Goal: Task Accomplishment & Management: Use online tool/utility

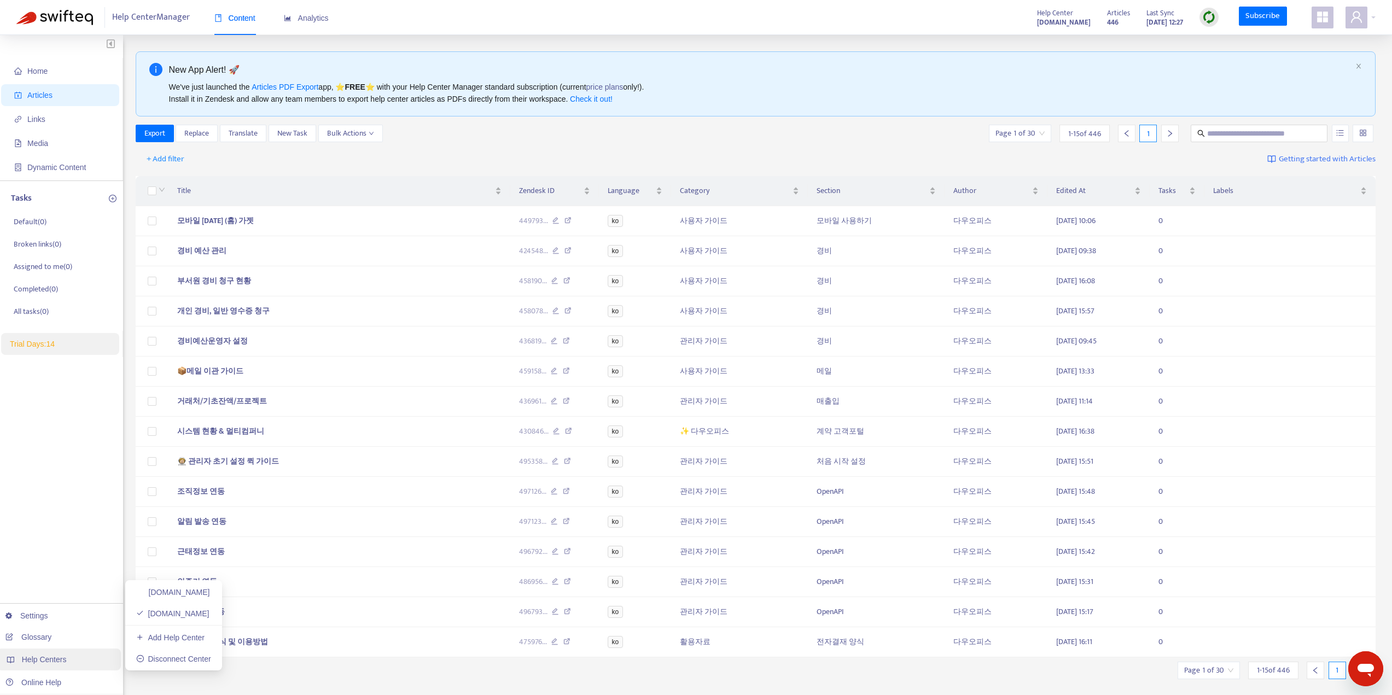
click at [44, 656] on span "Help Centers" at bounding box center [44, 659] width 45 height 9
click at [78, 449] on div "Home Articles Links Media Dynamic Content Tasks Default ( 0 ) Broken links ( 0 …" at bounding box center [61, 377] width 123 height 684
click at [51, 97] on span "Articles" at bounding box center [39, 95] width 25 height 9
click at [43, 76] on span "Home" at bounding box center [62, 71] width 96 height 22
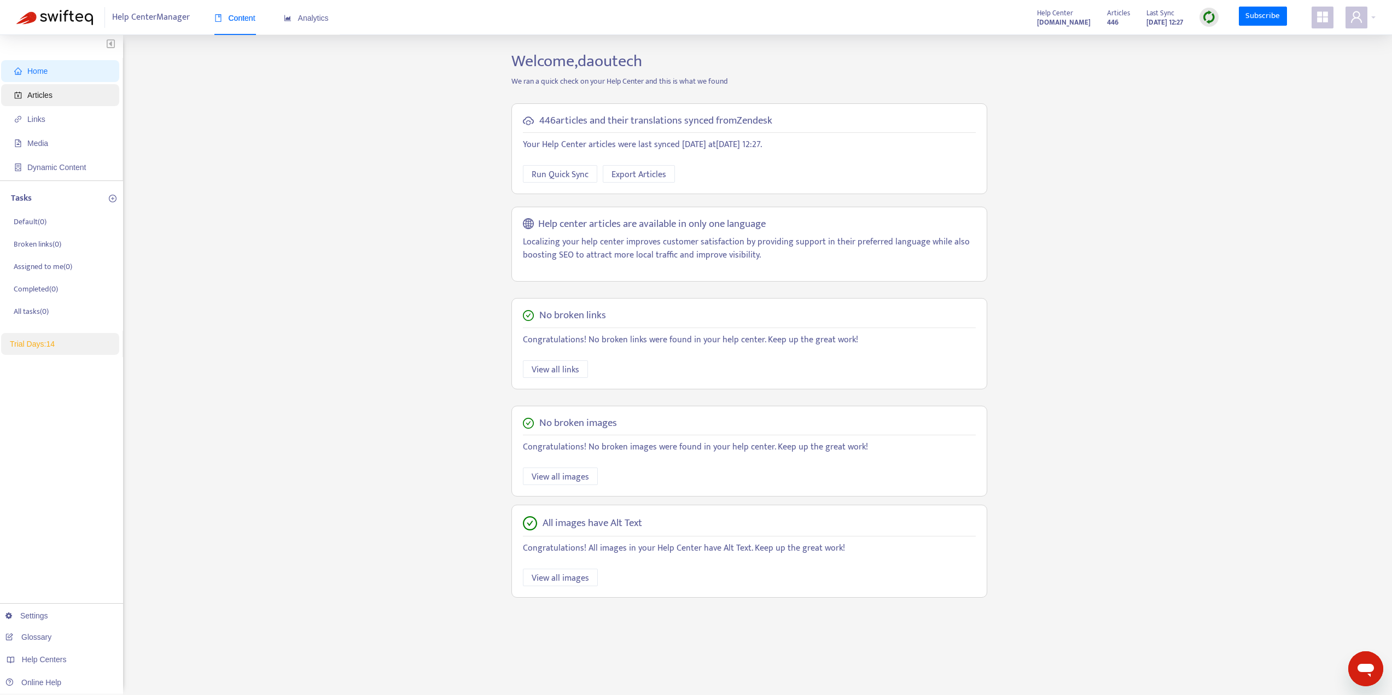
click at [40, 92] on span "Articles" at bounding box center [39, 95] width 25 height 9
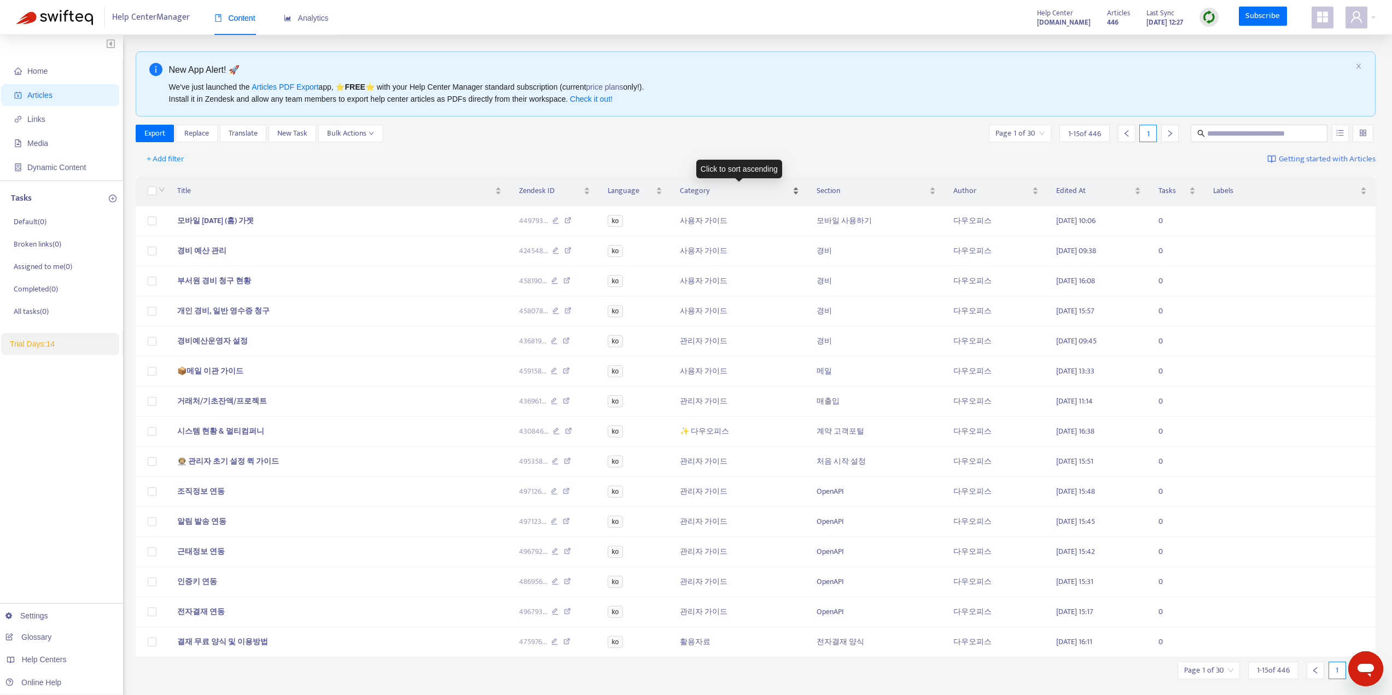
click at [796, 190] on div "Category" at bounding box center [739, 191] width 119 height 12
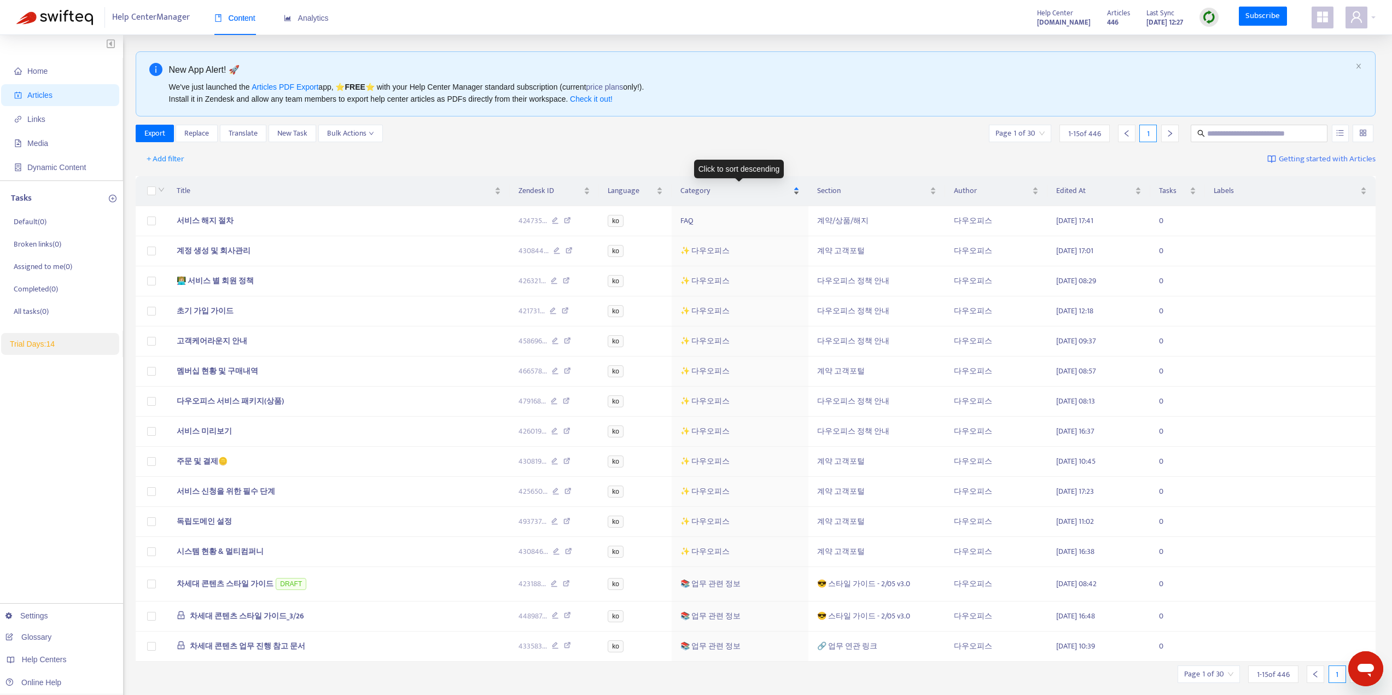
click at [703, 193] on span "Category" at bounding box center [736, 191] width 111 height 12
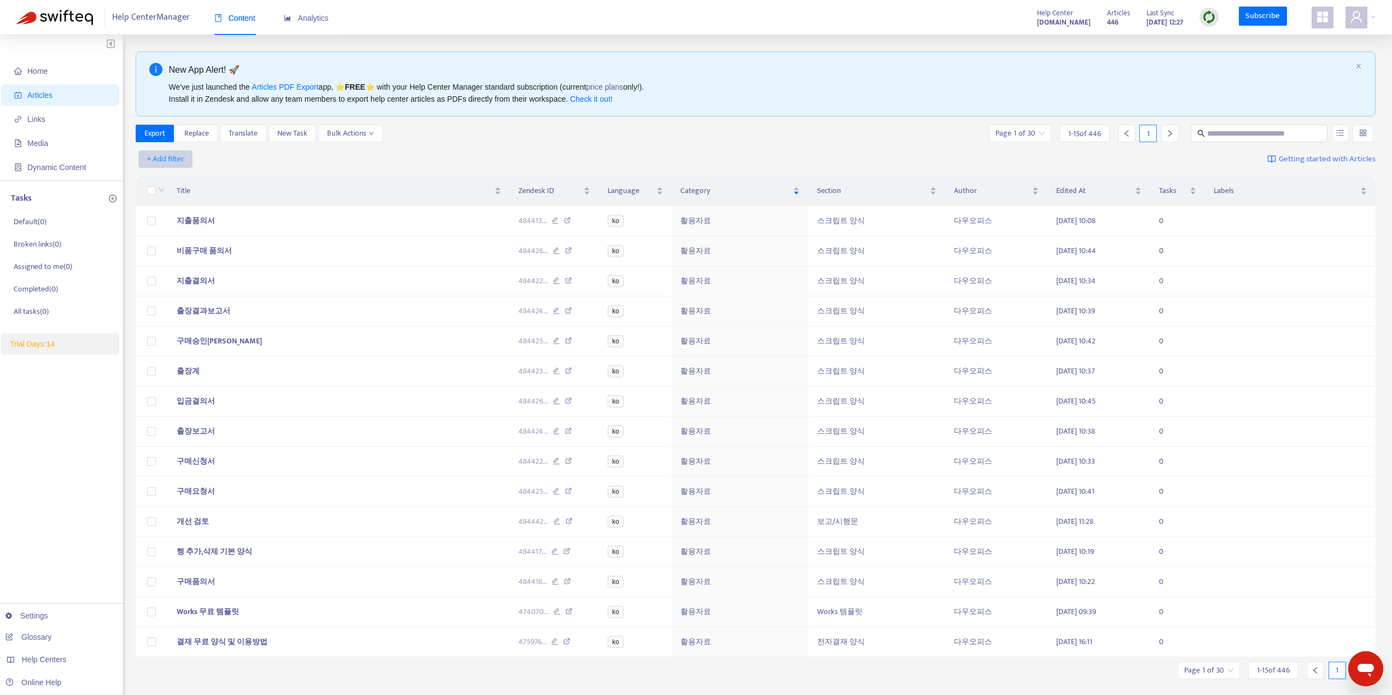
click at [171, 158] on span "+ Add filter" at bounding box center [166, 159] width 38 height 13
click at [164, 234] on span "Category" at bounding box center [181, 234] width 68 height 12
click at [198, 159] on div at bounding box center [171, 159] width 66 height 13
click at [173, 198] on div "사용자 가이드" at bounding box center [240, 198] width 190 height 12
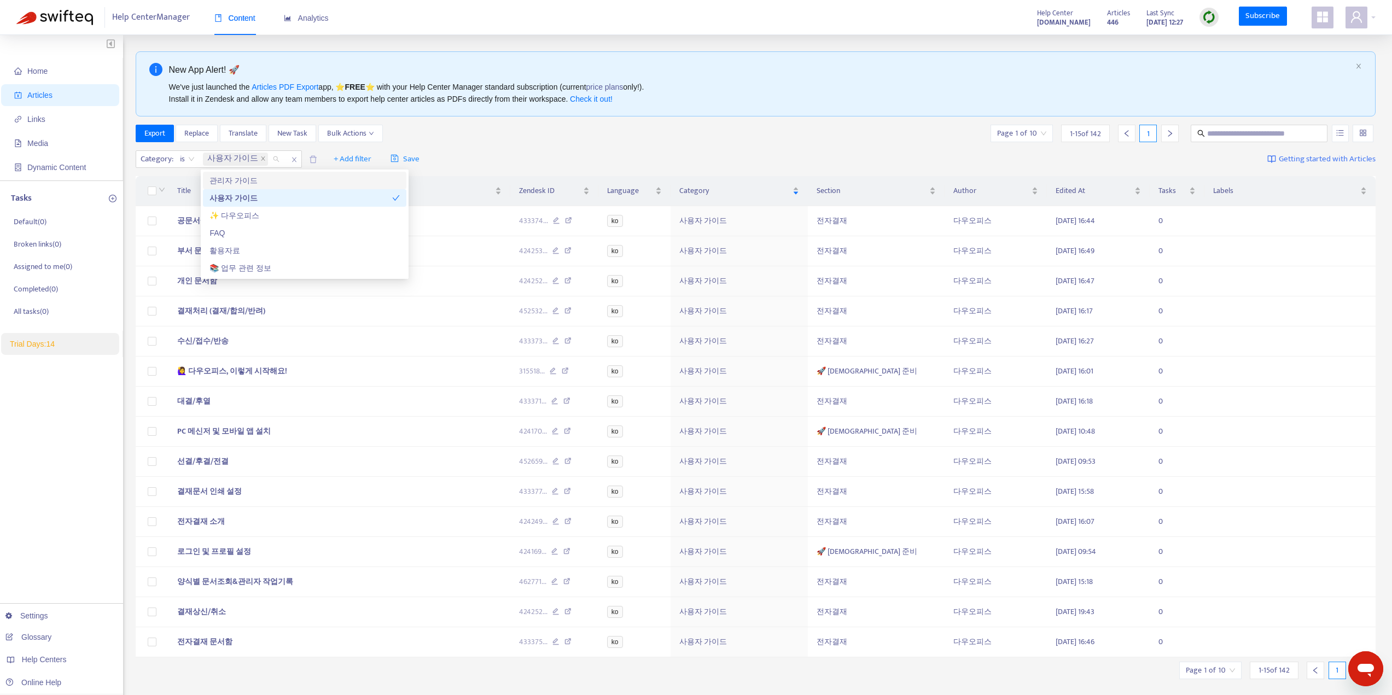
click at [597, 150] on div "Category : is 사용자 가이드 + Add filter Save Getting started with Articles" at bounding box center [756, 160] width 1241 height 26
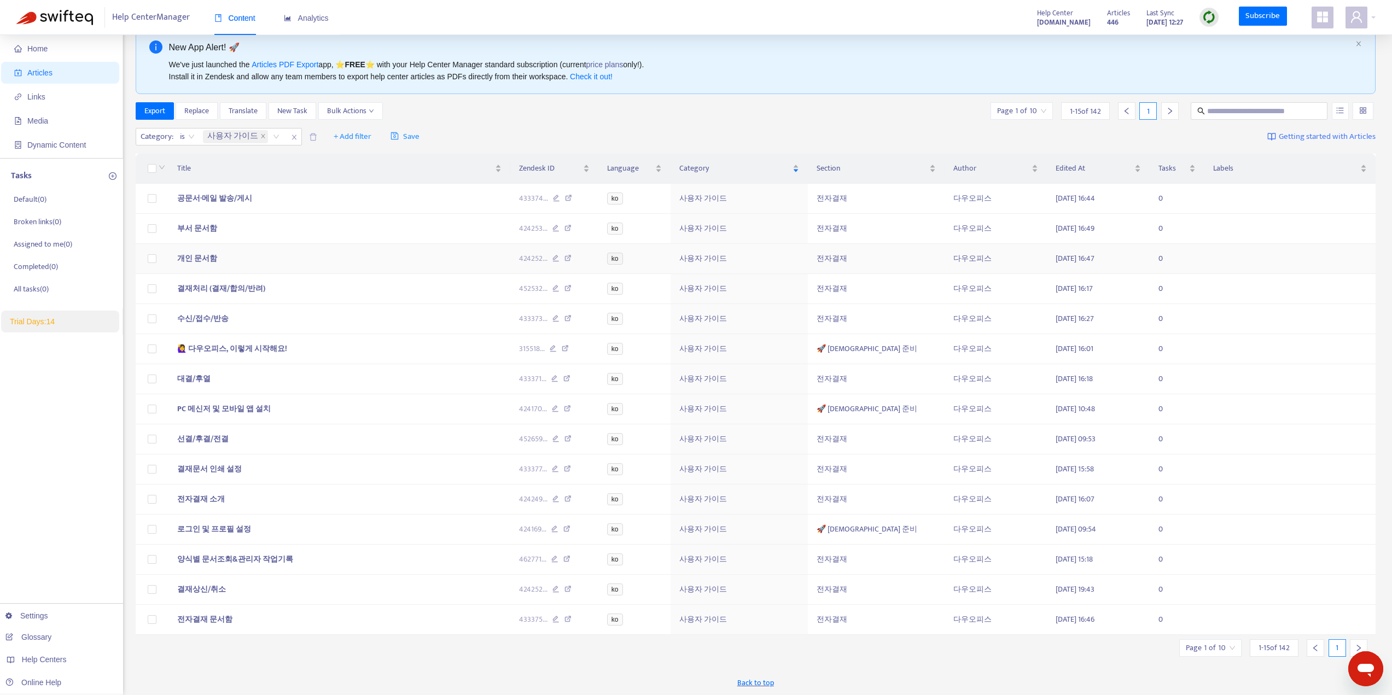
scroll to position [35, 0]
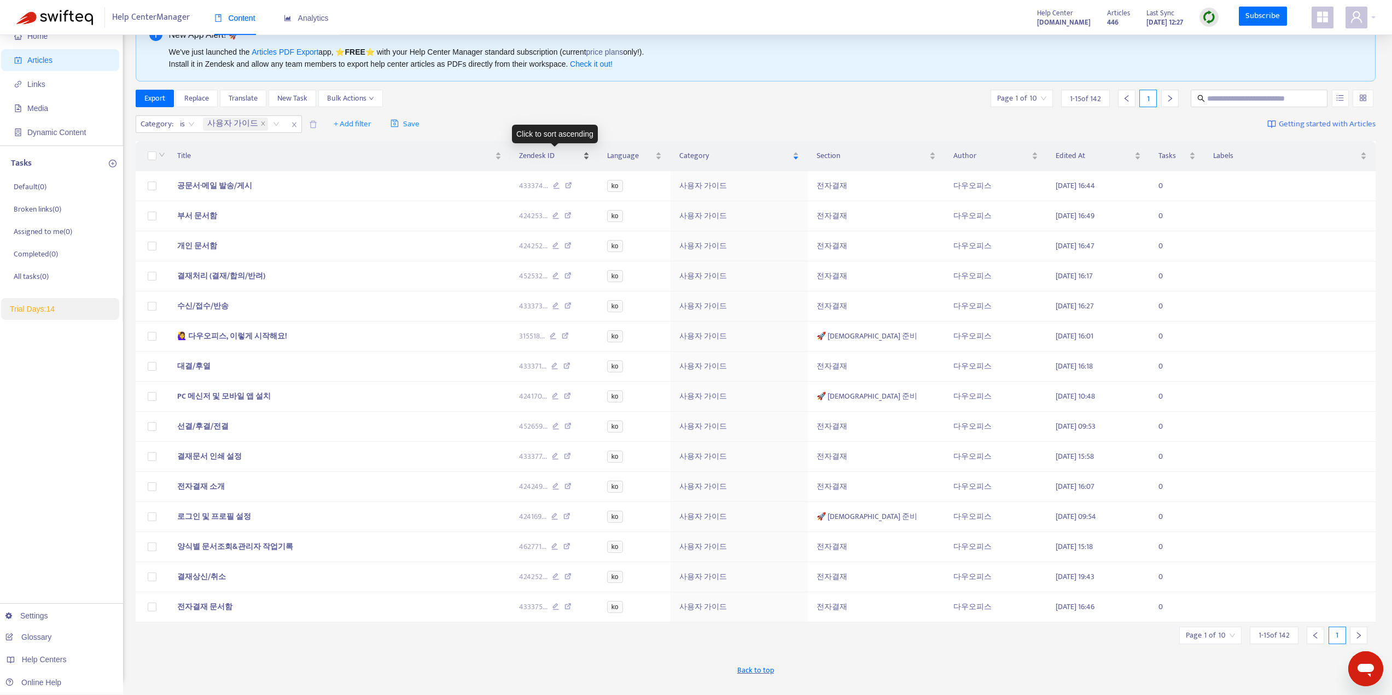
click at [590, 155] on div "Zendesk ID" at bounding box center [554, 156] width 71 height 12
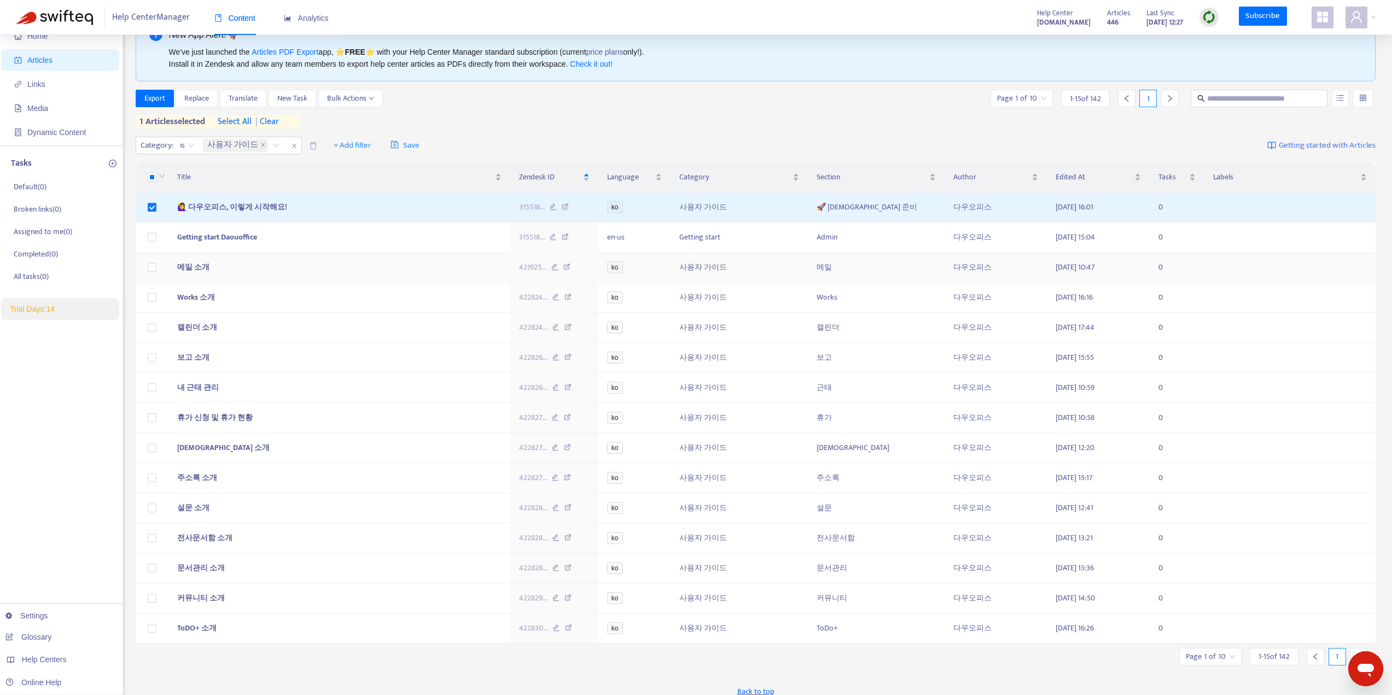
click at [159, 264] on td at bounding box center [152, 268] width 33 height 30
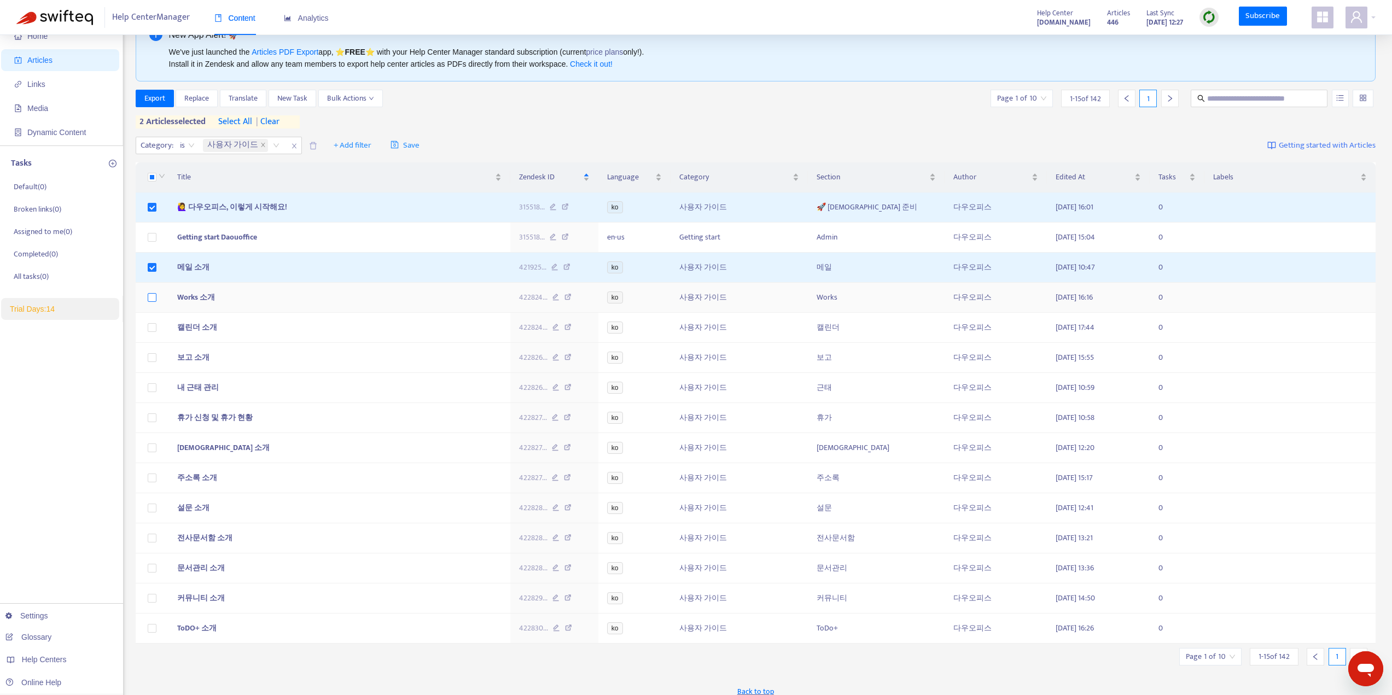
click at [155, 304] on label at bounding box center [152, 298] width 9 height 12
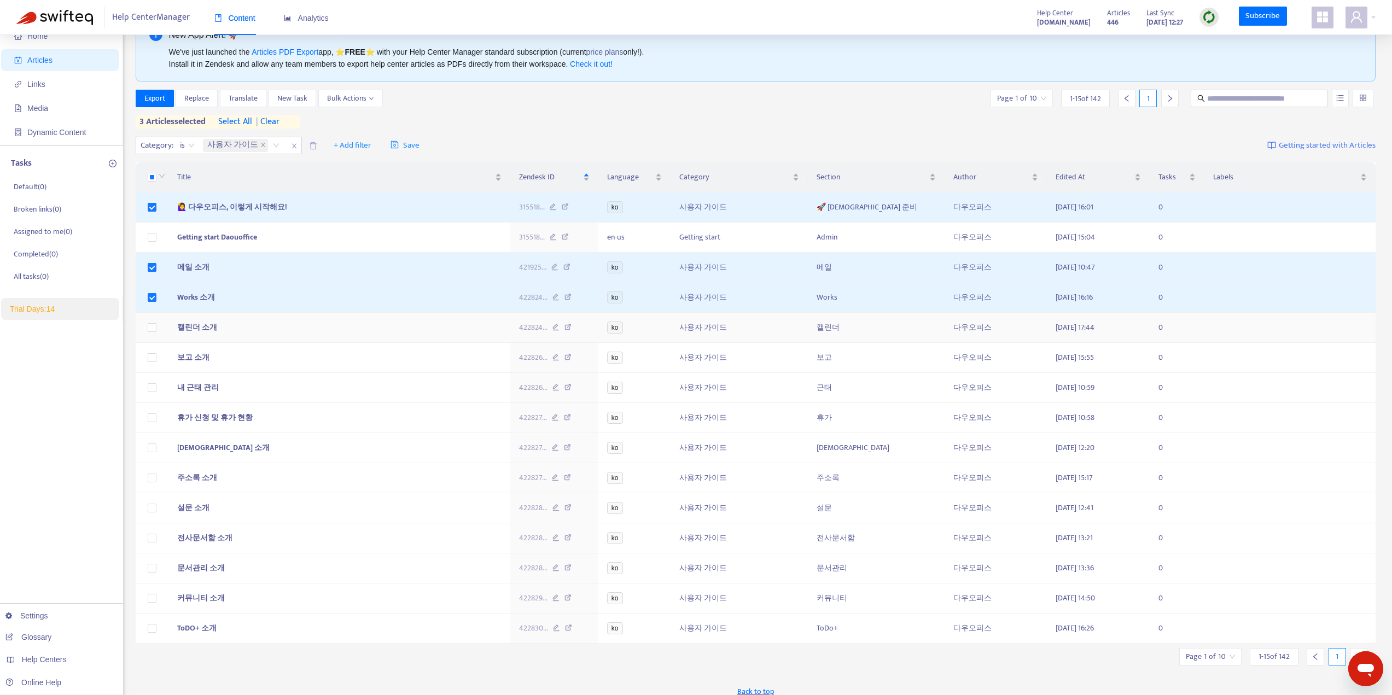
click at [156, 332] on td at bounding box center [152, 328] width 33 height 30
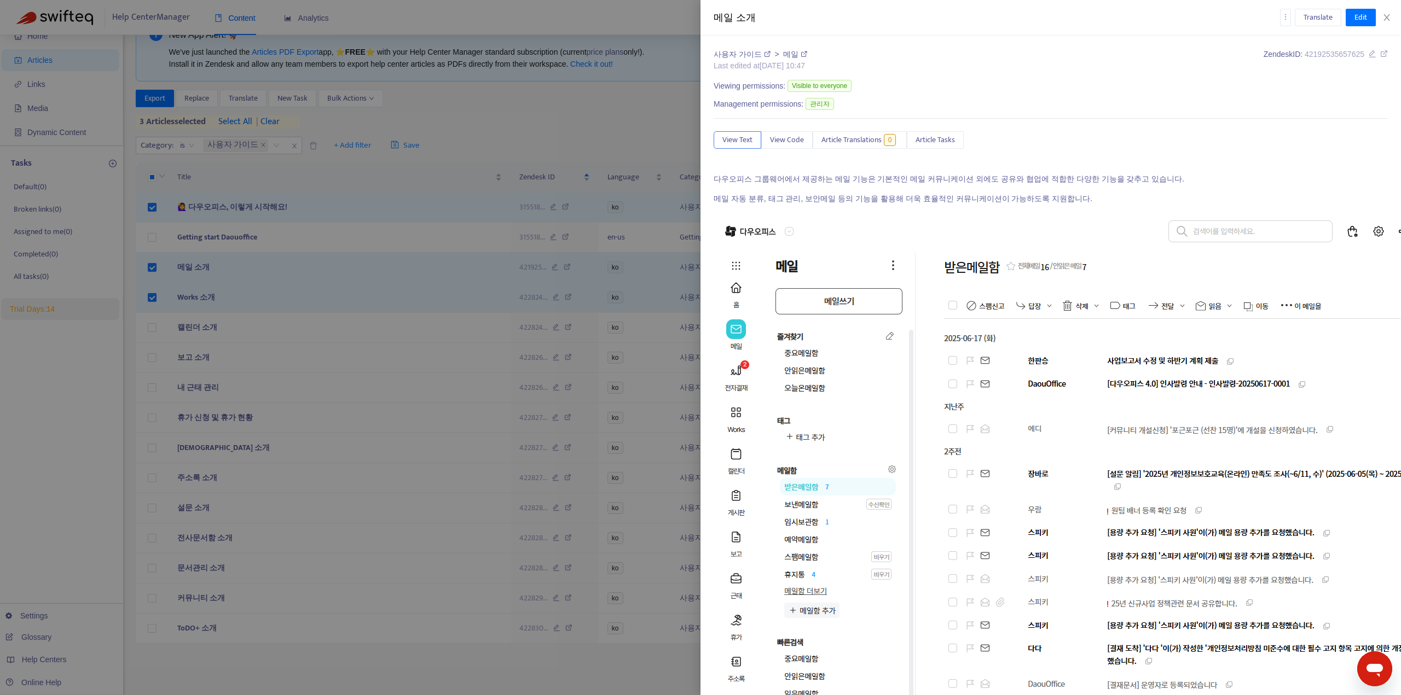
click at [153, 331] on div at bounding box center [700, 347] width 1401 height 695
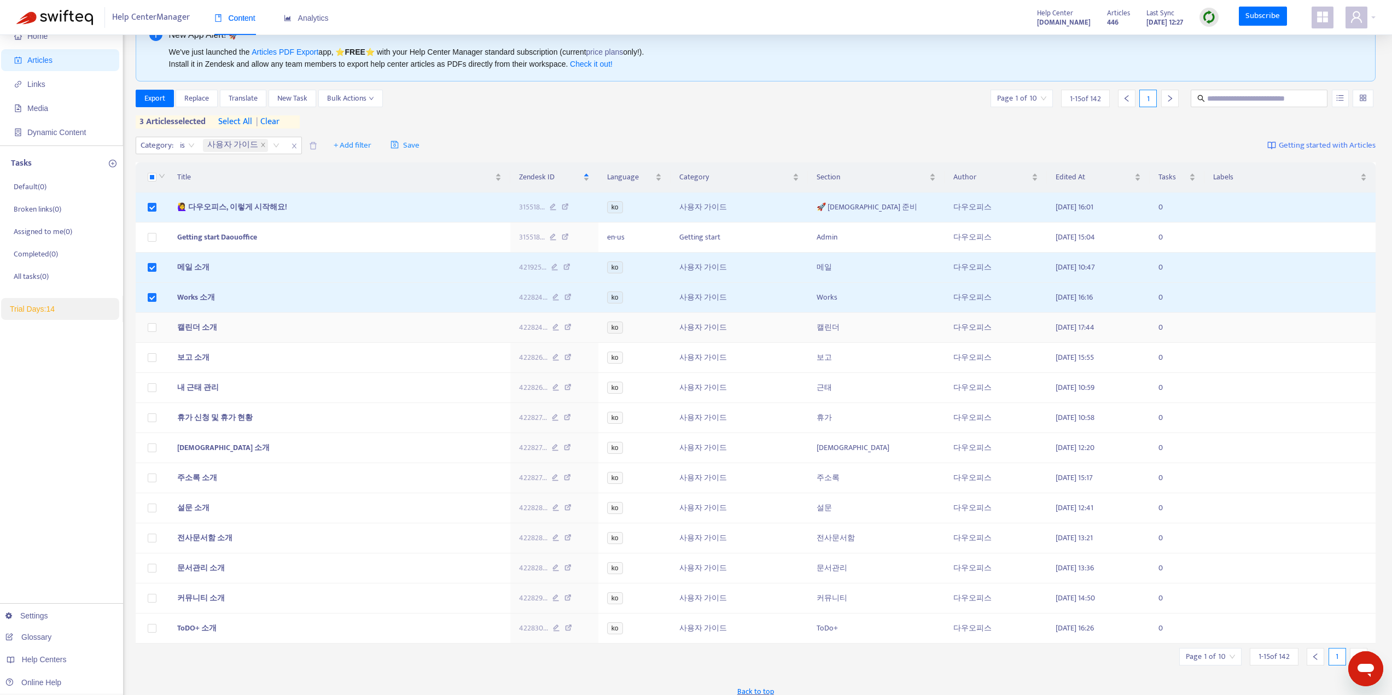
click at [157, 332] on td at bounding box center [152, 328] width 33 height 30
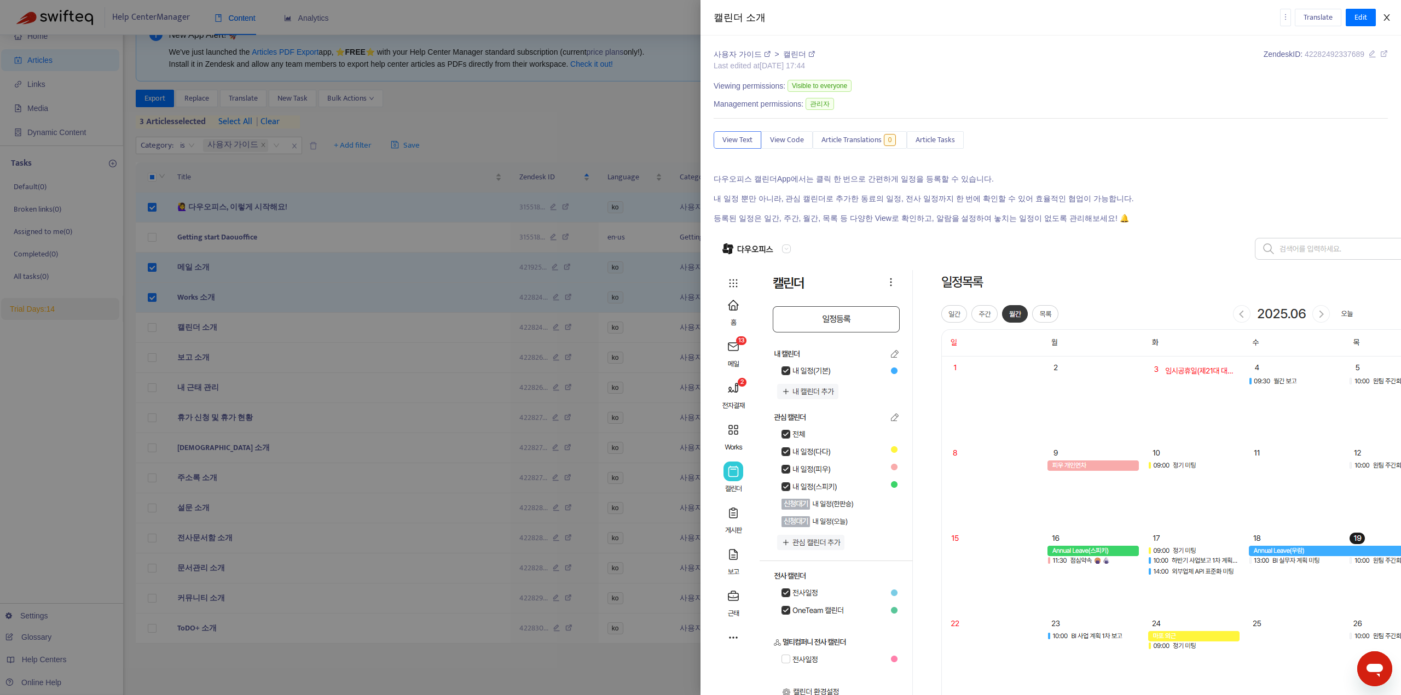
click at [1386, 18] on icon "close" at bounding box center [1386, 17] width 9 height 9
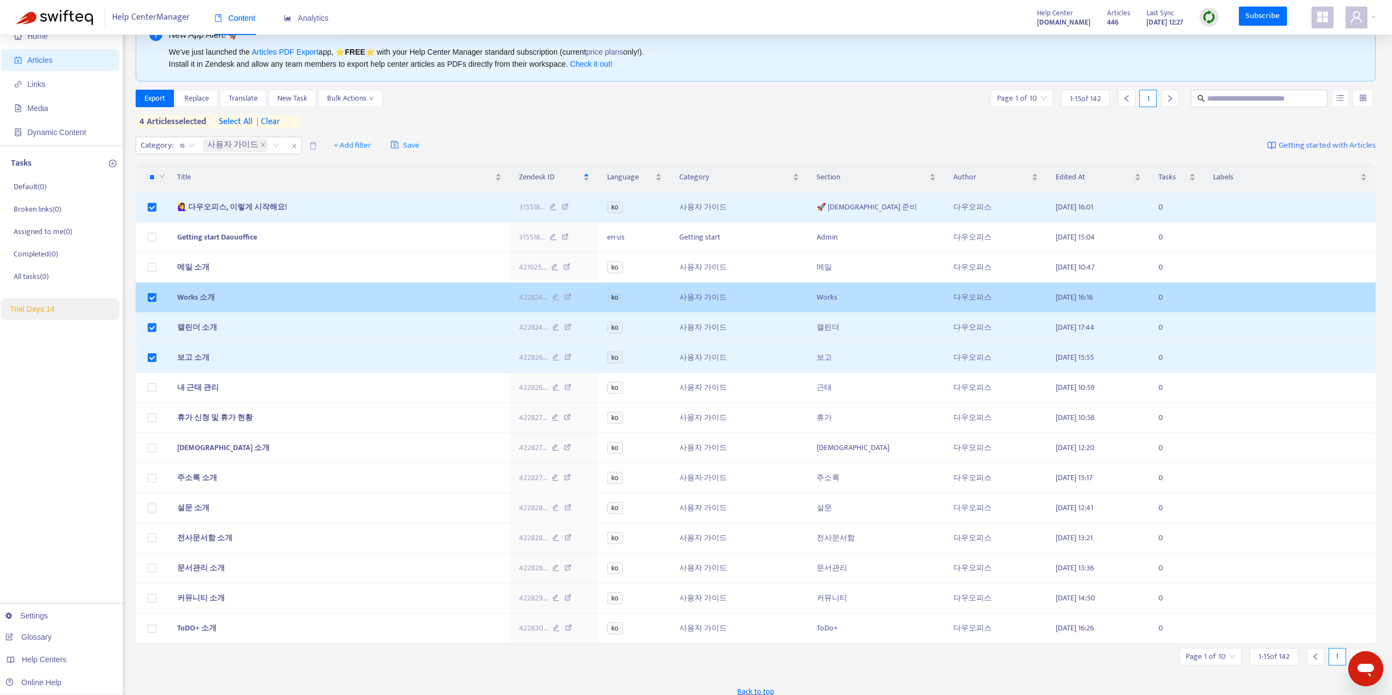
click at [154, 310] on td at bounding box center [152, 298] width 33 height 30
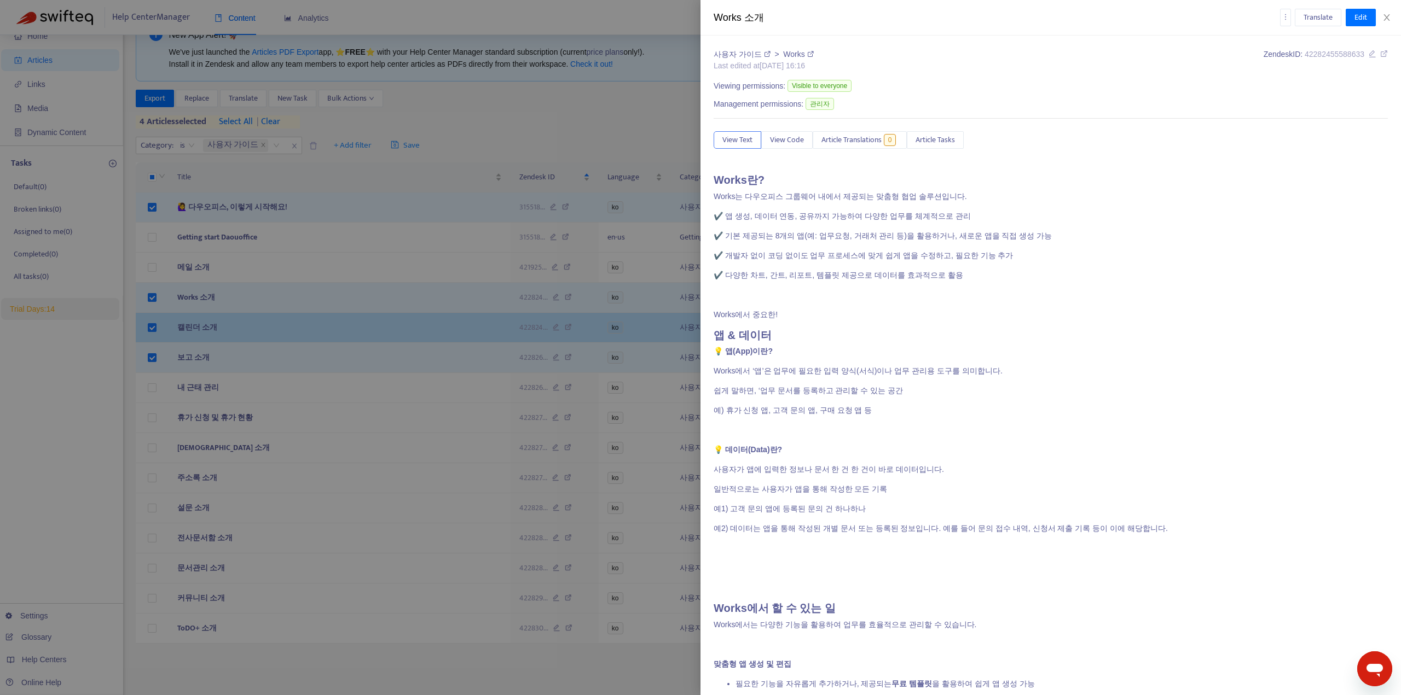
click at [154, 334] on div at bounding box center [700, 347] width 1401 height 695
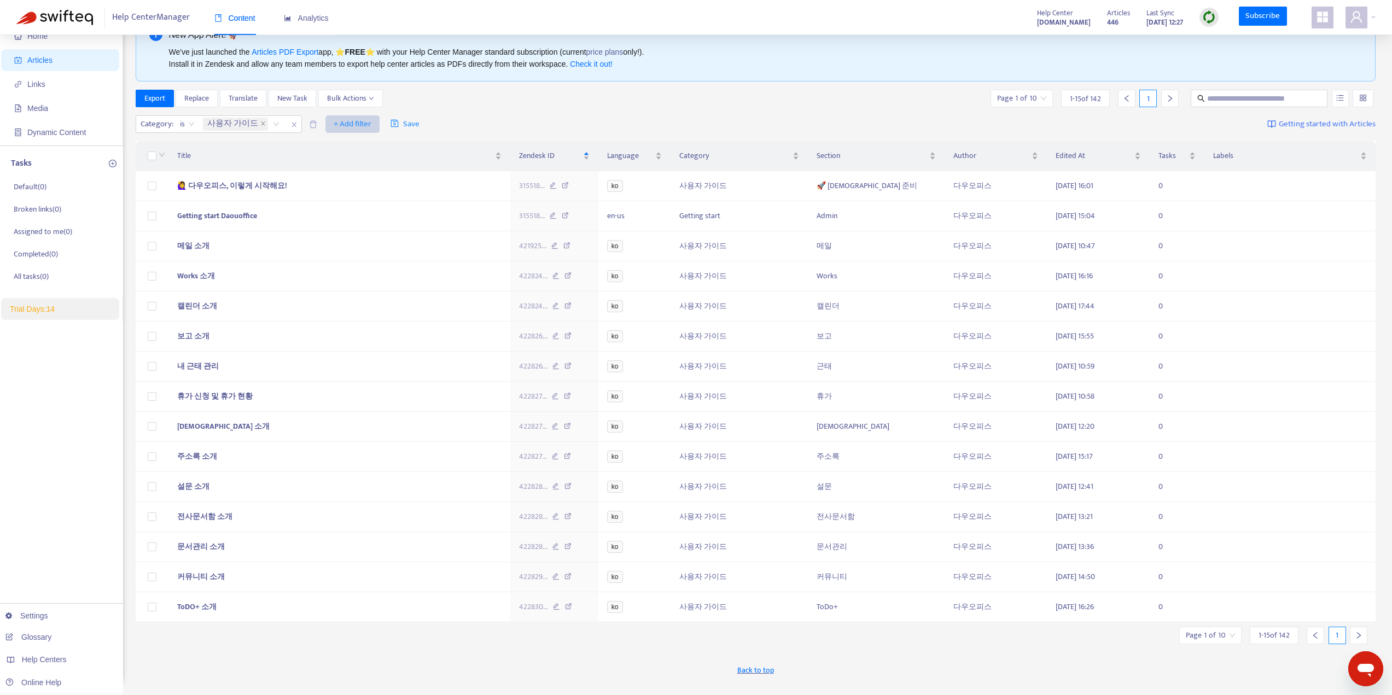
click at [337, 122] on span "+ Add filter" at bounding box center [353, 124] width 38 height 13
click at [352, 196] on span "Section" at bounding box center [365, 199] width 68 height 12
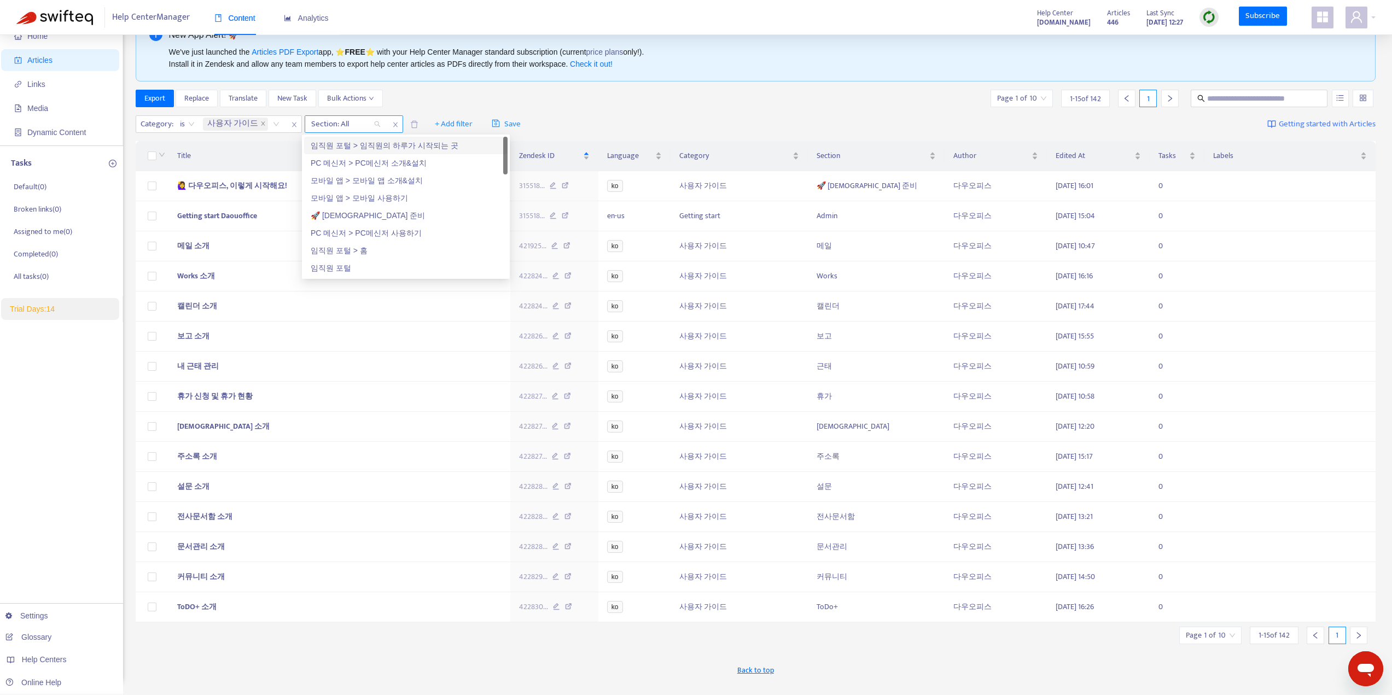
click at [372, 125] on div "Section: All" at bounding box center [346, 124] width 82 height 16
click at [326, 213] on div "🚀 [DEMOGRAPHIC_DATA] 준비" at bounding box center [406, 216] width 190 height 12
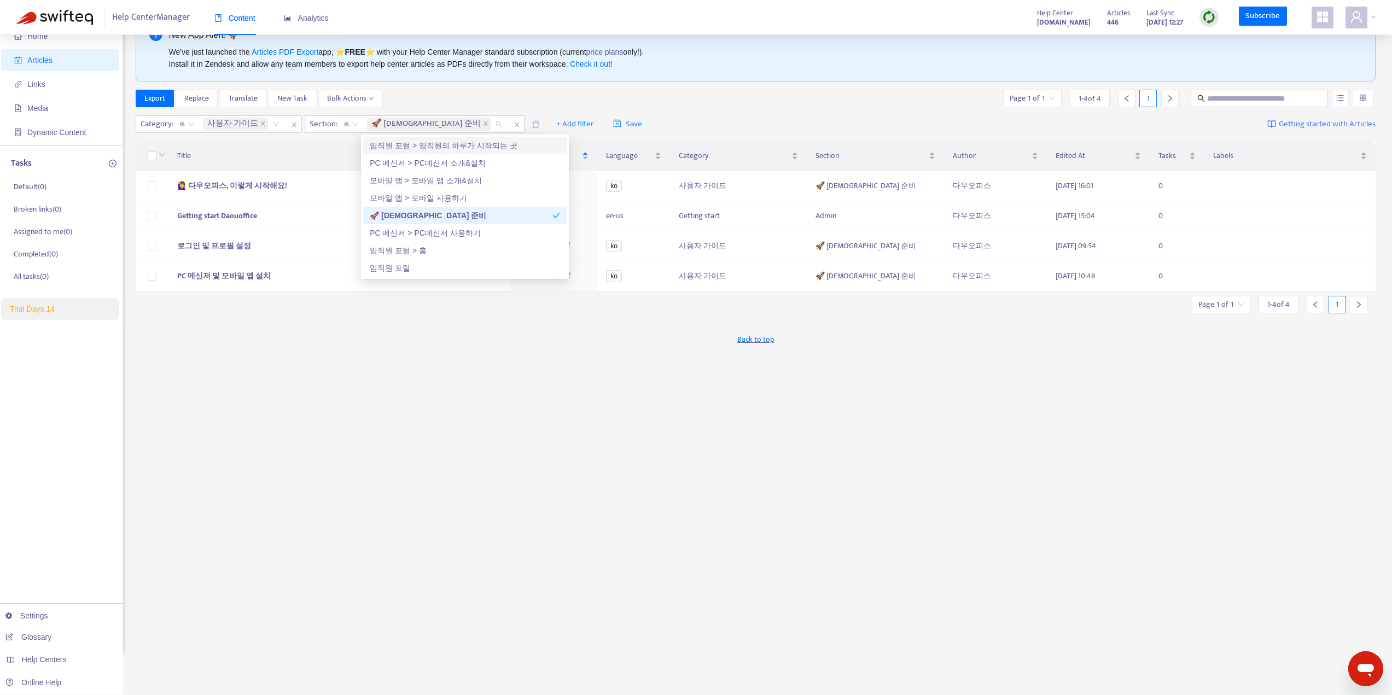
click at [710, 112] on div "Category : is 사용자 가이드 Section : is 🚀 사전 준비 + Add filter Save Getting started wi…" at bounding box center [756, 125] width 1241 height 26
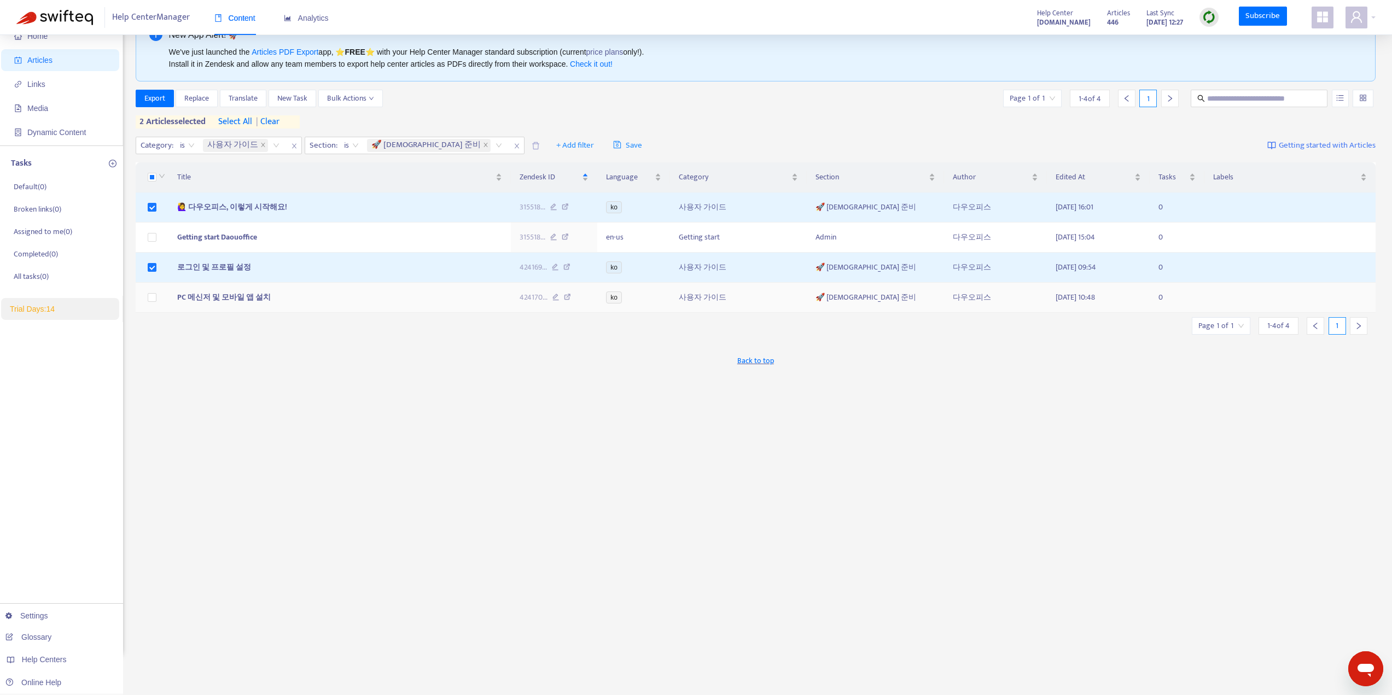
click at [149, 308] on td at bounding box center [152, 298] width 33 height 30
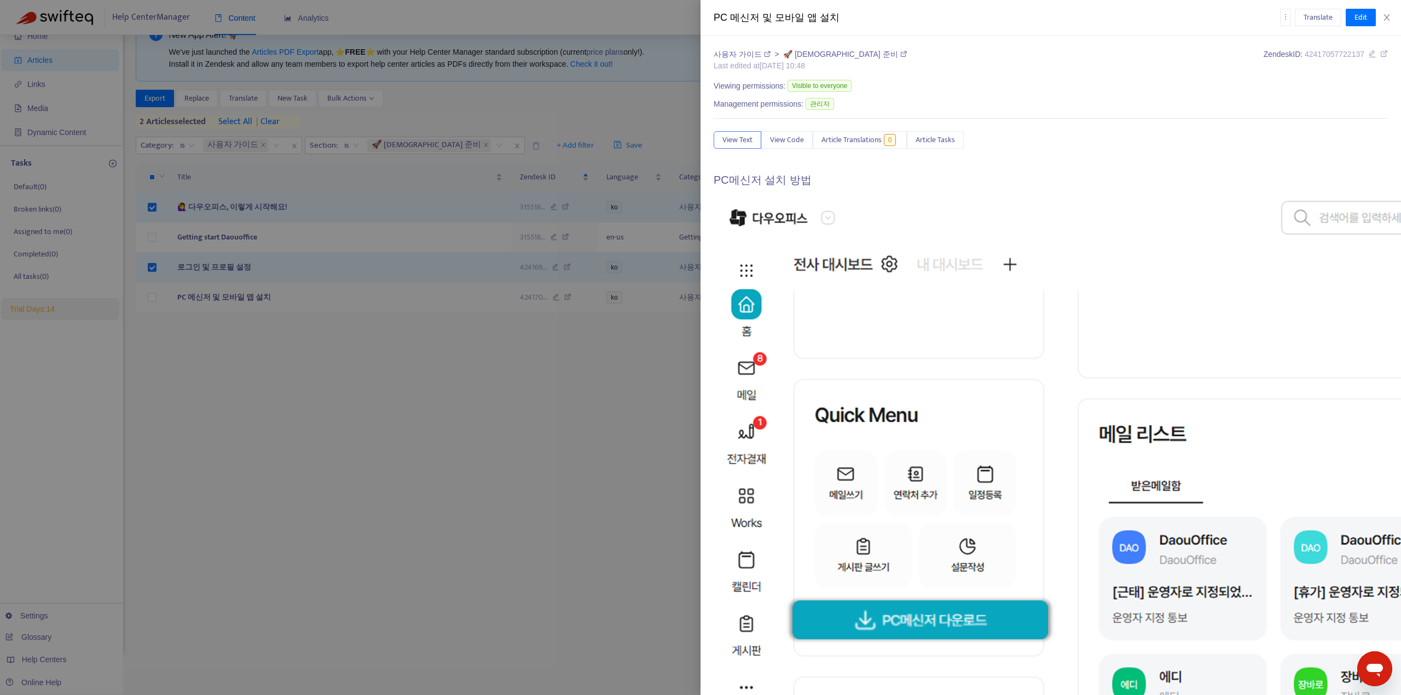
click at [150, 302] on div at bounding box center [700, 347] width 1401 height 695
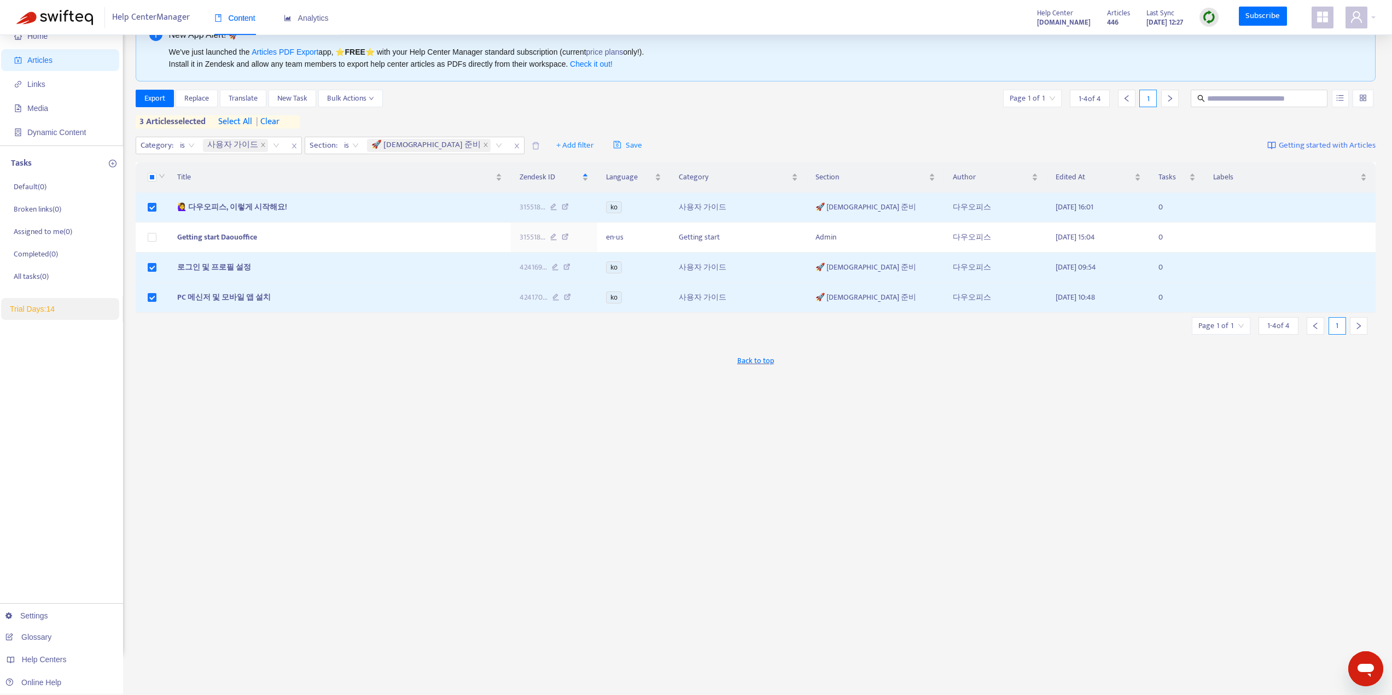
click at [347, 398] on div "New App Alert! 🚀 We've just launched the Articles PDF Export app, ⭐ FREE ⭐️ wit…" at bounding box center [756, 336] width 1241 height 640
click at [303, 99] on span "New Task" at bounding box center [292, 98] width 30 height 12
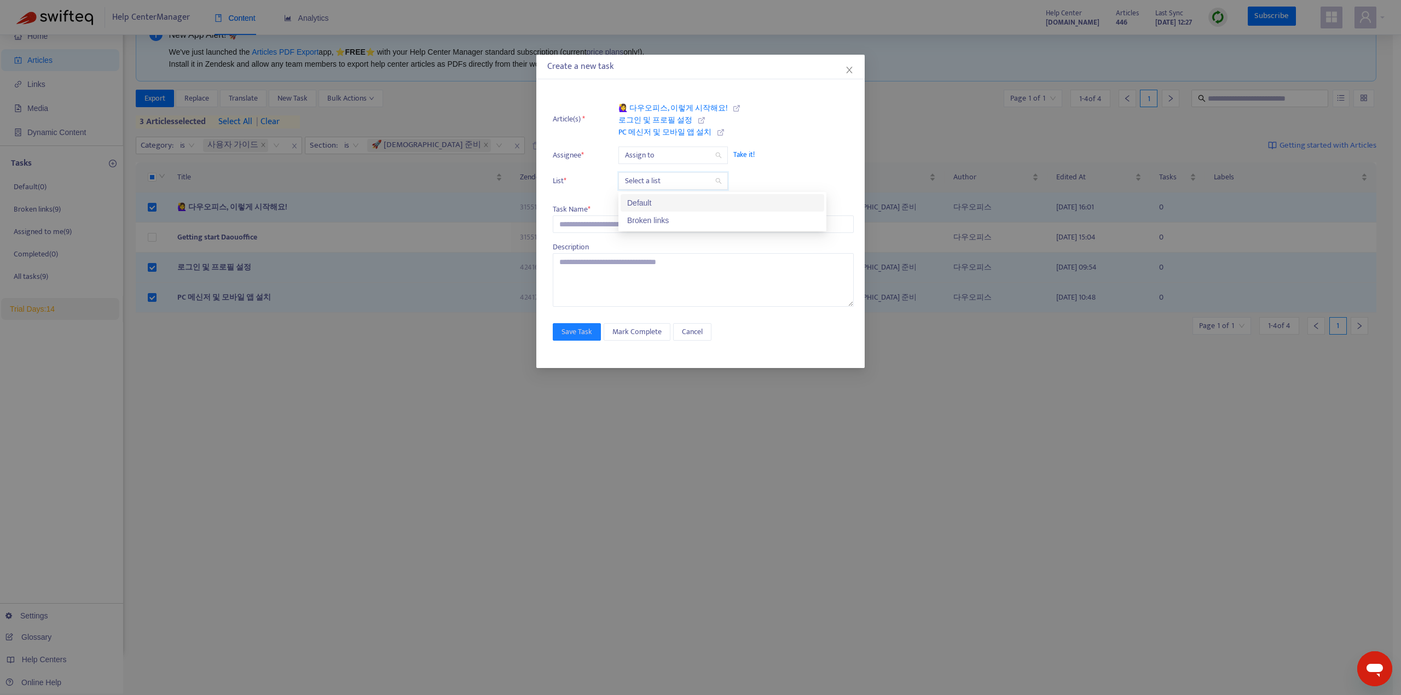
click at [652, 183] on input "search" at bounding box center [673, 181] width 96 height 16
click at [634, 198] on div "Default" at bounding box center [722, 203] width 190 height 12
click at [669, 153] on input "search" at bounding box center [673, 155] width 96 height 16
click at [760, 126] on li "Article(s) * 🙋‍♀️ 다우오피스, 이렇게 시작해요! 로그인 및 프로필 설정 PC 메신저 및 모바일 앱 설치" at bounding box center [703, 119] width 301 height 38
click at [851, 71] on icon "close" at bounding box center [849, 70] width 9 height 9
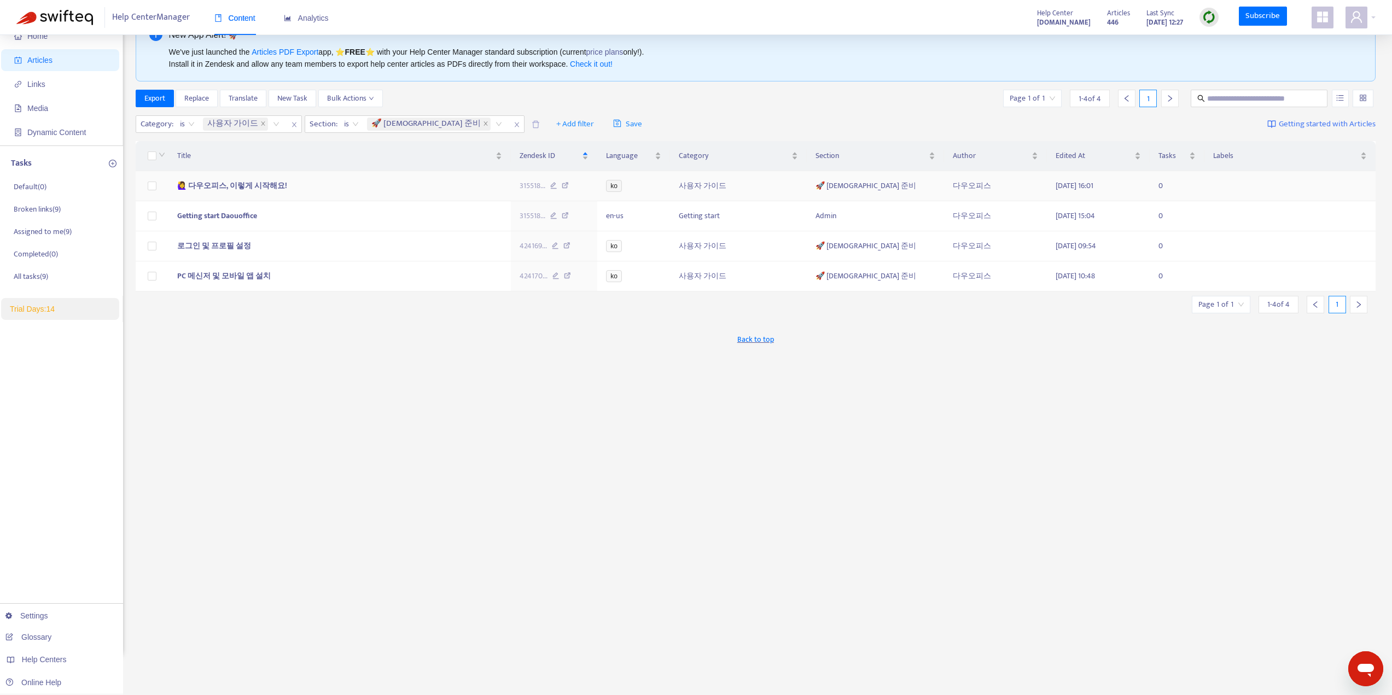
click at [156, 189] on td at bounding box center [152, 186] width 33 height 30
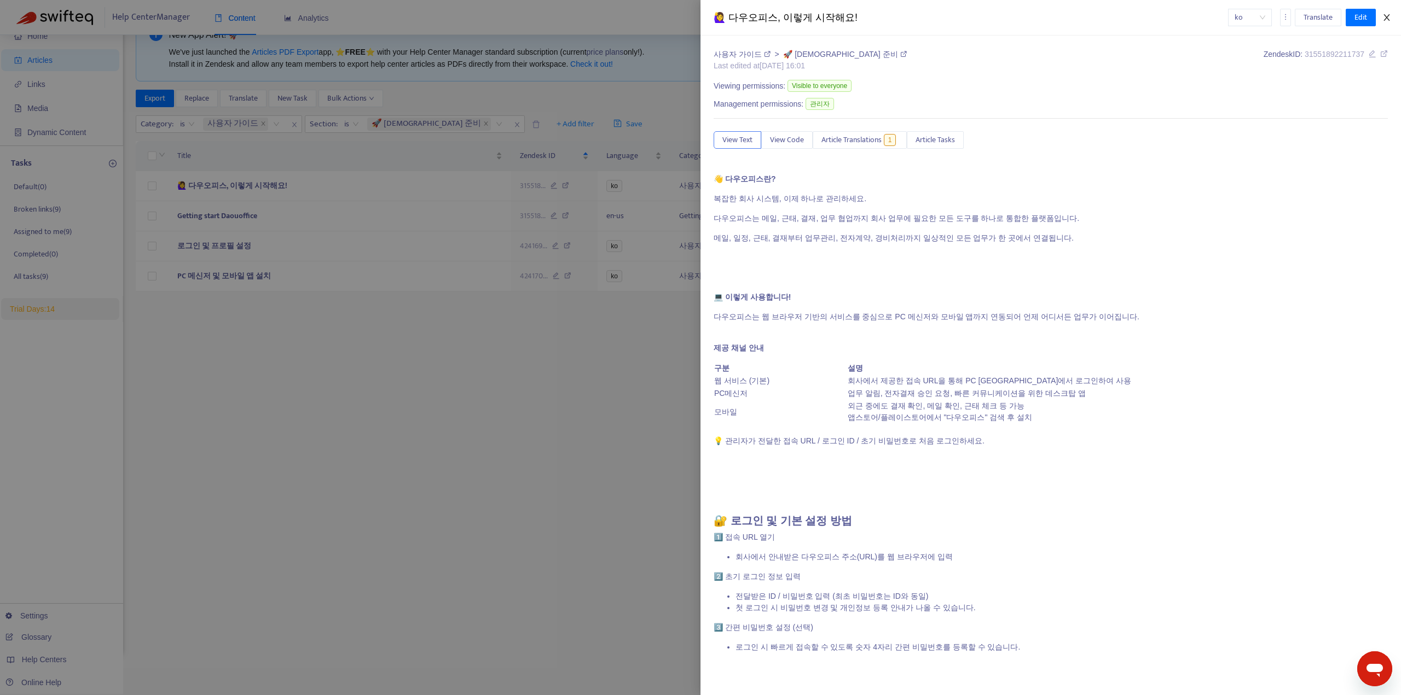
click at [1389, 19] on icon "close" at bounding box center [1386, 17] width 9 height 9
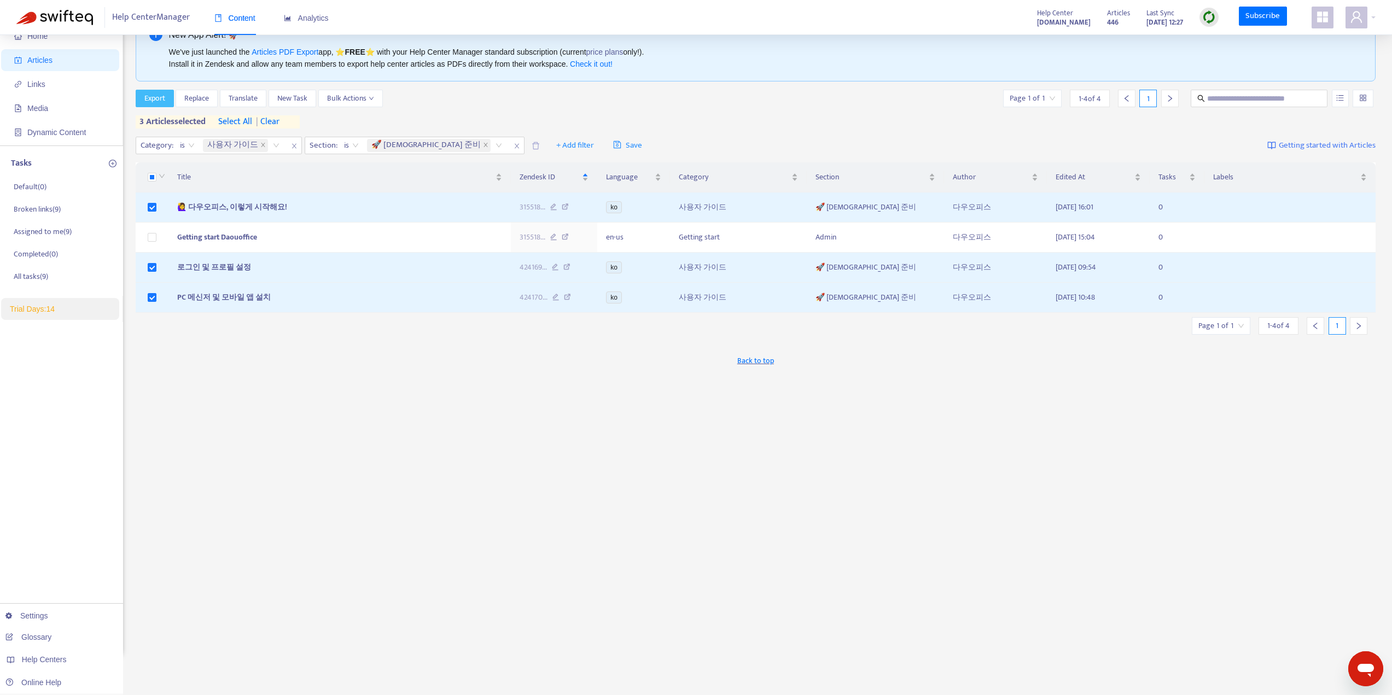
click at [149, 99] on span "Export" at bounding box center [154, 98] width 21 height 12
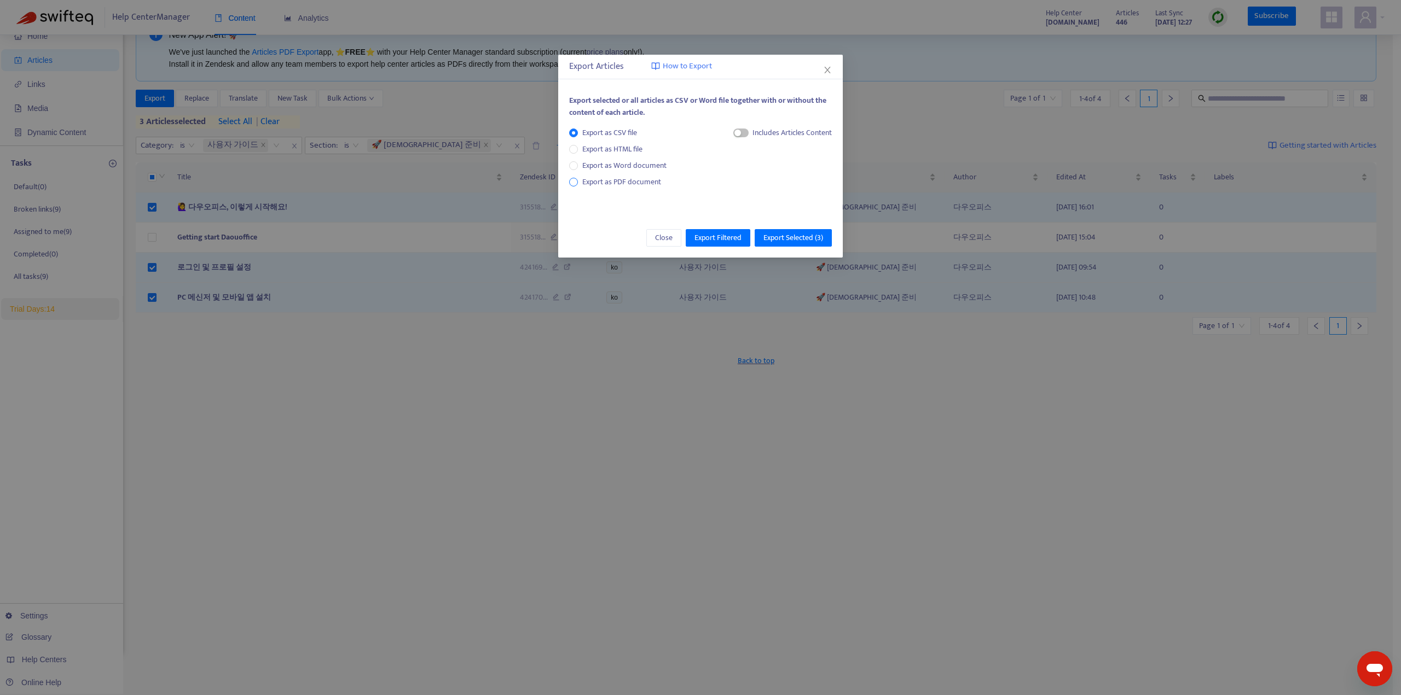
click at [641, 186] on span "Export as PDF document" at bounding box center [621, 182] width 79 height 13
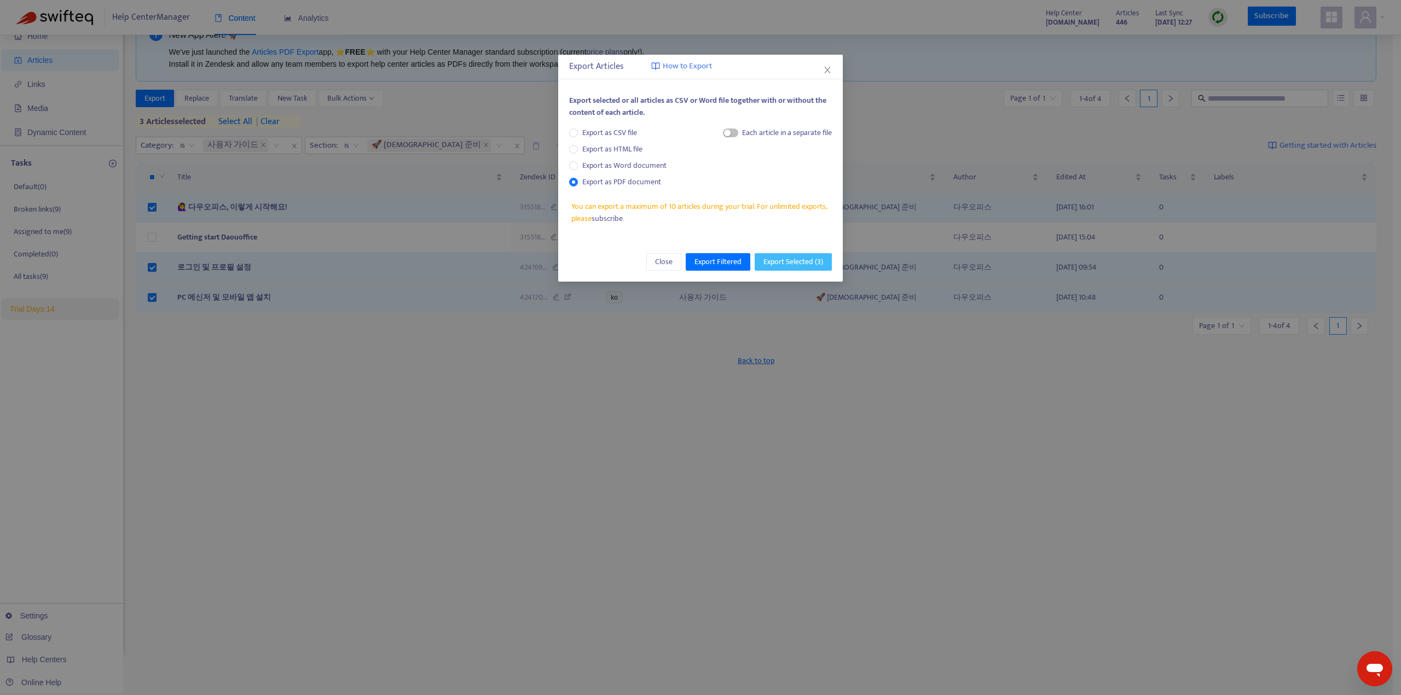
click at [794, 264] on span "Export Selected ( 3 )" at bounding box center [793, 262] width 60 height 12
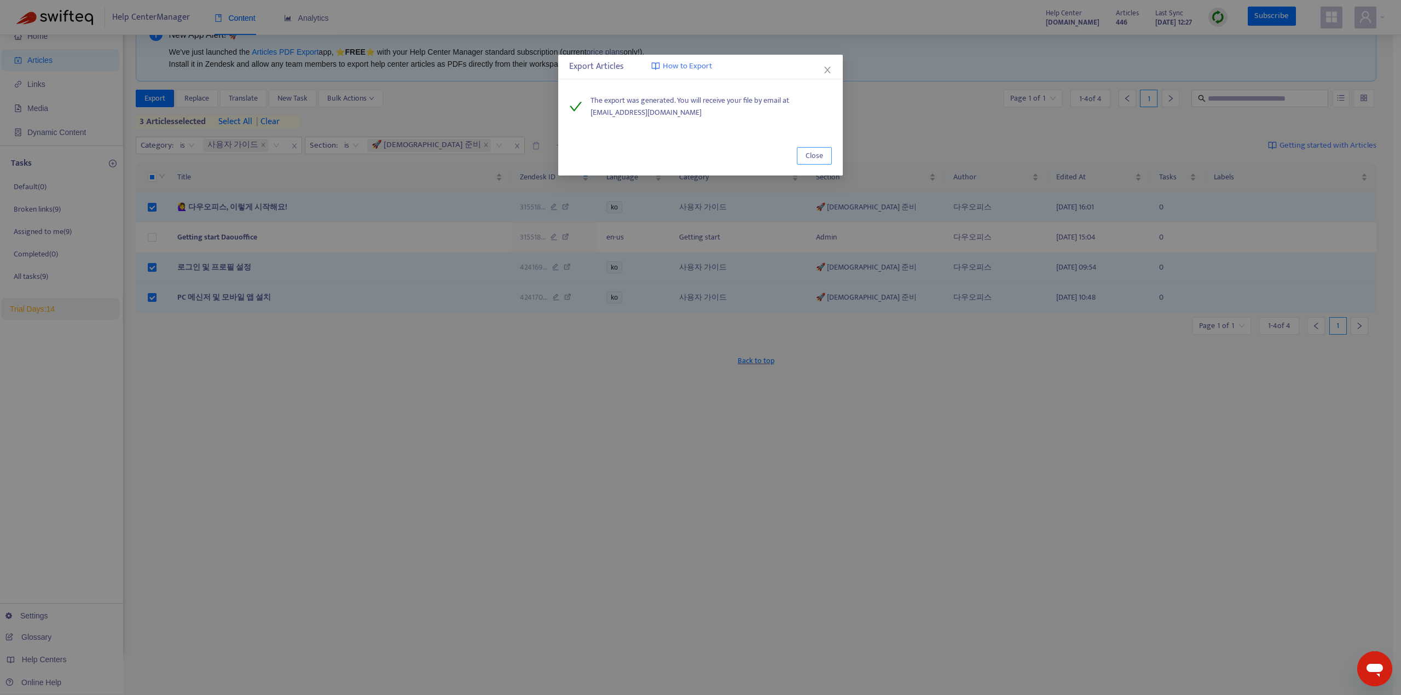
click at [812, 156] on span "Close" at bounding box center [814, 156] width 18 height 12
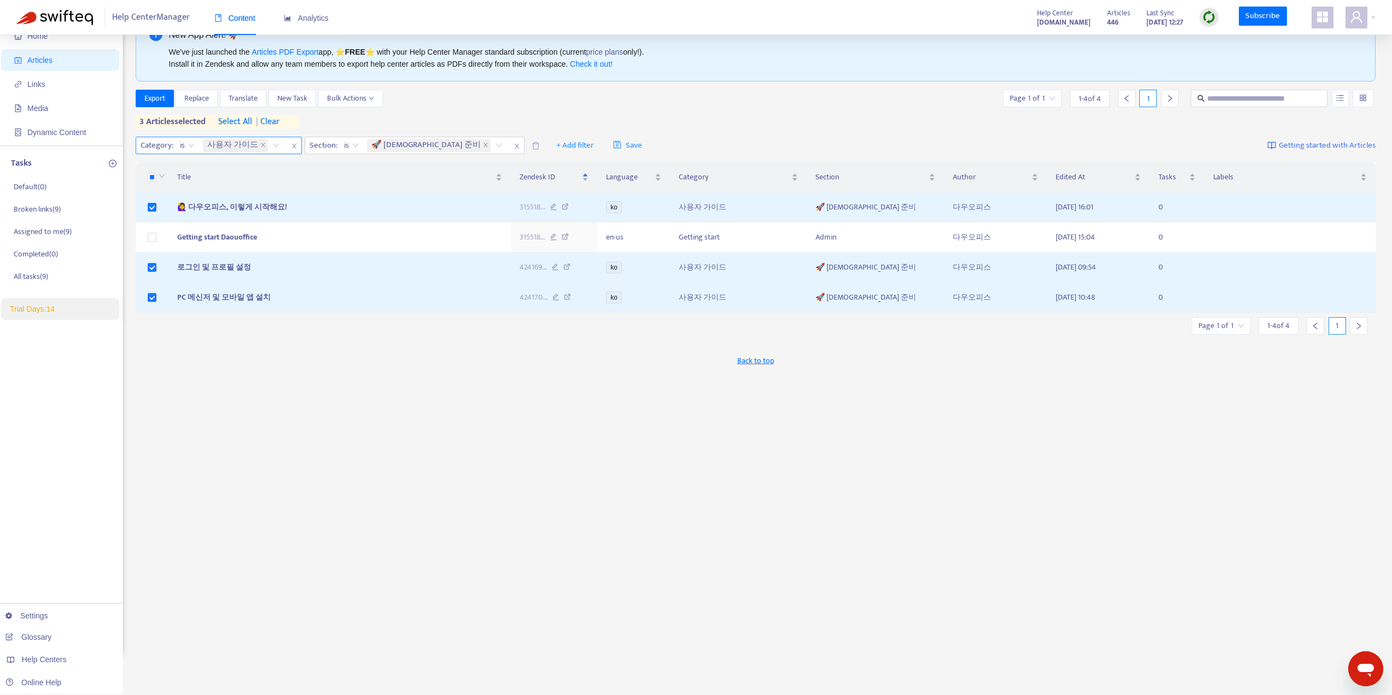
click at [294, 145] on span "close" at bounding box center [294, 146] width 14 height 13
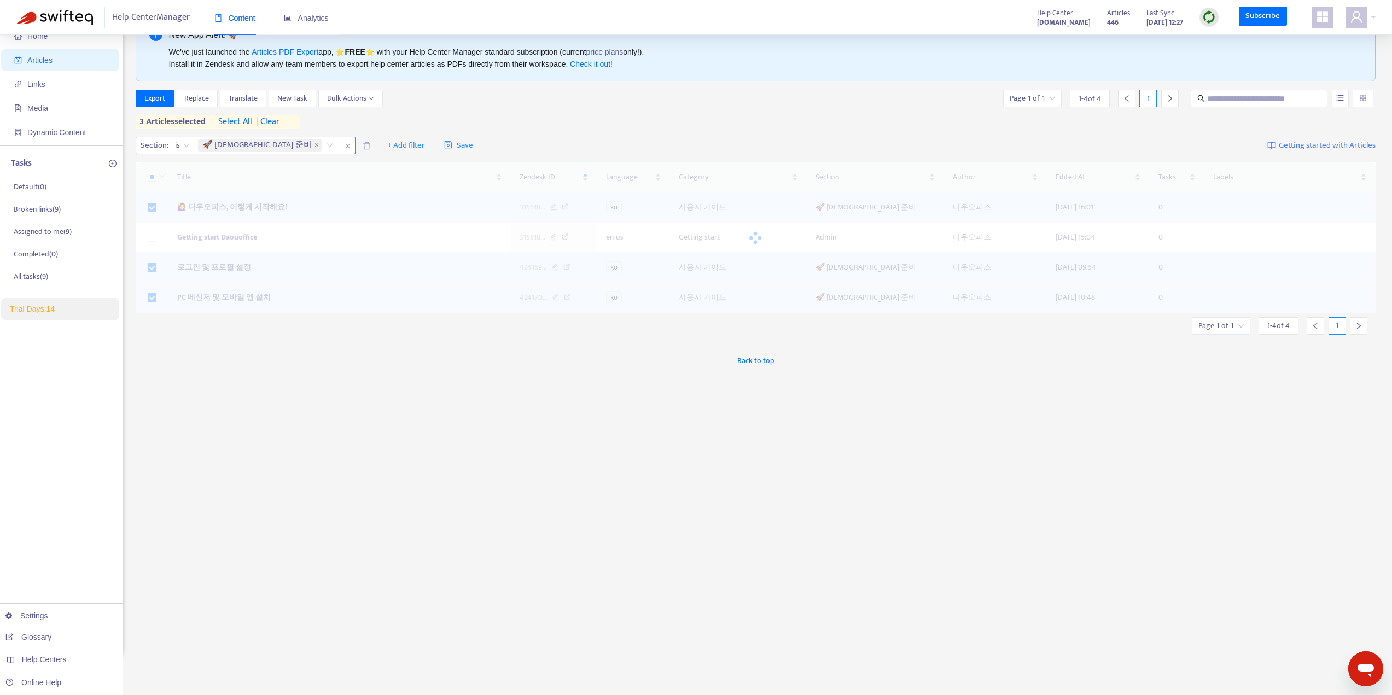
click at [345, 144] on icon "close" at bounding box center [348, 146] width 7 height 7
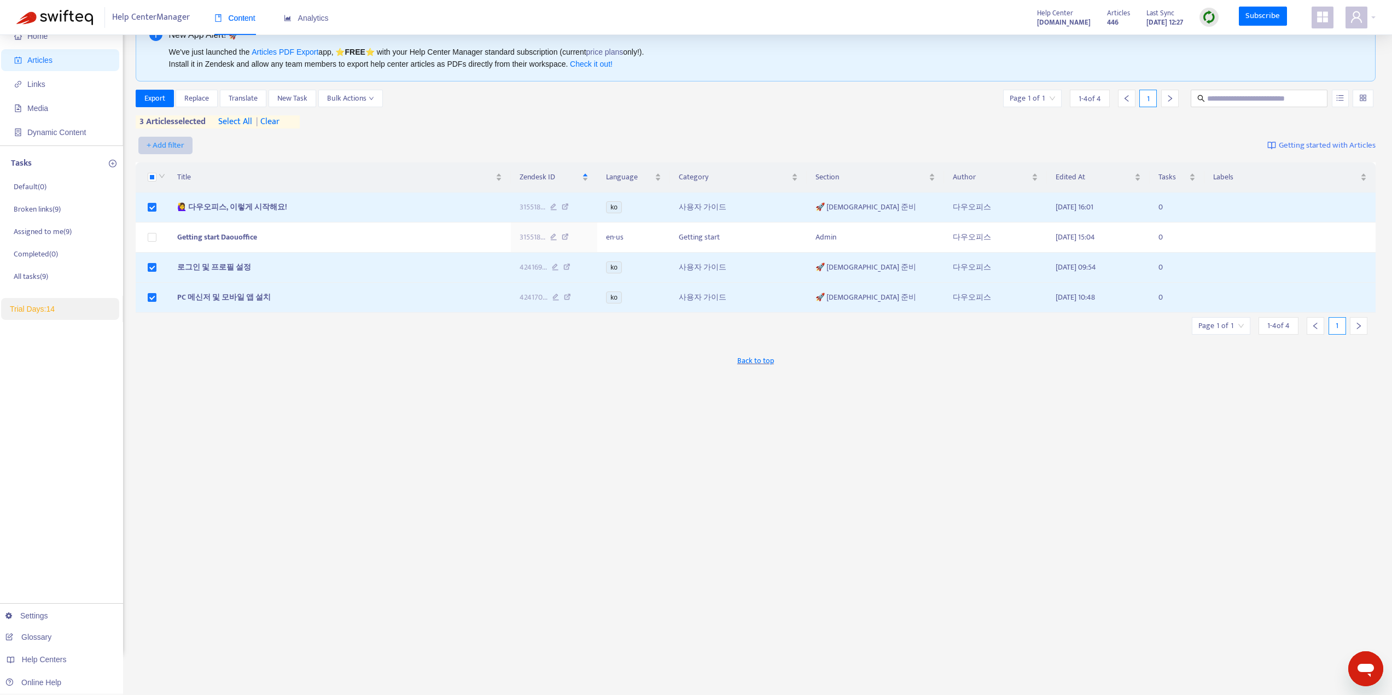
click at [173, 147] on span "+ Add filter" at bounding box center [166, 145] width 38 height 13
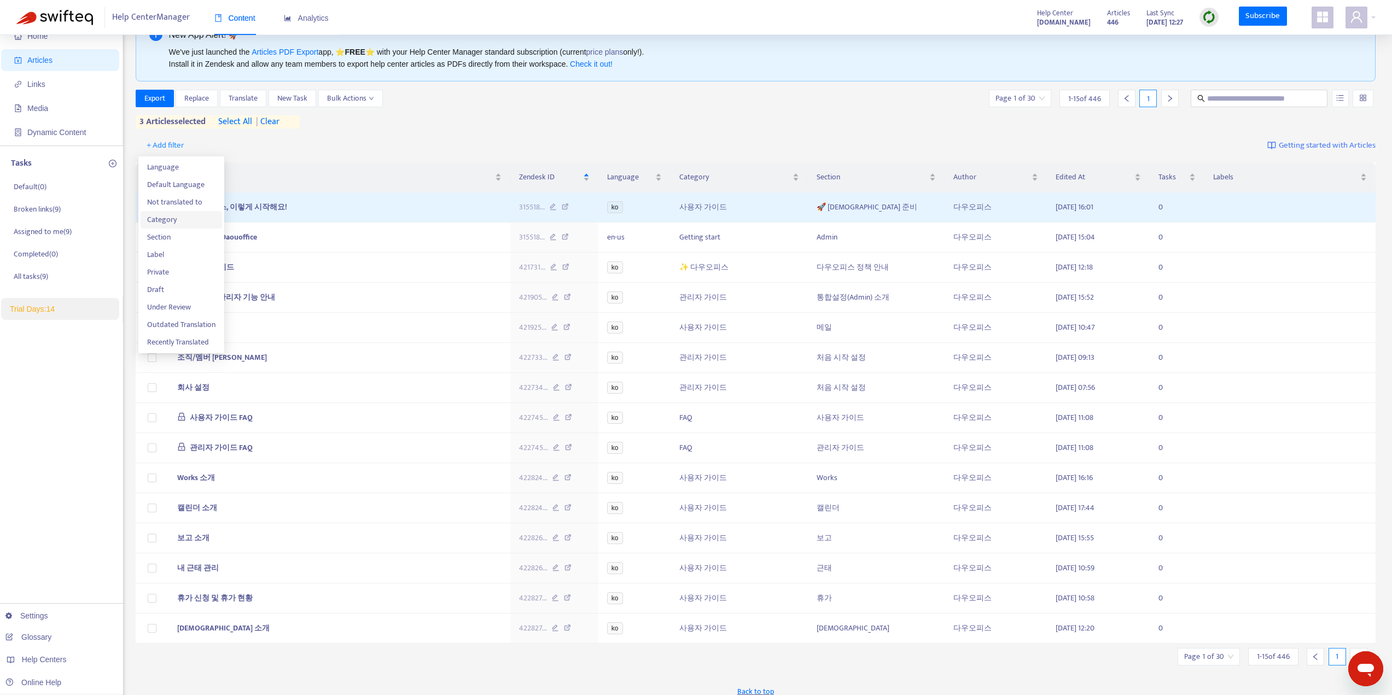
click at [168, 219] on span "Category" at bounding box center [181, 220] width 68 height 12
click at [210, 144] on div "Category: All" at bounding box center [177, 145] width 82 height 16
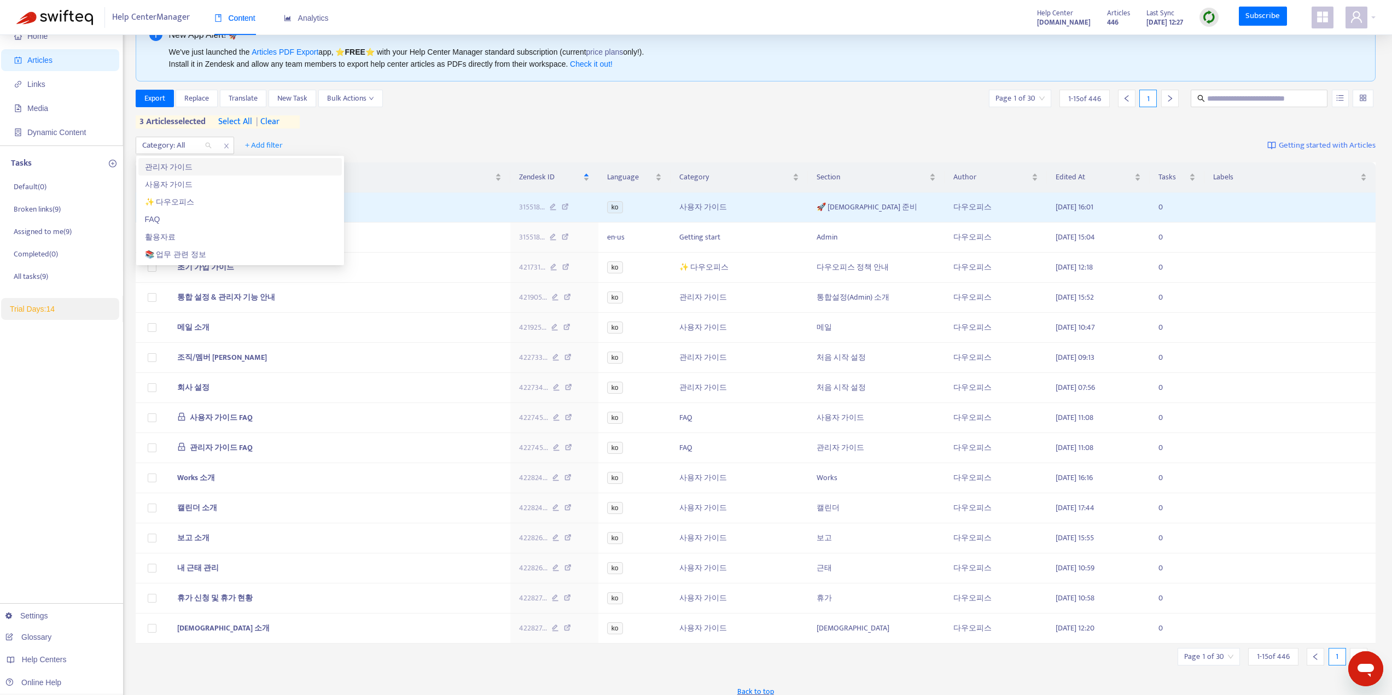
click at [175, 170] on div "관리자 가이드" at bounding box center [240, 167] width 190 height 12
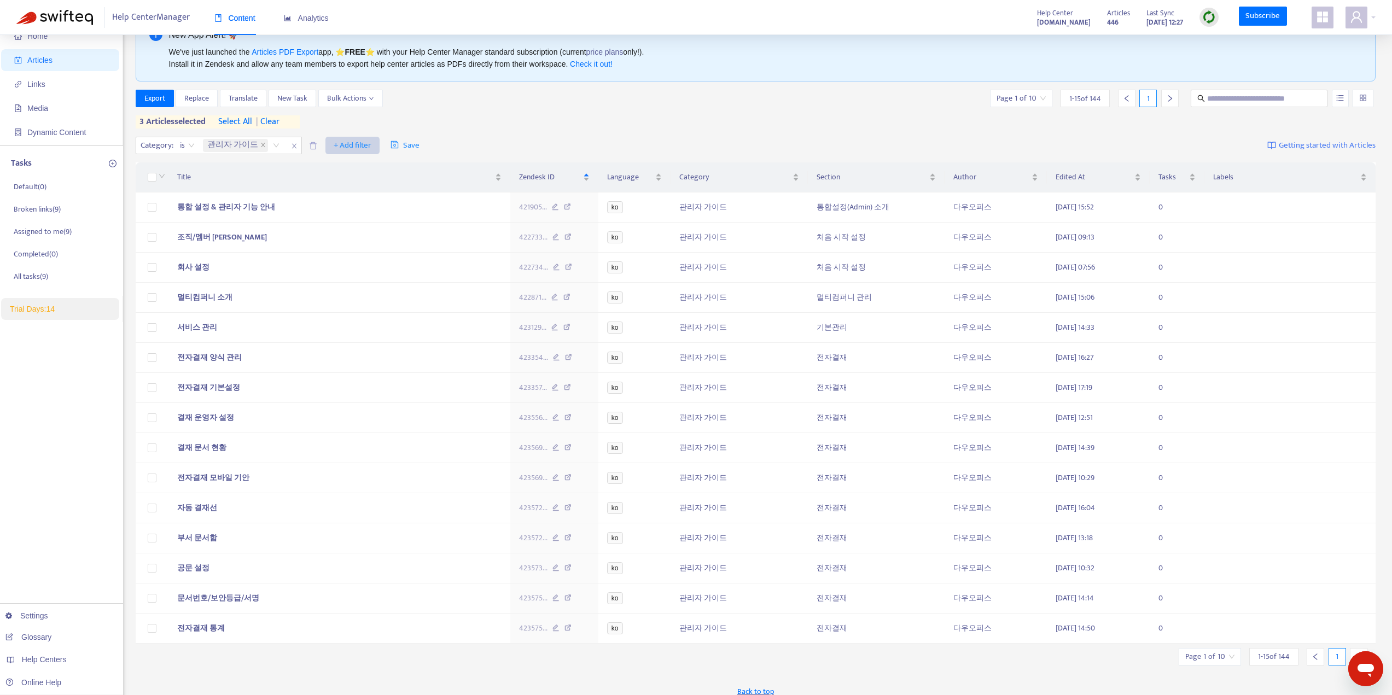
click at [335, 144] on span "+ Add filter" at bounding box center [353, 145] width 38 height 13
click at [347, 216] on span "Section" at bounding box center [365, 220] width 68 height 12
click at [350, 143] on div at bounding box center [340, 145] width 66 height 13
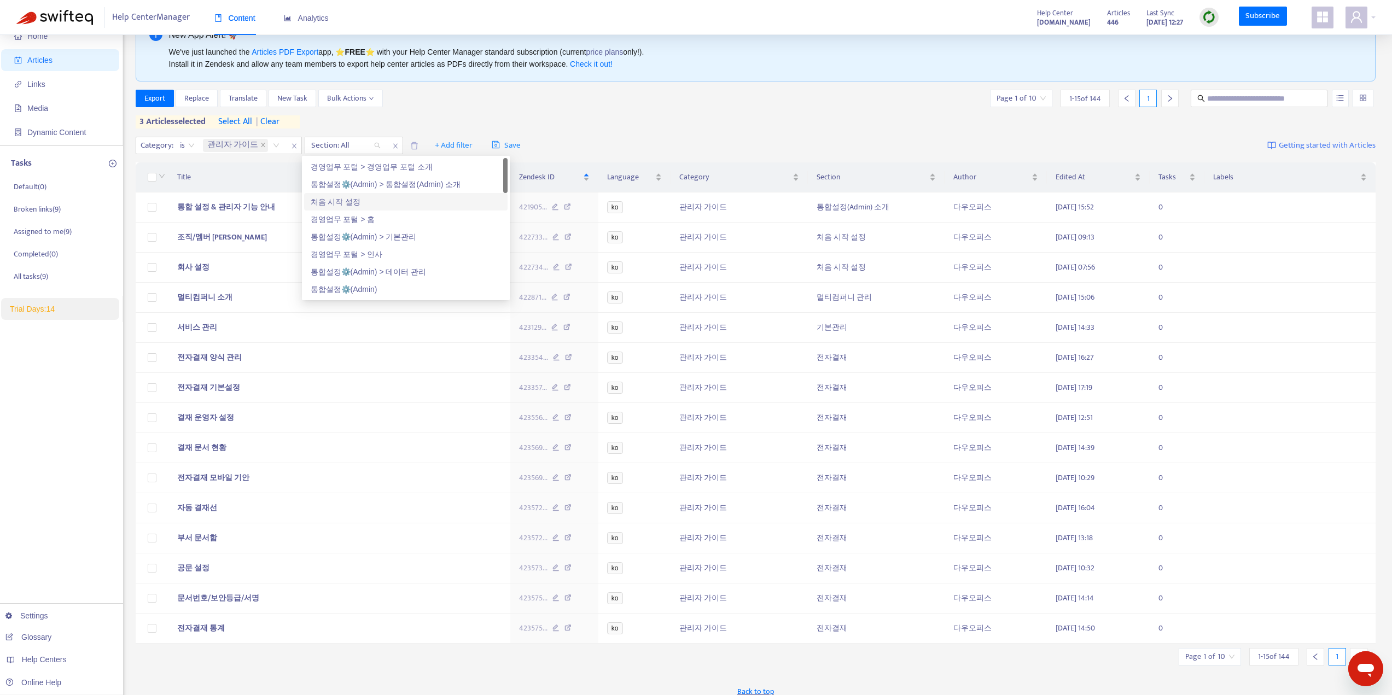
click at [342, 201] on div "처음 시작 설정" at bounding box center [406, 202] width 190 height 12
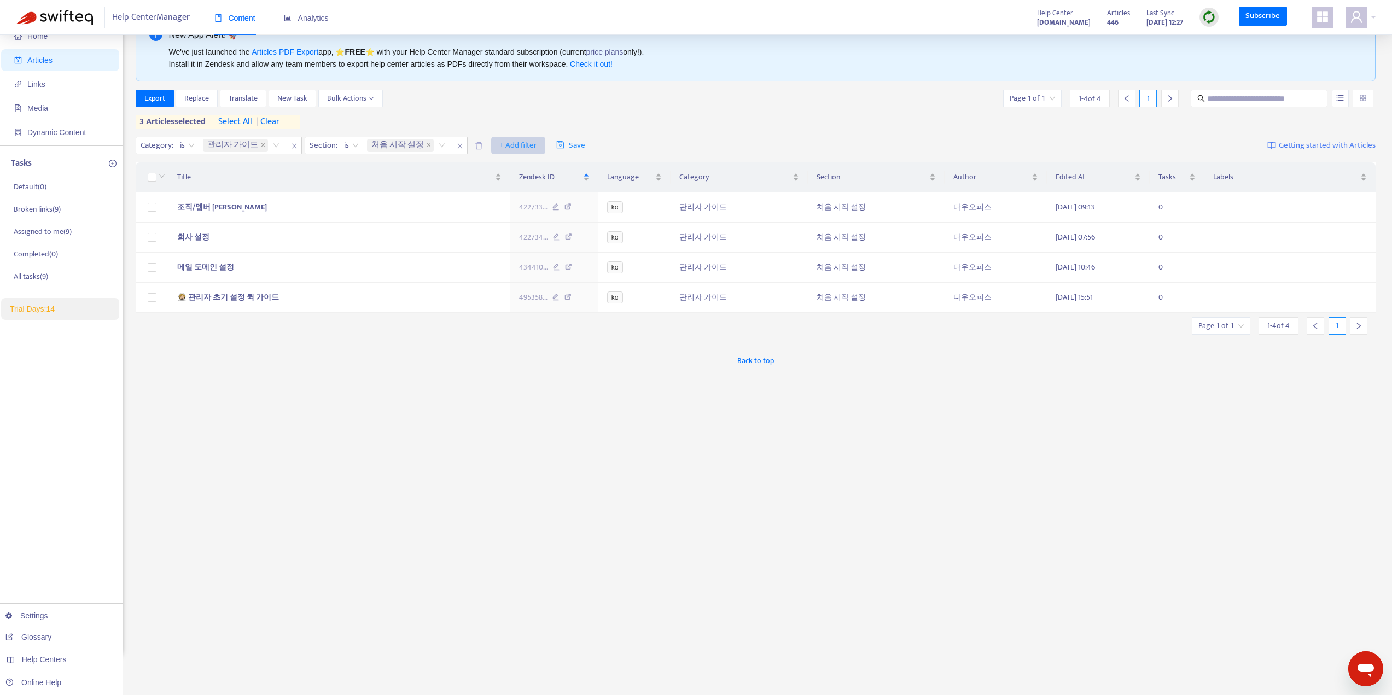
click at [500, 147] on span "+ Add filter" at bounding box center [519, 145] width 38 height 13
click at [524, 124] on div "Export Replace Translate New Task Bulk Actions Page 1 of 1 1 - 4 of 4 1 3 artic…" at bounding box center [756, 109] width 1241 height 39
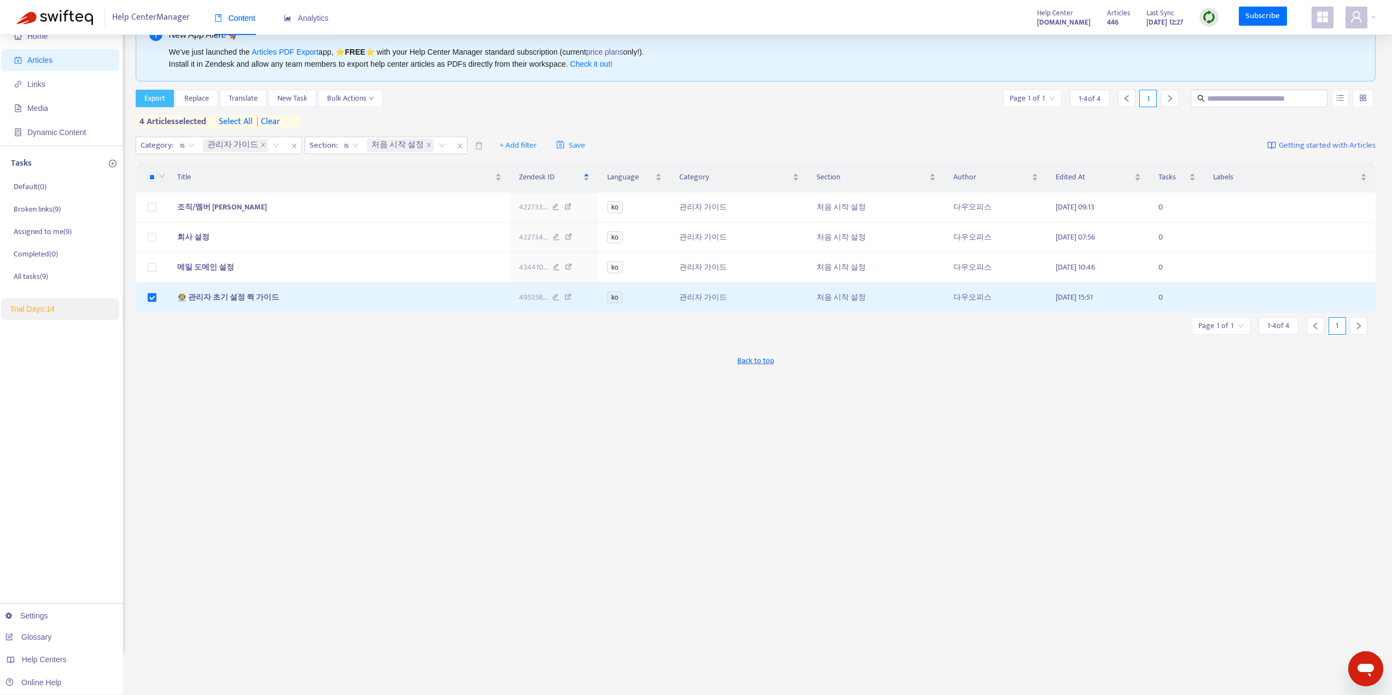
click at [164, 103] on span "Export" at bounding box center [154, 98] width 21 height 12
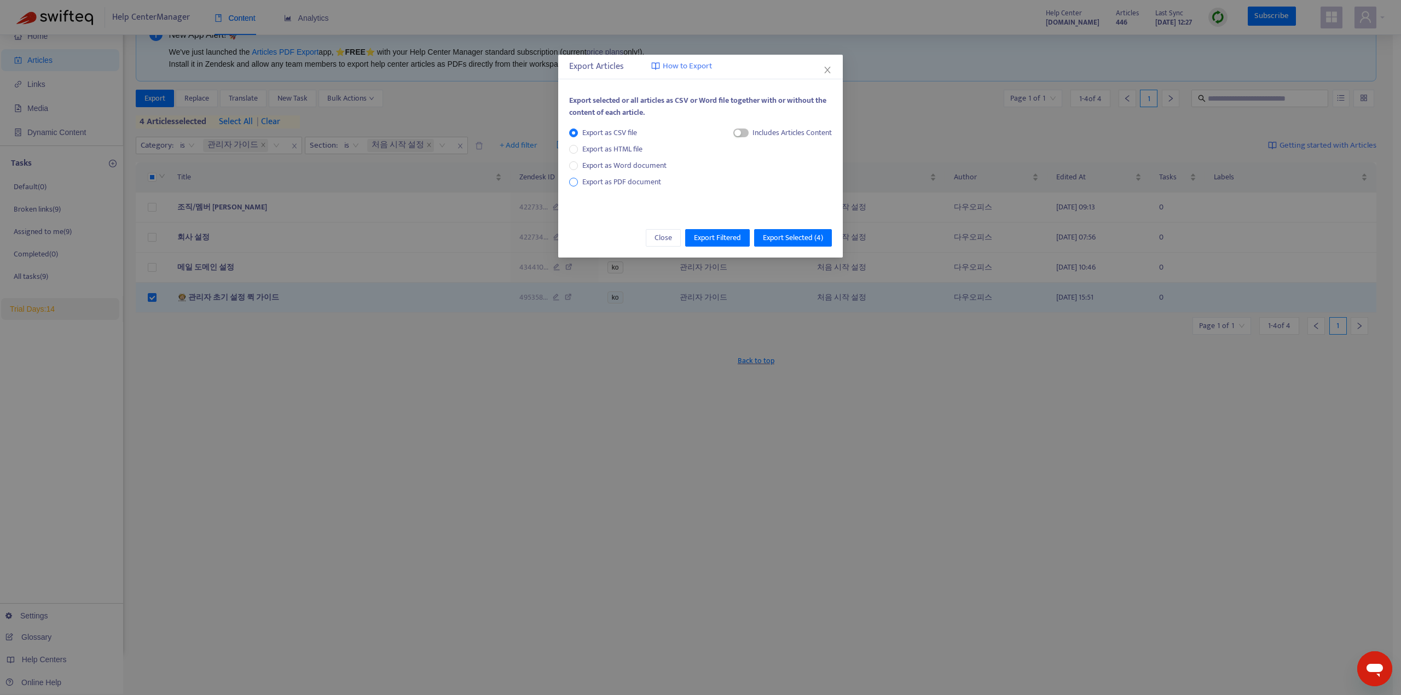
click at [614, 181] on span "Export as PDF document" at bounding box center [621, 182] width 79 height 13
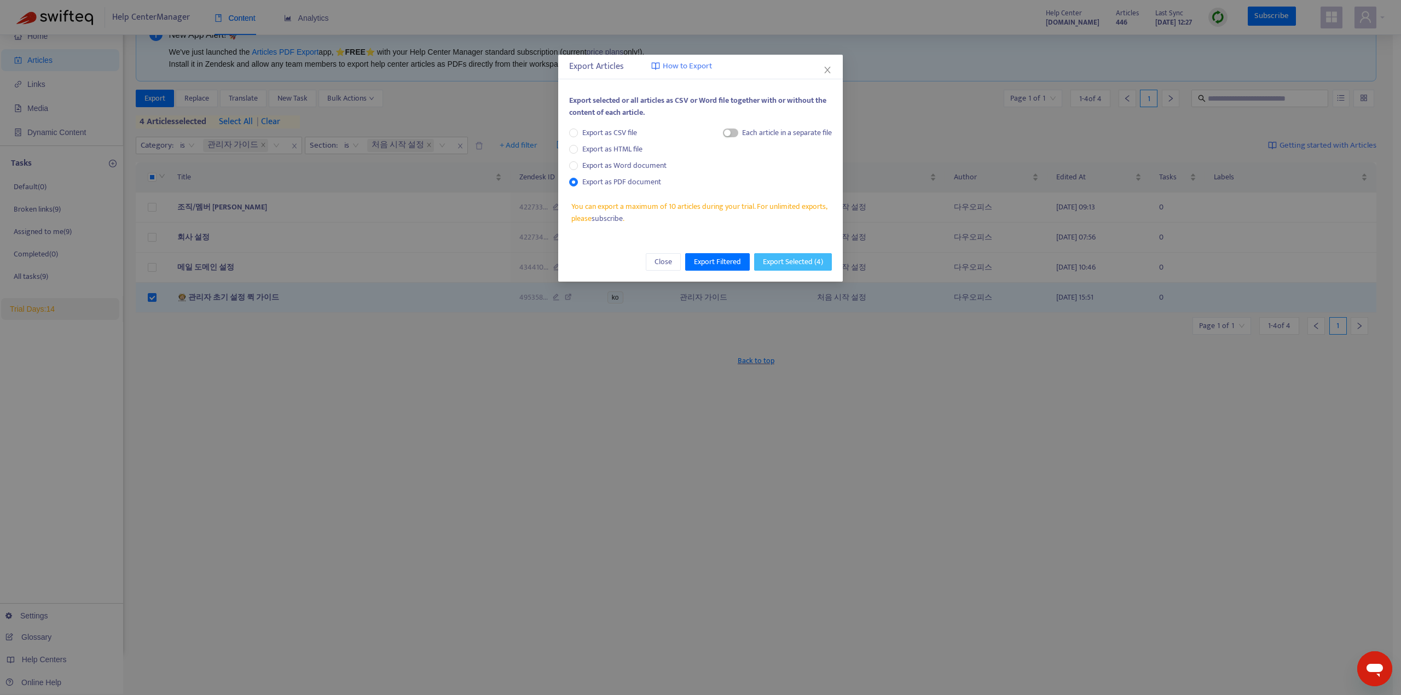
click at [781, 256] on span "Export Selected ( 4 )" at bounding box center [793, 262] width 60 height 12
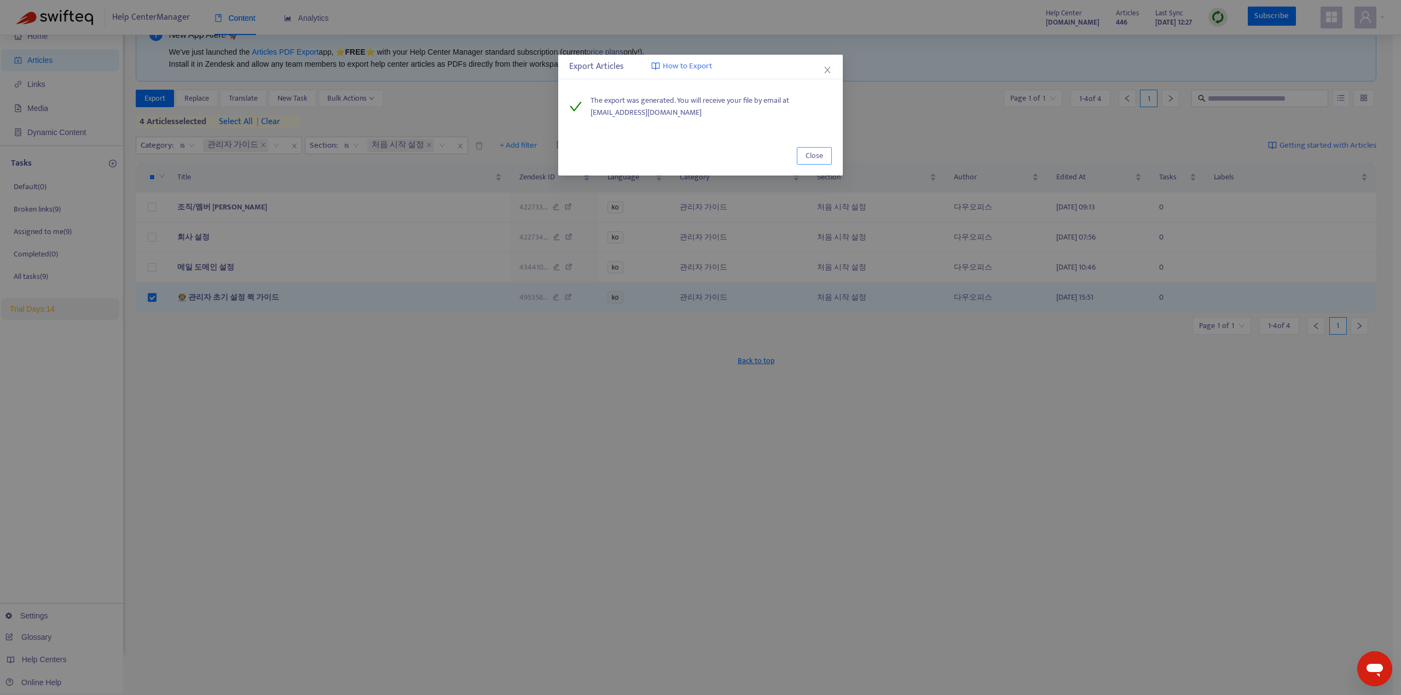
click at [811, 155] on span "Close" at bounding box center [814, 156] width 18 height 12
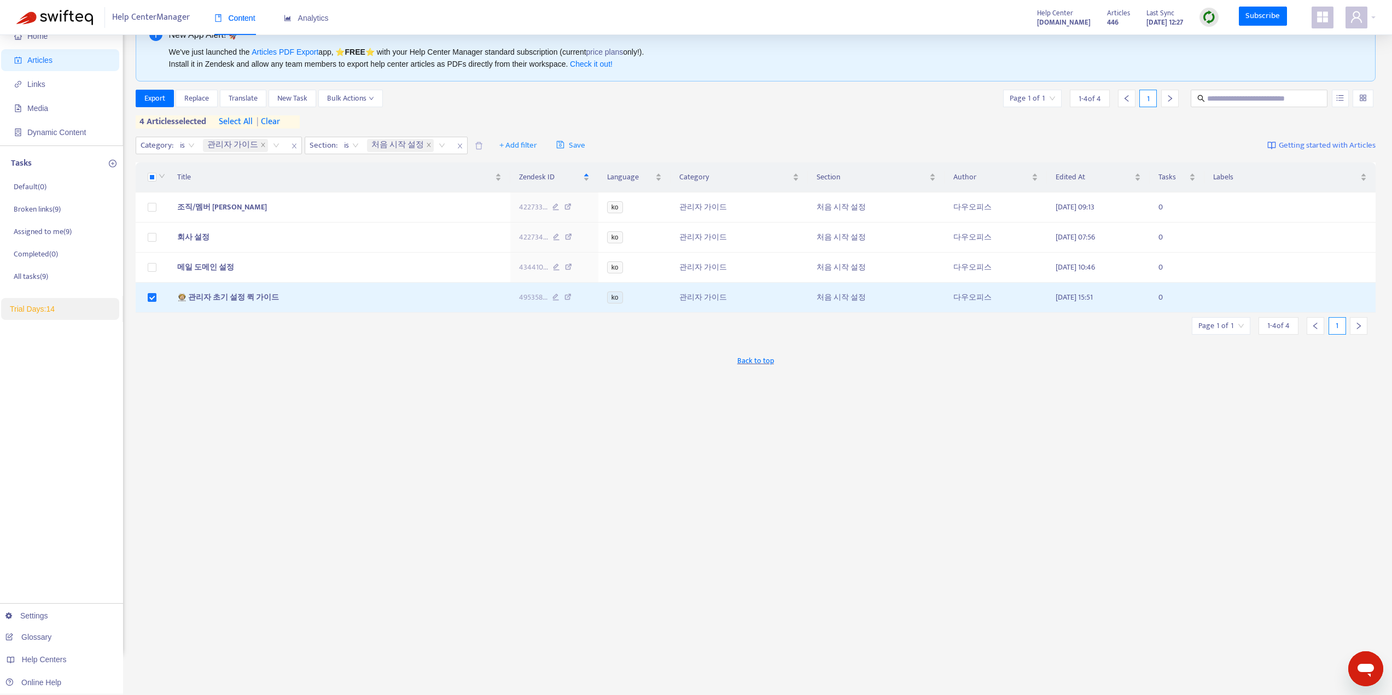
click at [978, 399] on div "New App Alert! 🚀 We've just launched the Articles PDF Export app, ⭐ FREE ⭐️ wit…" at bounding box center [756, 336] width 1241 height 640
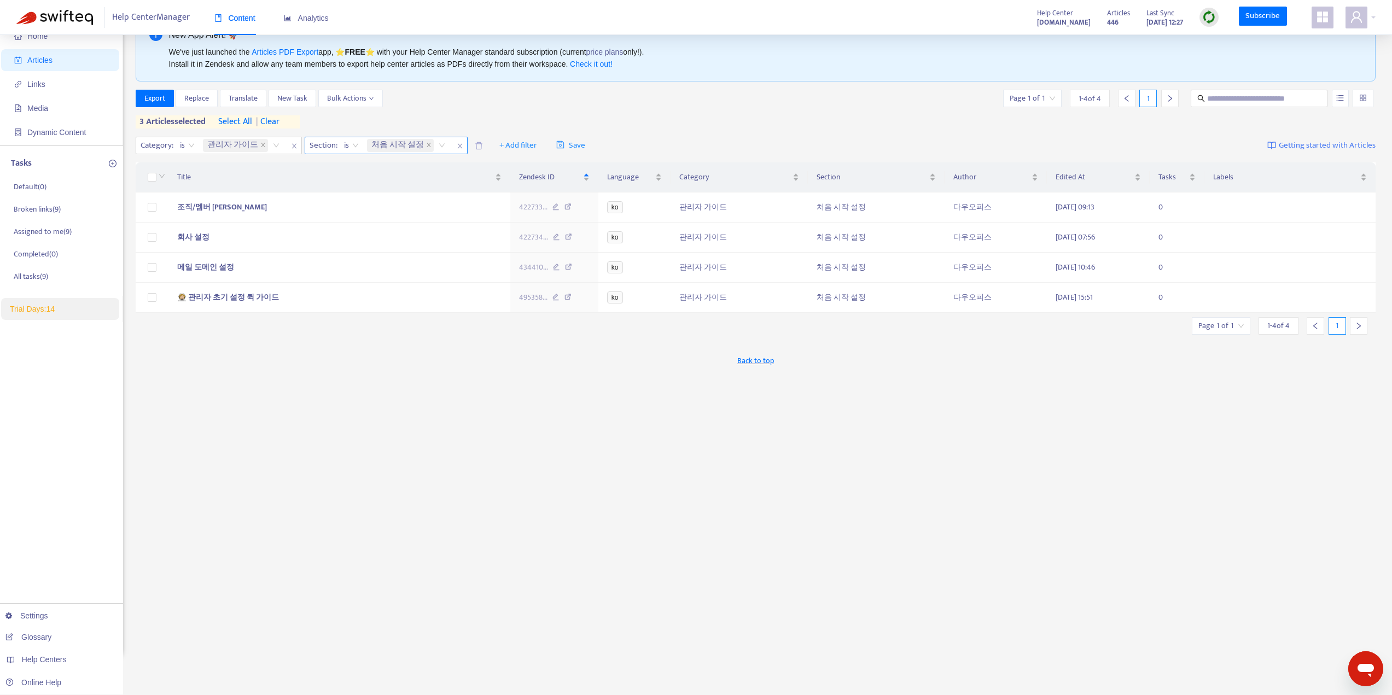
click at [457, 147] on icon "close" at bounding box center [460, 146] width 7 height 7
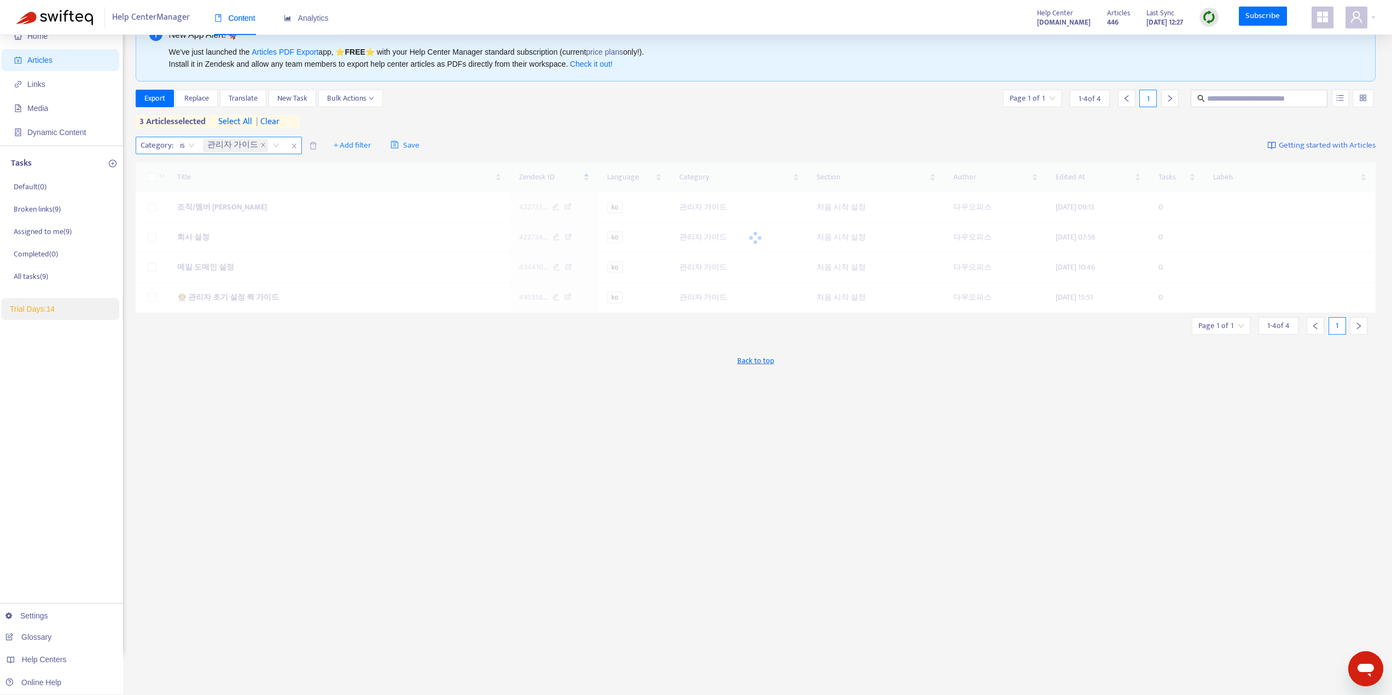
click at [292, 148] on icon "close" at bounding box center [294, 146] width 7 height 7
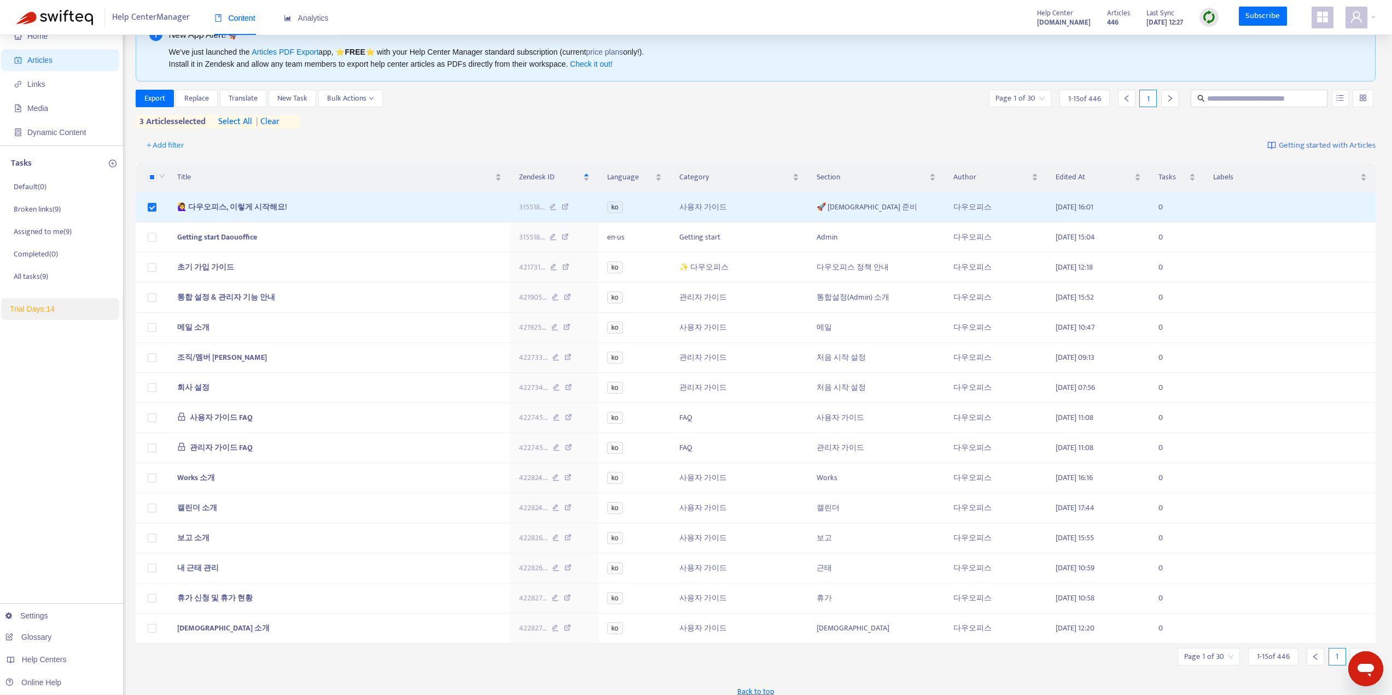
drag, startPoint x: 176, startPoint y: 143, endPoint x: 245, endPoint y: 143, distance: 68.9
click at [245, 143] on div "+ Add filter Getting started with Articles" at bounding box center [756, 146] width 1241 height 26
drag, startPoint x: 176, startPoint y: 147, endPoint x: 215, endPoint y: 149, distance: 38.9
click at [215, 149] on div "+ Add filter Getting started with Articles" at bounding box center [756, 146] width 1241 height 26
click at [274, 121] on span "| clear" at bounding box center [265, 121] width 27 height 13
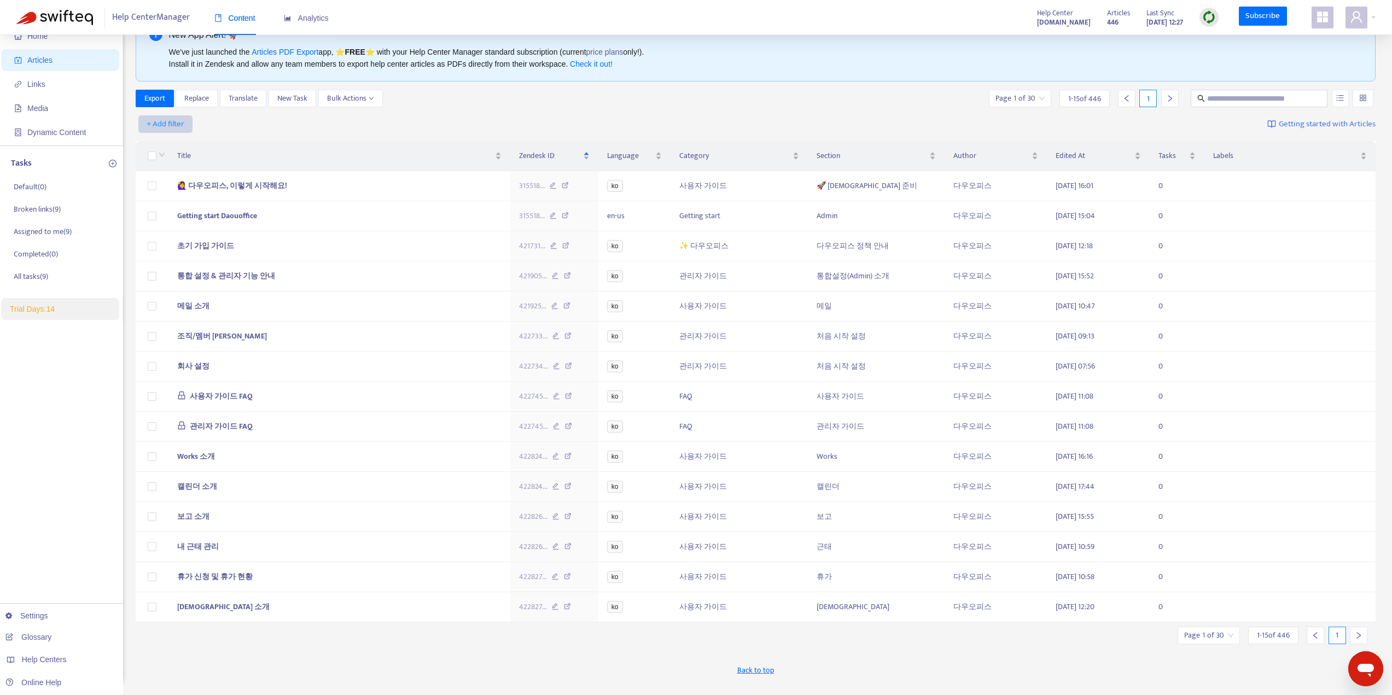
click at [177, 125] on span "+ Add filter" at bounding box center [166, 124] width 38 height 13
click at [171, 196] on span "Category" at bounding box center [181, 199] width 68 height 12
click at [213, 126] on div "Category: All" at bounding box center [177, 124] width 82 height 16
click at [171, 148] on div "관리자 가이드" at bounding box center [240, 146] width 190 height 12
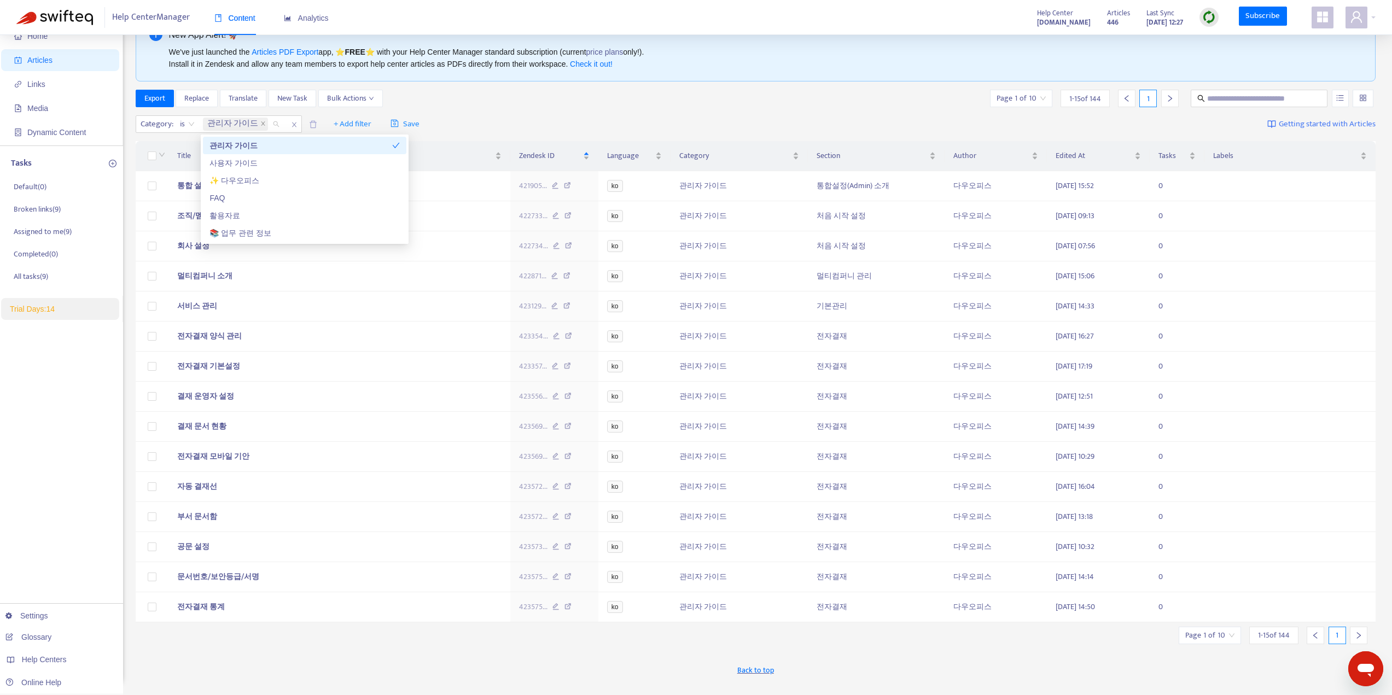
click at [532, 104] on div "Export Replace Translate New Task Bulk Actions Page 1 of 10 1 - 15 of 144 1" at bounding box center [756, 99] width 1241 height 18
click at [338, 125] on span "+ Add filter" at bounding box center [353, 124] width 38 height 13
click at [343, 201] on span "Section" at bounding box center [365, 199] width 68 height 12
click at [374, 126] on div "Section: All" at bounding box center [346, 124] width 82 height 16
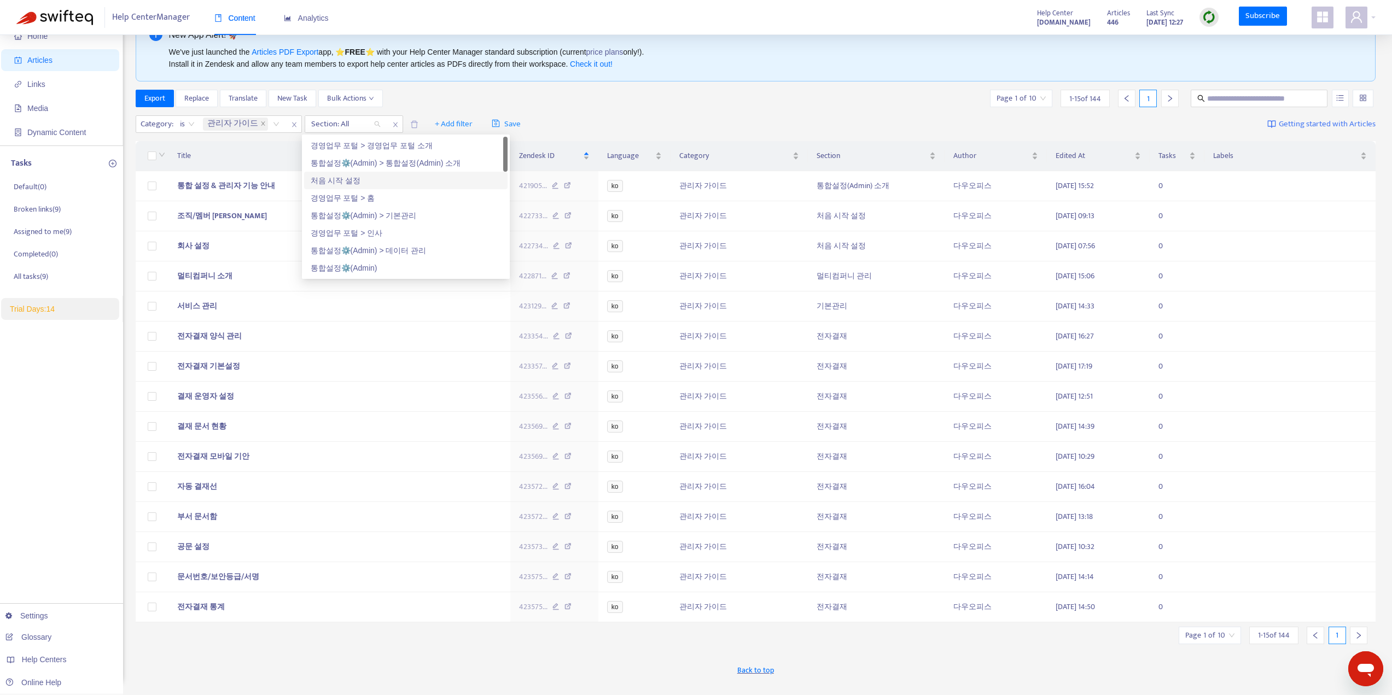
click at [347, 182] on div "처음 시작 설정" at bounding box center [406, 181] width 190 height 12
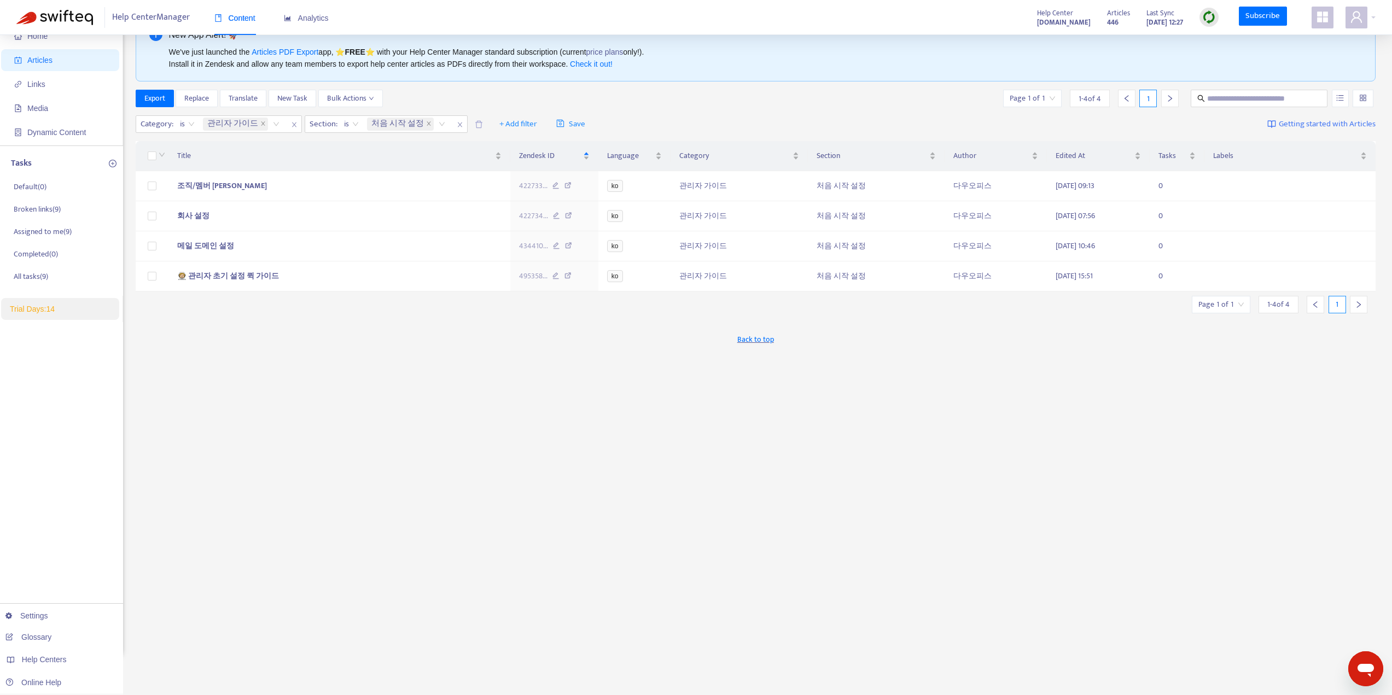
click at [733, 114] on div "Category : is 관리자 가이드 Section : is 처음 시작 설정 처음 시작 설정 + Add filter Save Getting …" at bounding box center [756, 125] width 1241 height 26
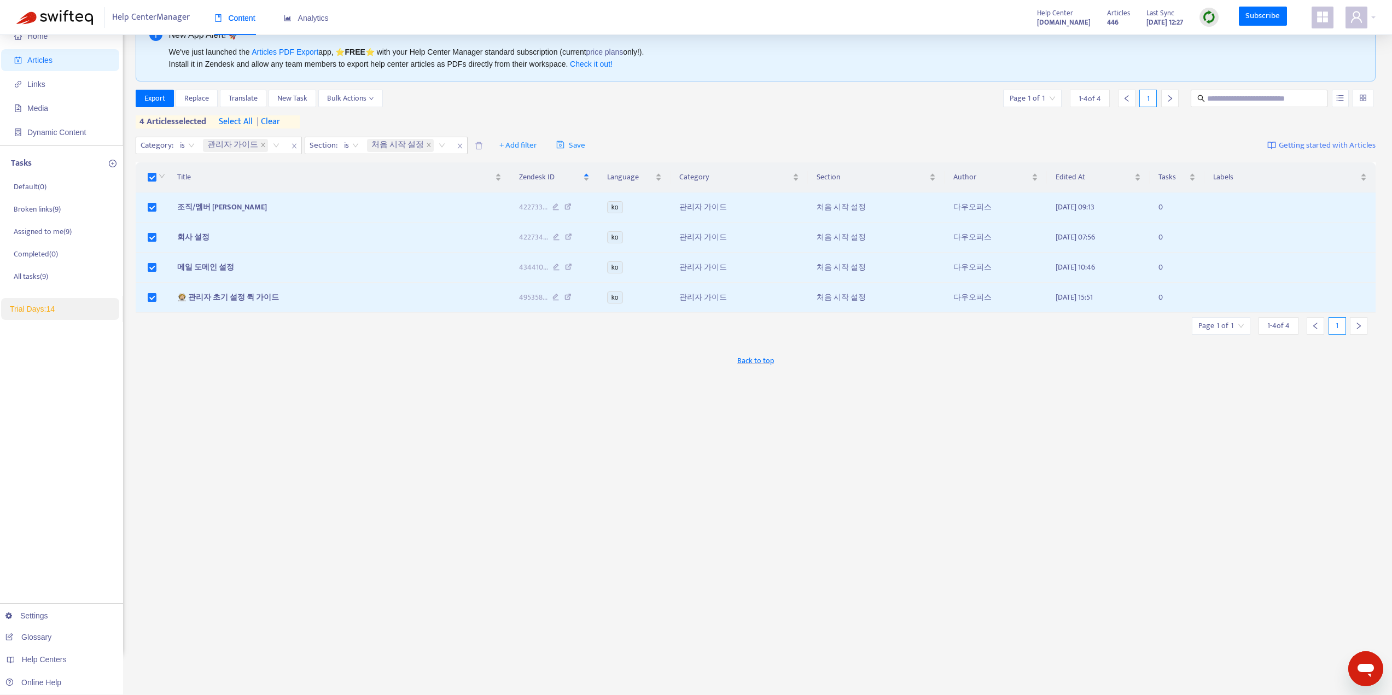
click at [242, 125] on span "select all" at bounding box center [236, 121] width 34 height 13
click at [161, 101] on span "Export" at bounding box center [154, 98] width 21 height 12
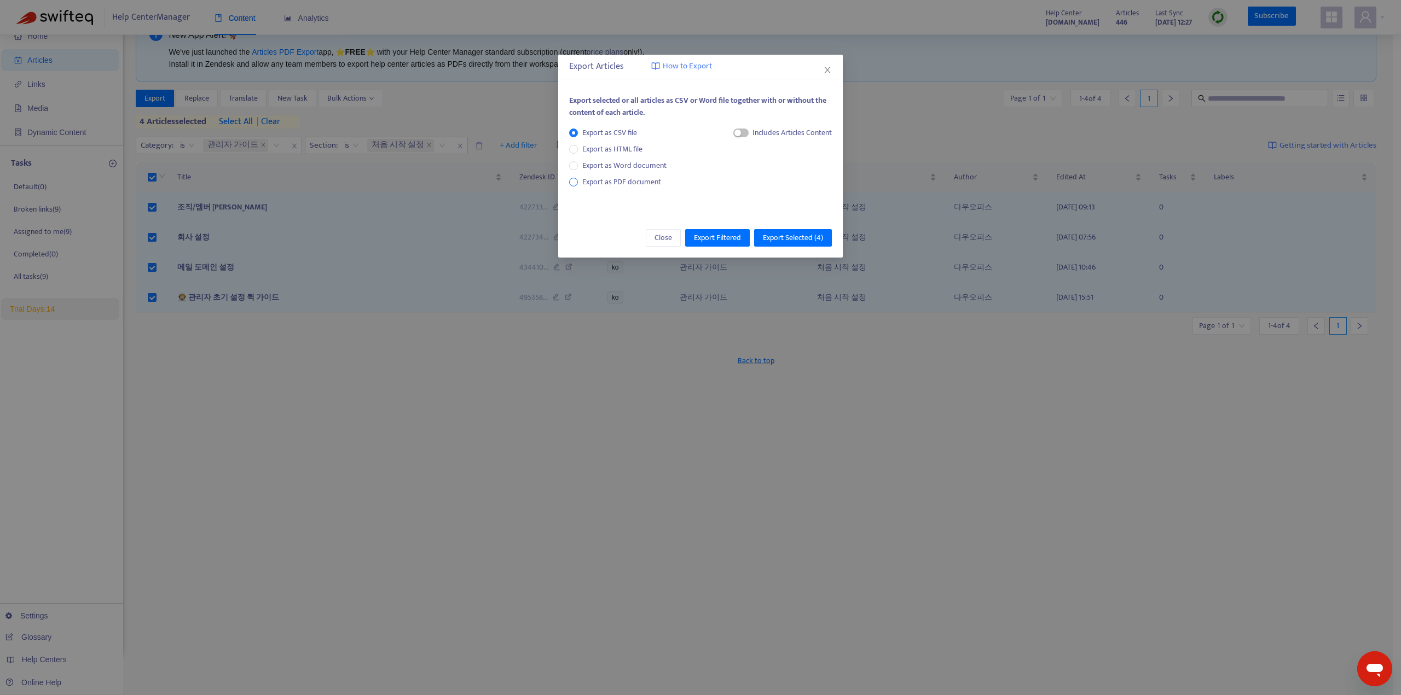
click at [585, 182] on span "Export as PDF document" at bounding box center [621, 182] width 79 height 13
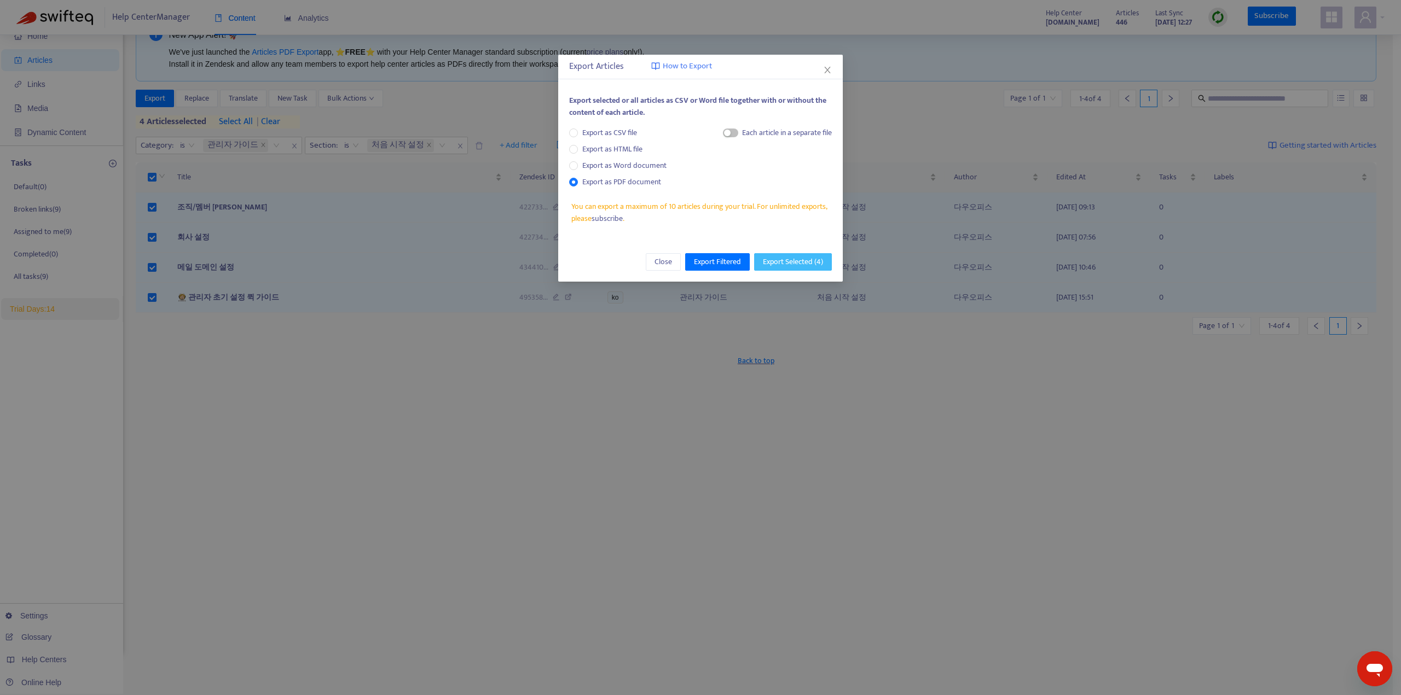
click at [798, 262] on span "Export Selected ( 4 )" at bounding box center [793, 262] width 60 height 12
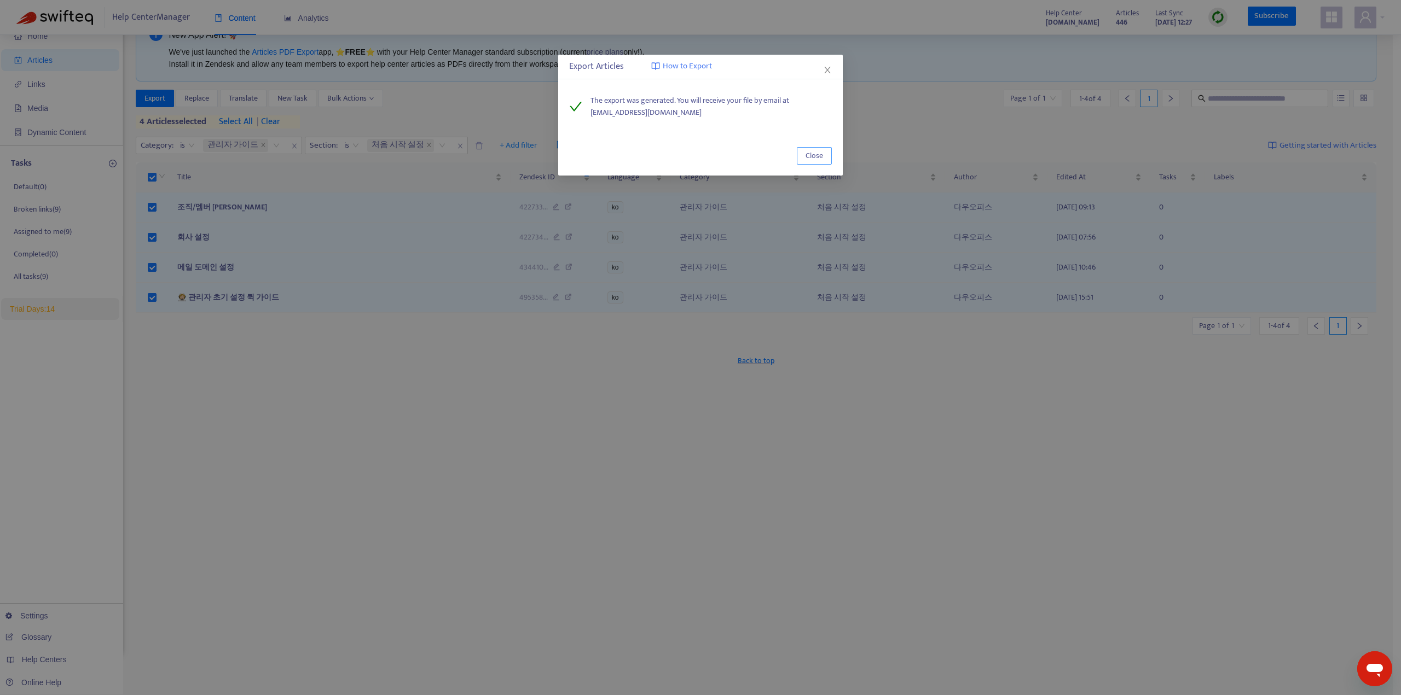
click at [809, 156] on span "Close" at bounding box center [814, 156] width 18 height 12
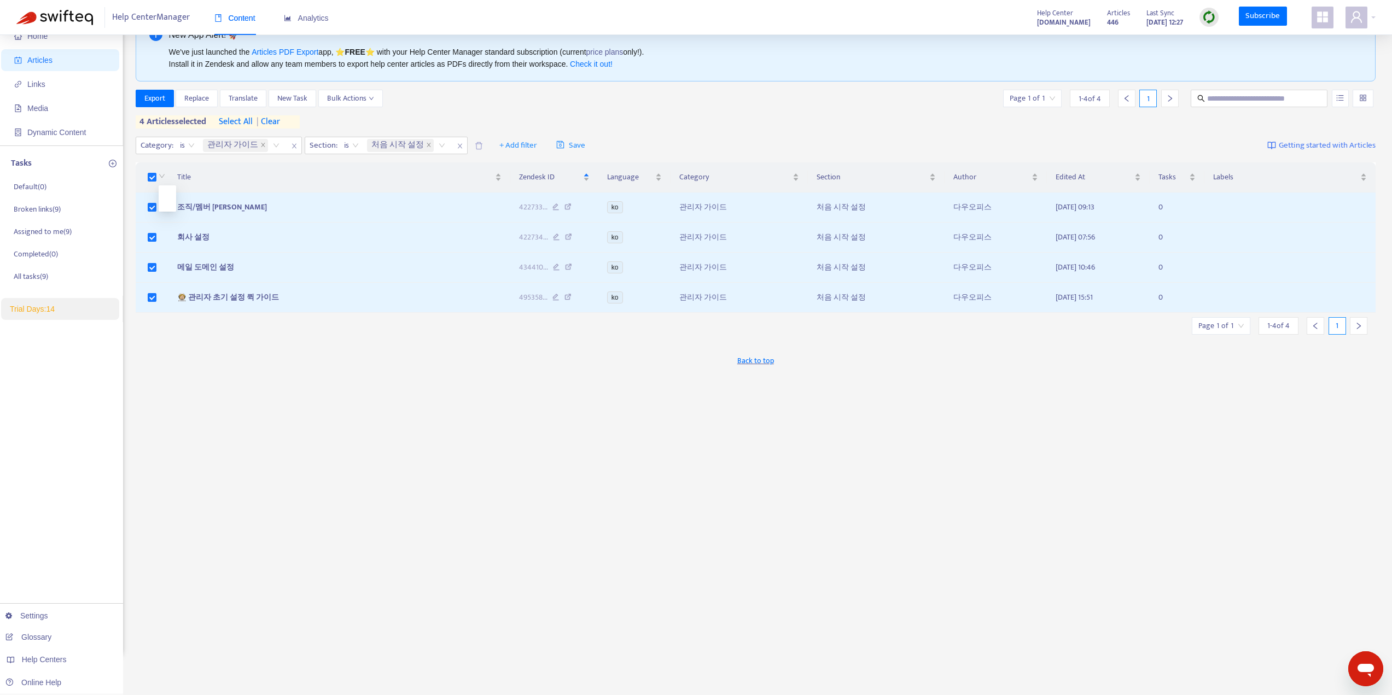
click at [156, 177] on div at bounding box center [160, 177] width 9 height 12
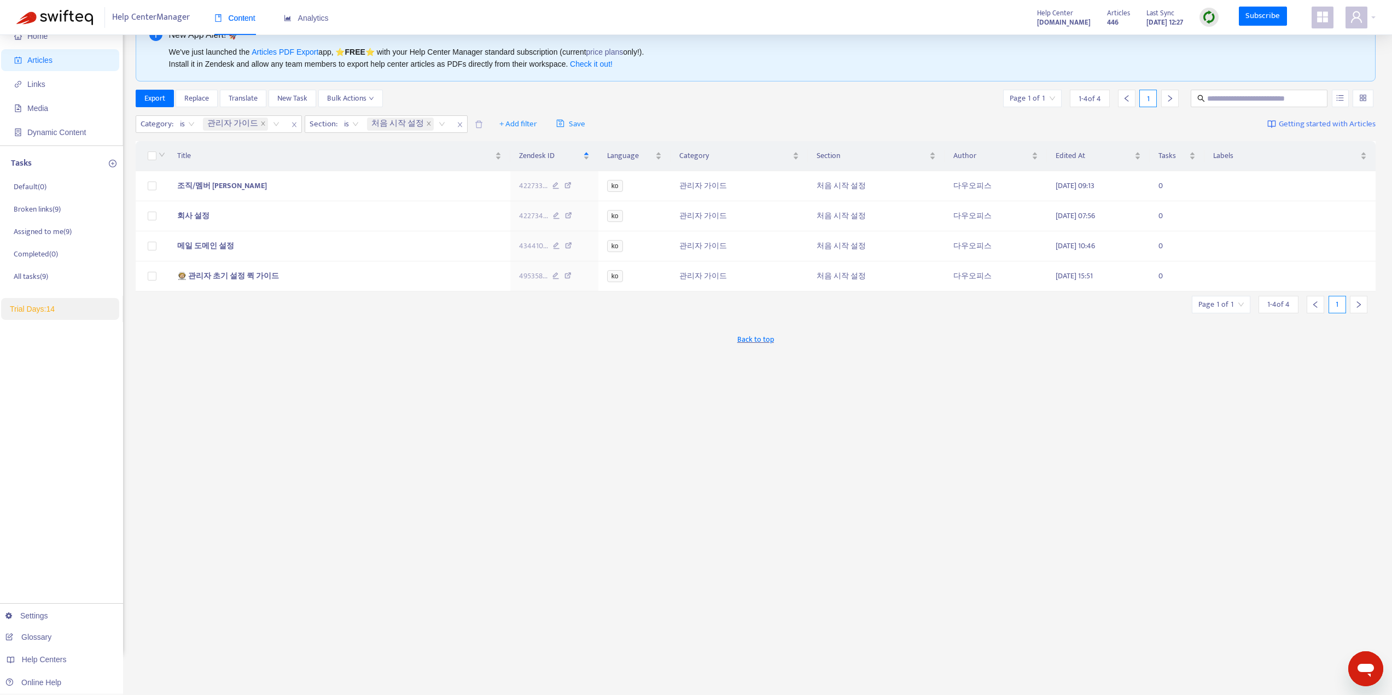
click at [248, 388] on div "New App Alert! 🚀 We've just launched the Articles PDF Export app, ⭐ FREE ⭐️ wit…" at bounding box center [756, 336] width 1241 height 640
click at [609, 54] on link "price plans" at bounding box center [605, 52] width 37 height 9
click at [41, 661] on span "Help Centers" at bounding box center [44, 659] width 45 height 9
click at [136, 660] on link "Disconnect Center" at bounding box center [173, 659] width 75 height 9
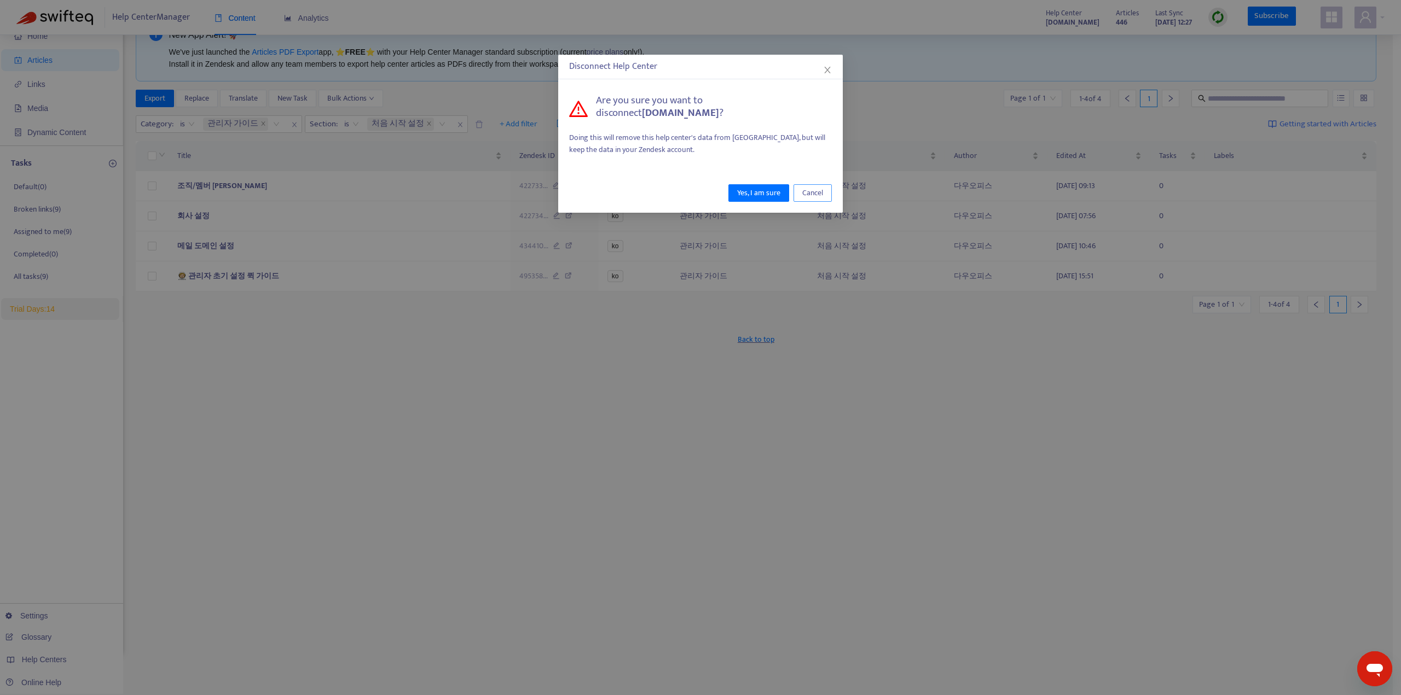
click at [805, 194] on span "Cancel" at bounding box center [812, 193] width 21 height 12
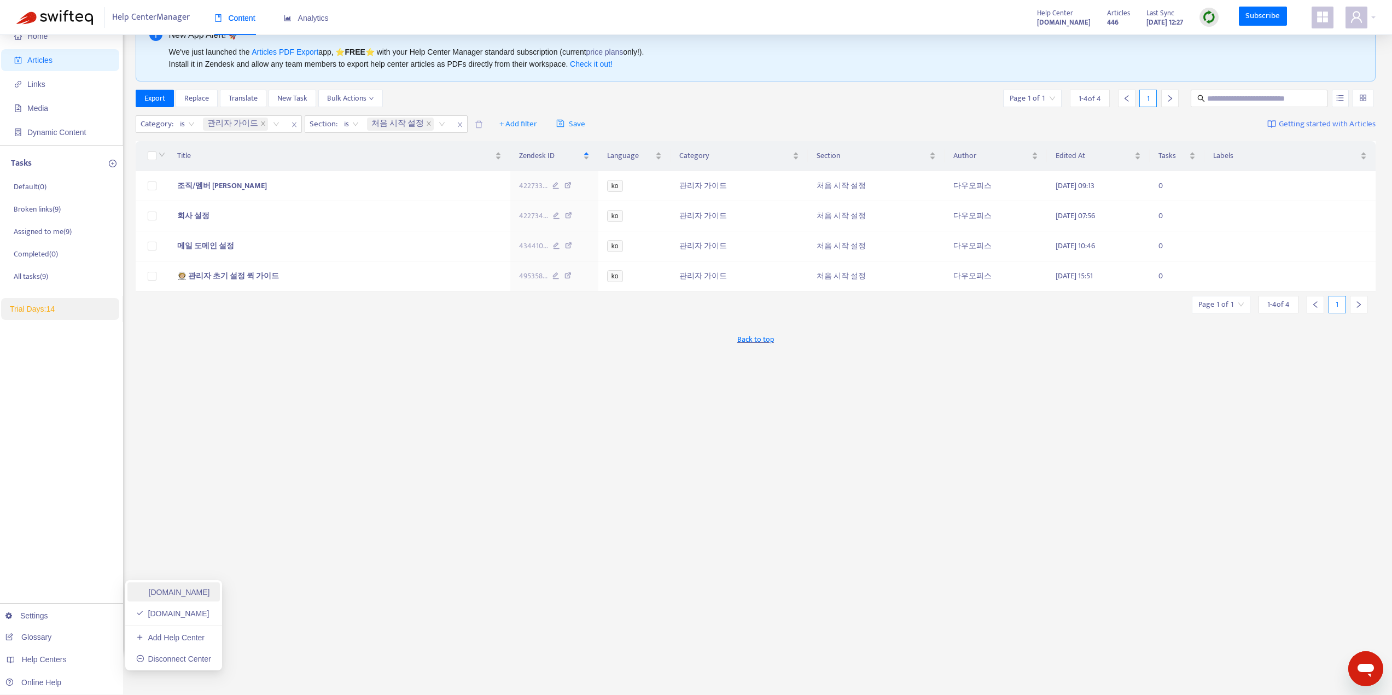
click at [175, 590] on link "[DOMAIN_NAME]" at bounding box center [173, 592] width 74 height 9
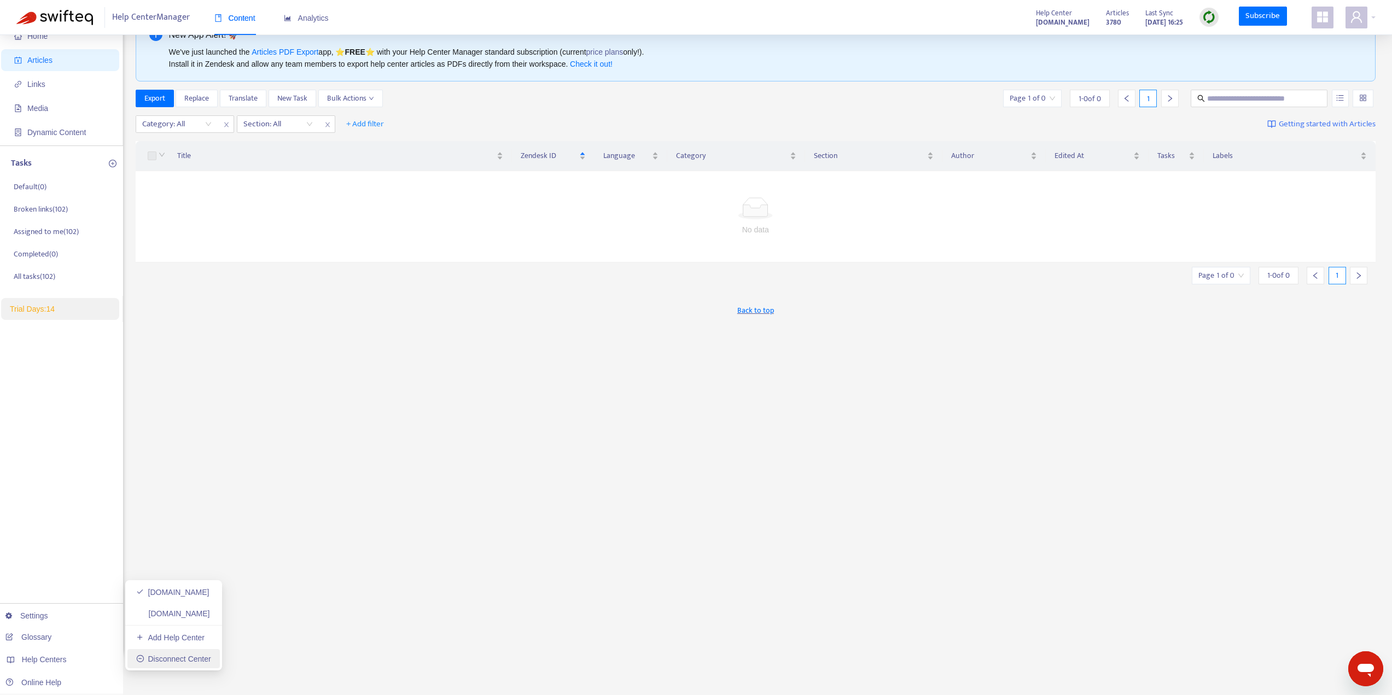
click at [153, 659] on link "Disconnect Center" at bounding box center [173, 659] width 75 height 9
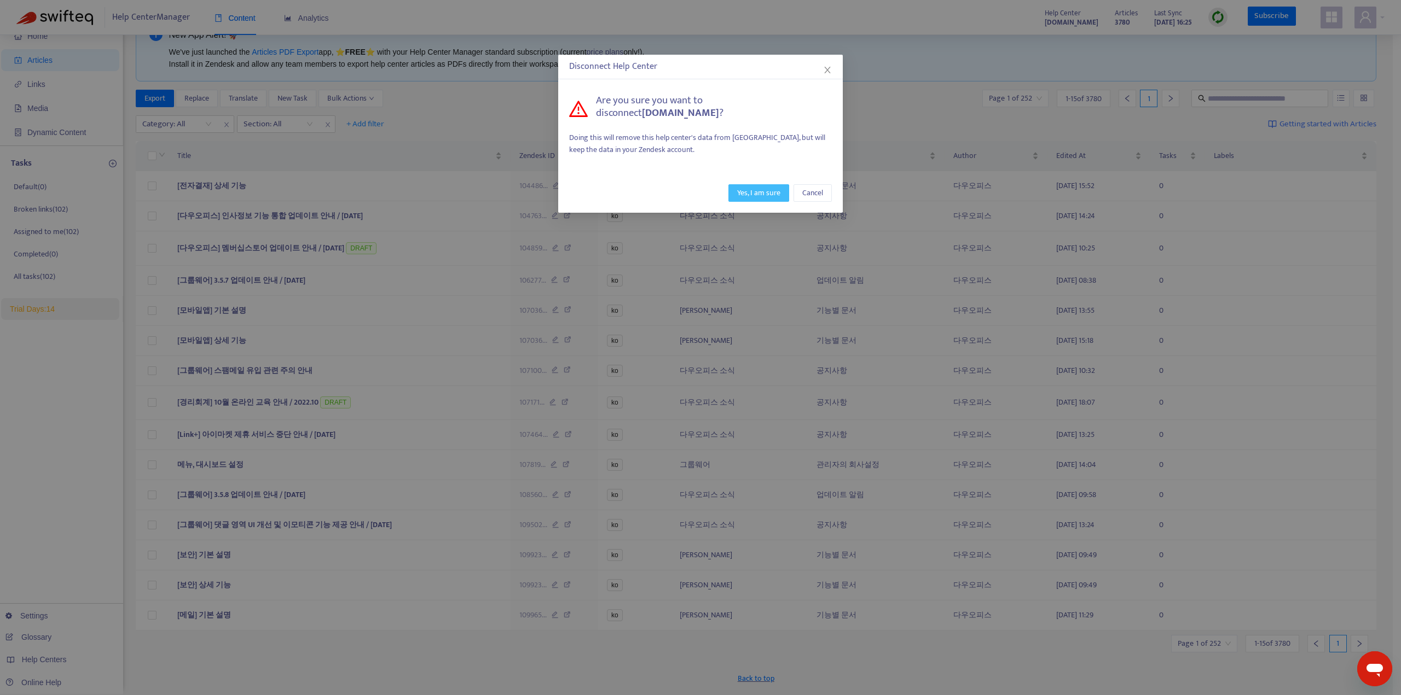
click at [752, 197] on span "Yes, I am sure" at bounding box center [758, 193] width 43 height 12
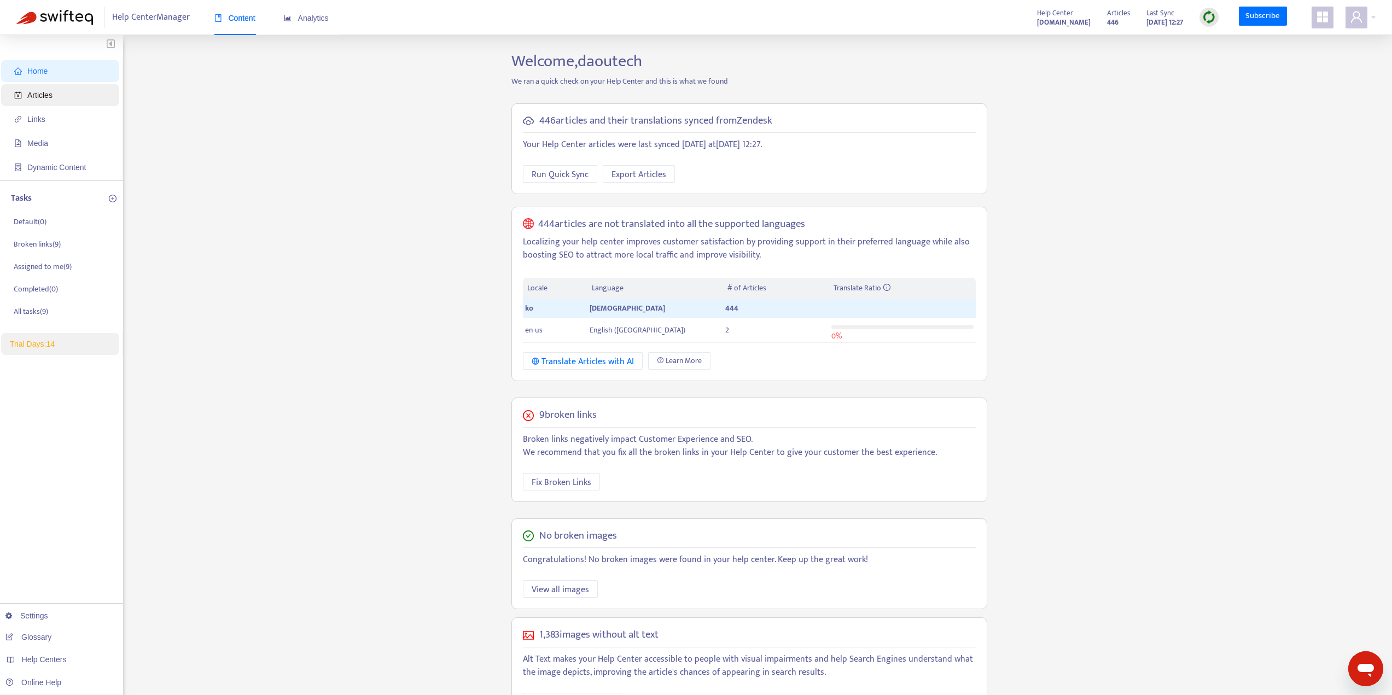
click at [63, 96] on span "Articles" at bounding box center [62, 95] width 96 height 22
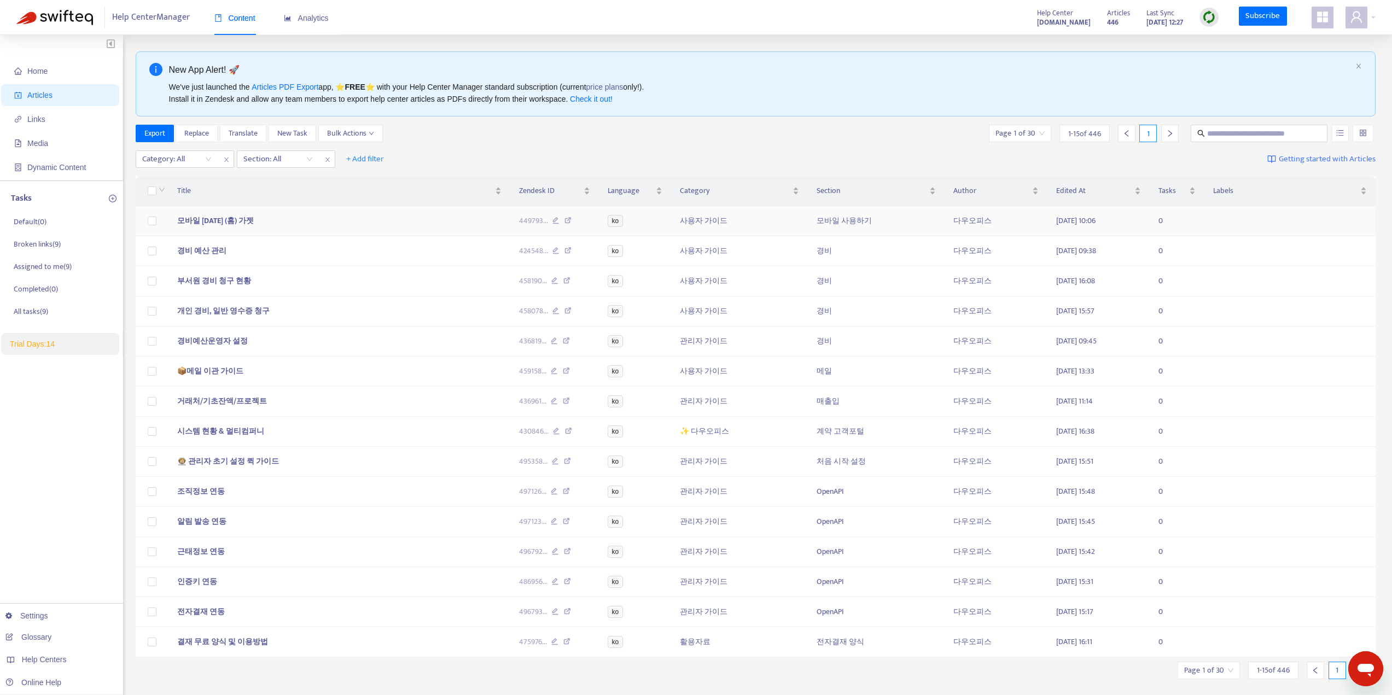
click at [638, 228] on td "ko" at bounding box center [635, 221] width 73 height 30
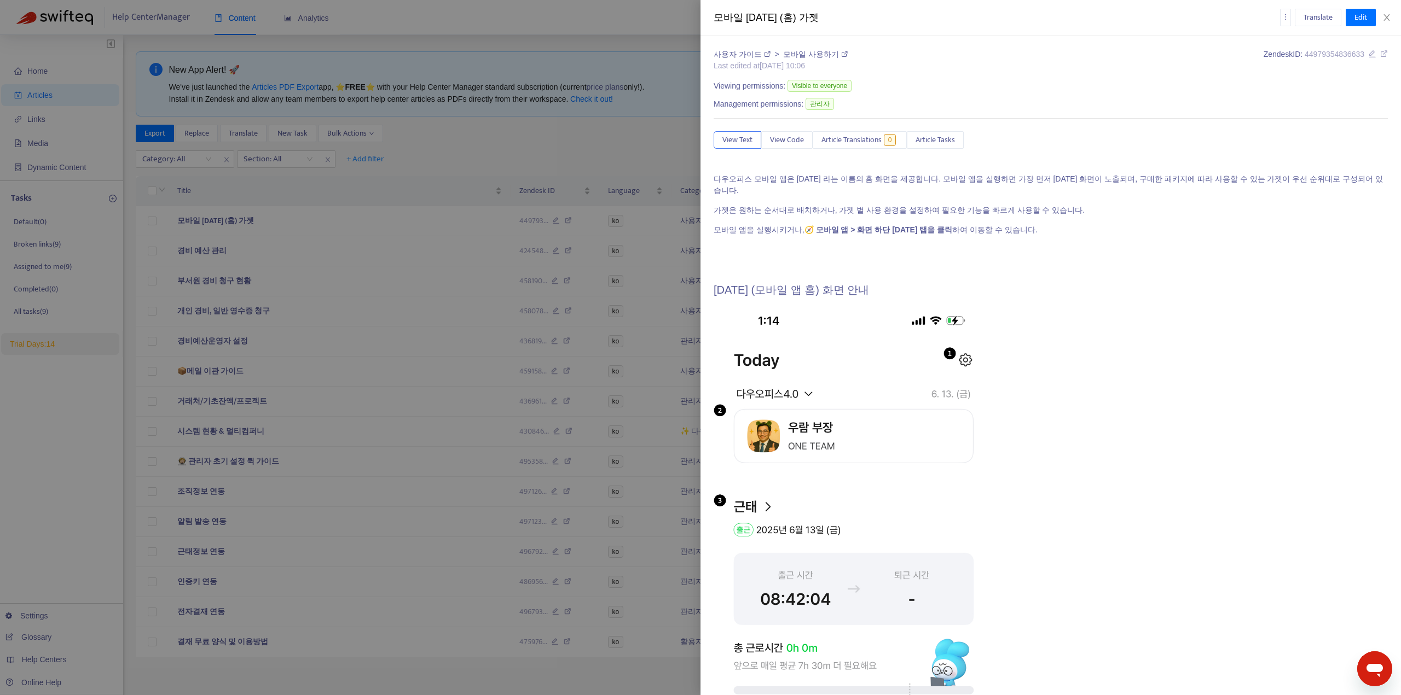
drag, startPoint x: 638, startPoint y: 228, endPoint x: 652, endPoint y: 144, distance: 85.4
click at [652, 144] on div at bounding box center [700, 347] width 1401 height 695
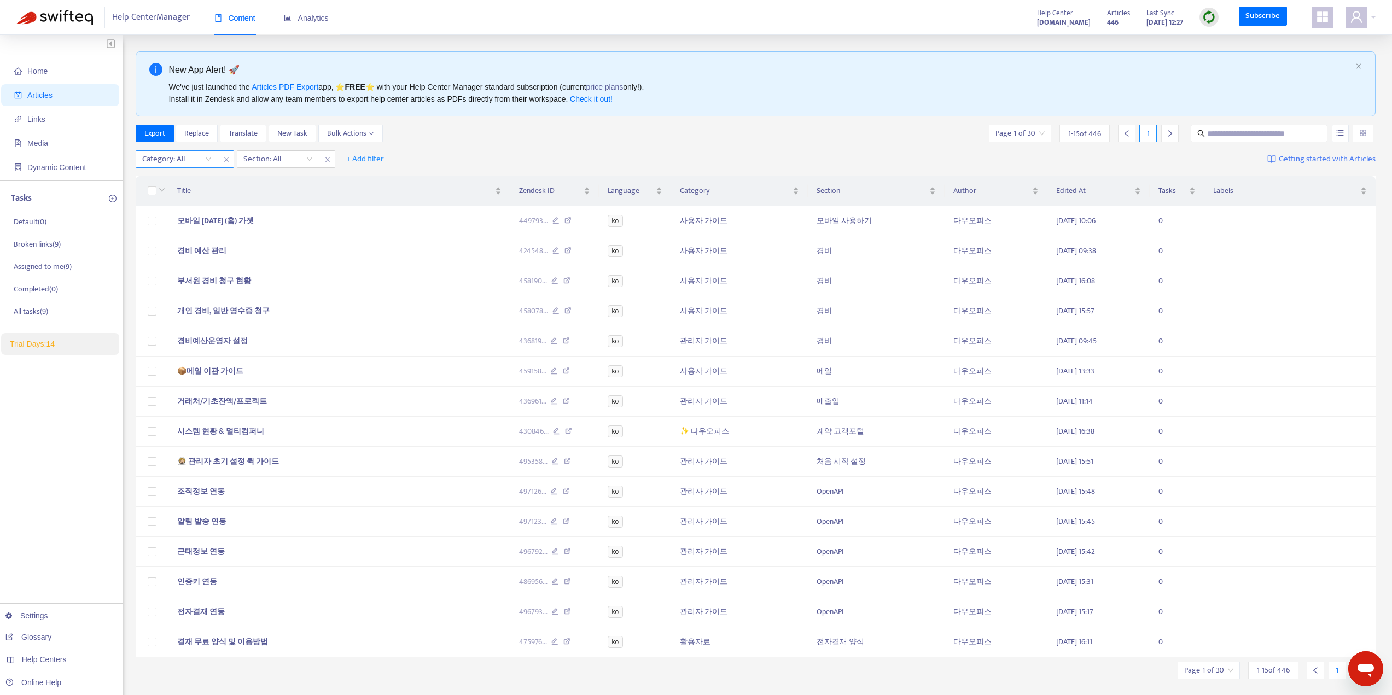
click at [225, 161] on icon "close" at bounding box center [226, 160] width 4 height 5
click at [210, 161] on div "Section: All" at bounding box center [177, 159] width 82 height 16
click at [207, 159] on div "Section: All" at bounding box center [177, 159] width 82 height 16
click at [227, 159] on icon "close" at bounding box center [226, 159] width 7 height 7
click at [175, 161] on span "+ Add filter" at bounding box center [166, 159] width 38 height 13
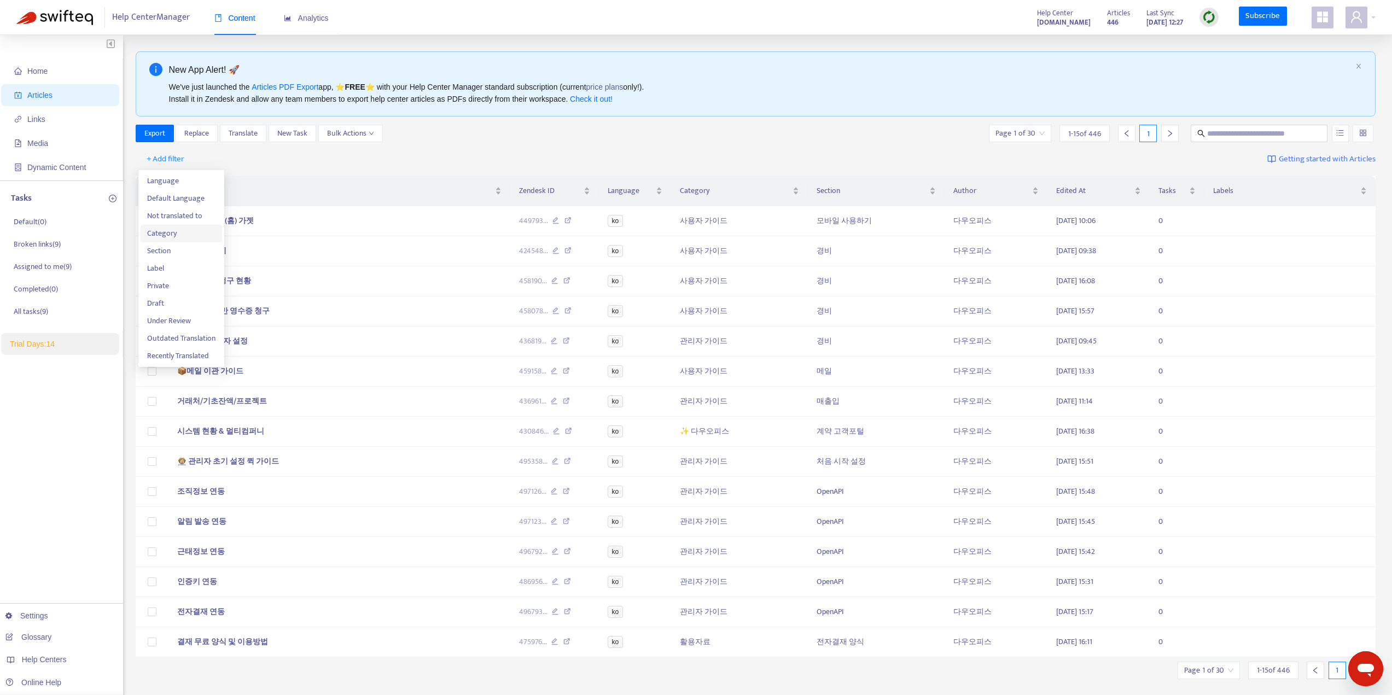
click at [175, 229] on span "Category" at bounding box center [181, 234] width 68 height 12
click at [207, 161] on div "Category: All" at bounding box center [177, 159] width 82 height 16
click at [173, 183] on div "관리자 가이드" at bounding box center [240, 181] width 190 height 12
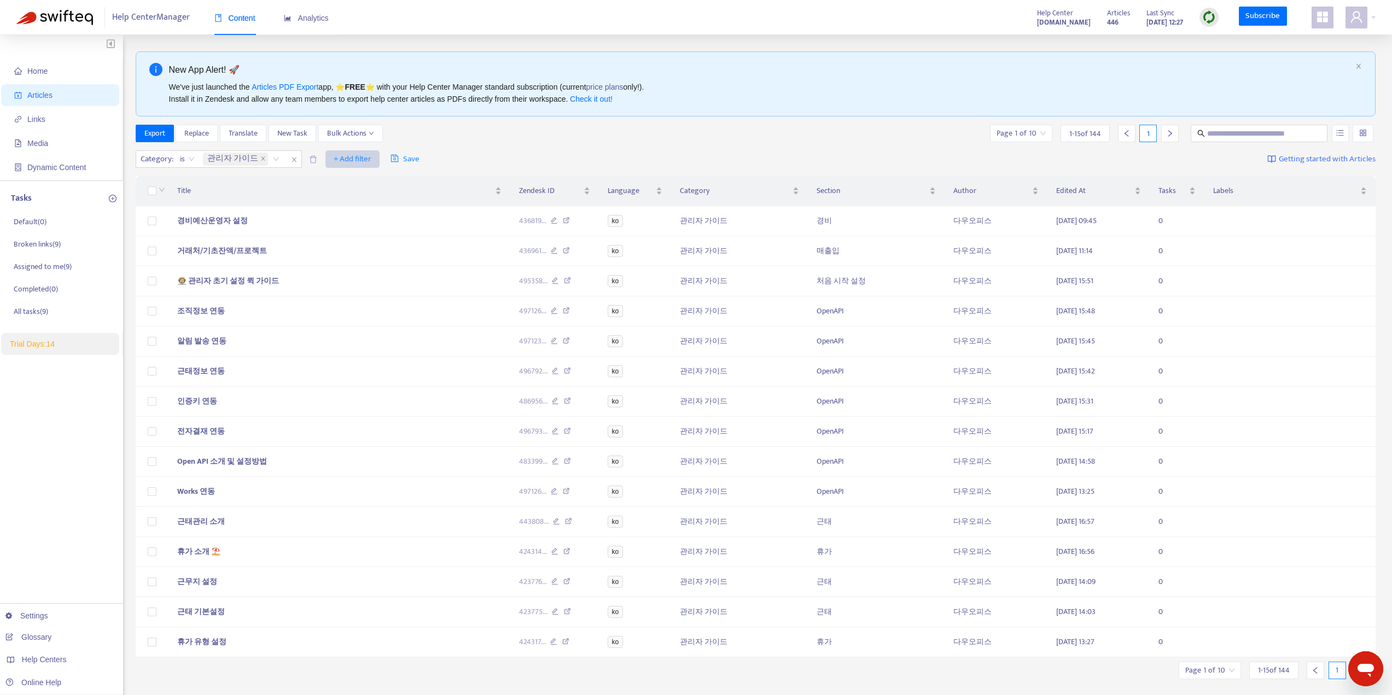
click at [345, 159] on span "+ Add filter" at bounding box center [353, 159] width 38 height 13
click at [344, 232] on span "Section" at bounding box center [365, 234] width 68 height 12
click at [375, 157] on div "Section: All" at bounding box center [346, 159] width 82 height 16
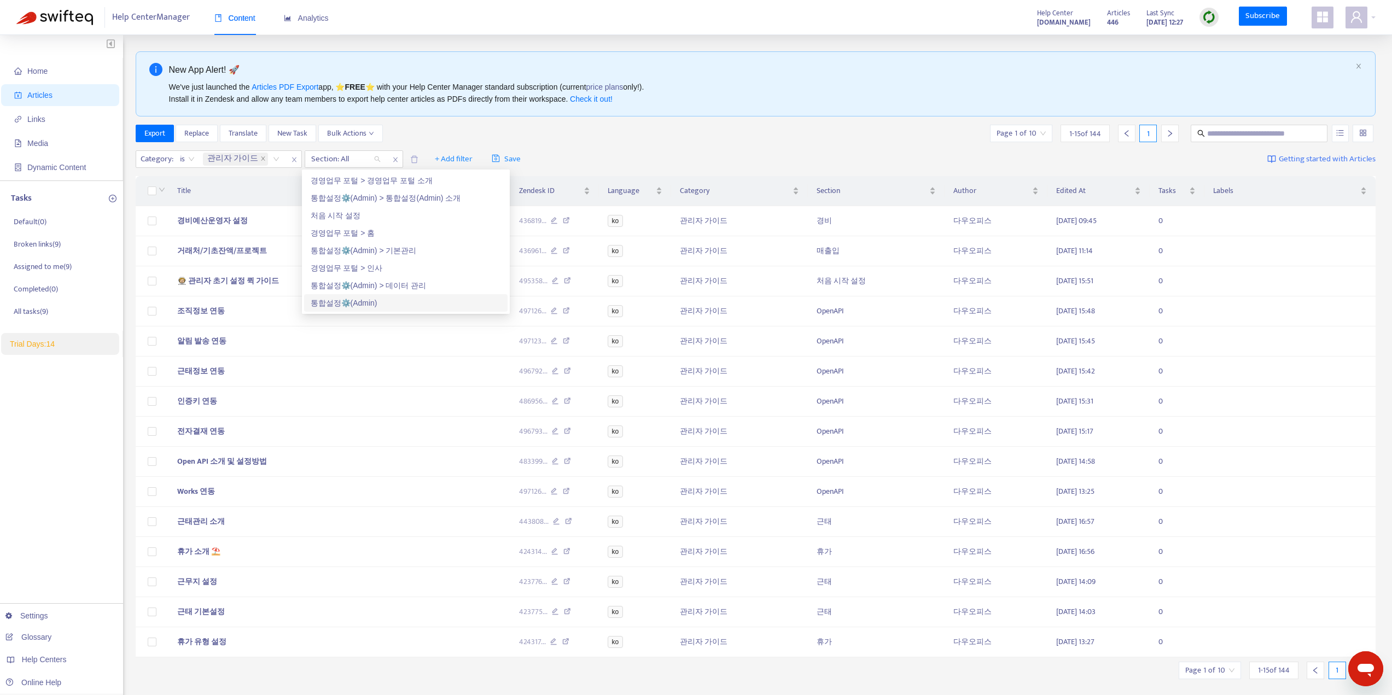
click at [364, 305] on div "통합설정⚙️(Admin)" at bounding box center [406, 303] width 190 height 12
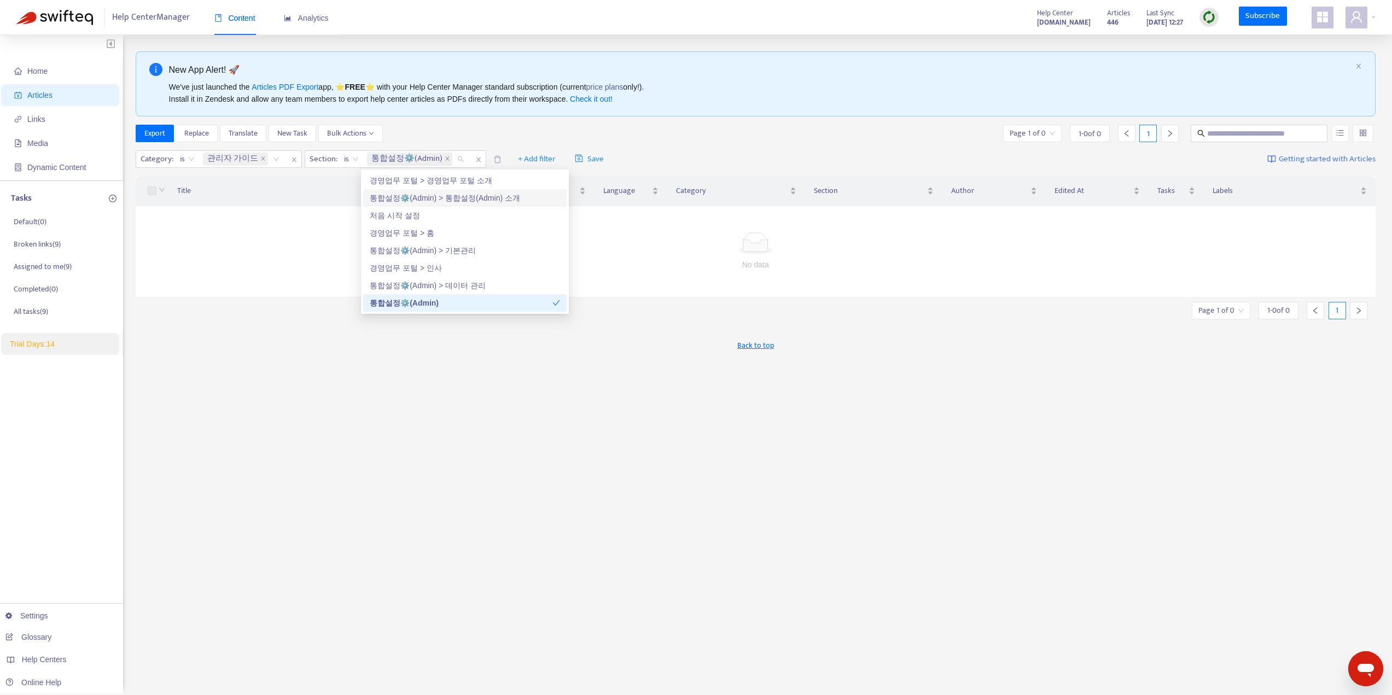
click at [722, 148] on div "Category : is 관리자 가이드 Section : is 통합설정⚙️(Admin) + Add filter Save Getting star…" at bounding box center [756, 160] width 1241 height 26
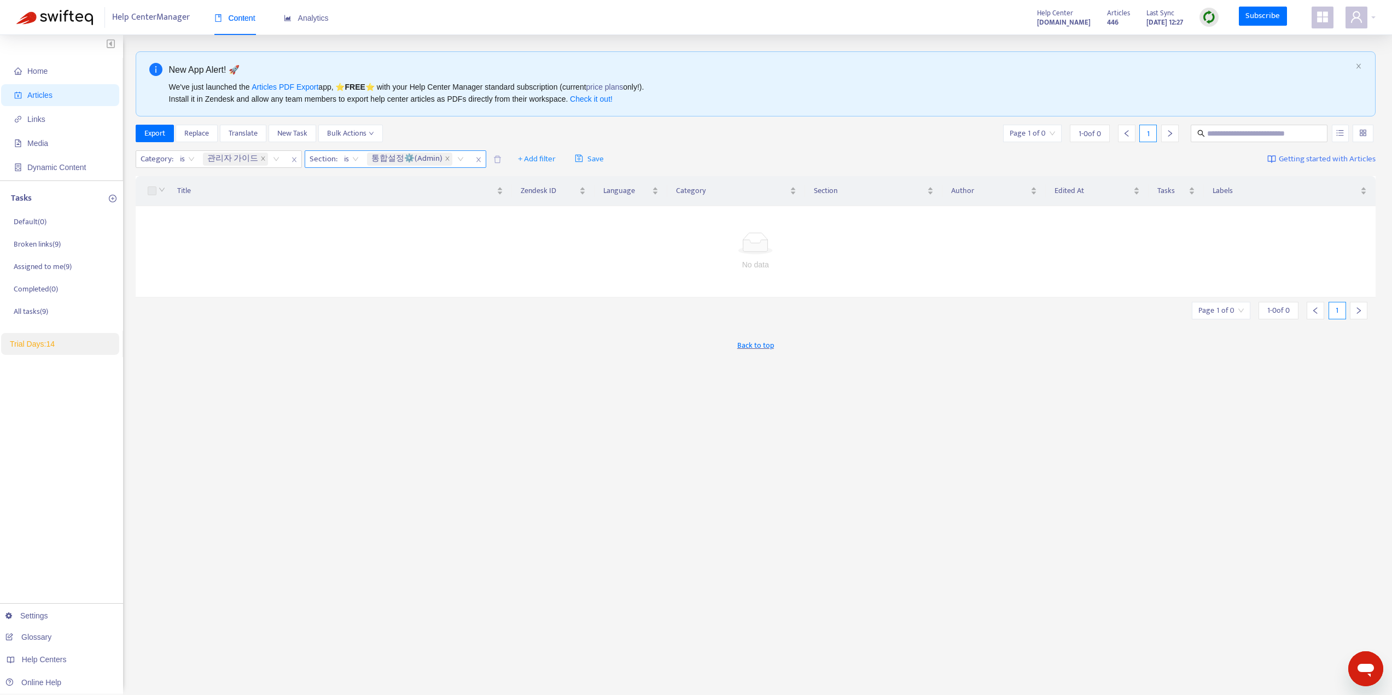
click at [475, 159] on icon "close" at bounding box center [478, 159] width 7 height 7
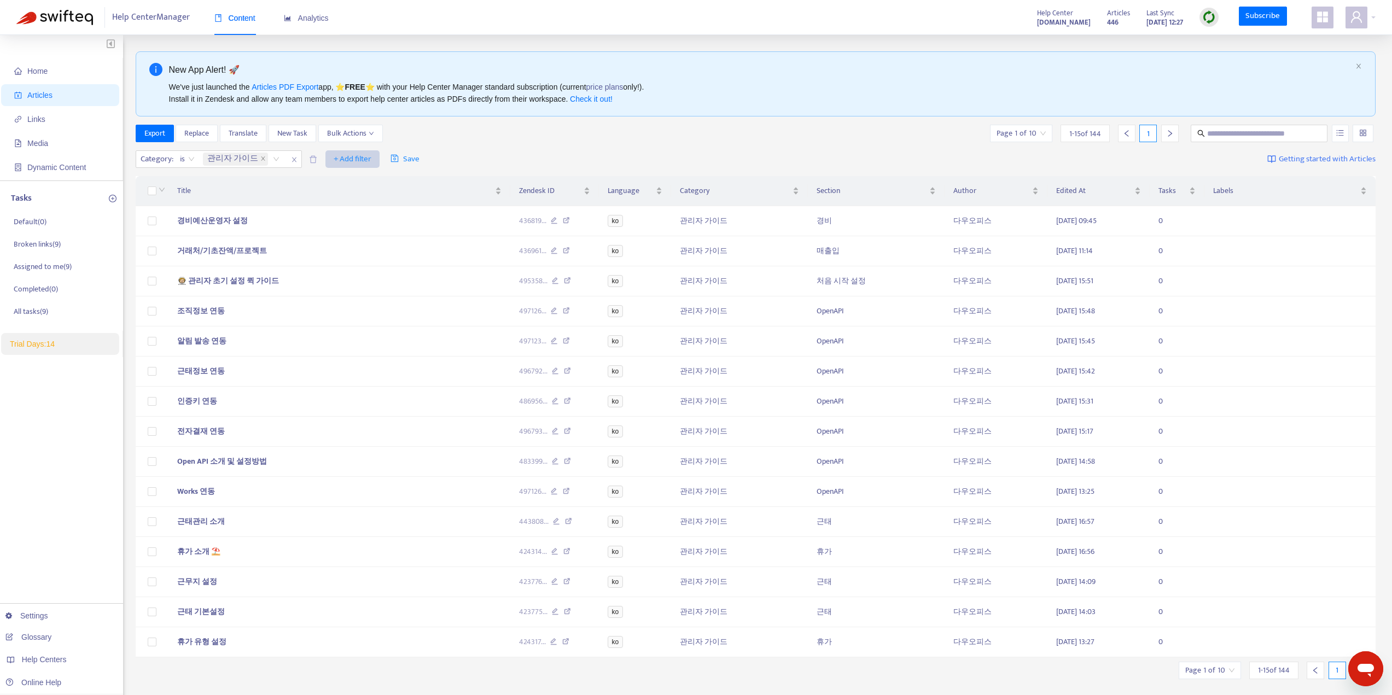
click at [342, 159] on span "+ Add filter" at bounding box center [353, 159] width 38 height 13
click at [347, 232] on span "Section" at bounding box center [365, 234] width 68 height 12
click at [371, 160] on div "Section: All" at bounding box center [346, 159] width 82 height 16
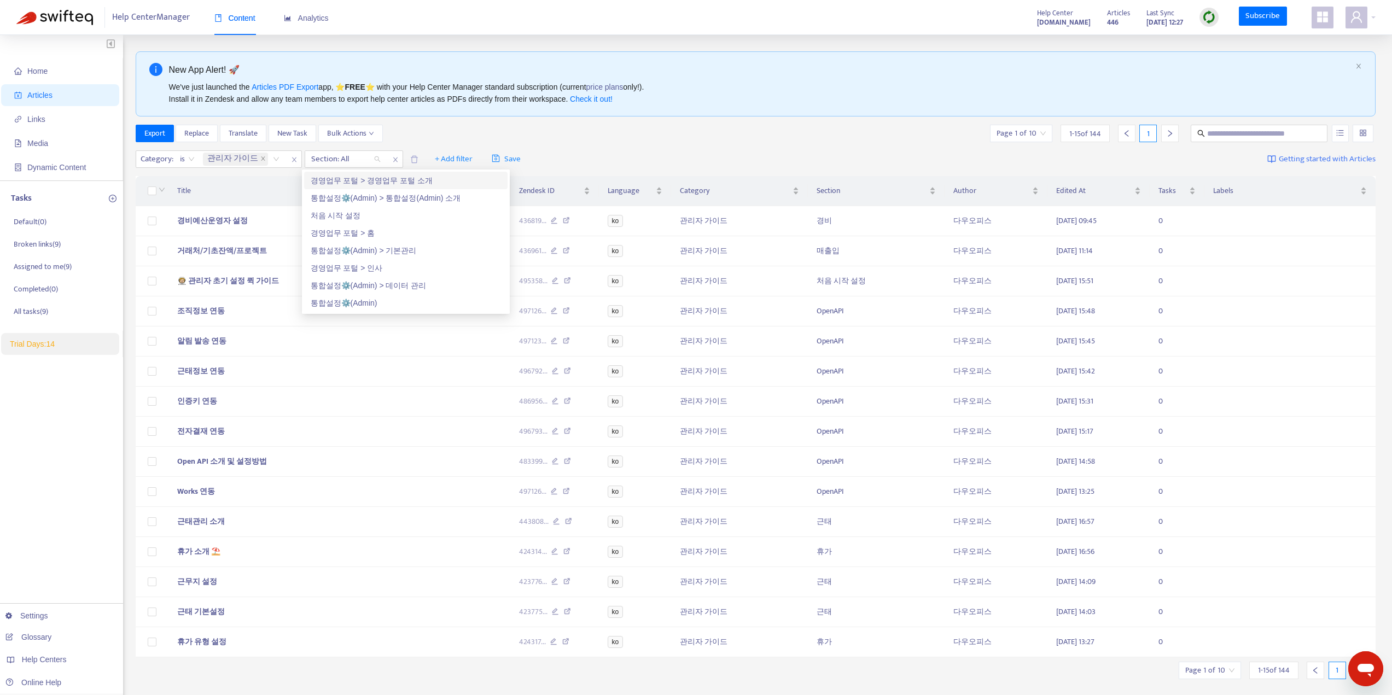
drag, startPoint x: 642, startPoint y: 148, endPoint x: 544, endPoint y: 146, distance: 98.0
click at [642, 148] on div "Category : is 관리자 가이드 Section: All + Add filter Save Getting started with Artic…" at bounding box center [756, 160] width 1241 height 26
click at [392, 161] on icon "close" at bounding box center [395, 159] width 7 height 7
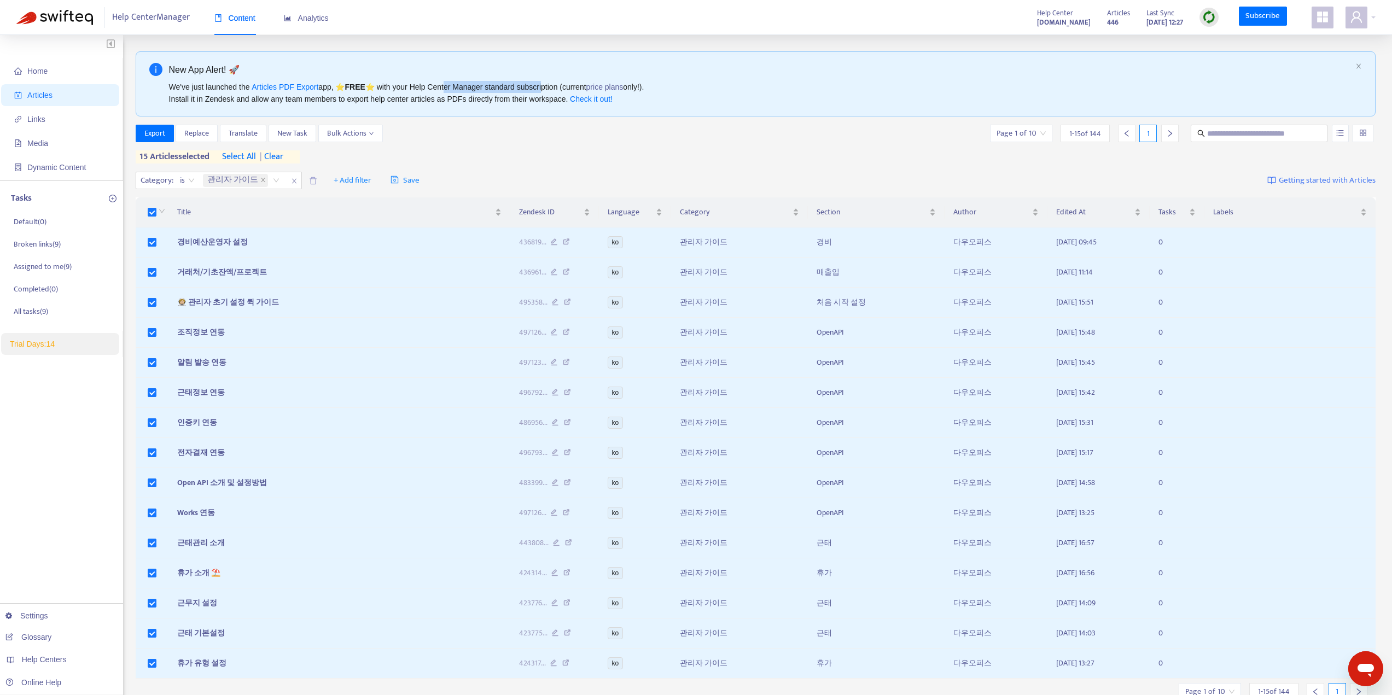
drag, startPoint x: 443, startPoint y: 89, endPoint x: 539, endPoint y: 89, distance: 95.7
click at [539, 89] on div "We've just launched the Articles PDF Export app, ⭐ FREE ⭐️ with your Help Cente…" at bounding box center [760, 93] width 1183 height 24
click at [572, 141] on div "Export Replace Translate New Task Bulk Actions Page 1 of 10 1 - 15 of 144 1" at bounding box center [756, 134] width 1241 height 18
drag, startPoint x: 386, startPoint y: 98, endPoint x: 199, endPoint y: 103, distance: 186.6
click at [210, 102] on div "We've just launched the Articles PDF Export app, ⭐ FREE ⭐️ with your Help Cente…" at bounding box center [760, 93] width 1183 height 24
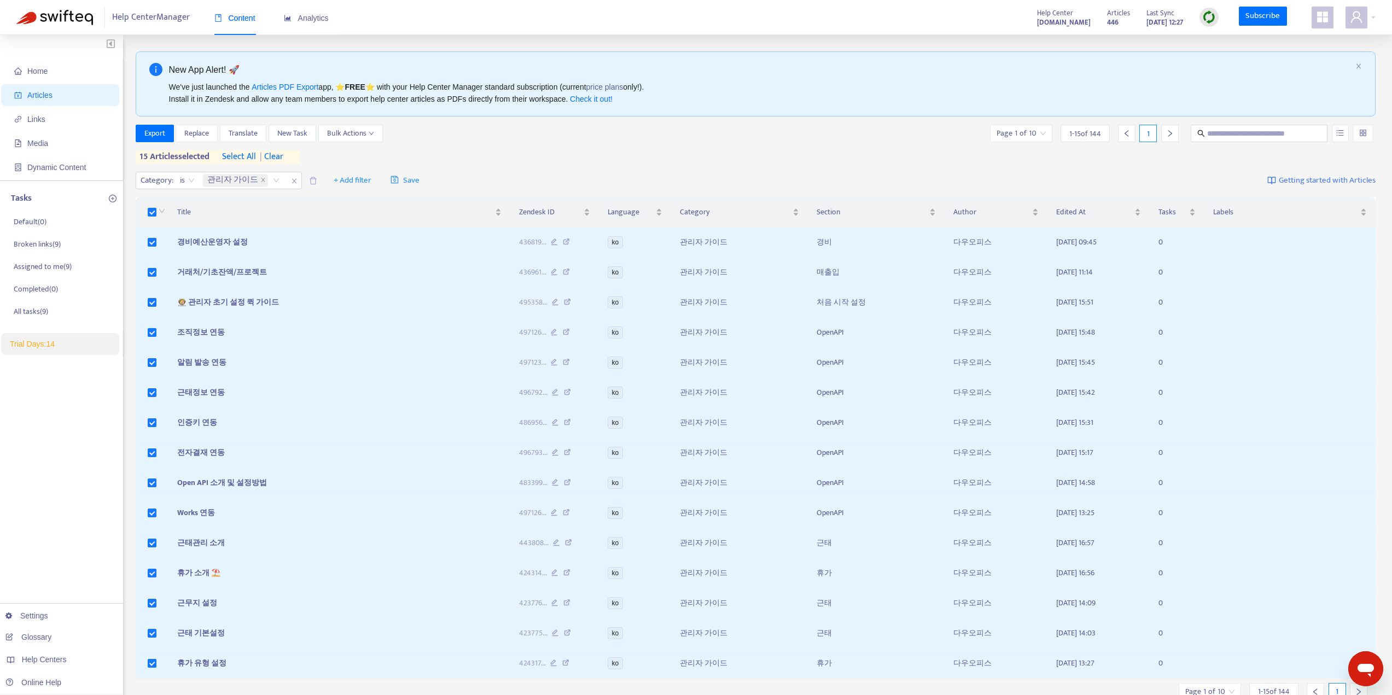
click at [190, 103] on div "We've just launched the Articles PDF Export app, ⭐ FREE ⭐️ with your Help Cente…" at bounding box center [760, 93] width 1183 height 24
drag, startPoint x: 188, startPoint y: 101, endPoint x: 497, endPoint y: 99, distance: 309.1
click at [497, 99] on div "We've just launched the Articles PDF Export app, ⭐ FREE ⭐️ with your Help Cente…" at bounding box center [760, 93] width 1183 height 24
click at [535, 144] on div "Export Replace Translate New Task Bulk Actions Page 1 of 10 1 - 15 of 144 1 15 …" at bounding box center [756, 144] width 1241 height 39
click at [1329, 175] on span "Getting started with Articles" at bounding box center [1327, 181] width 97 height 13
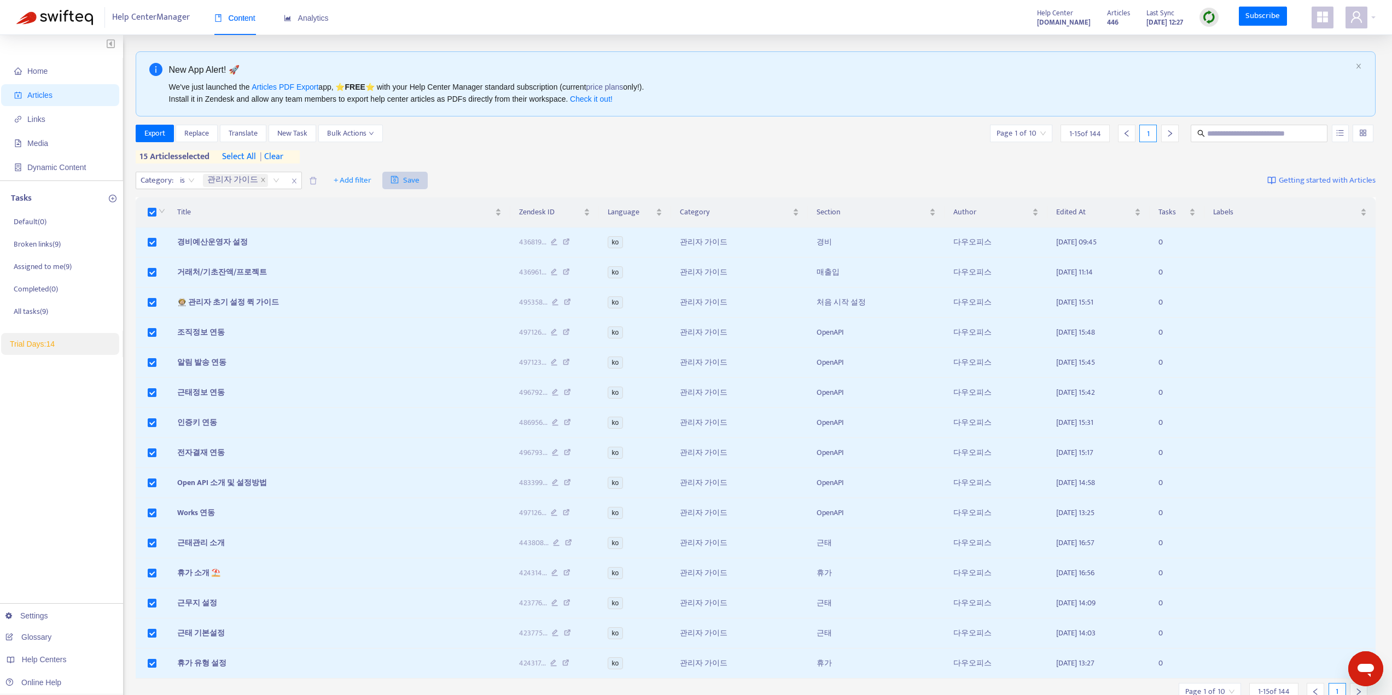
click at [409, 182] on span "Save" at bounding box center [405, 180] width 29 height 13
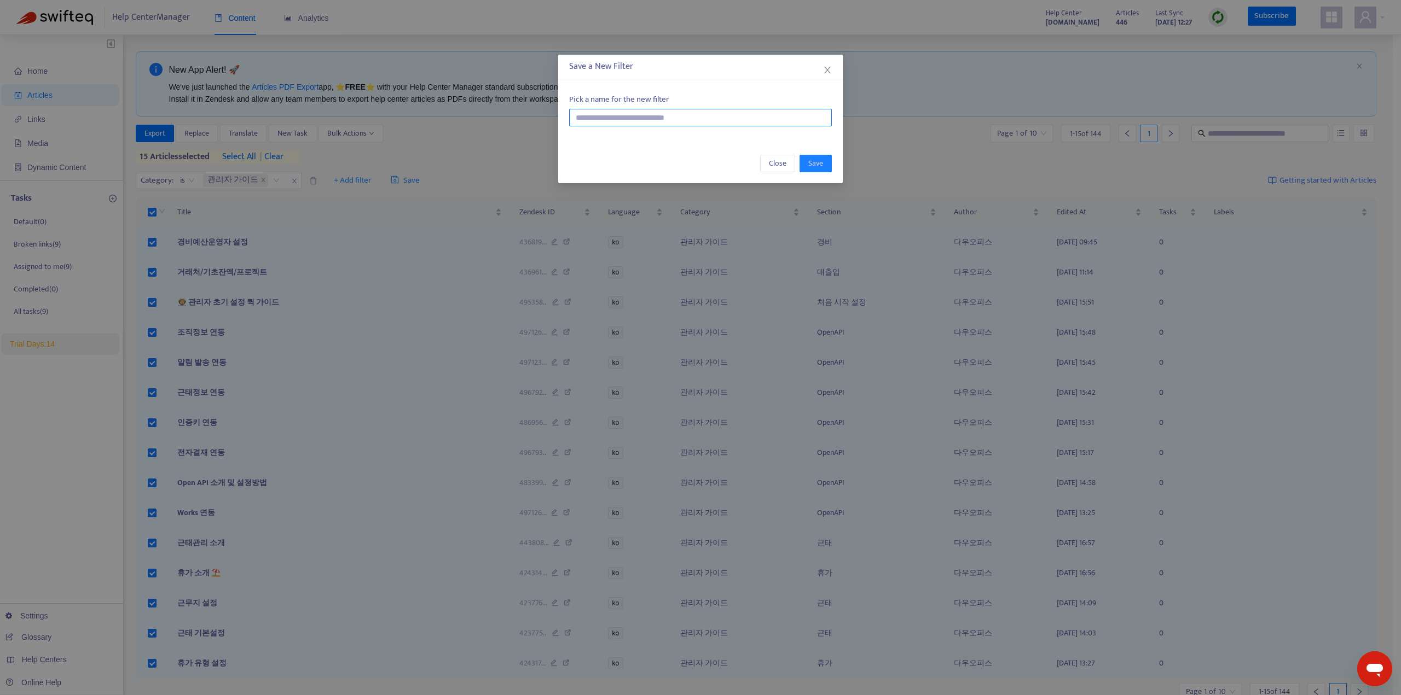
click at [615, 121] on input "text" at bounding box center [700, 118] width 263 height 18
type input "*******"
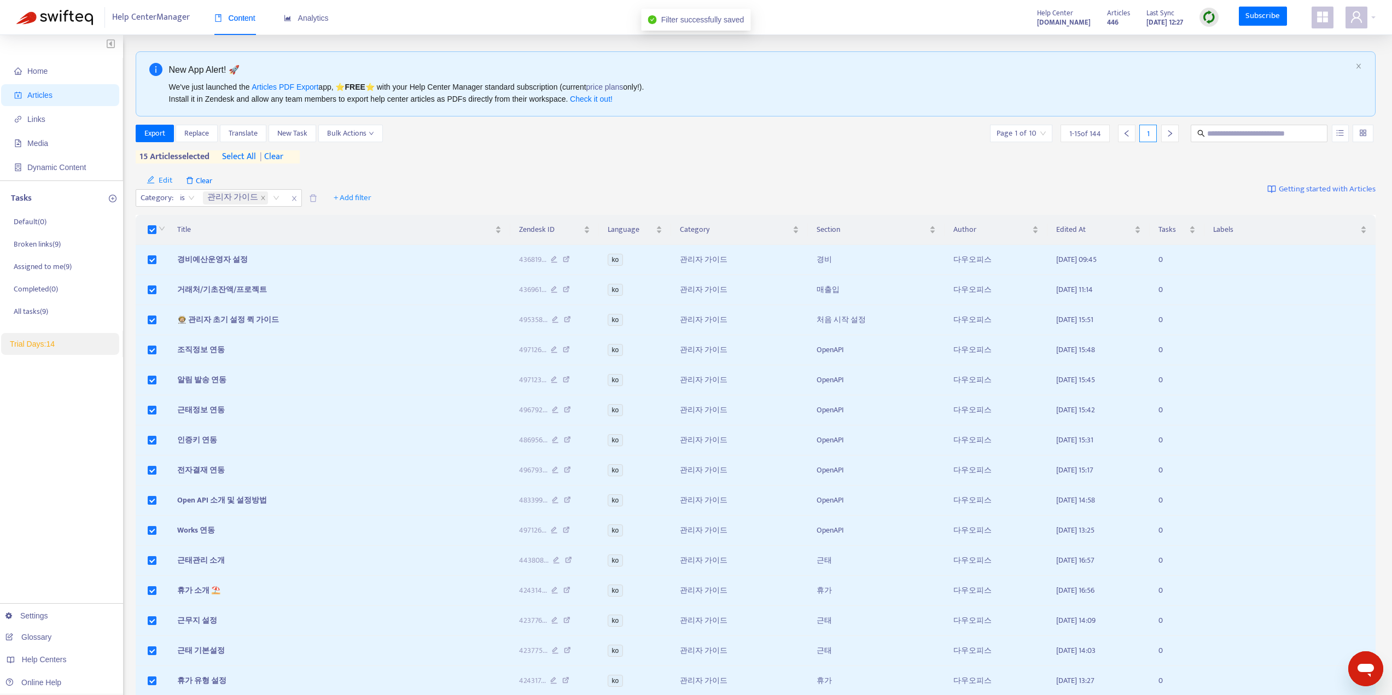
click at [804, 163] on div "Export Replace Translate New Task Bulk Actions Page 1 of 10 1 - 15 of 144 1 15 …" at bounding box center [756, 144] width 1241 height 39
click at [373, 135] on icon "down" at bounding box center [371, 133] width 5 height 5
click at [369, 175] on span "Change Labels" at bounding box center [351, 172] width 47 height 13
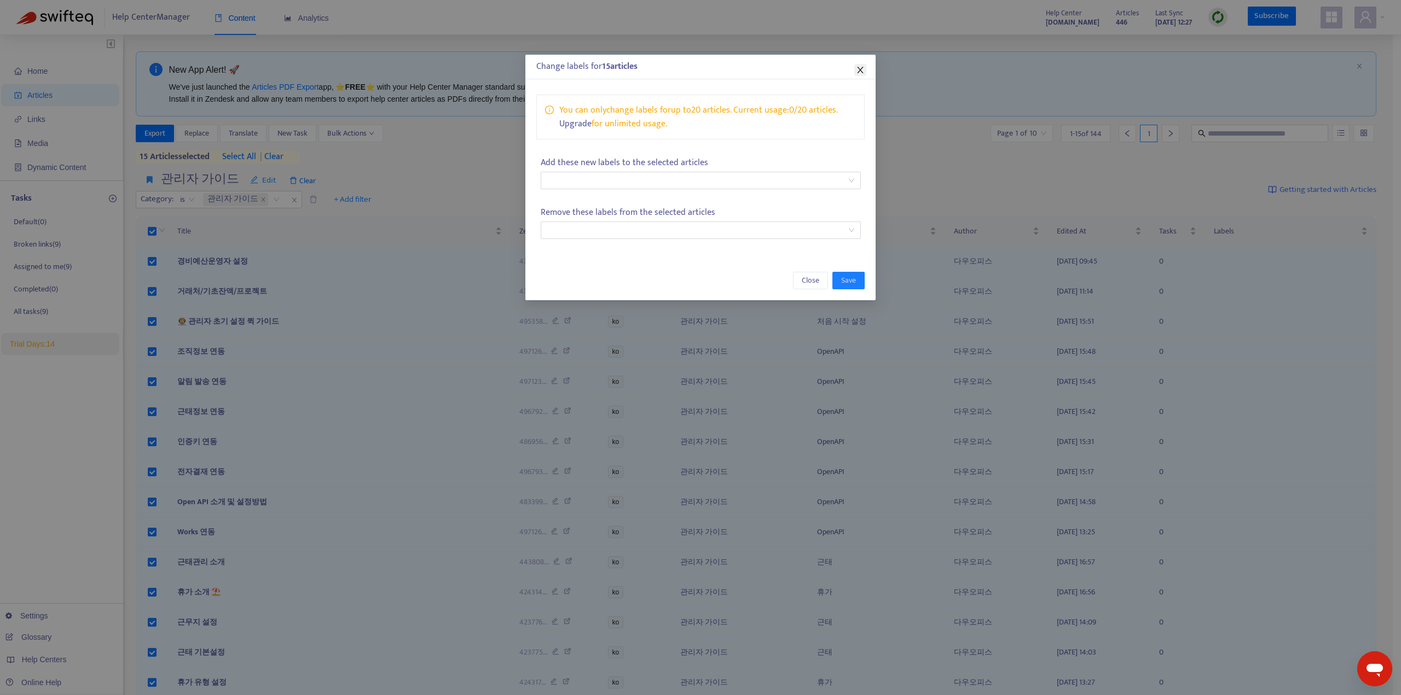
click at [861, 68] on icon "close" at bounding box center [860, 70] width 9 height 9
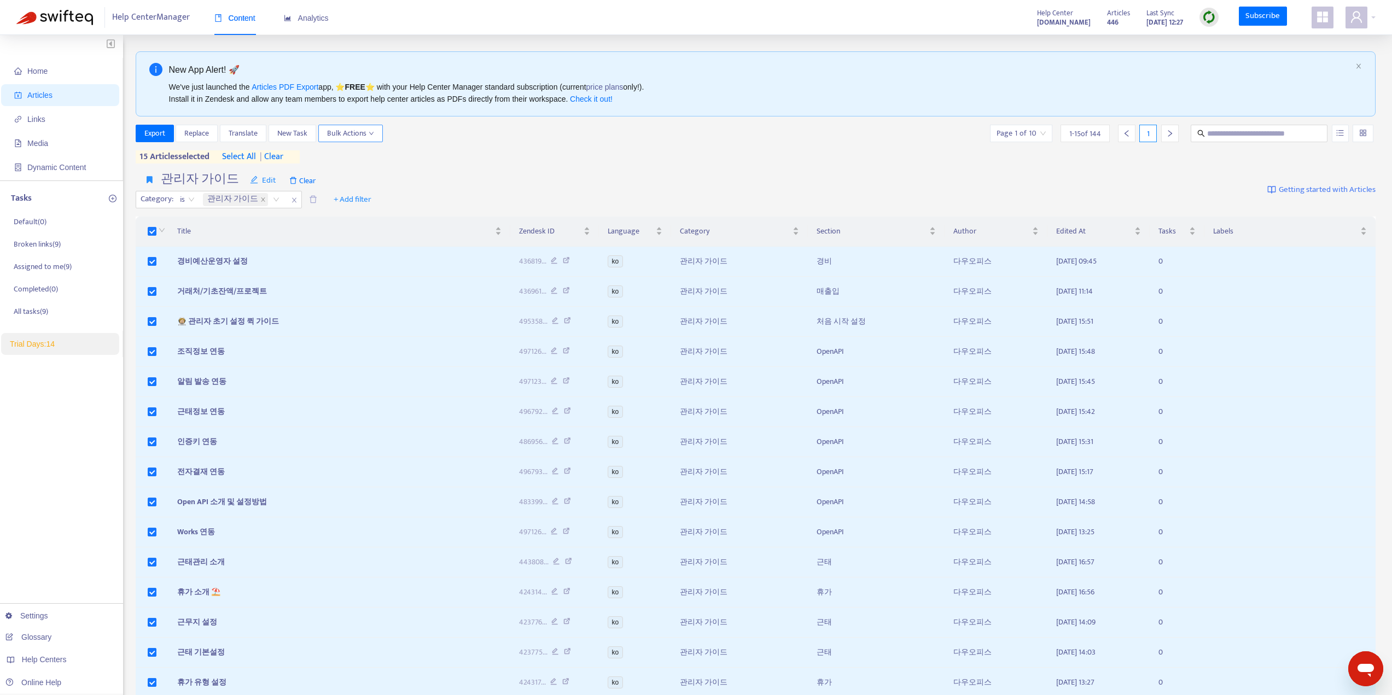
click at [374, 134] on icon "down" at bounding box center [371, 133] width 5 height 5
click at [542, 157] on div "Export Replace Translate New Task Bulk Actions Page 1 of 10 1 - 15 of 144 1 15 …" at bounding box center [756, 144] width 1241 height 39
click at [242, 135] on span "Translate" at bounding box center [243, 133] width 29 height 12
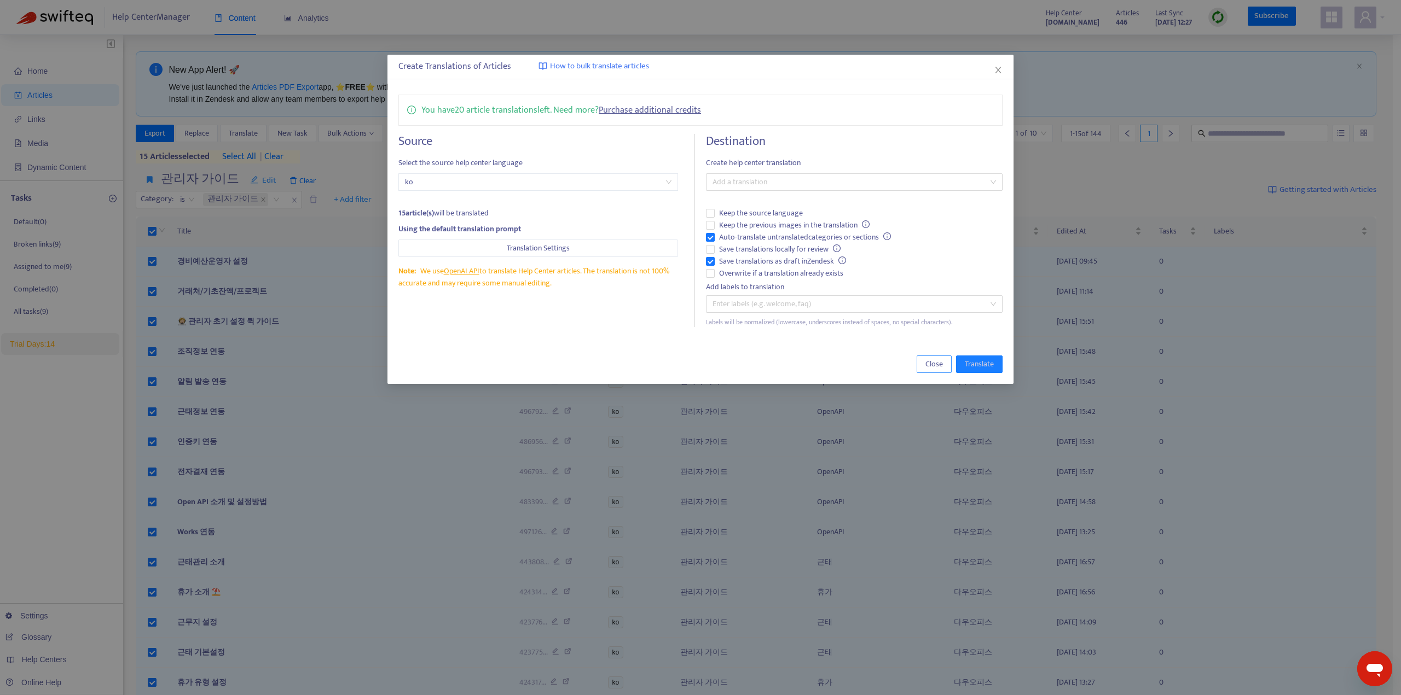
click at [927, 362] on span "Close" at bounding box center [934, 364] width 18 height 12
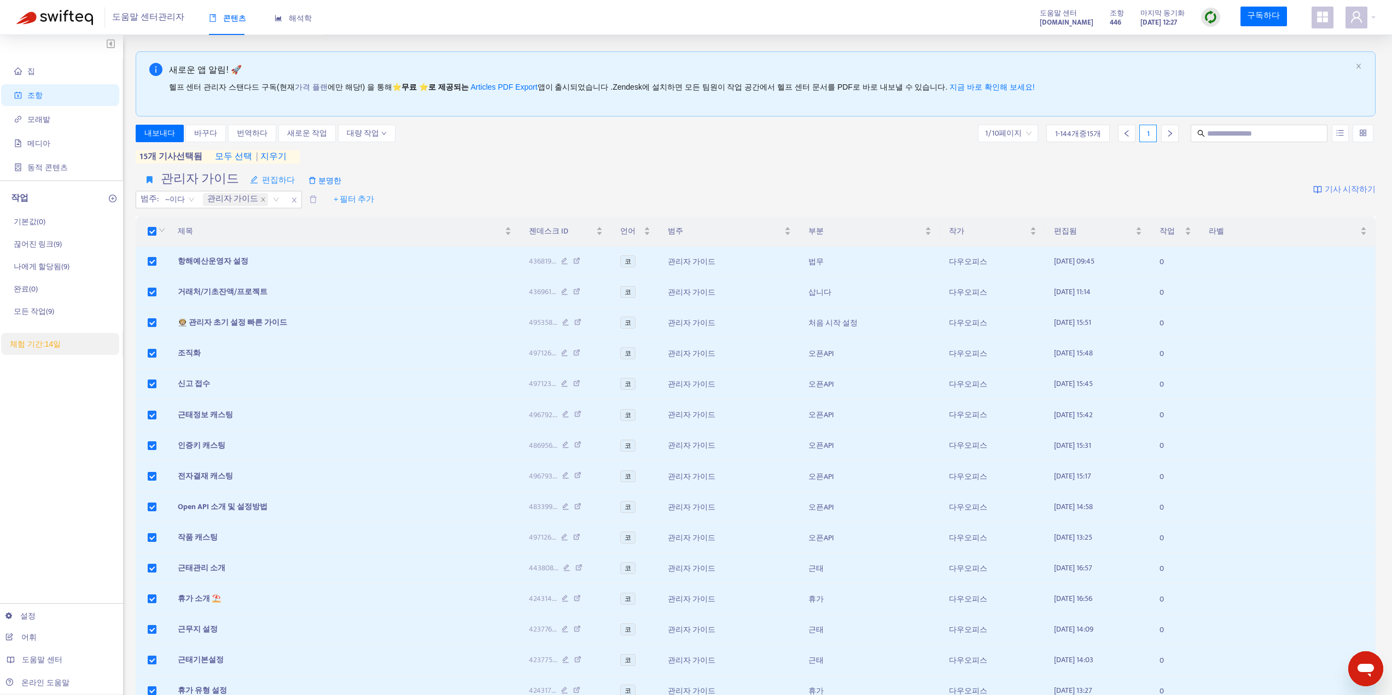
click at [610, 169] on div "관리자 가이드 편집하다 분명한 범주 : ~이다 관리자 가이드 + 필터 추가 기사 시작하기" at bounding box center [756, 190] width 1241 height 45
click at [361, 135] on font "대량 작업" at bounding box center [363, 133] width 32 height 13
click at [550, 166] on div "내보내다 바꾸다 번역하다 새로운 작업 대량 작업 1/10페이지 1 - 144개 중 15개 1 15개 기사 선택됨 모두 선택 | 지우기" at bounding box center [756, 146] width 1241 height 43
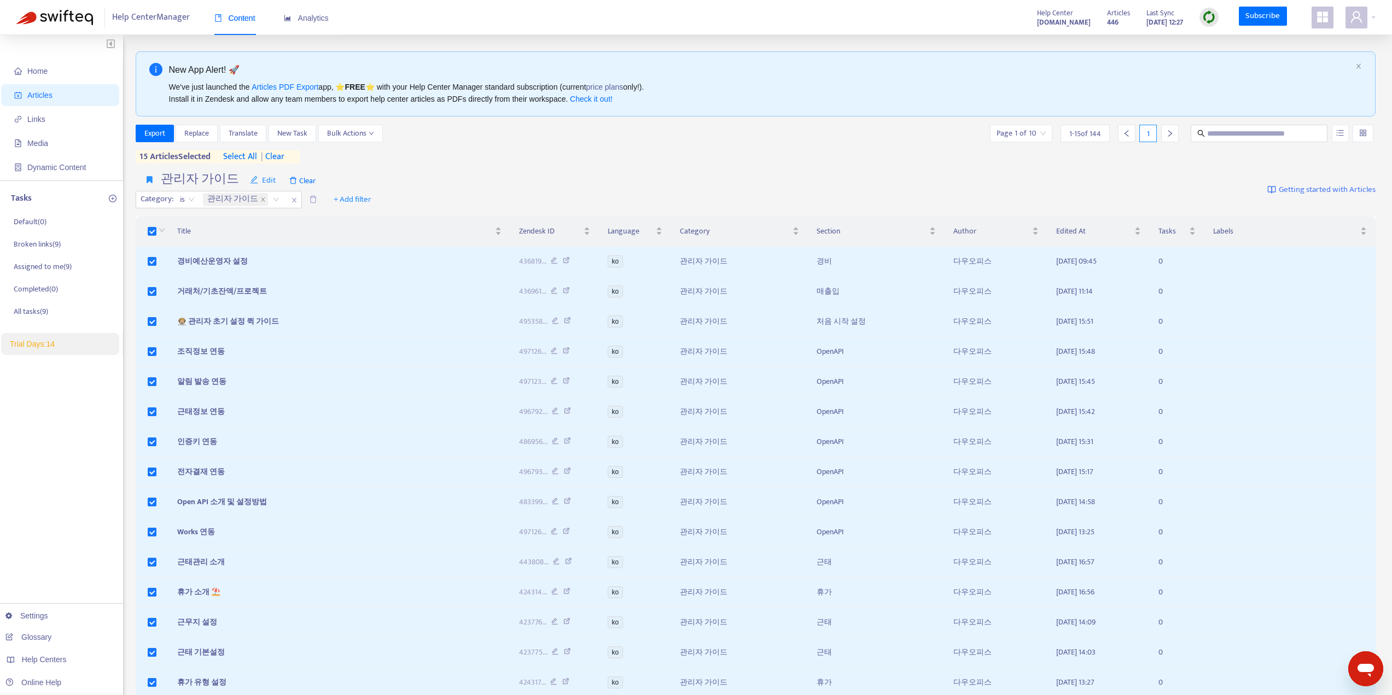
click at [527, 152] on div "Export Replace Translate New Task Bulk Actions Page 1 of 10 1 - 15 of 144 1 15 …" at bounding box center [756, 144] width 1241 height 39
click at [202, 135] on span "Replace" at bounding box center [196, 133] width 25 height 12
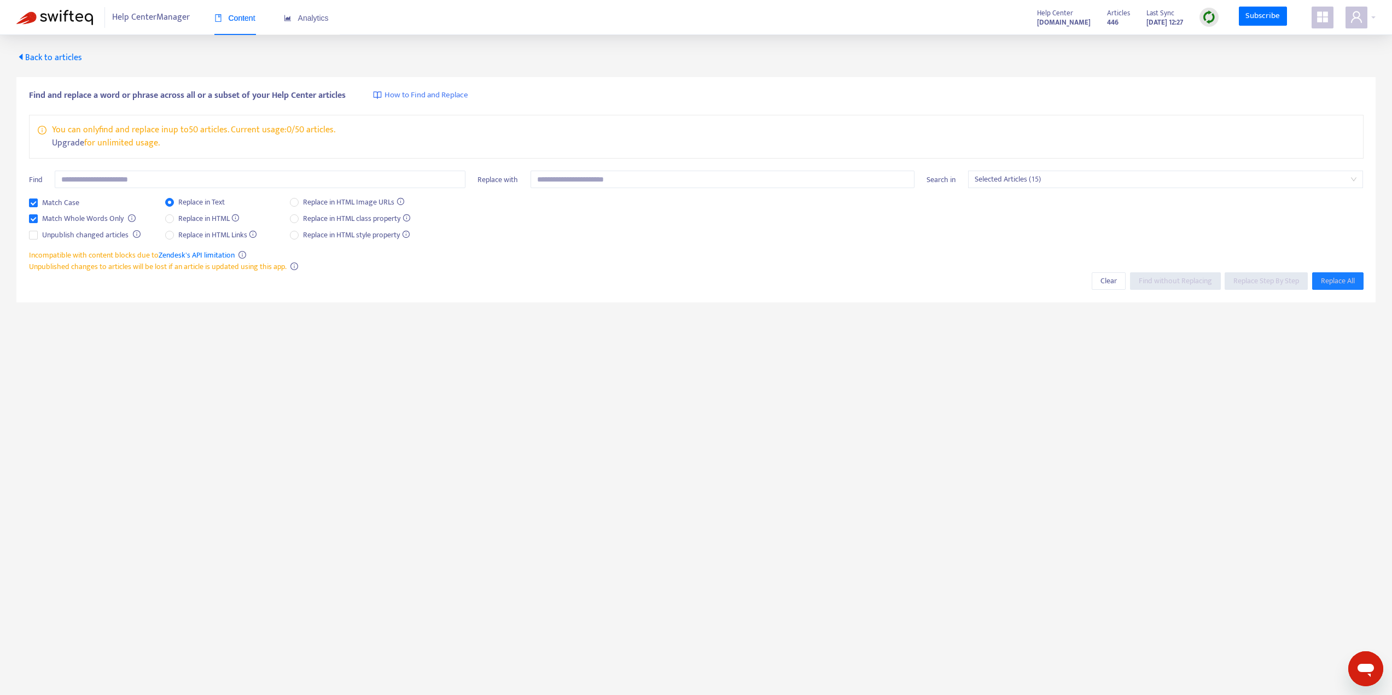
click at [250, 149] on p "Upgrade for unlimited usage." at bounding box center [193, 143] width 283 height 13
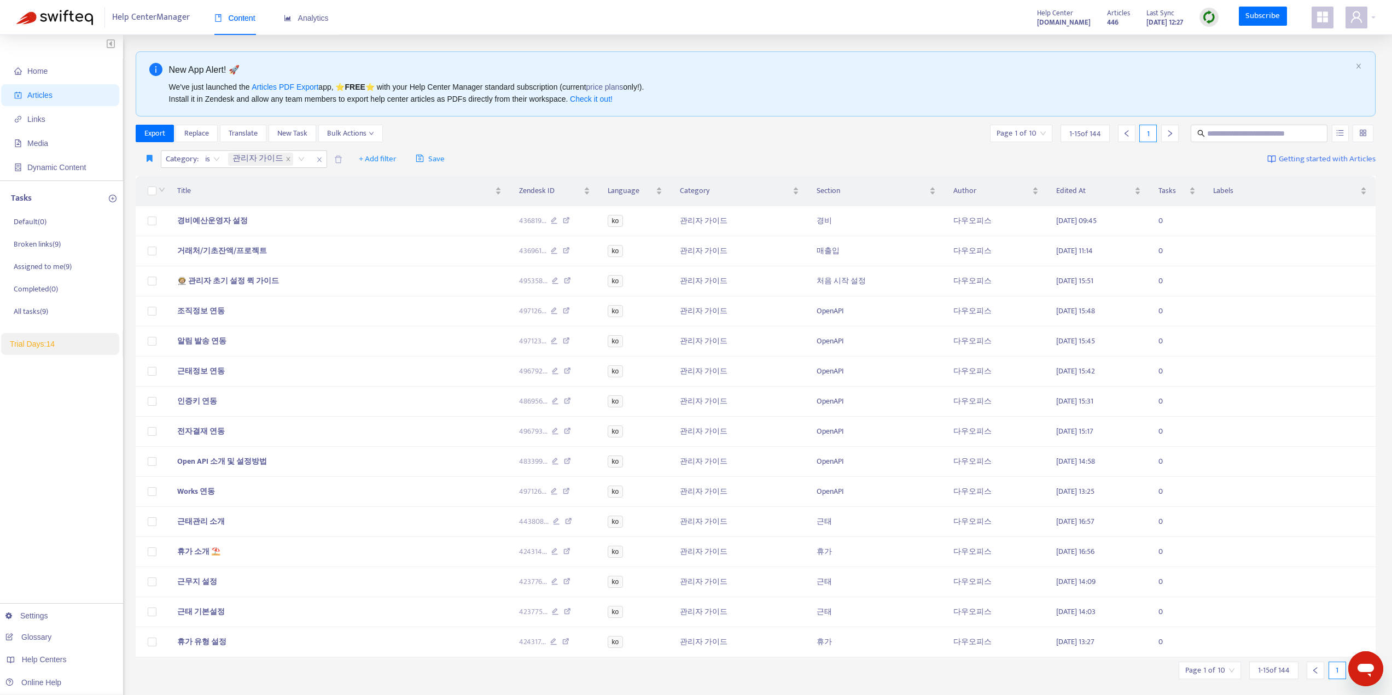
click at [1367, 133] on input "search" at bounding box center [1364, 133] width 8 height 16
click at [838, 136] on div "Export Replace Translate New Task Bulk Actions Page 1 of 10 1 - 15 of 144 1" at bounding box center [756, 134] width 1241 height 18
click at [155, 136] on span "Export" at bounding box center [154, 133] width 21 height 12
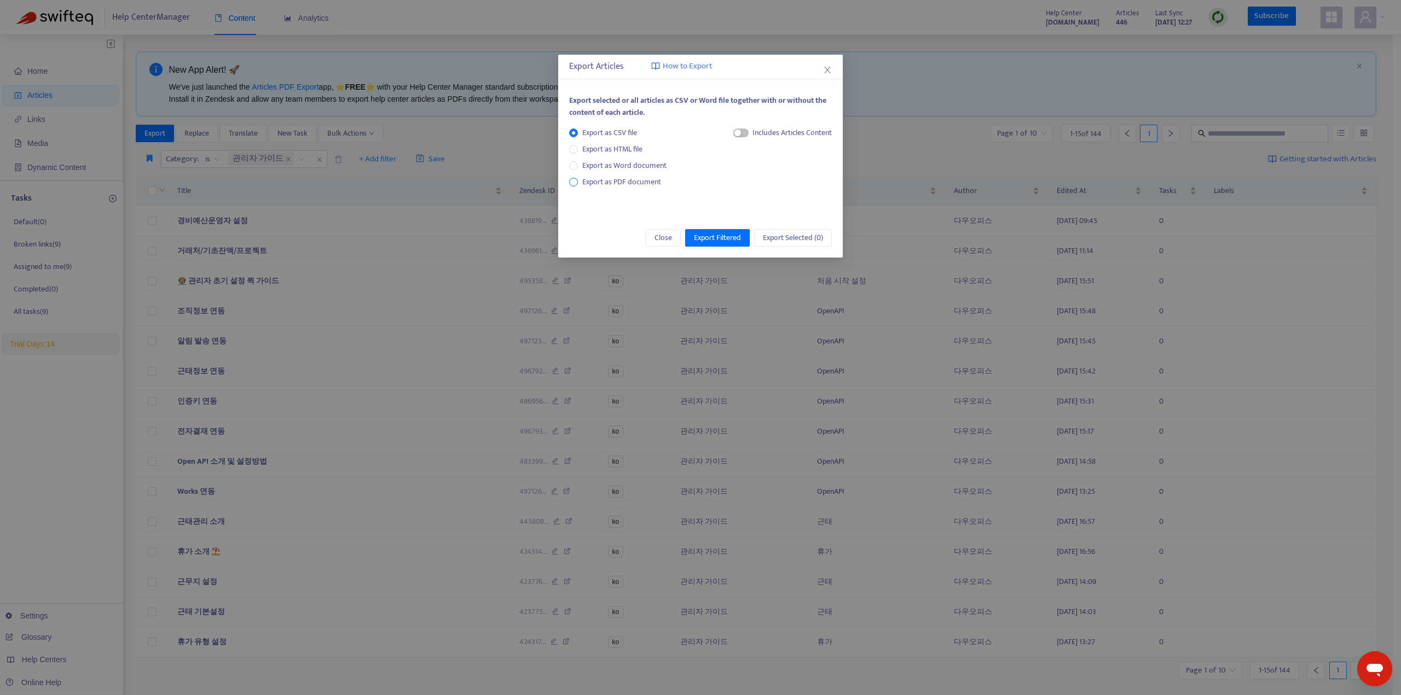
click at [607, 184] on span "Export as PDF document" at bounding box center [621, 182] width 79 height 13
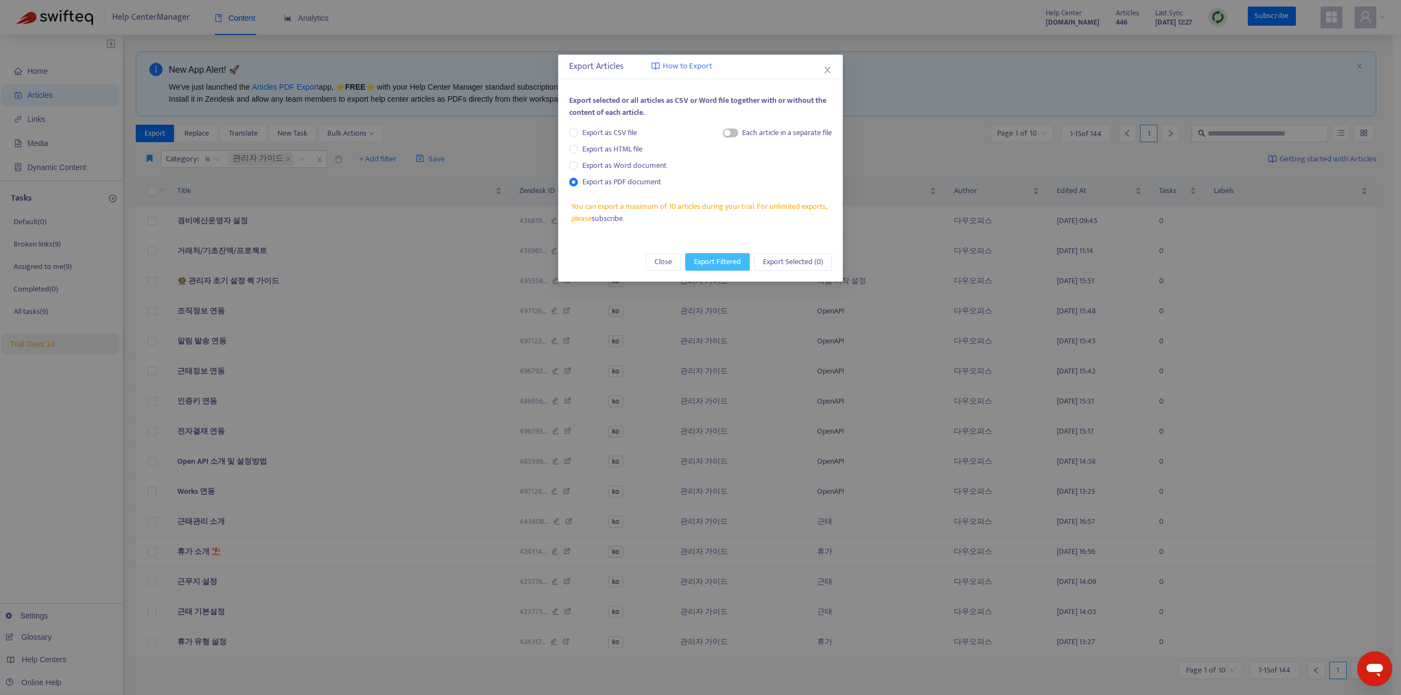
click at [725, 265] on span "Export Filtered" at bounding box center [717, 262] width 47 height 12
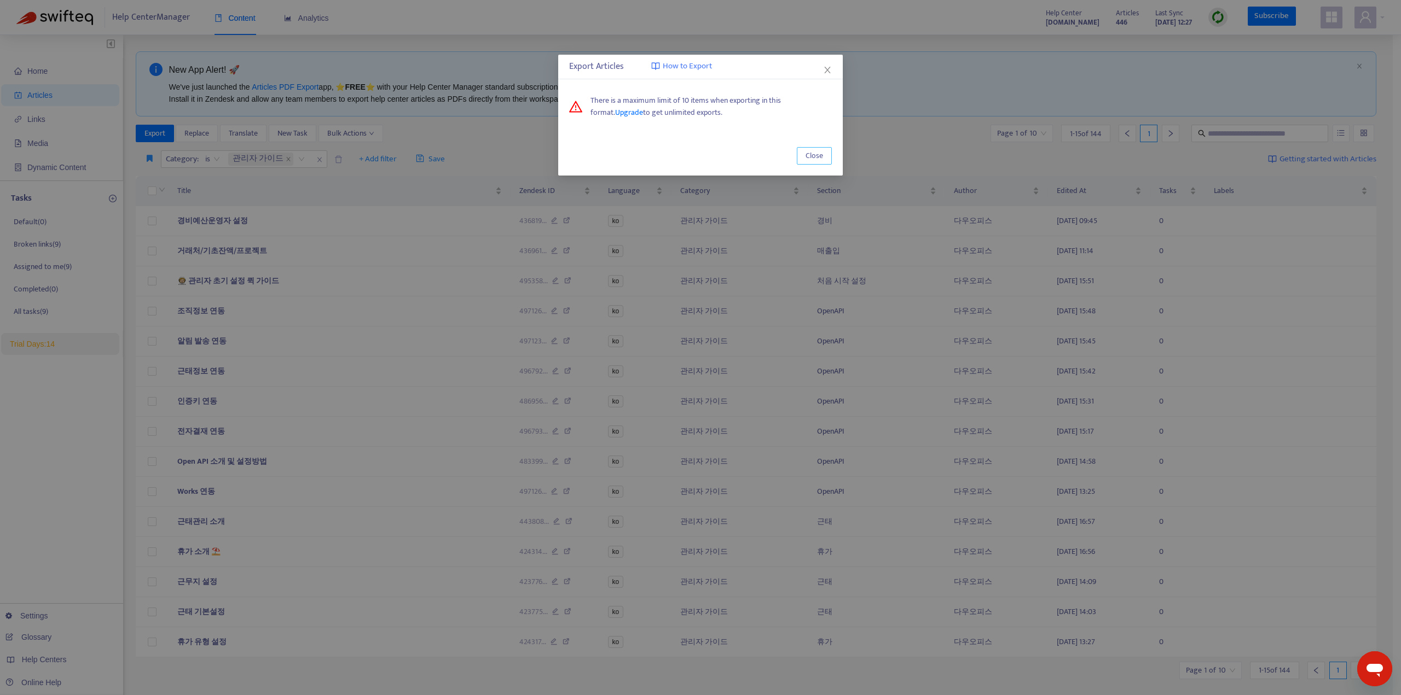
drag, startPoint x: 814, startPoint y: 156, endPoint x: 698, endPoint y: 155, distance: 116.5
click at [712, 158] on div "Close" at bounding box center [700, 155] width 284 height 39
click at [828, 67] on icon "close" at bounding box center [827, 70] width 9 height 9
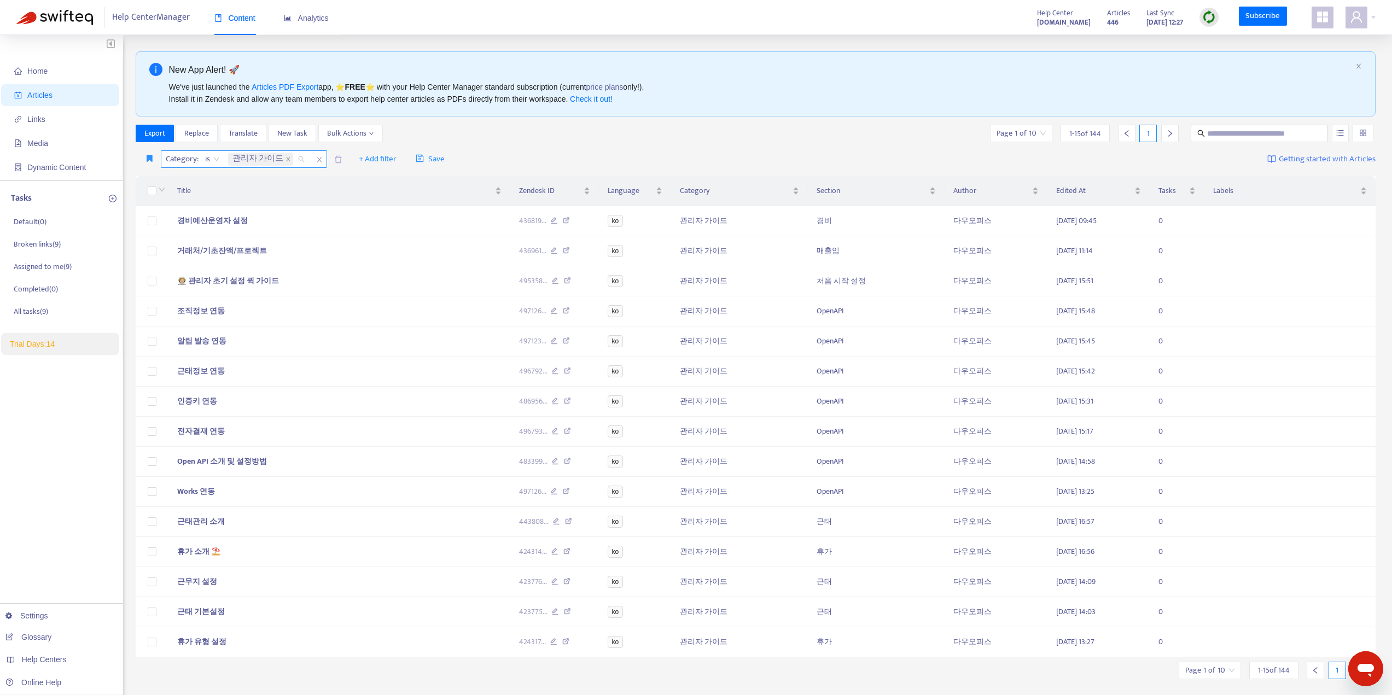
click at [291, 161] on div "관리자 가이드" at bounding box center [261, 159] width 67 height 15
click at [504, 135] on div "Export Replace Translate New Task Bulk Actions Page 1 of 10 1 - 15 of 144 1" at bounding box center [756, 134] width 1241 height 18
click at [368, 160] on span "+ Add filter" at bounding box center [378, 159] width 38 height 13
click at [370, 231] on span "Section" at bounding box center [390, 234] width 68 height 12
click at [398, 160] on div "Section: All" at bounding box center [371, 159] width 82 height 16
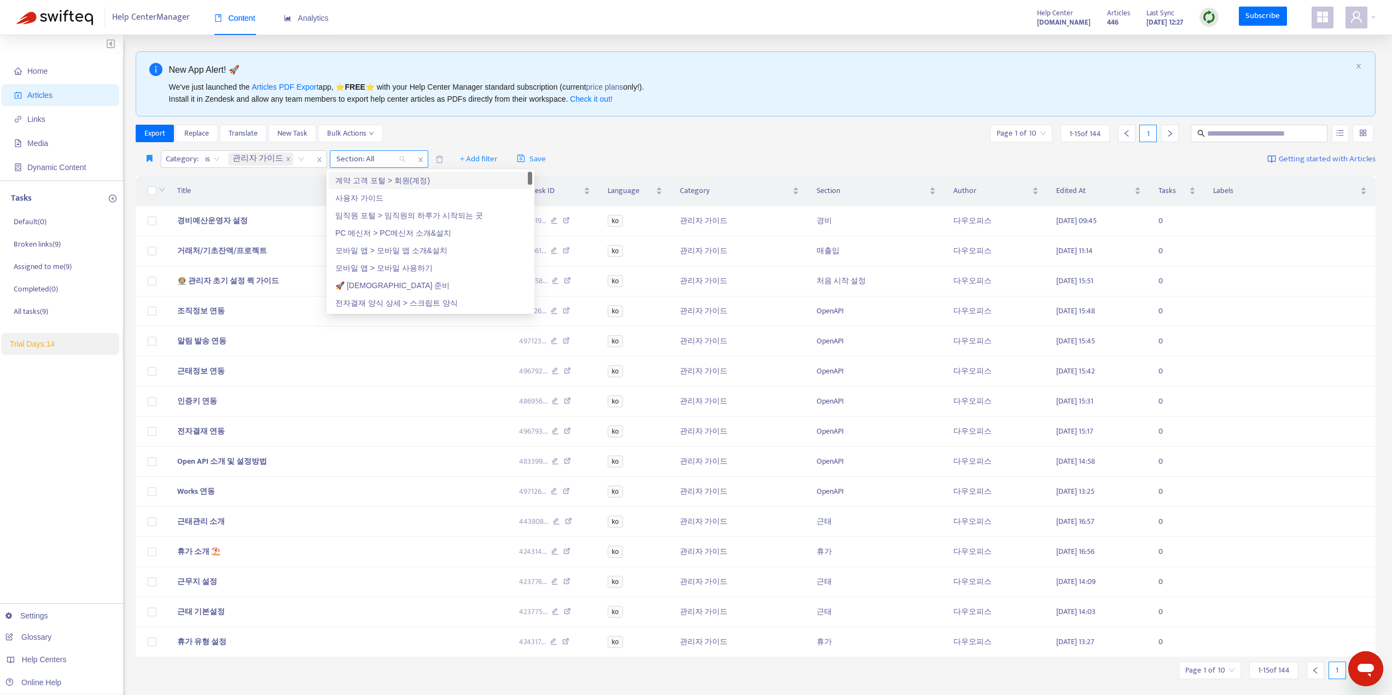
click at [384, 160] on div at bounding box center [366, 159] width 66 height 13
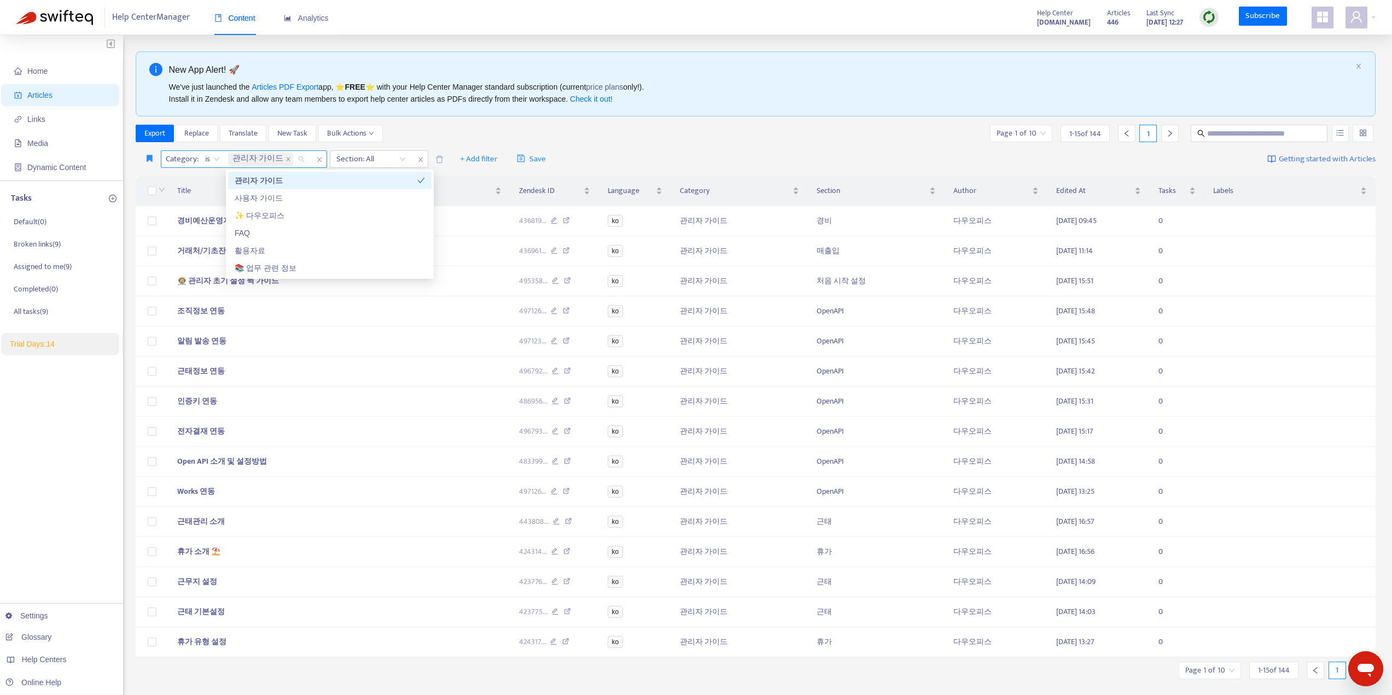
click at [298, 159] on div "관리자 가이드" at bounding box center [268, 159] width 85 height 16
click at [281, 178] on div "관리자 가이드" at bounding box center [326, 181] width 183 height 12
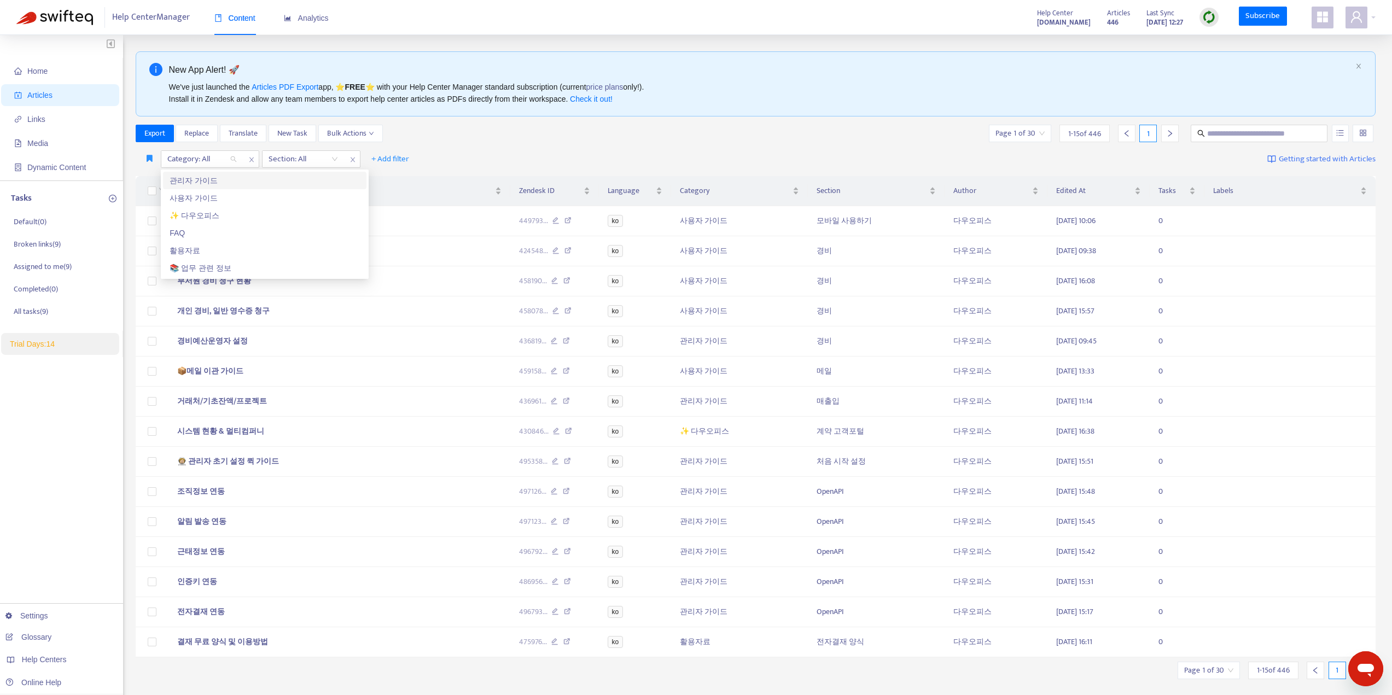
click at [190, 180] on div "관리자 가이드" at bounding box center [265, 181] width 190 height 12
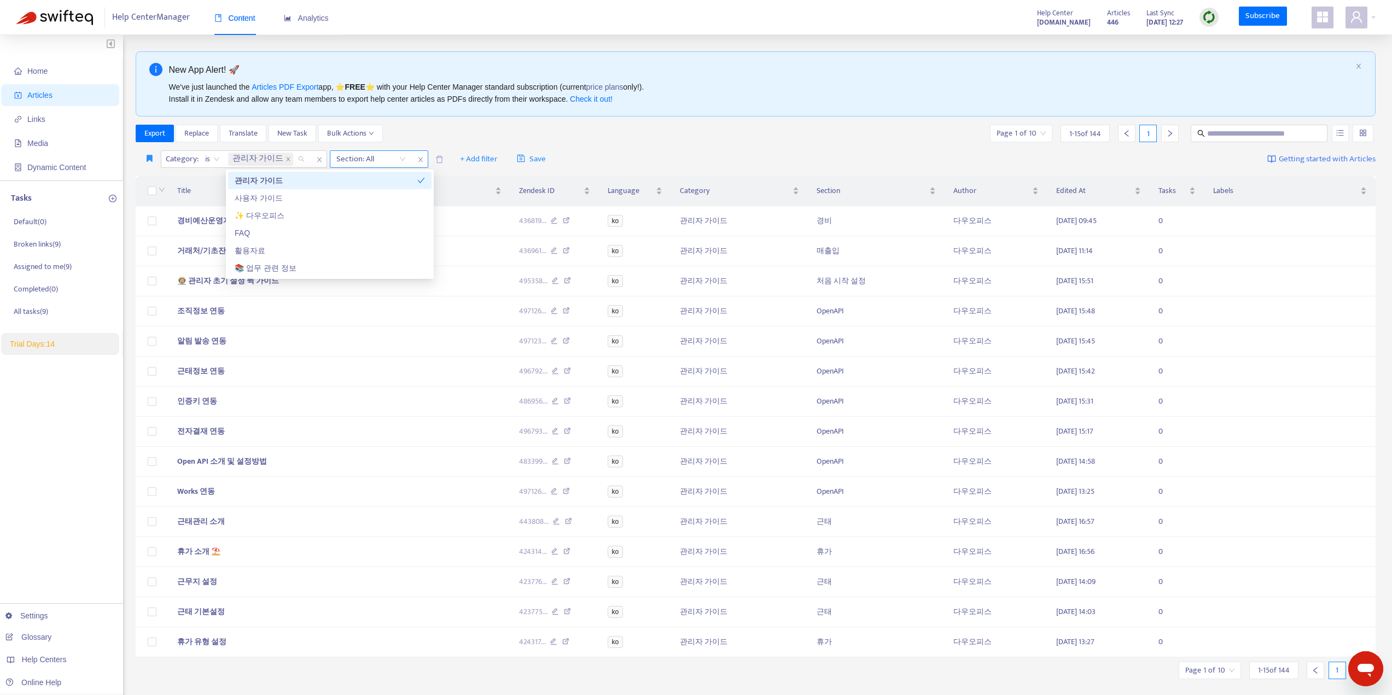
click at [401, 159] on div "Section: All" at bounding box center [371, 159] width 82 height 16
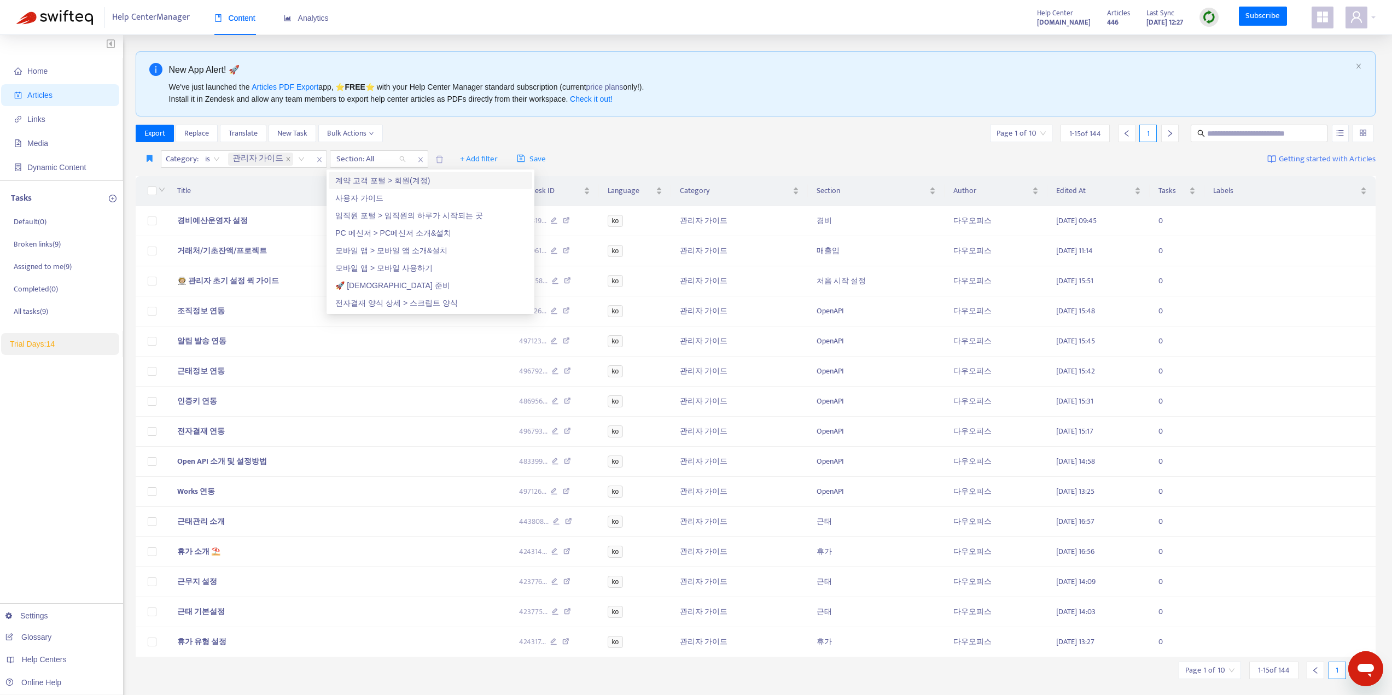
type input "*"
type input "*****"
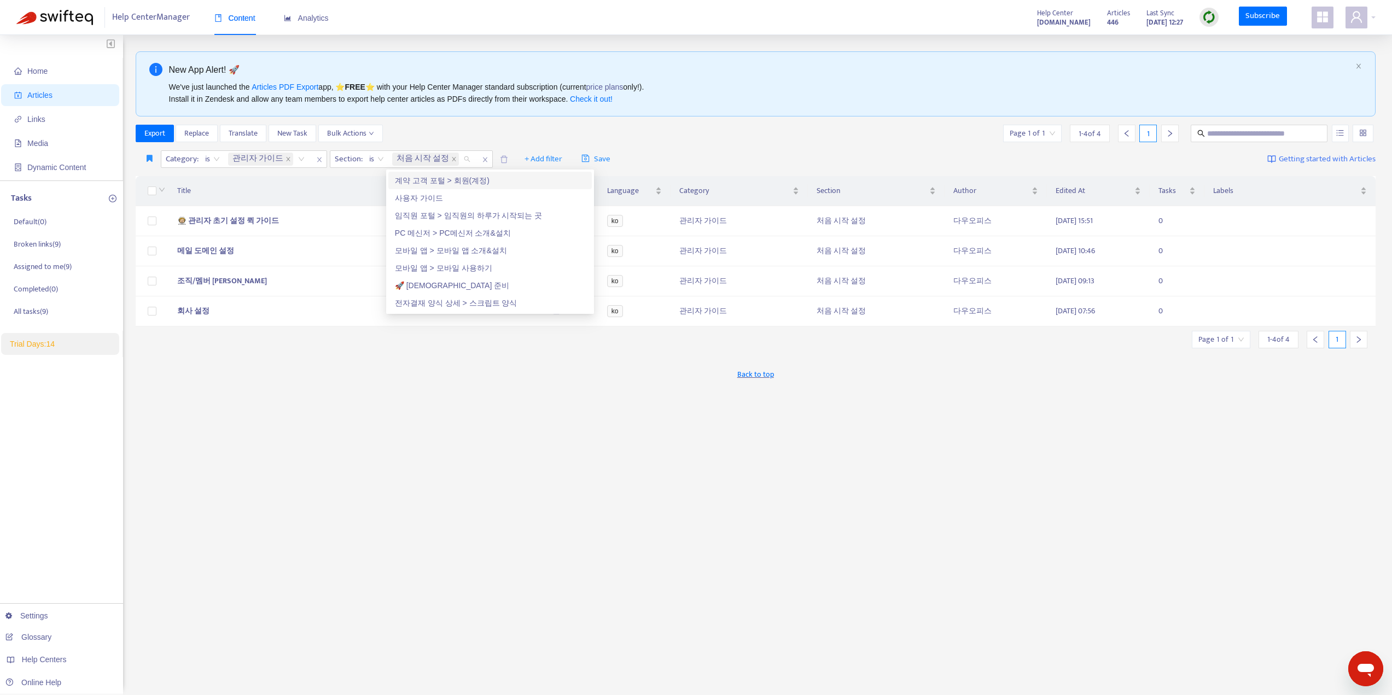
click at [695, 138] on div "Export Replace Translate New Task Bulk Actions Page 1 of 1 1 - 4 of 4 1" at bounding box center [756, 134] width 1241 height 18
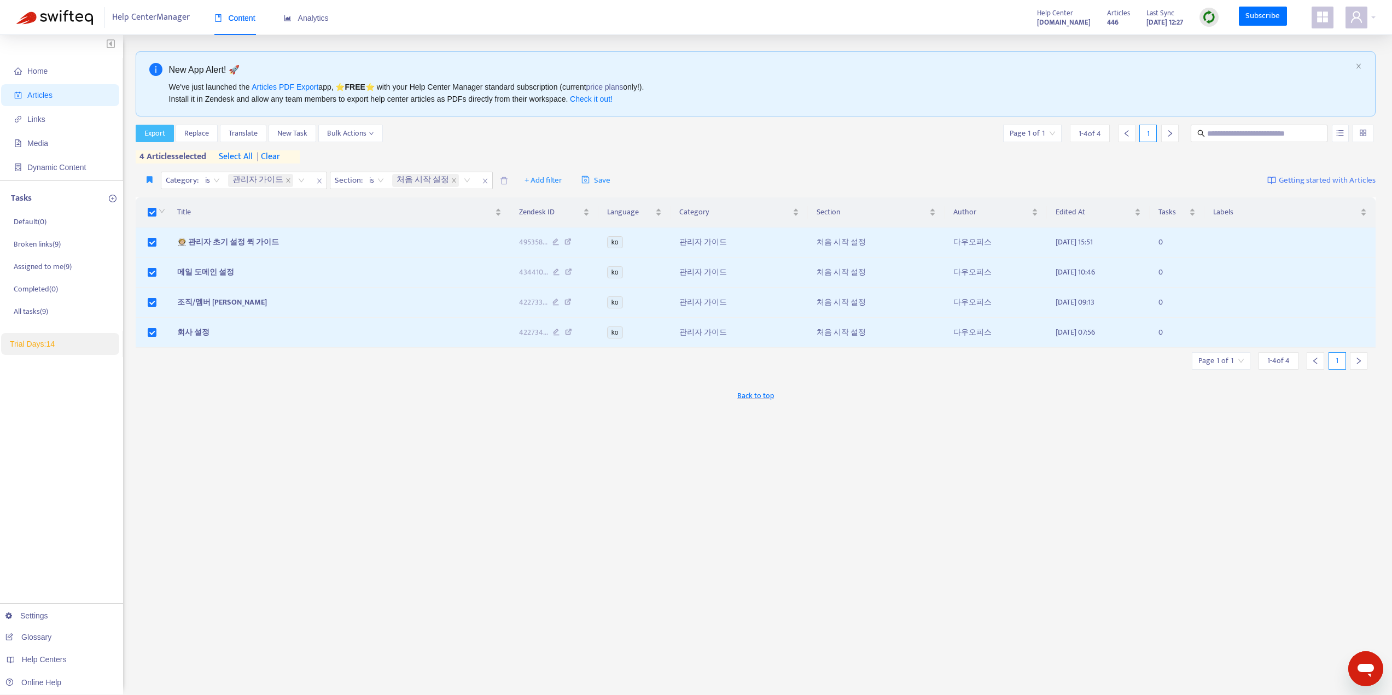
click at [159, 129] on span "Export" at bounding box center [154, 133] width 21 height 12
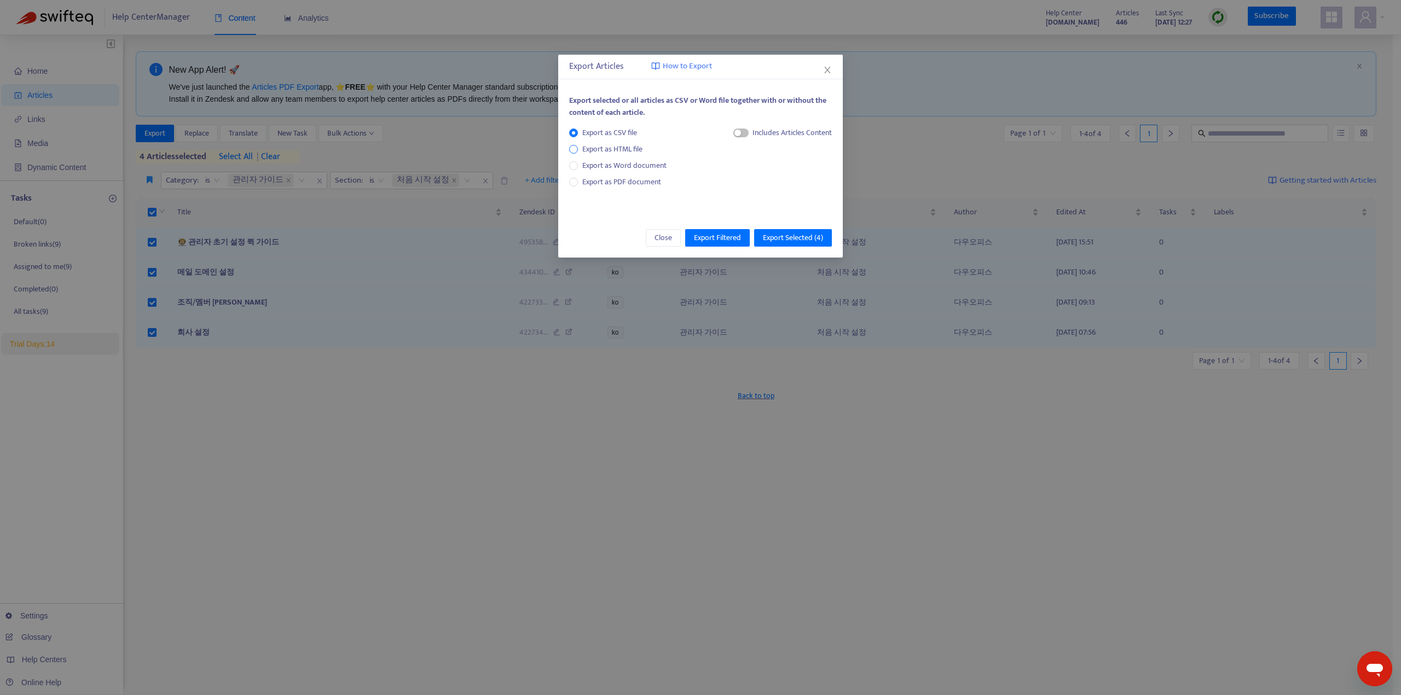
click at [616, 150] on span "Export as HTML file" at bounding box center [612, 149] width 69 height 12
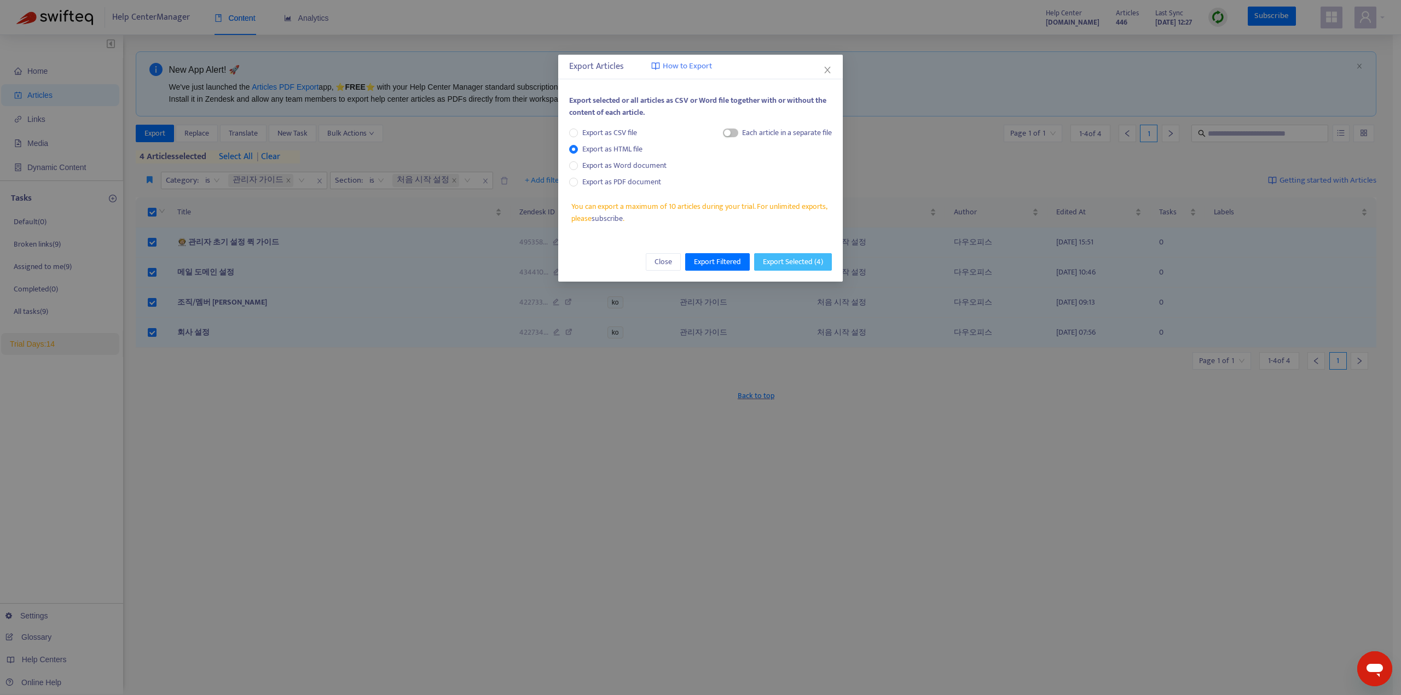
click at [791, 265] on span "Export Selected ( 4 )" at bounding box center [793, 262] width 60 height 12
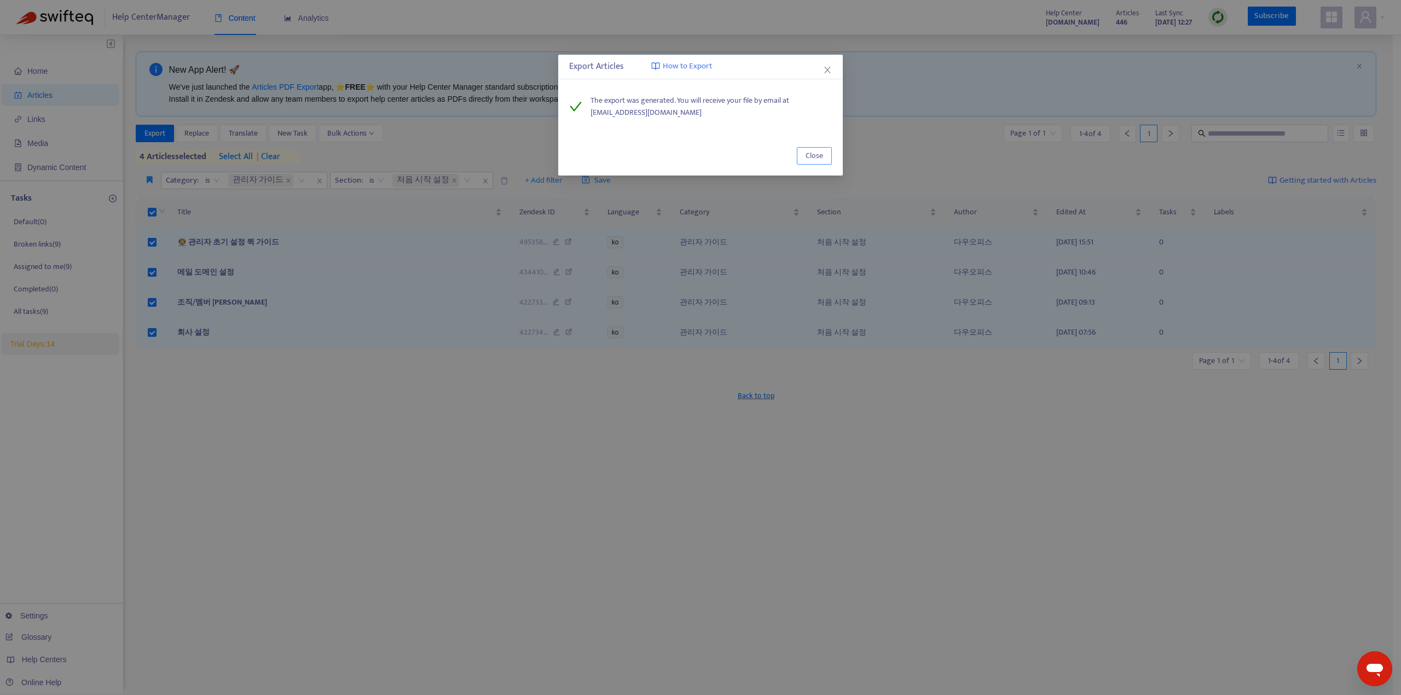
click at [806, 155] on span "Close" at bounding box center [814, 156] width 18 height 12
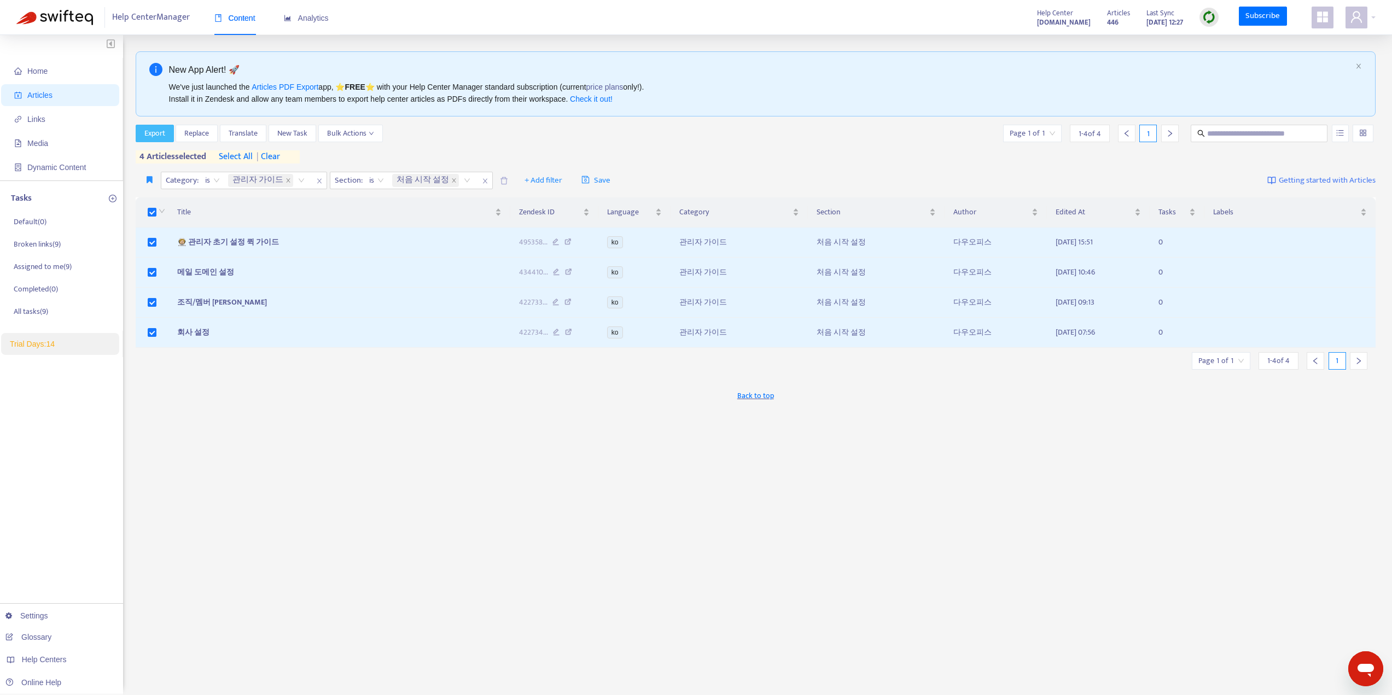
click at [158, 133] on span "Export" at bounding box center [154, 133] width 21 height 12
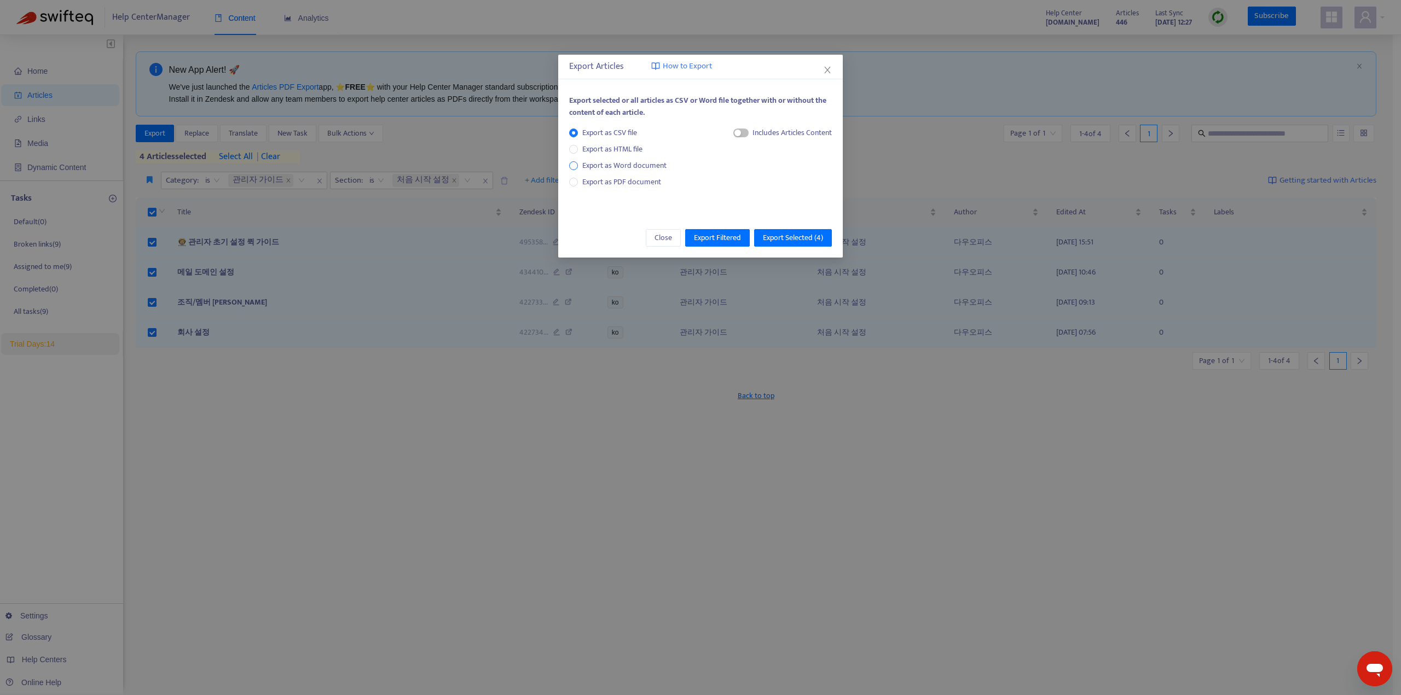
click at [638, 169] on span "Export as Word document" at bounding box center [624, 166] width 93 height 12
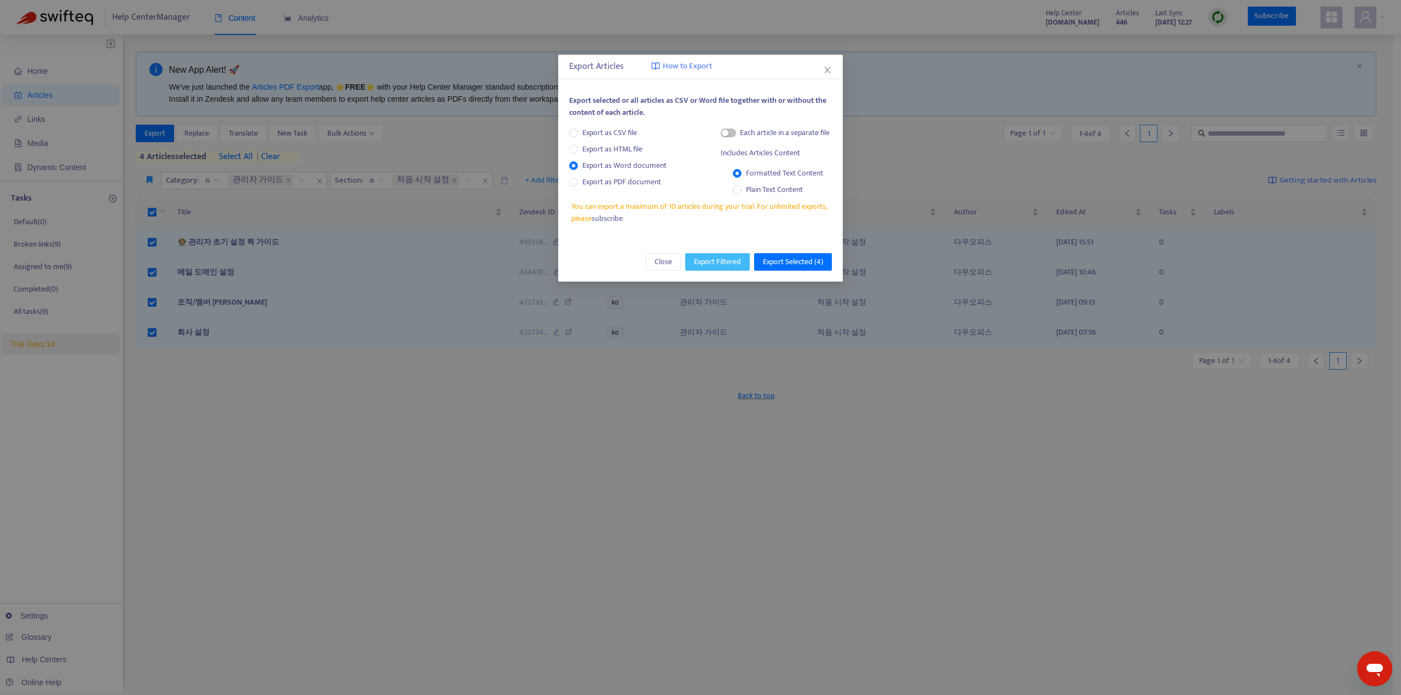
click at [733, 265] on span "Export Filtered" at bounding box center [717, 262] width 47 height 12
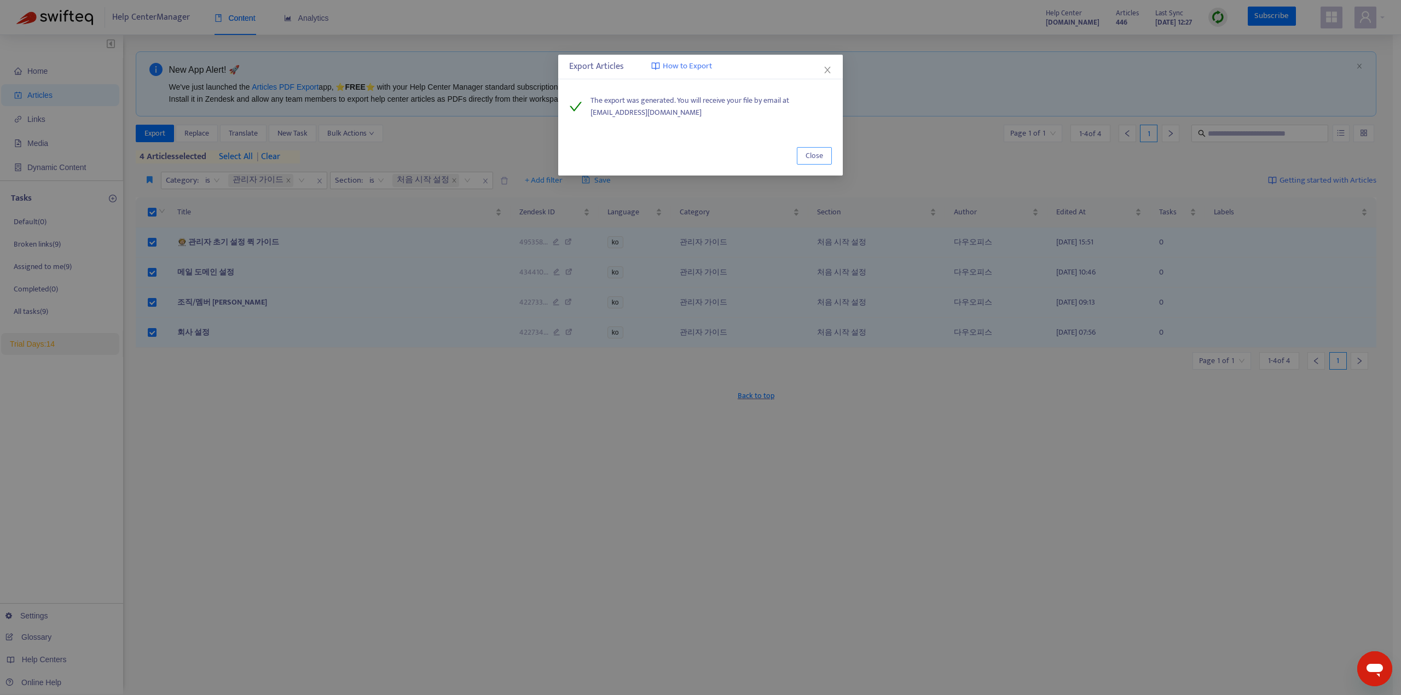
click at [811, 156] on span "Close" at bounding box center [814, 156] width 18 height 12
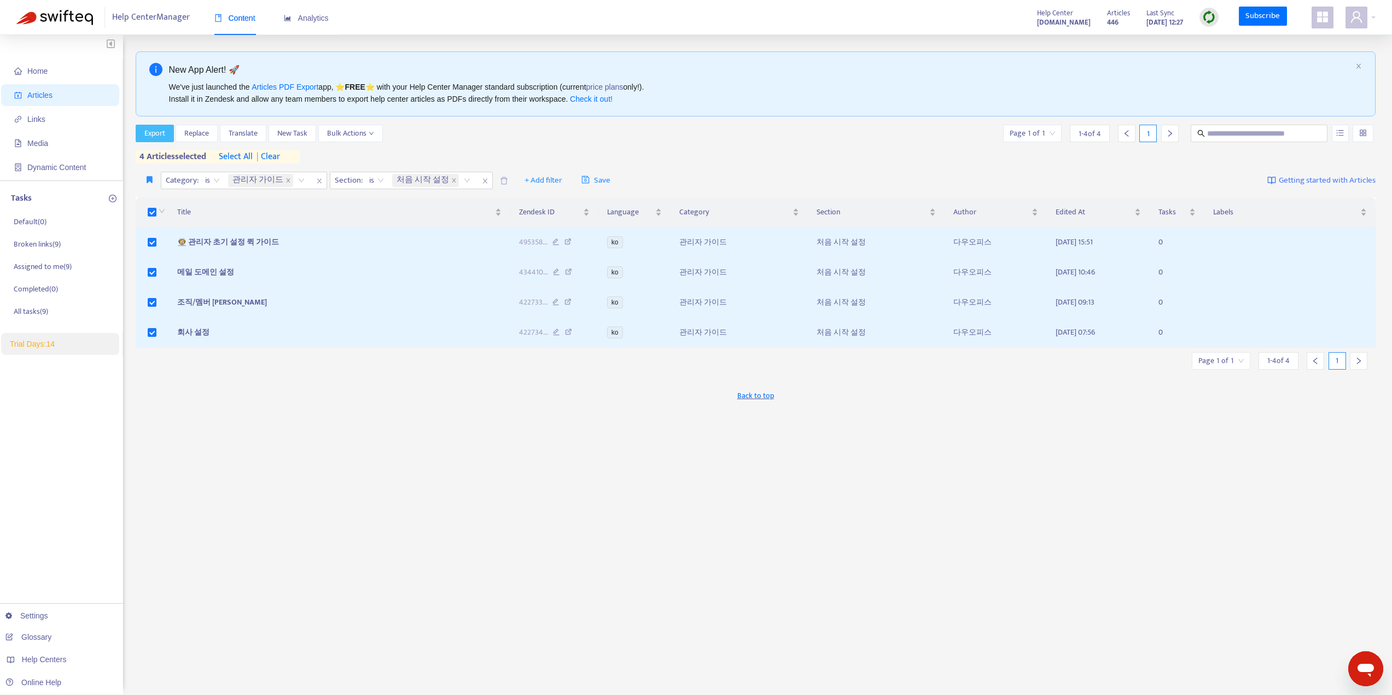
click at [162, 131] on span "Export" at bounding box center [154, 133] width 21 height 12
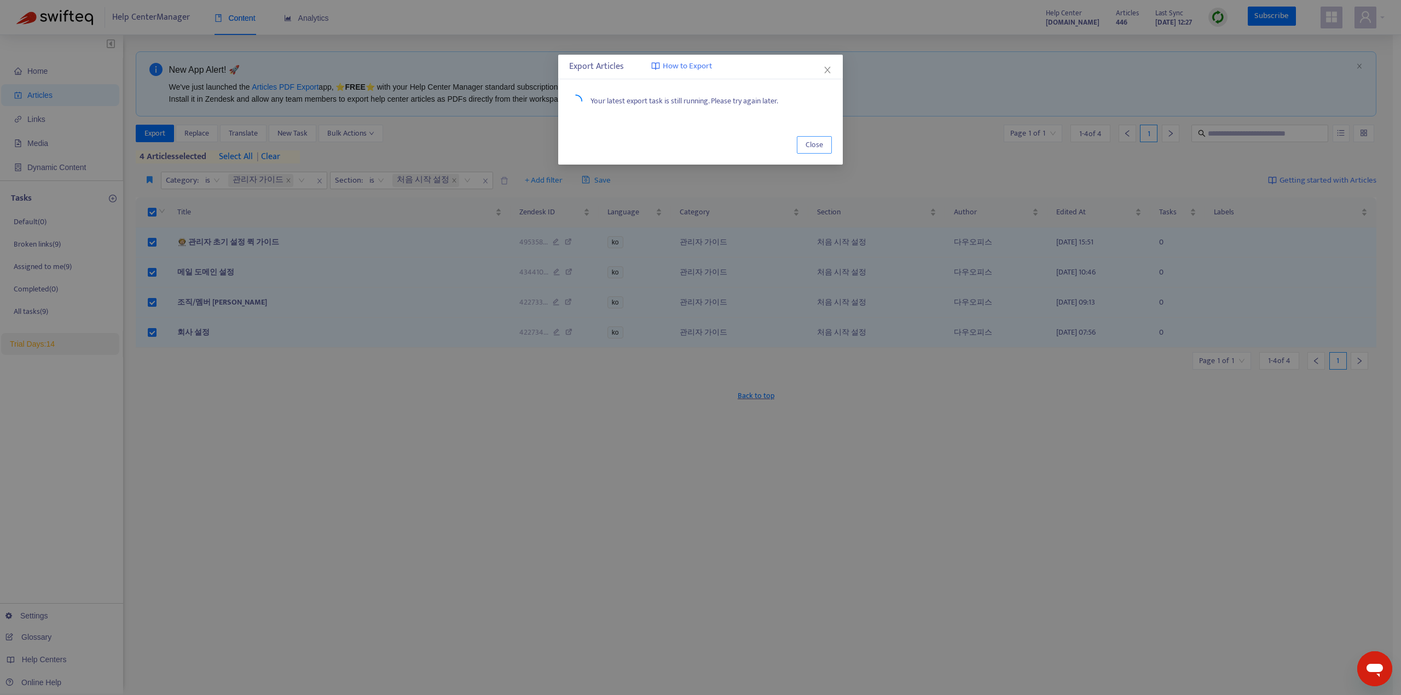
click at [816, 146] on span "Close" at bounding box center [814, 145] width 18 height 12
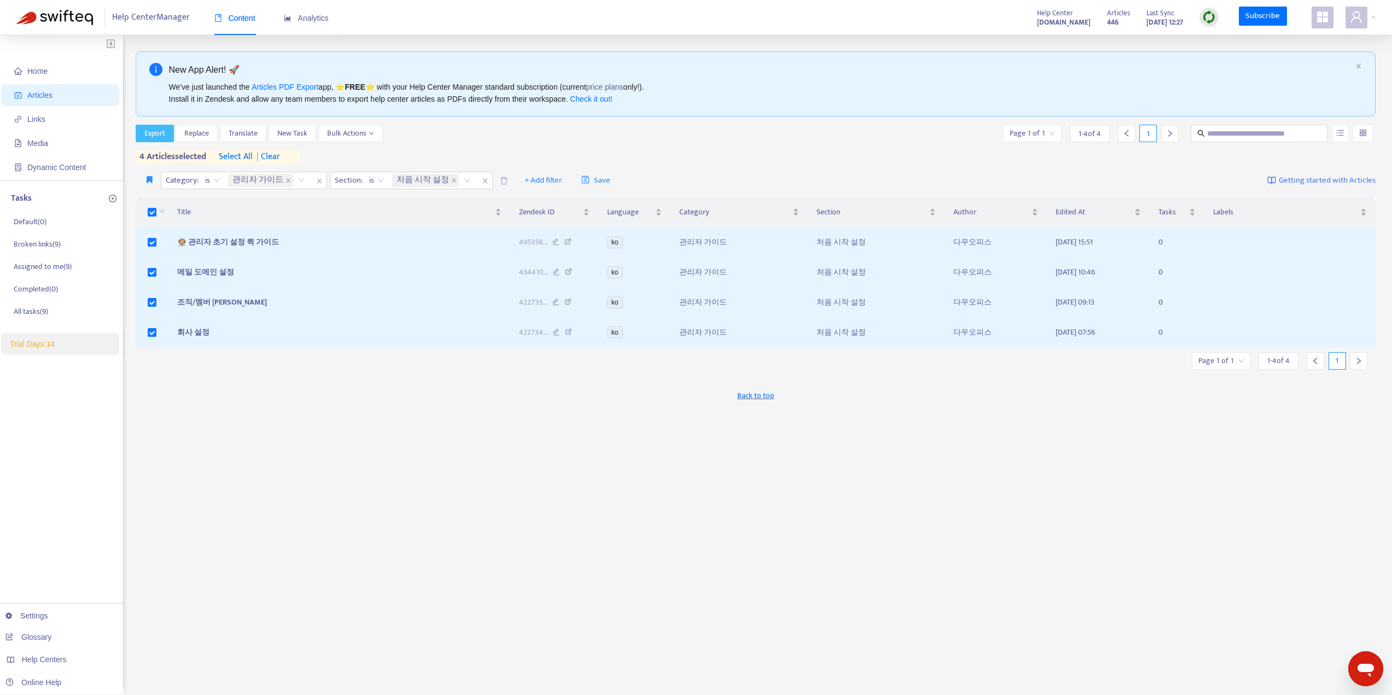
click at [153, 140] on span "Export" at bounding box center [154, 133] width 21 height 12
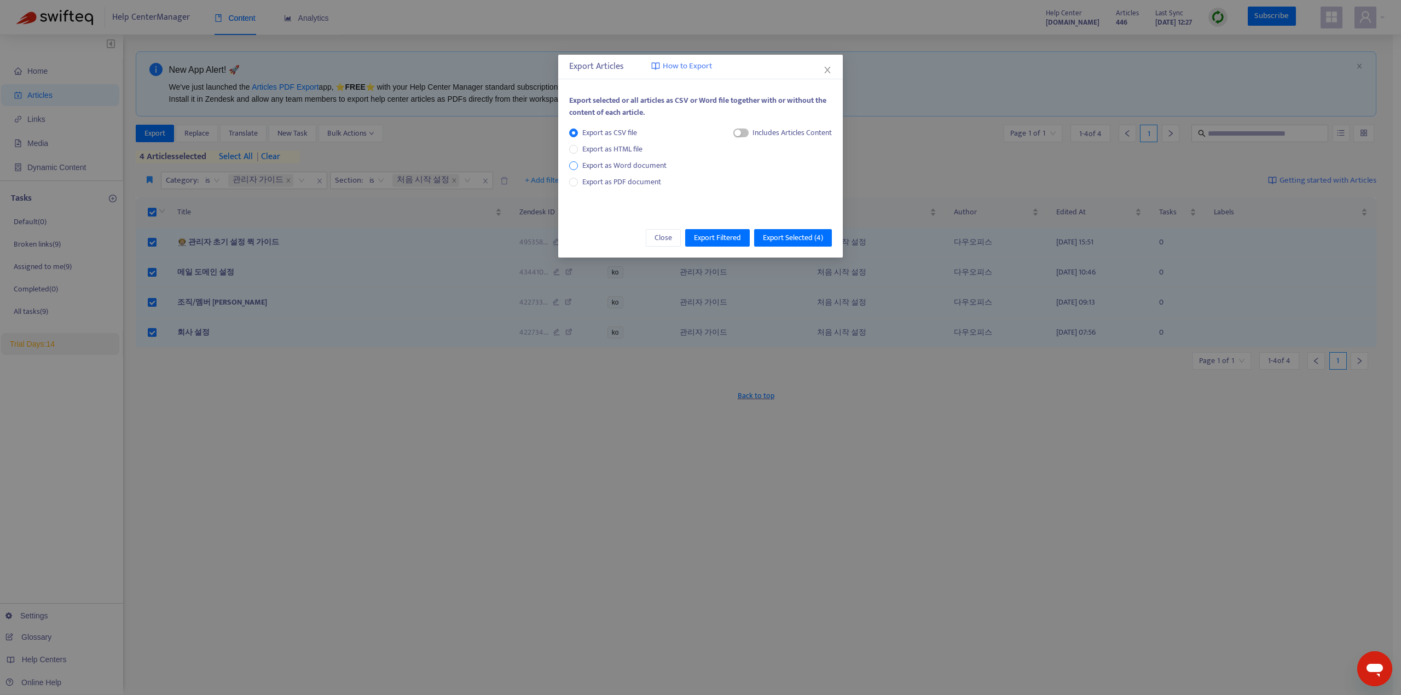
click at [587, 169] on span "Export as Word document" at bounding box center [624, 166] width 93 height 12
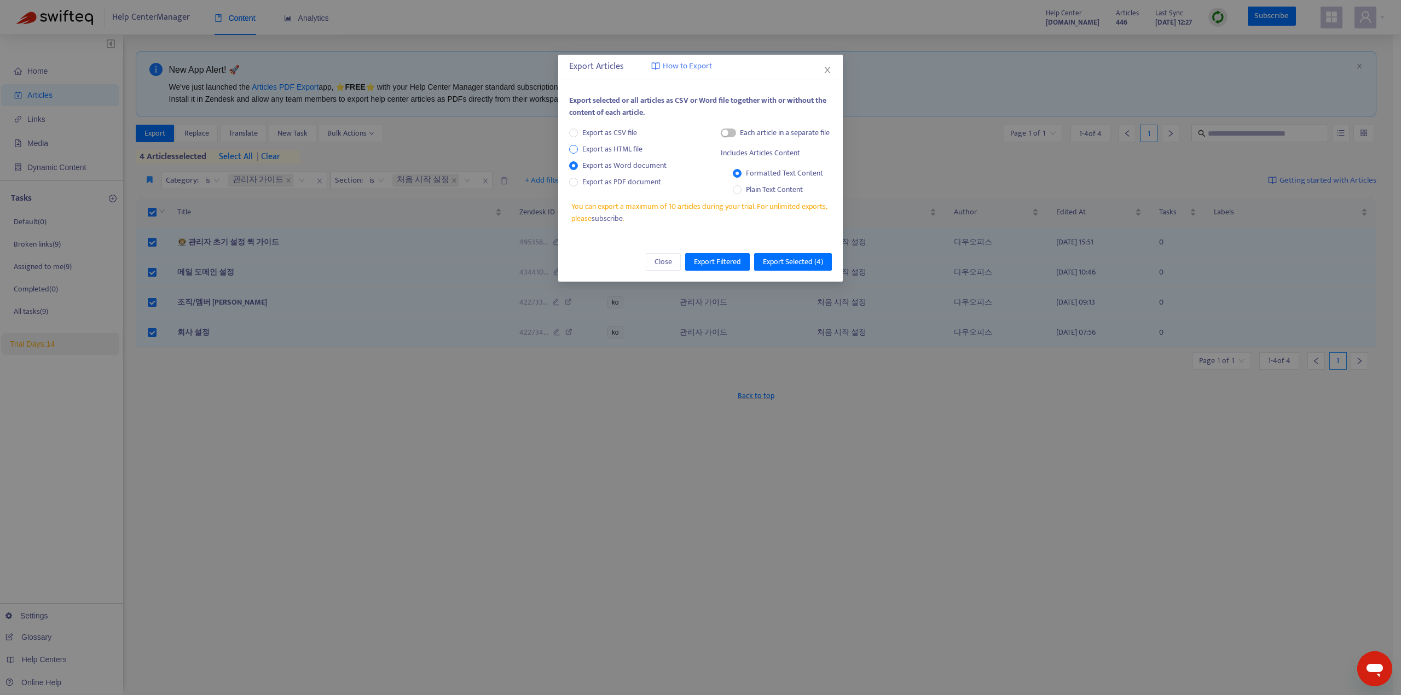
click at [590, 150] on span "Export as HTML file" at bounding box center [612, 149] width 69 height 12
click at [592, 162] on span "Export as Word document" at bounding box center [624, 166] width 93 height 12
click at [593, 165] on span "Export as Word document" at bounding box center [624, 166] width 93 height 12
click at [785, 266] on span "Export Selected ( 4 )" at bounding box center [793, 262] width 60 height 12
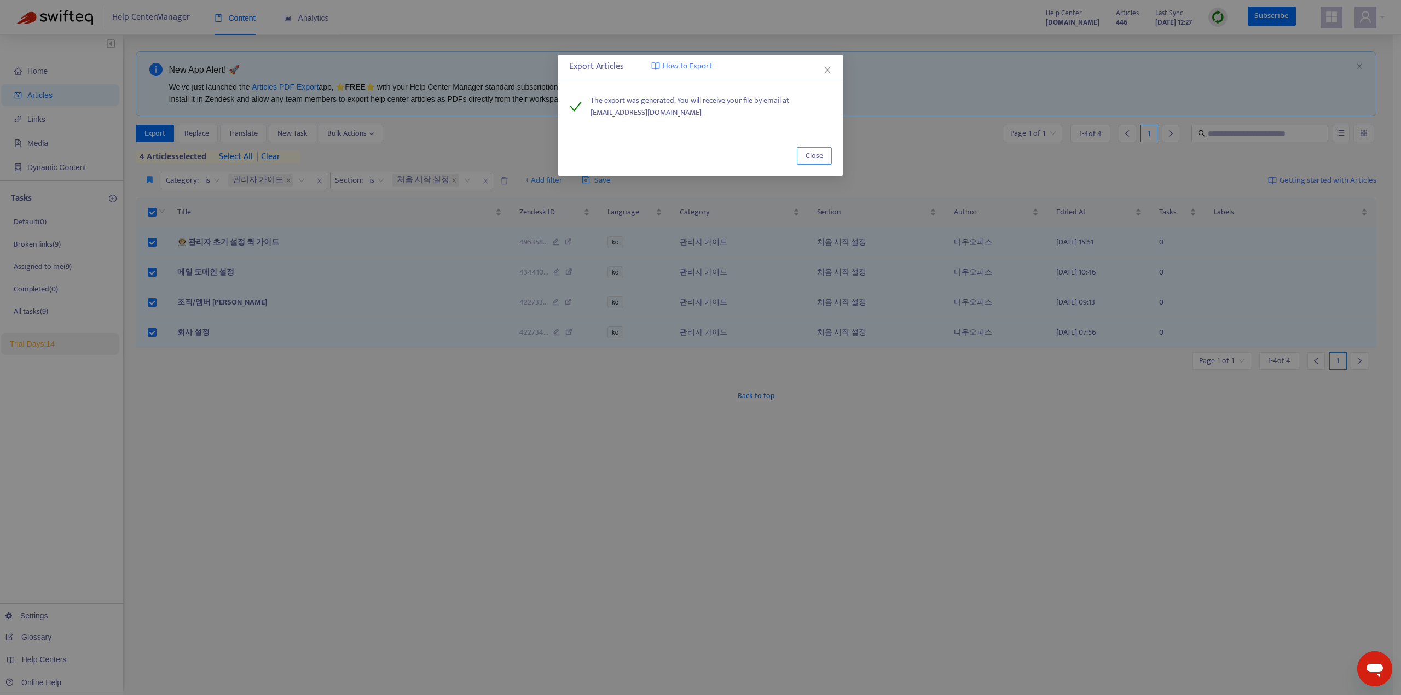
click at [821, 152] on span "Close" at bounding box center [814, 156] width 18 height 12
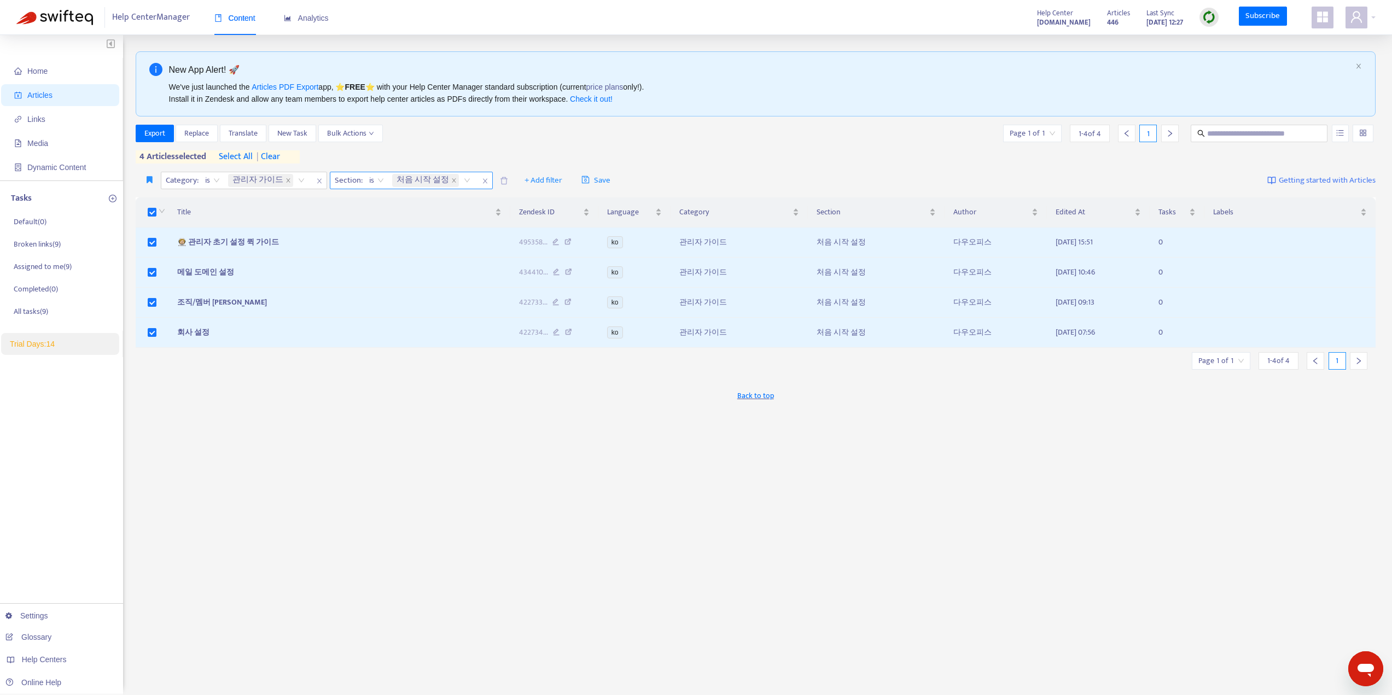
click at [483, 182] on icon "close" at bounding box center [485, 181] width 4 height 5
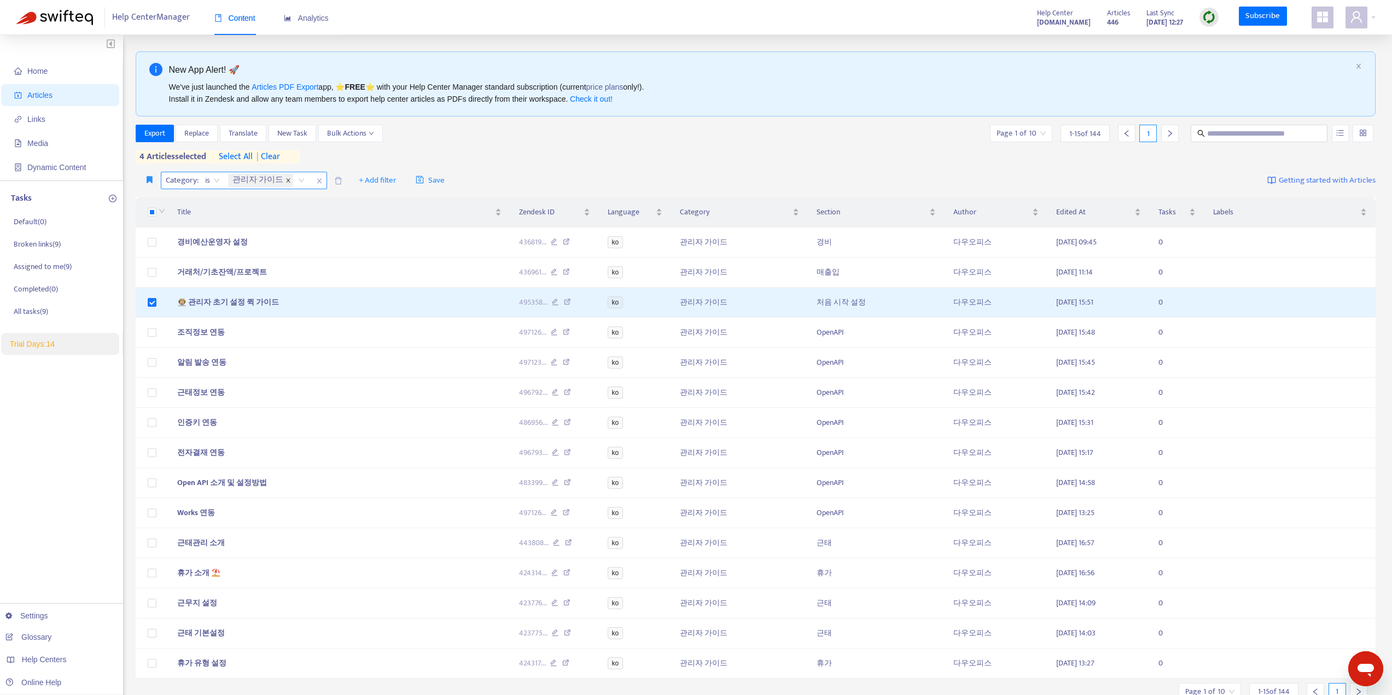
click at [286, 181] on icon "close" at bounding box center [288, 181] width 4 height 4
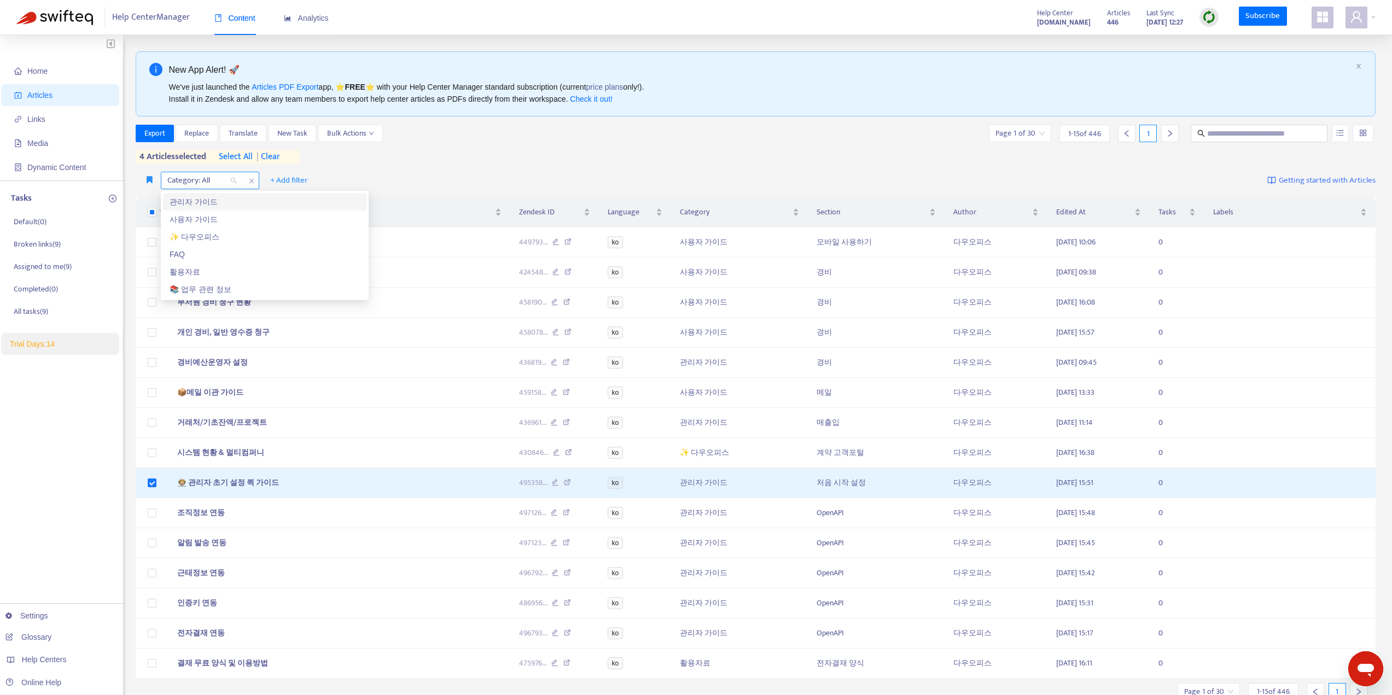
click at [234, 183] on div "Category: All" at bounding box center [202, 180] width 82 height 16
click at [203, 201] on div "관리자 가이드" at bounding box center [265, 202] width 190 height 12
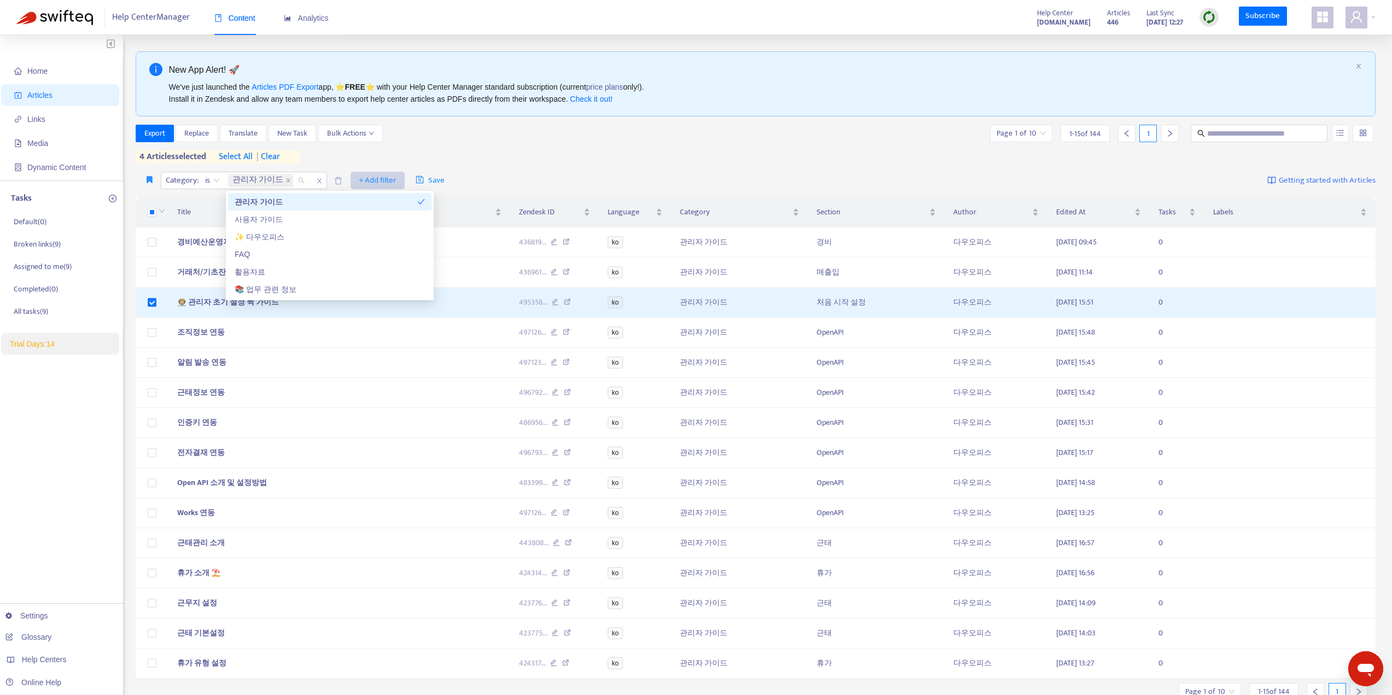
click at [354, 177] on button "+ Add filter" at bounding box center [378, 181] width 54 height 18
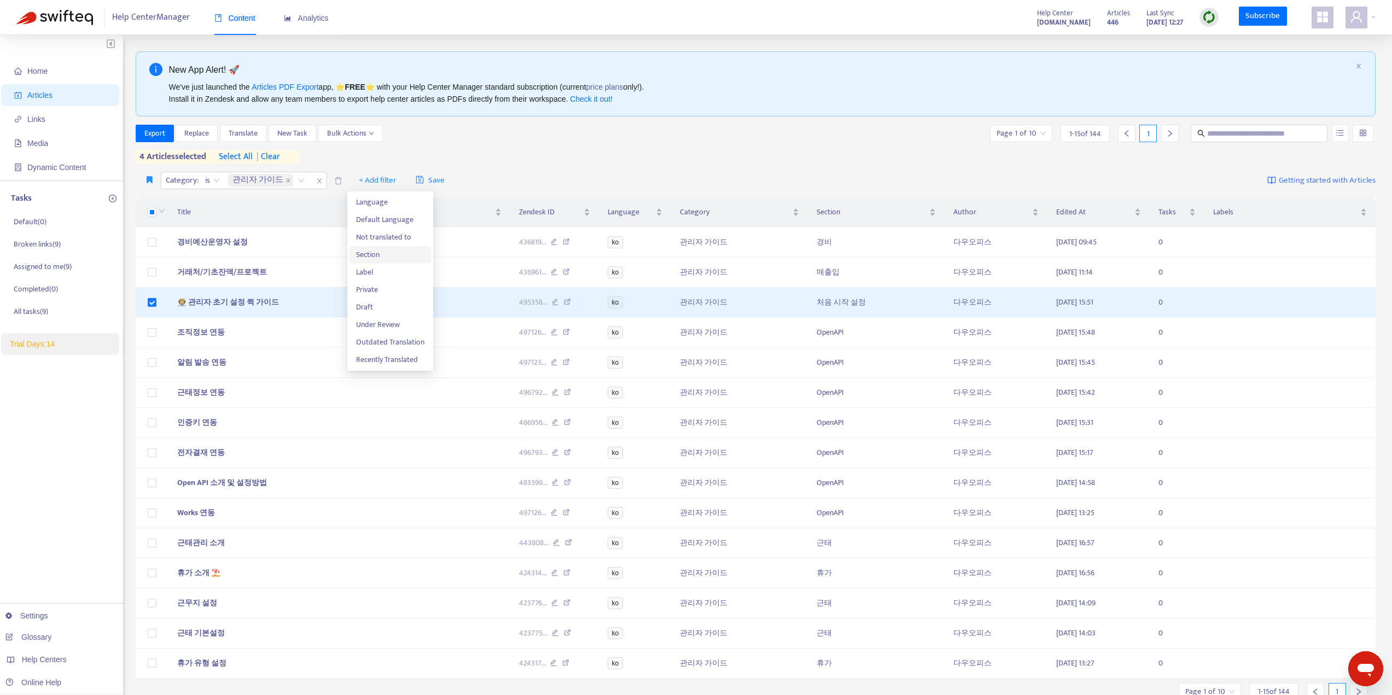
click at [368, 253] on span "Section" at bounding box center [390, 255] width 68 height 12
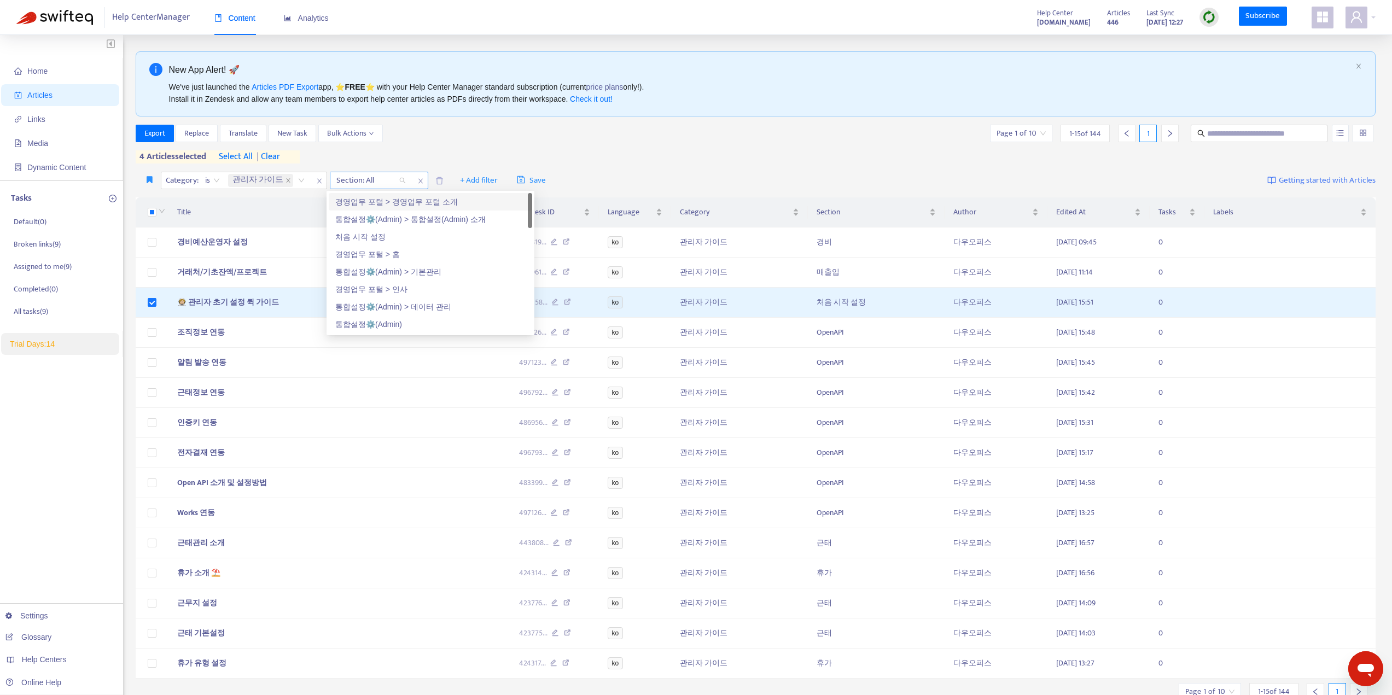
click at [400, 181] on div "Section: All" at bounding box center [371, 180] width 82 height 16
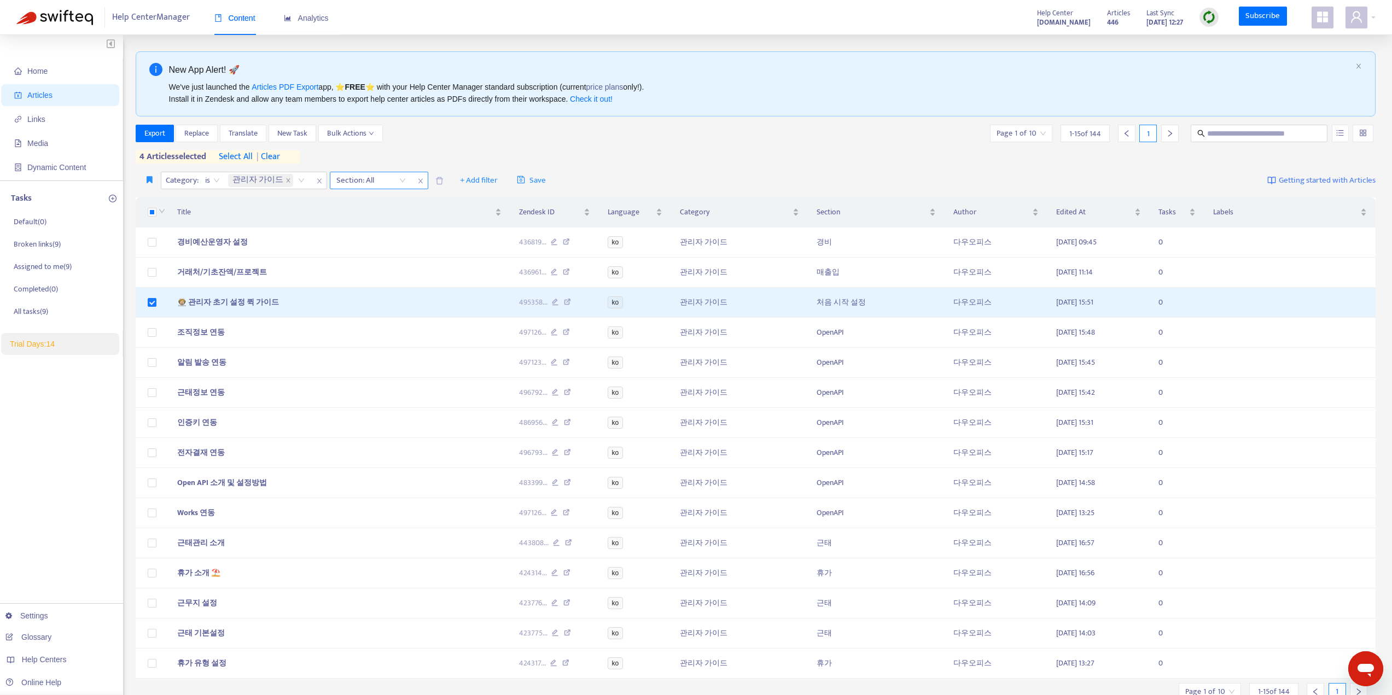
click at [402, 181] on div "Section: All" at bounding box center [371, 180] width 82 height 16
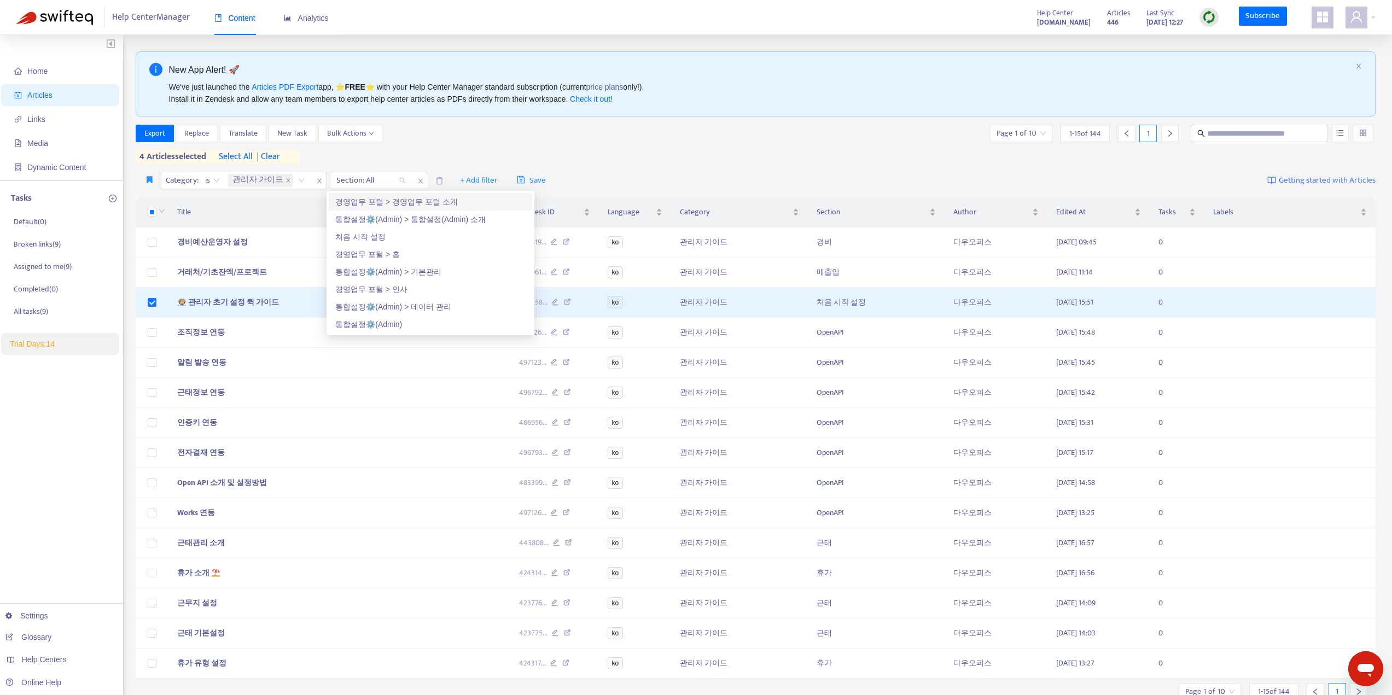
click at [631, 140] on div "Export Replace Translate New Task Bulk Actions Page 1 of 10 1 - 15 of 144 1" at bounding box center [756, 134] width 1241 height 18
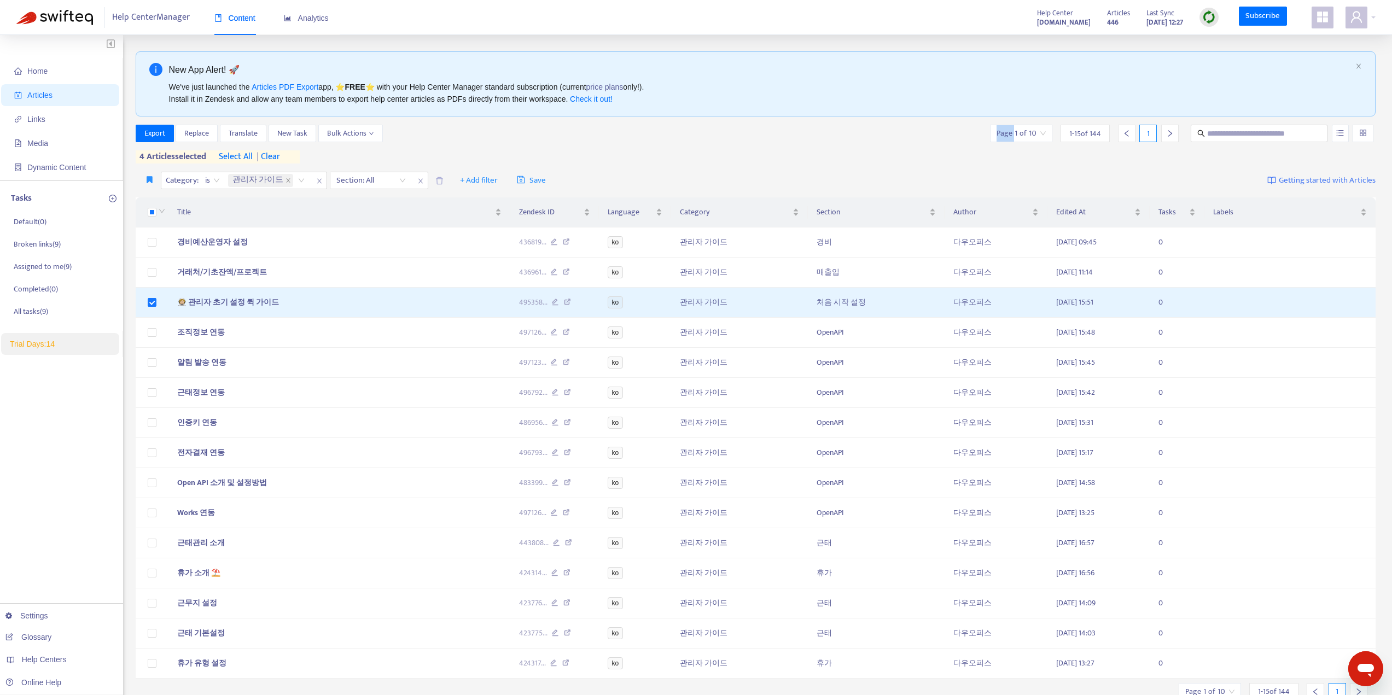
click at [631, 140] on div "Export Replace Translate New Task Bulk Actions Page 1 of 10 1 - 15 of 144 1" at bounding box center [756, 134] width 1241 height 18
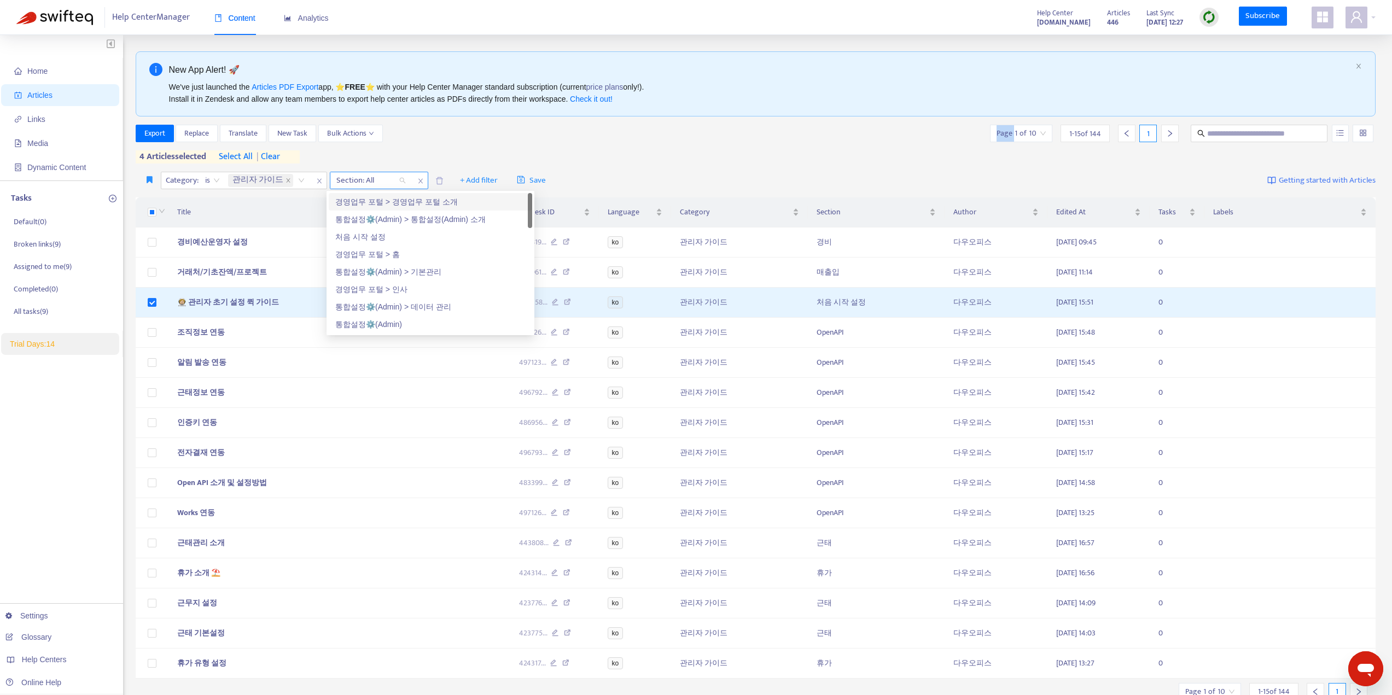
click at [400, 178] on div "Section: All" at bounding box center [371, 180] width 82 height 16
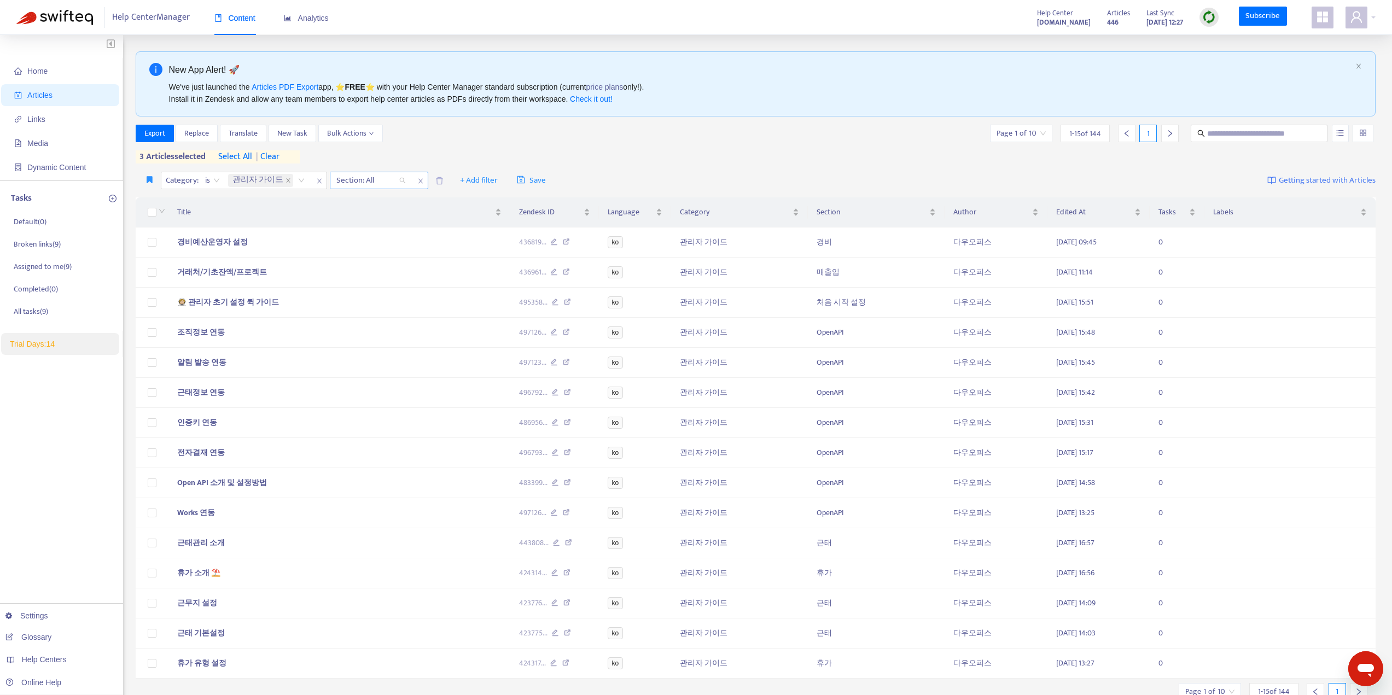
click at [398, 181] on div "Section: All" at bounding box center [371, 180] width 82 height 16
click at [367, 321] on div "통합설정⚙️(Admin)" at bounding box center [430, 324] width 190 height 12
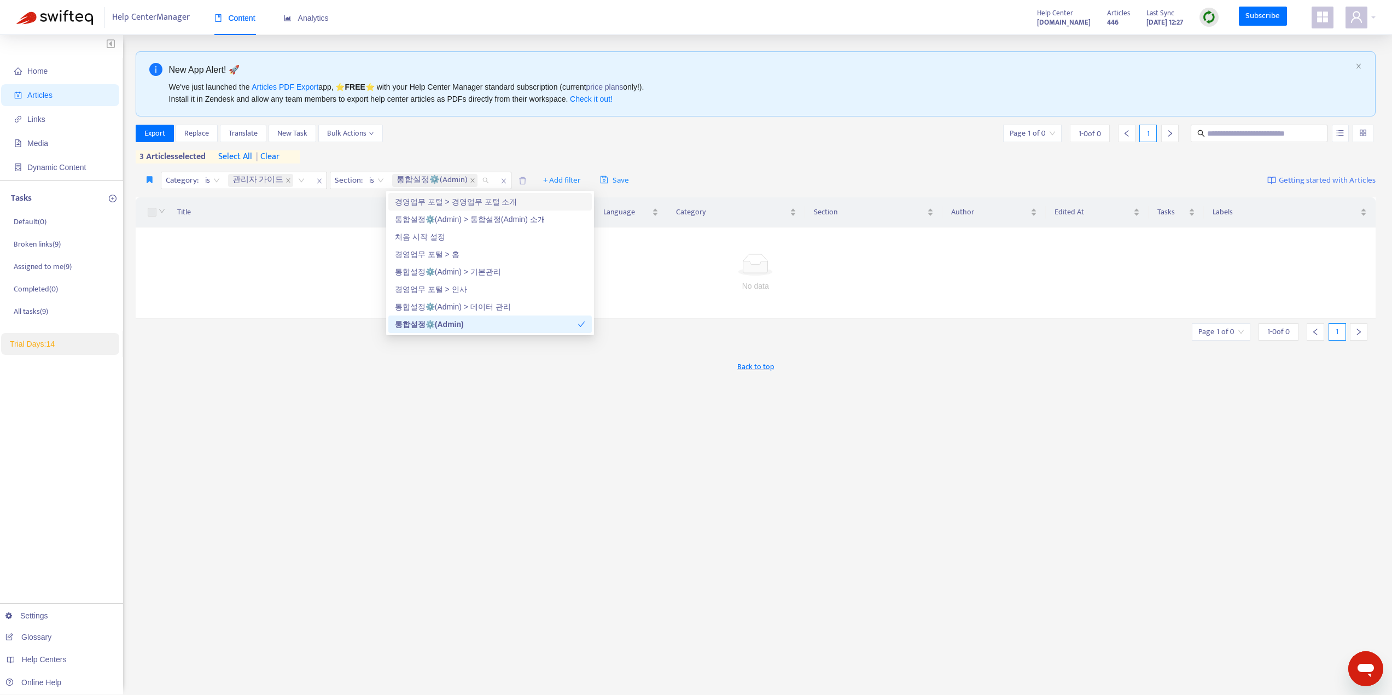
click at [713, 148] on div "Export Replace Translate New Task Bulk Actions Page 1 of 0 1 - 0 of 0 1 3 artic…" at bounding box center [756, 144] width 1241 height 39
click at [480, 181] on input "search" at bounding box center [481, 180] width 2 height 13
click at [439, 268] on div "통합설정⚙️(Admin) > 기본관리" at bounding box center [490, 272] width 190 height 12
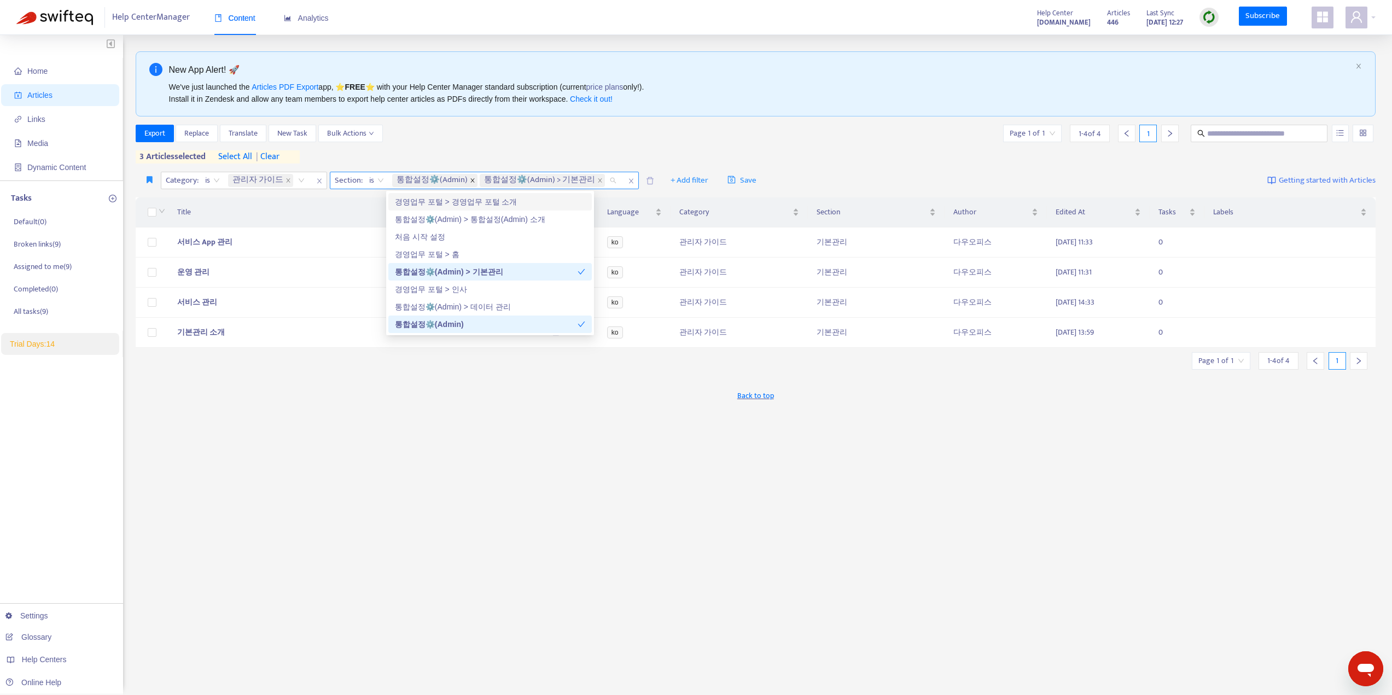
click at [471, 180] on icon "close" at bounding box center [473, 181] width 4 height 4
click at [500, 461] on div "New App Alert! 🚀 We've just launched the Articles PDF Export app, ⭐ FREE ⭐️ wit…" at bounding box center [756, 371] width 1241 height 640
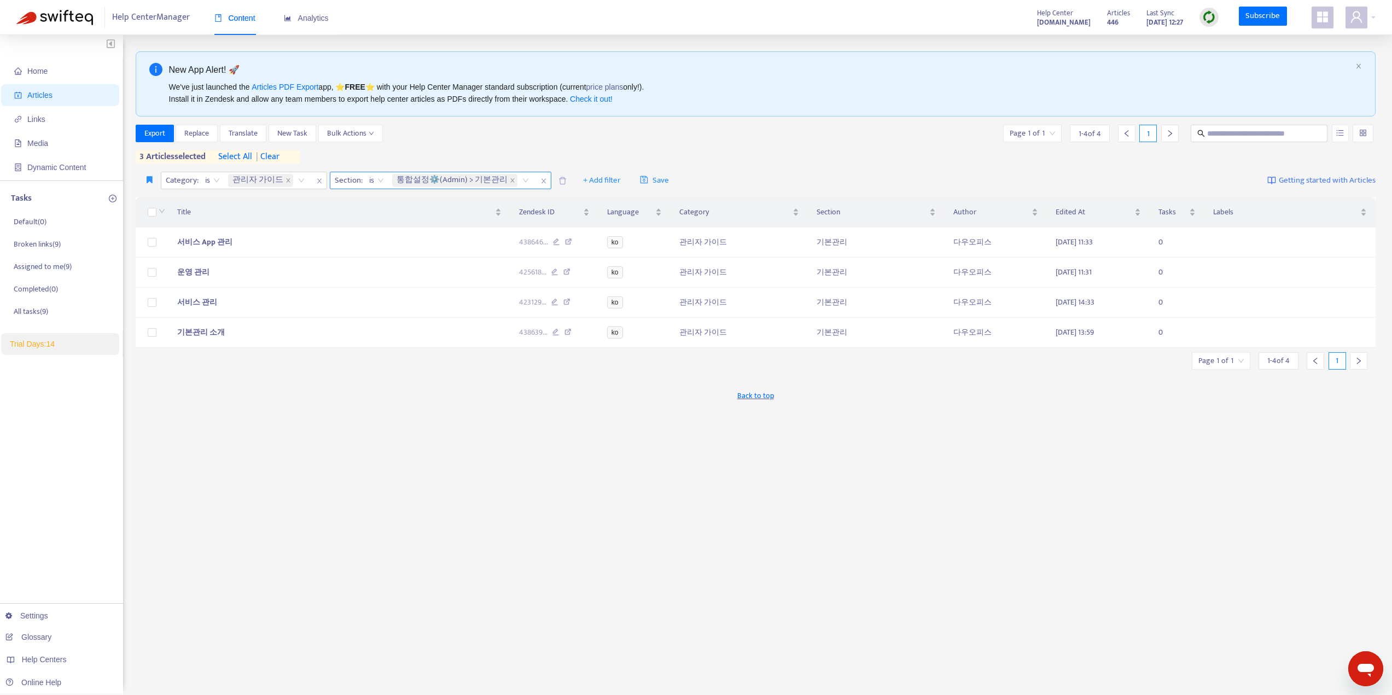
click at [515, 182] on div "통합설정⚙️(Admin) > 기본관리" at bounding box center [462, 180] width 145 height 16
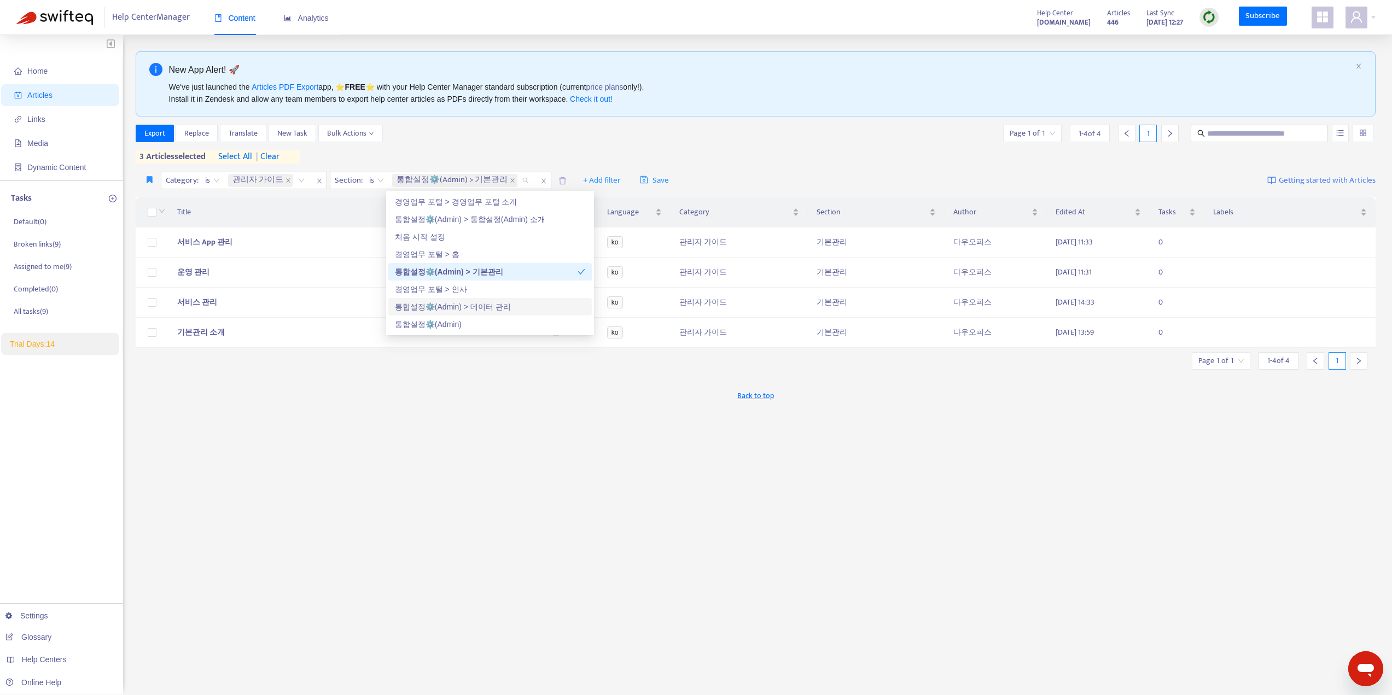
click at [480, 306] on div "통합설정⚙️(Admin) > 데이터 관리" at bounding box center [490, 307] width 190 height 12
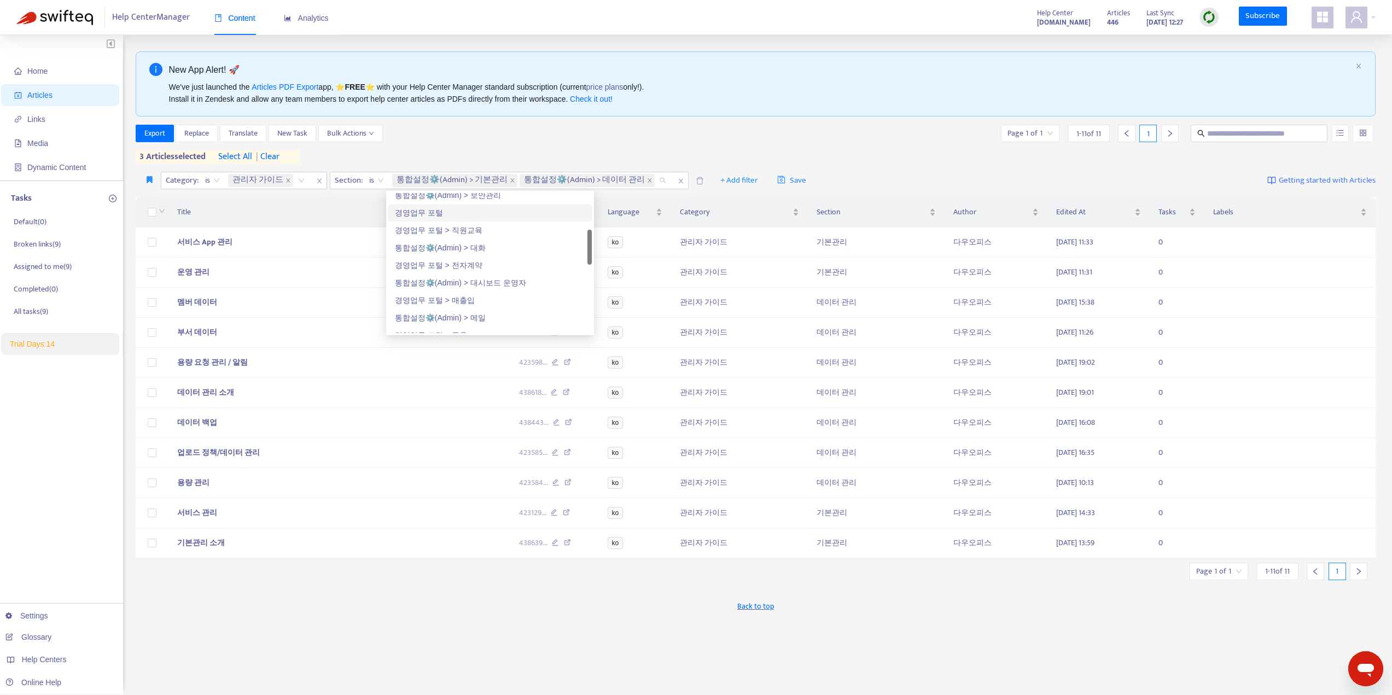
scroll to position [219, 0]
click at [471, 262] on div "통합설정⚙️(Admin) > 메일" at bounding box center [490, 263] width 190 height 12
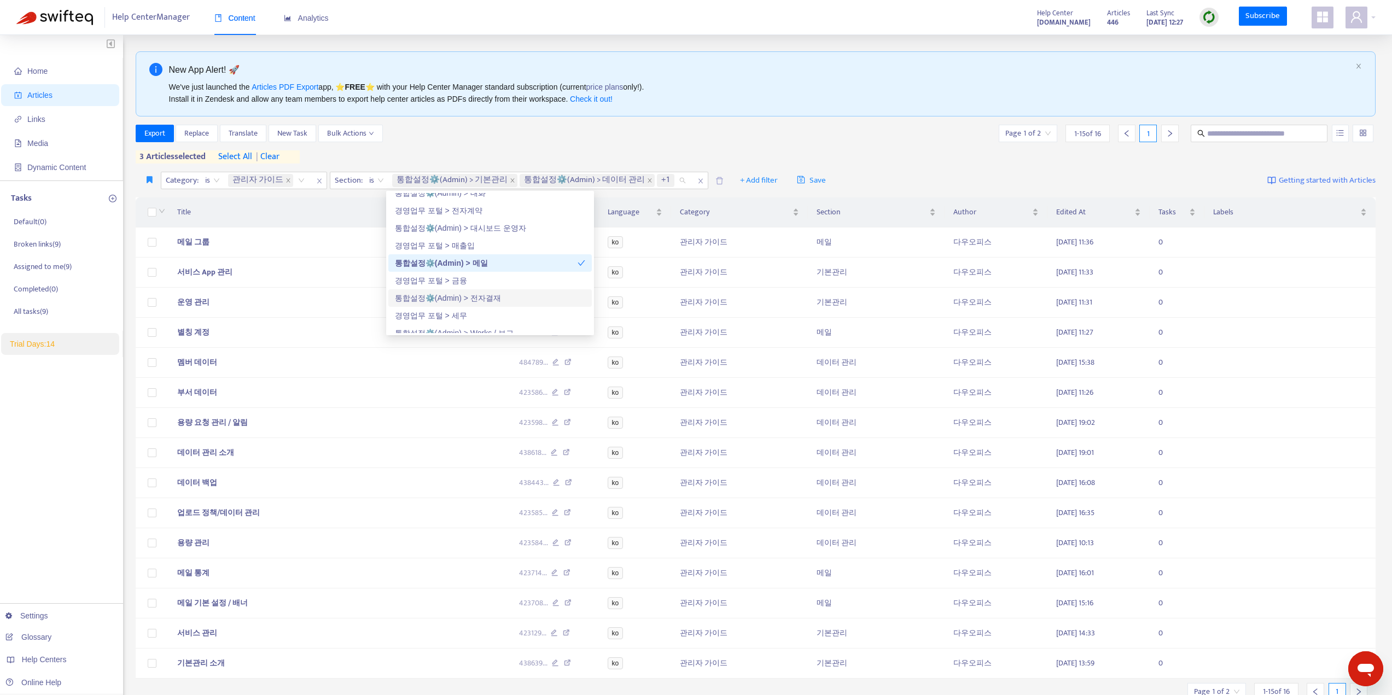
click at [478, 296] on div "통합설정⚙️(Admin) > 전자결재" at bounding box center [490, 298] width 190 height 12
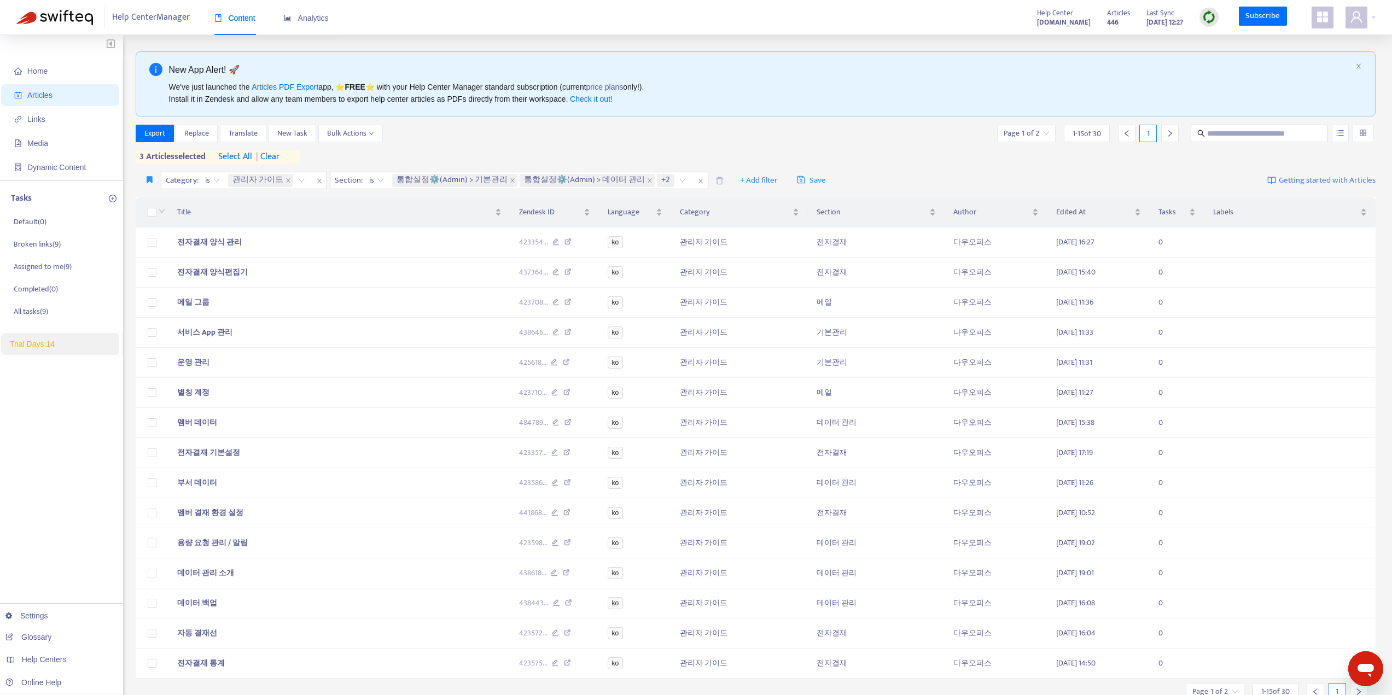
click at [760, 142] on div "Export Replace Translate New Task Bulk Actions Page 1 of 2 1 - 15 of 30 1" at bounding box center [756, 134] width 1241 height 18
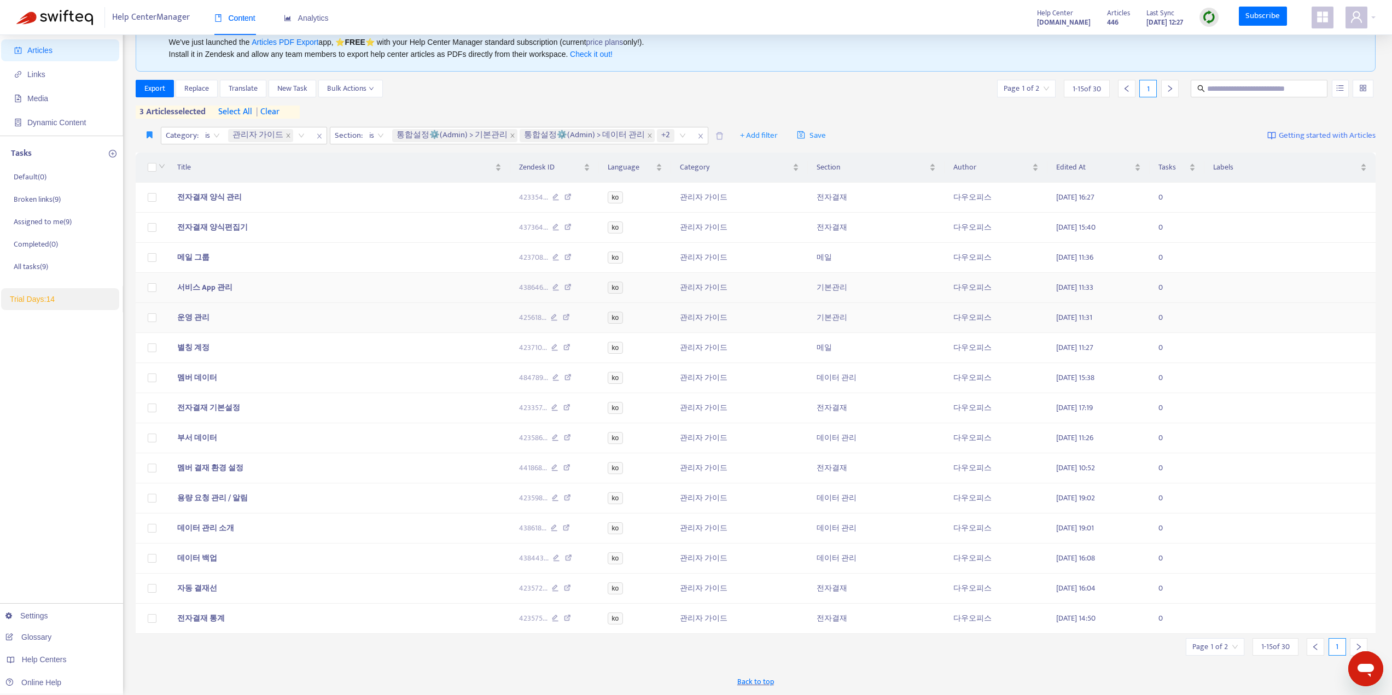
scroll to position [0, 0]
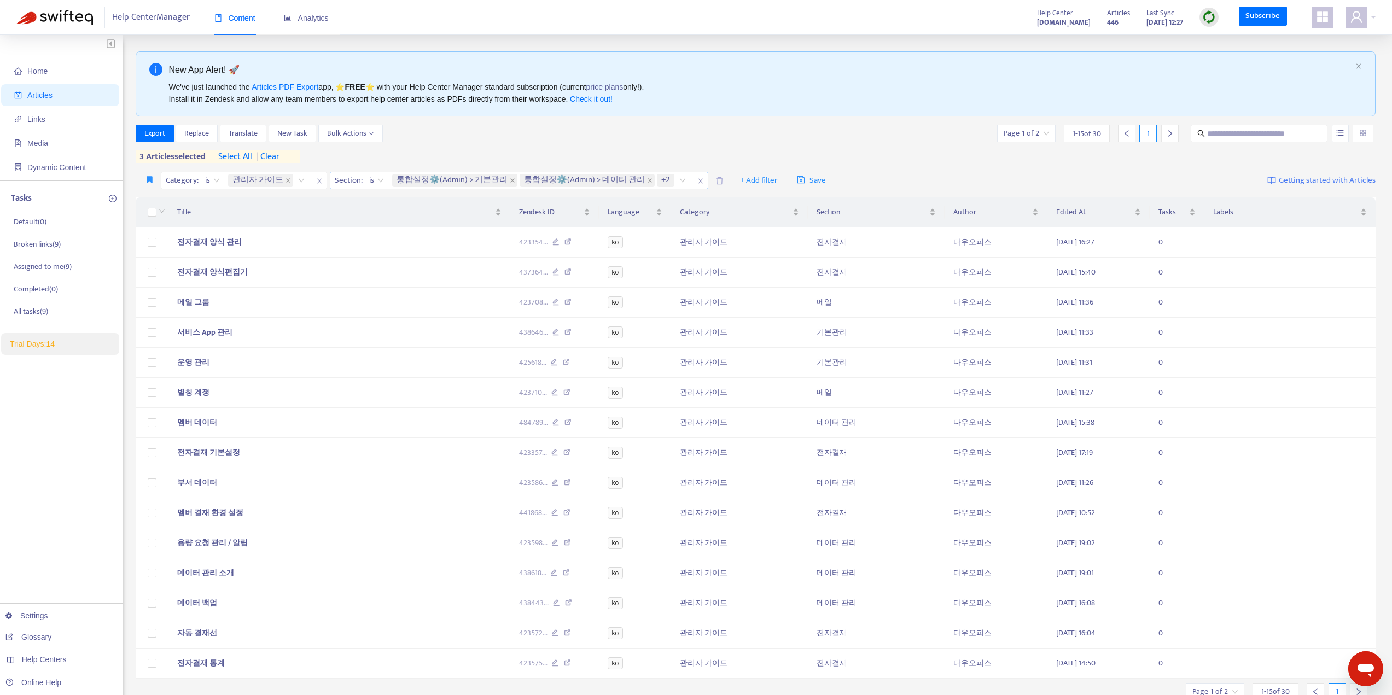
click at [667, 178] on div "통합설정⚙️(Admin) > 기본관리 통합설정⚙️(Admin) > 데이터 관리 +2" at bounding box center [541, 180] width 302 height 16
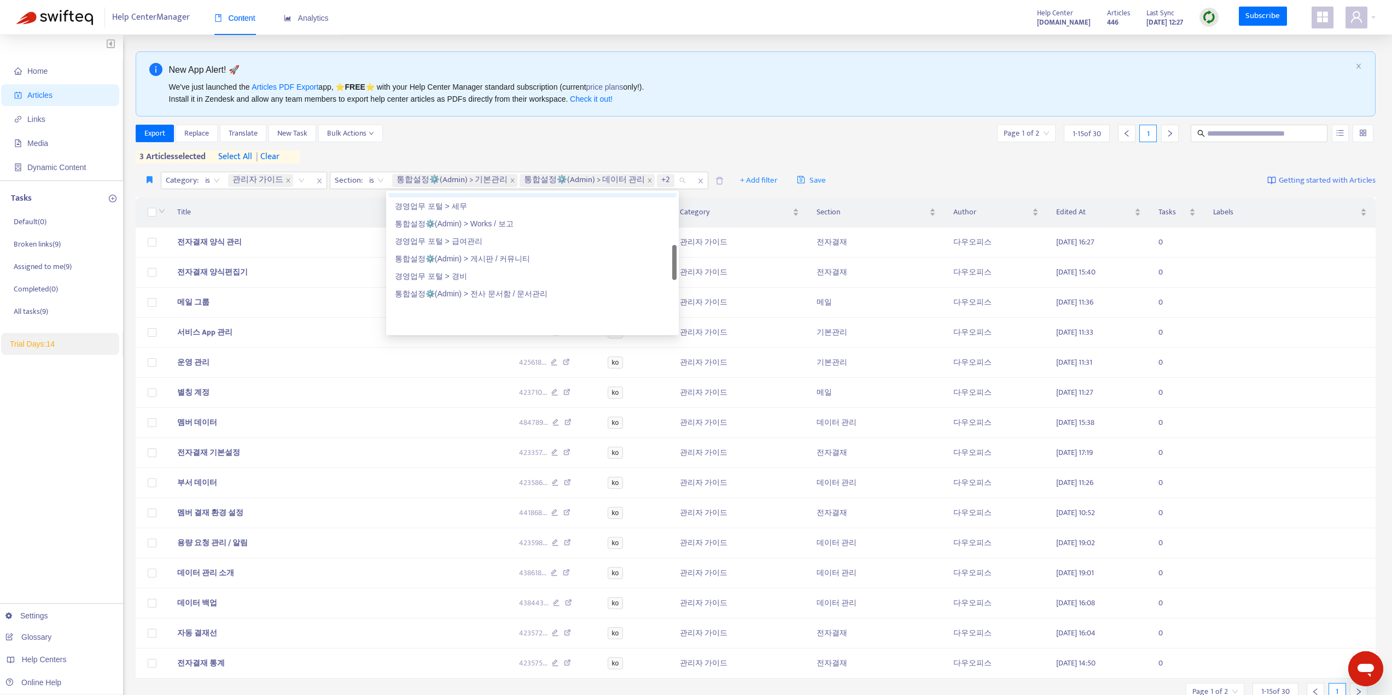
scroll to position [274, 0]
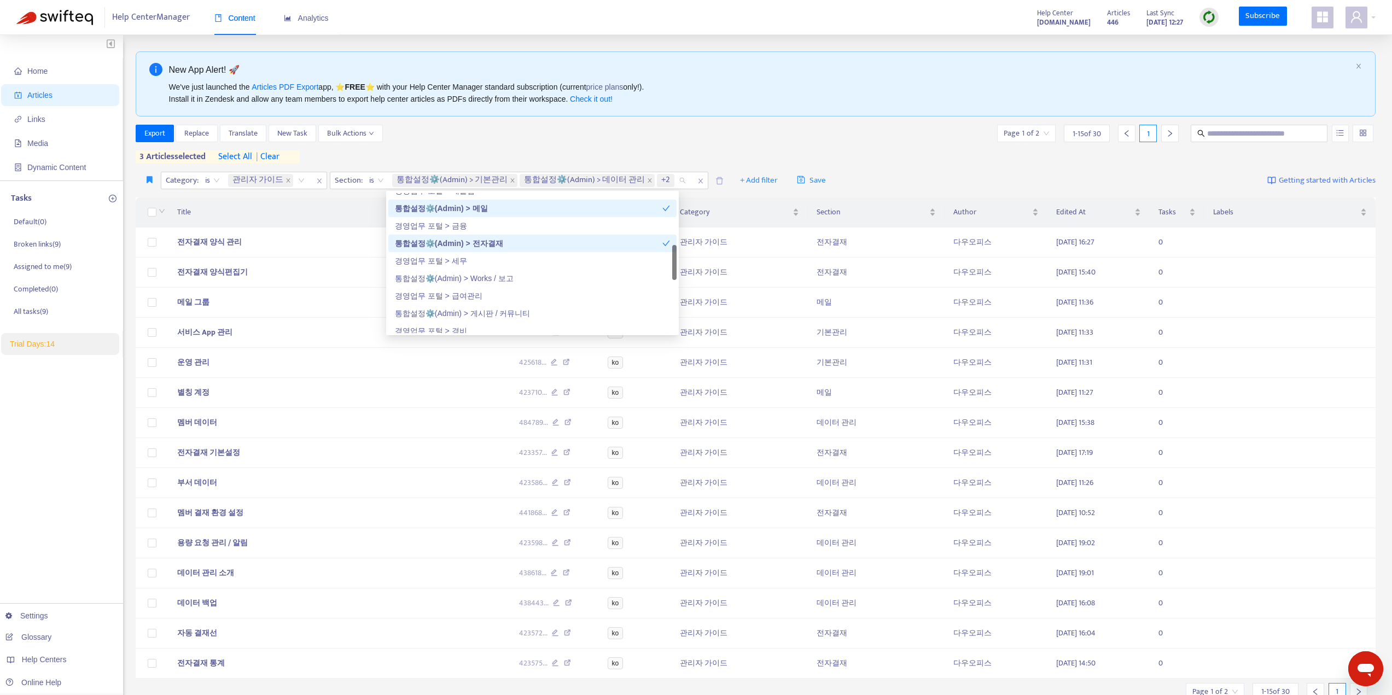
click at [574, 242] on div "통합설정⚙️(Admin) > 전자결재" at bounding box center [529, 243] width 268 height 12
click at [583, 205] on div "통합설정⚙️(Admin) > 메일" at bounding box center [529, 208] width 268 height 12
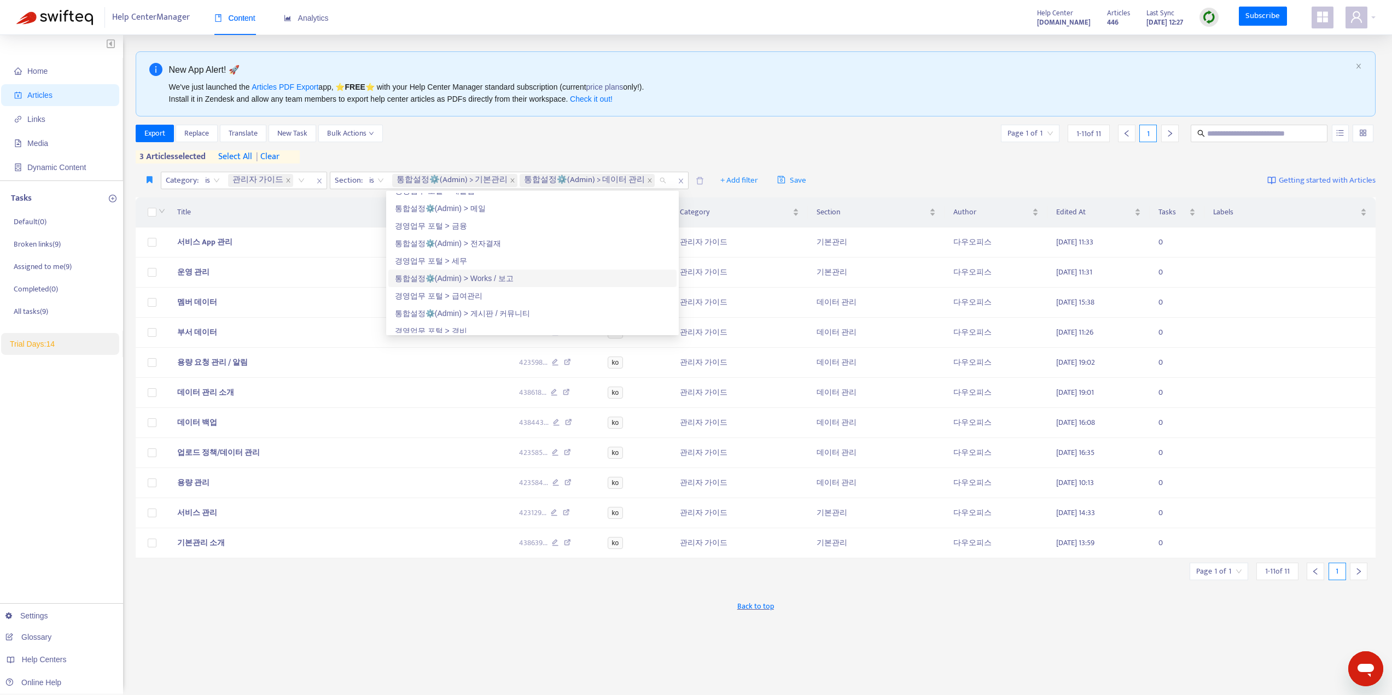
click at [495, 277] on div "통합설정⚙️(Admin) > Works / 보고" at bounding box center [532, 278] width 275 height 12
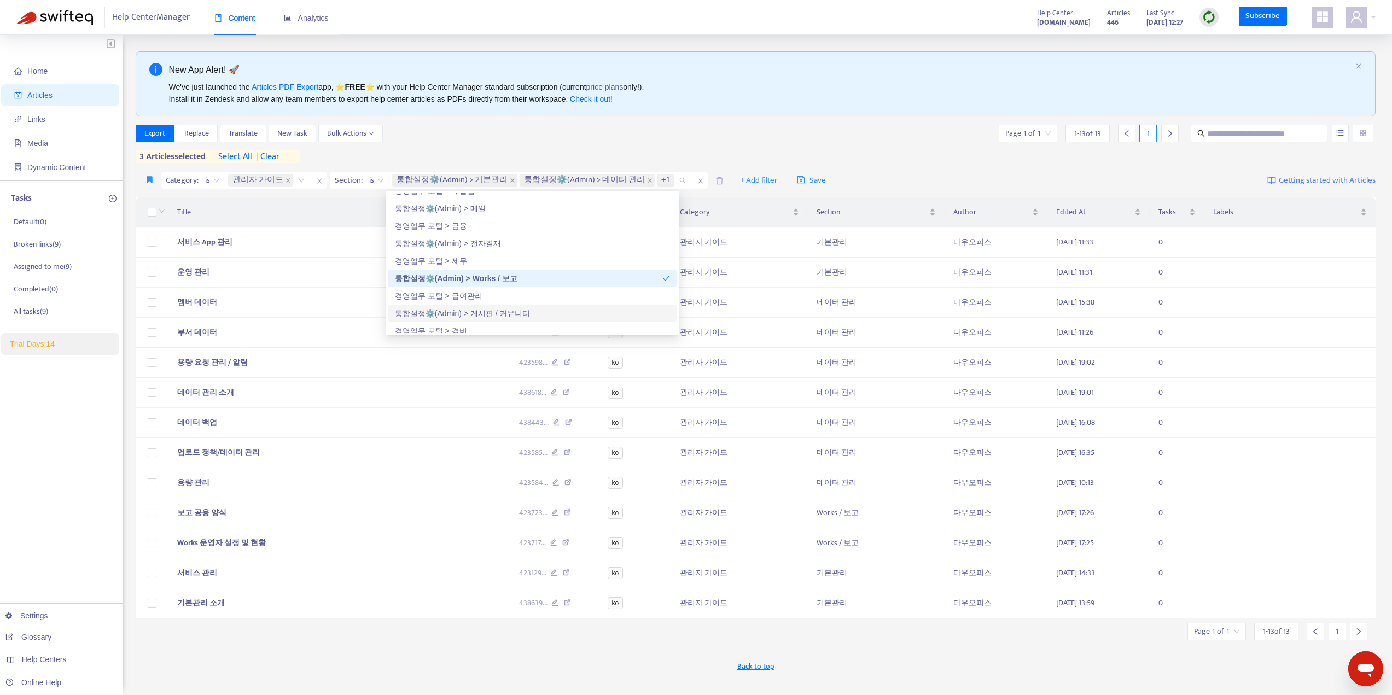
click at [478, 312] on div "통합설정⚙️(Admin) > 게시판 / 커뮤니티" at bounding box center [532, 313] width 275 height 12
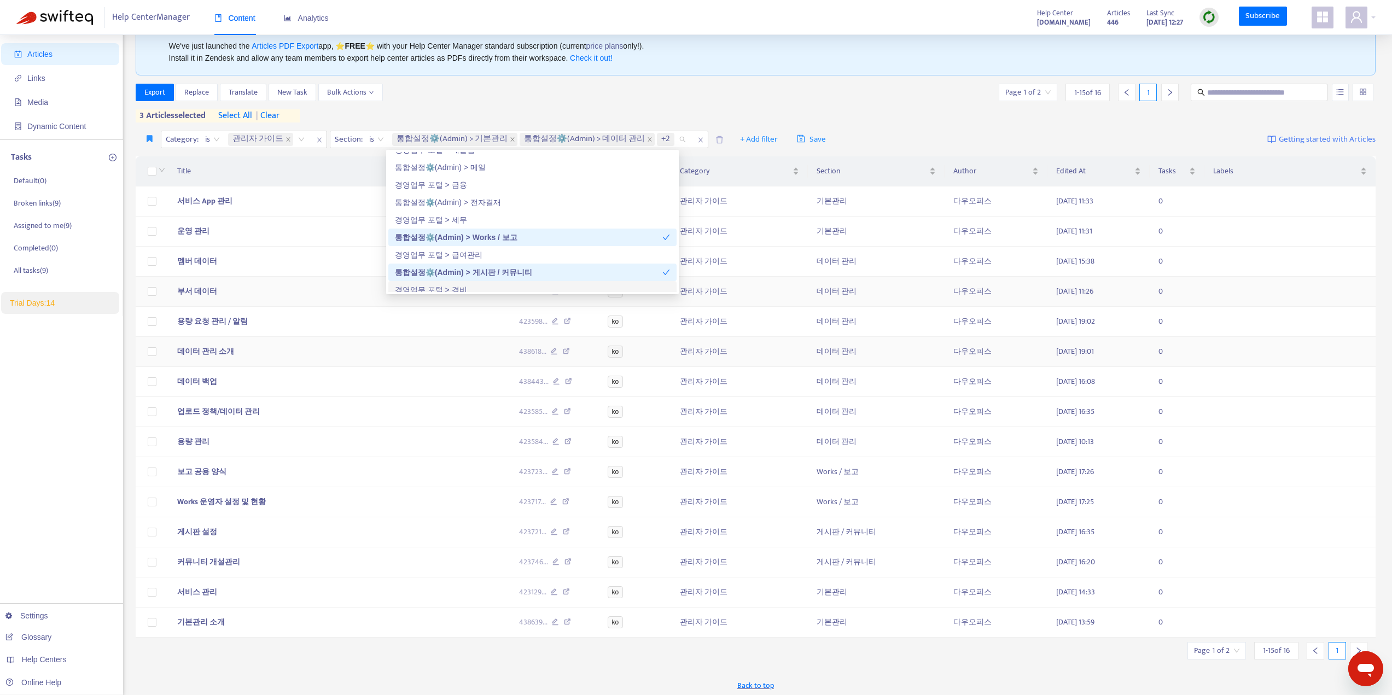
scroll to position [53, 0]
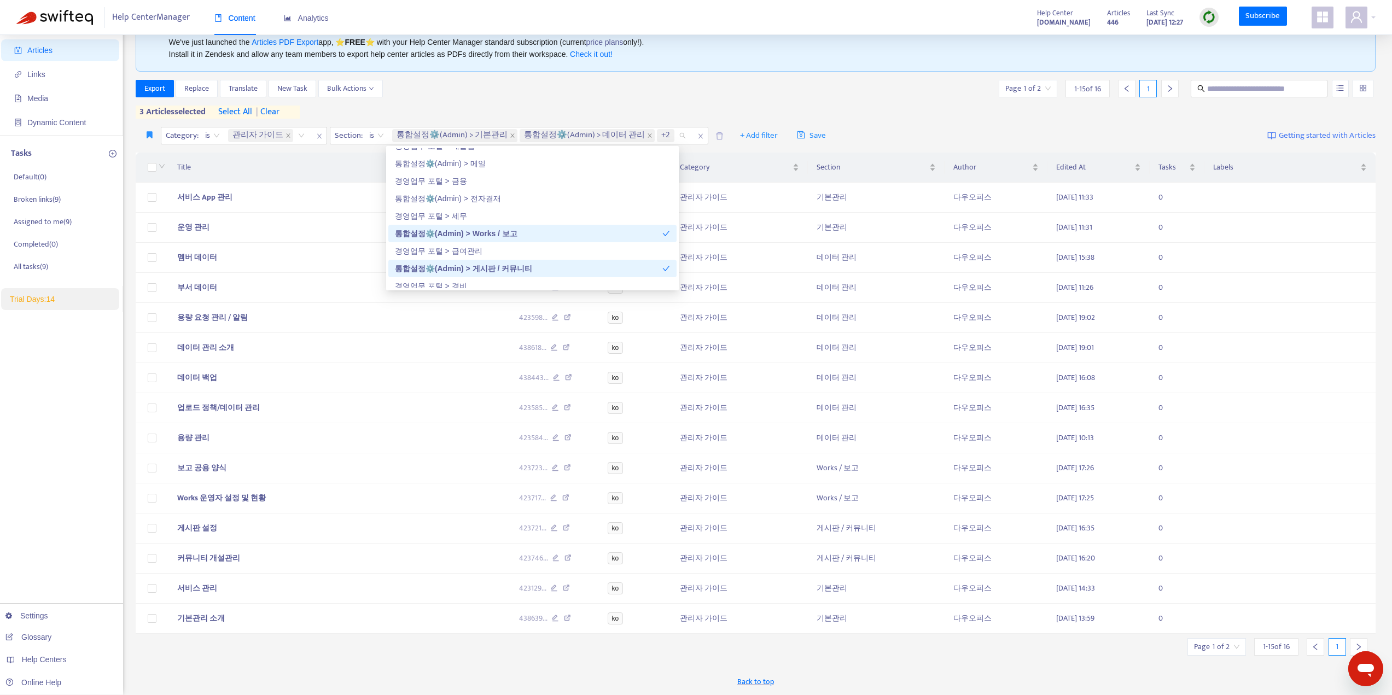
click at [507, 263] on div "통합설정⚙️(Admin) > 게시판 / 커뮤니티" at bounding box center [529, 269] width 268 height 12
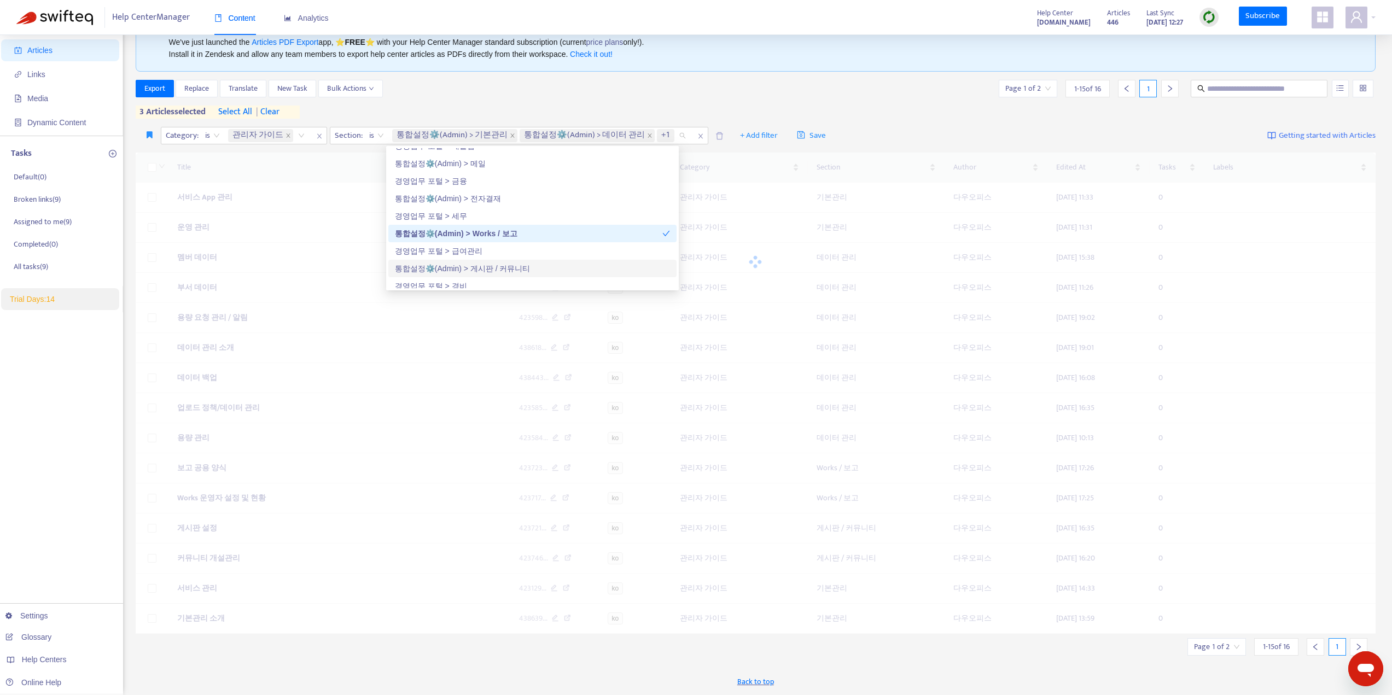
scroll to position [35, 0]
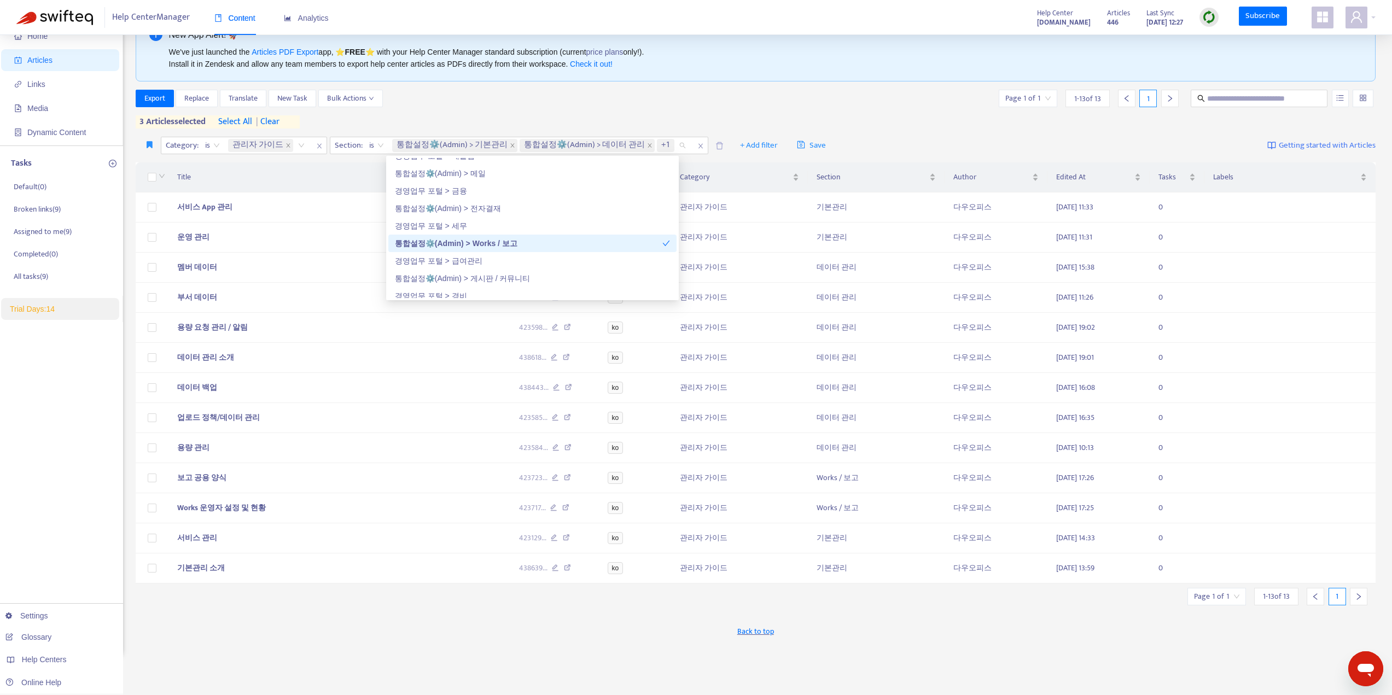
click at [520, 247] on div "통합설정⚙️(Admin) > Works / 보고" at bounding box center [529, 243] width 268 height 12
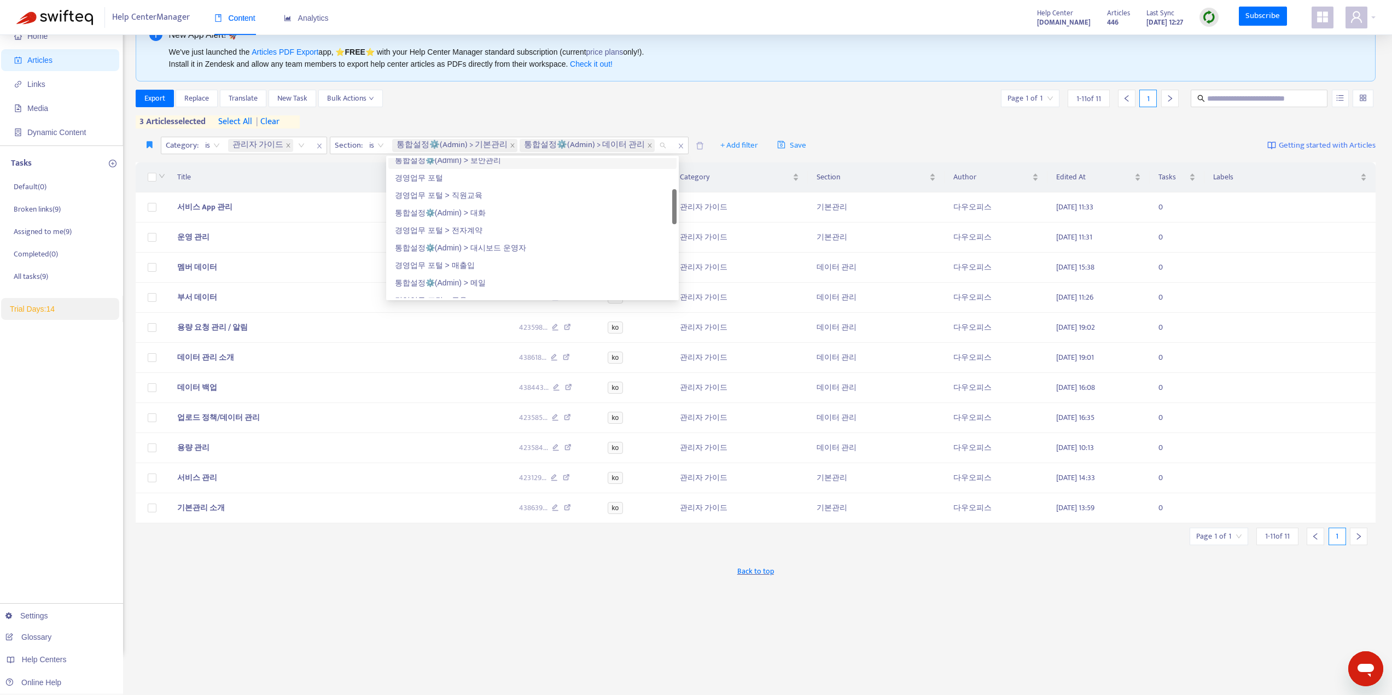
scroll to position [274, 0]
click at [648, 144] on div "통합설정⚙️(Admin) > 기본관리 통합설정⚙️(Admin) > 데이터 관리" at bounding box center [531, 145] width 282 height 16
click at [476, 183] on div "통합설정⚙️(Admin) > 인사" at bounding box center [523, 182] width 256 height 12
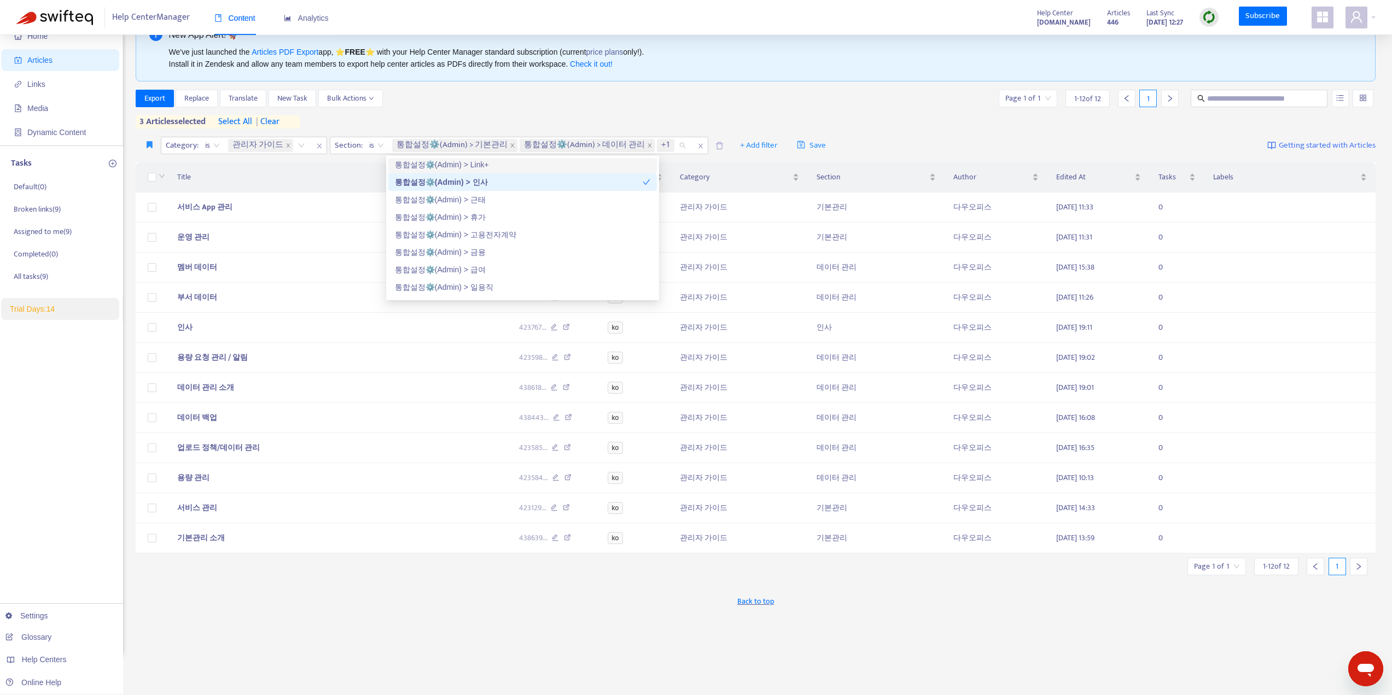
click at [816, 105] on div "Export Replace Translate New Task Bulk Actions Page 1 of 1 1 - 12 of 12 1" at bounding box center [756, 99] width 1241 height 18
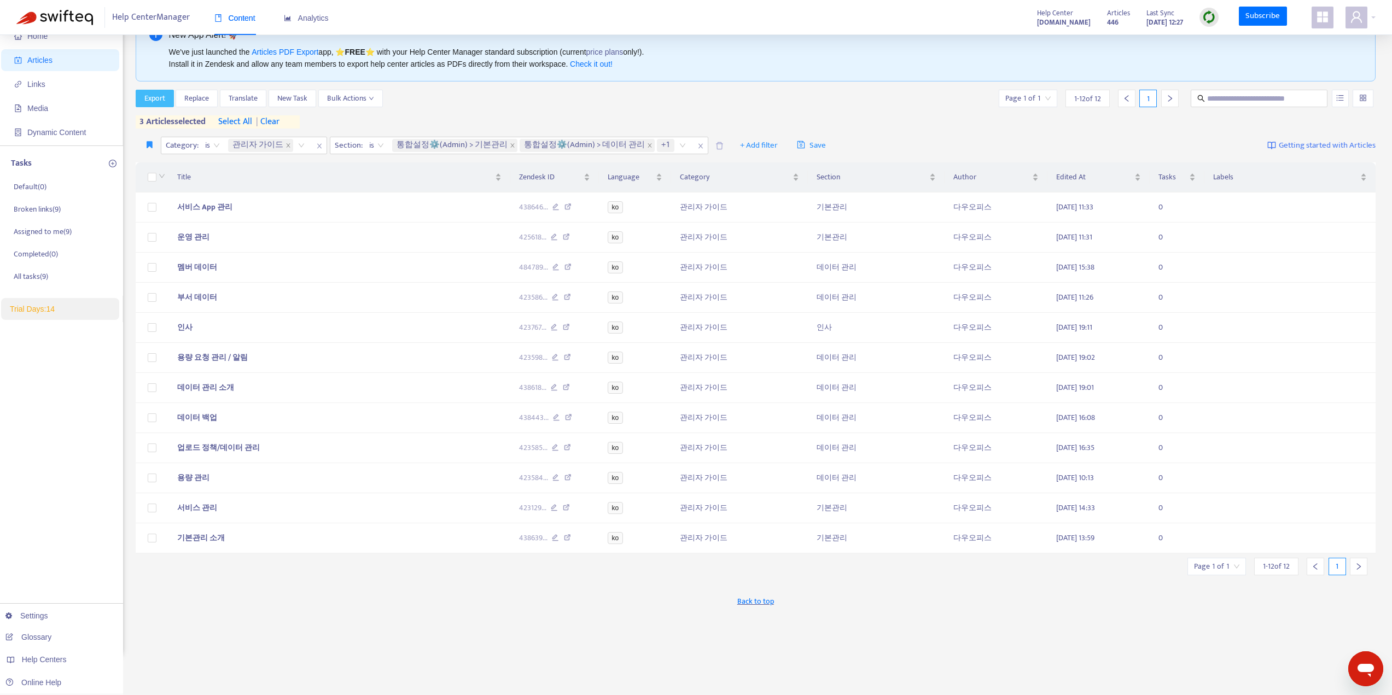
click at [157, 102] on span "Export" at bounding box center [154, 98] width 21 height 12
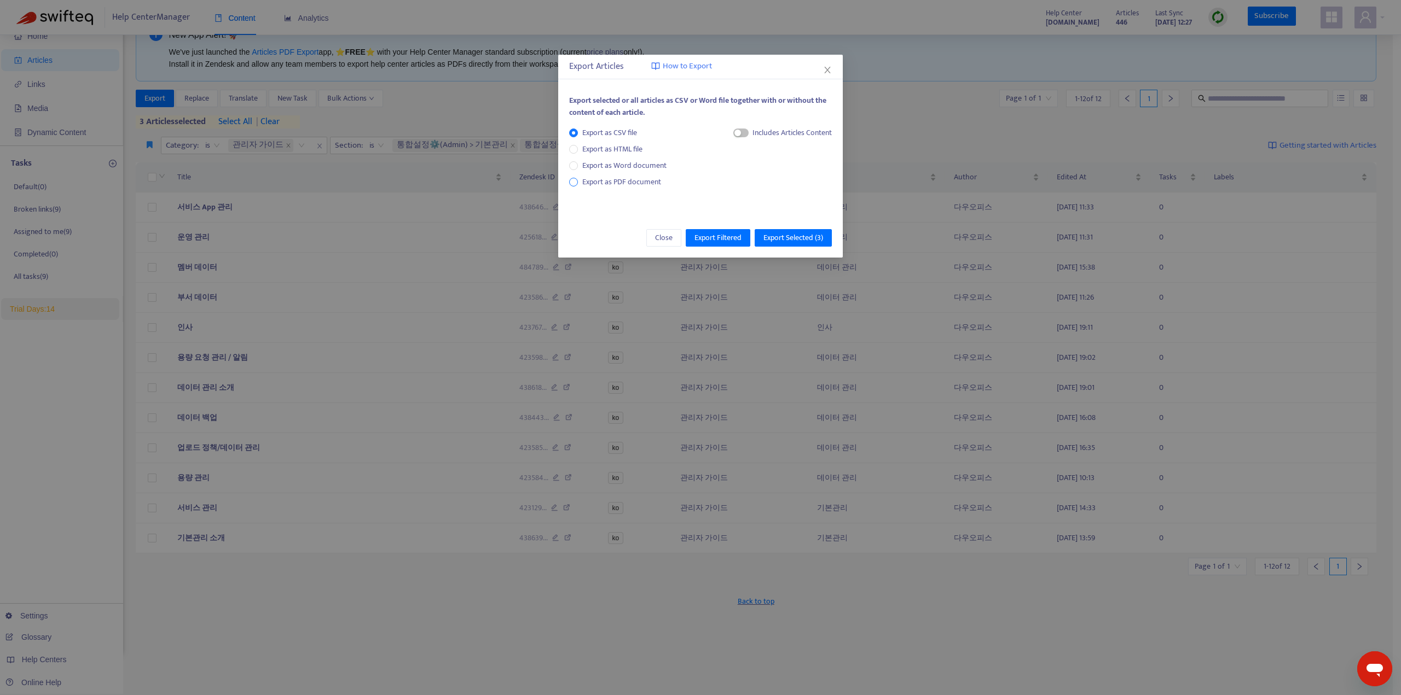
click at [607, 183] on span "Export as PDF document" at bounding box center [621, 182] width 79 height 13
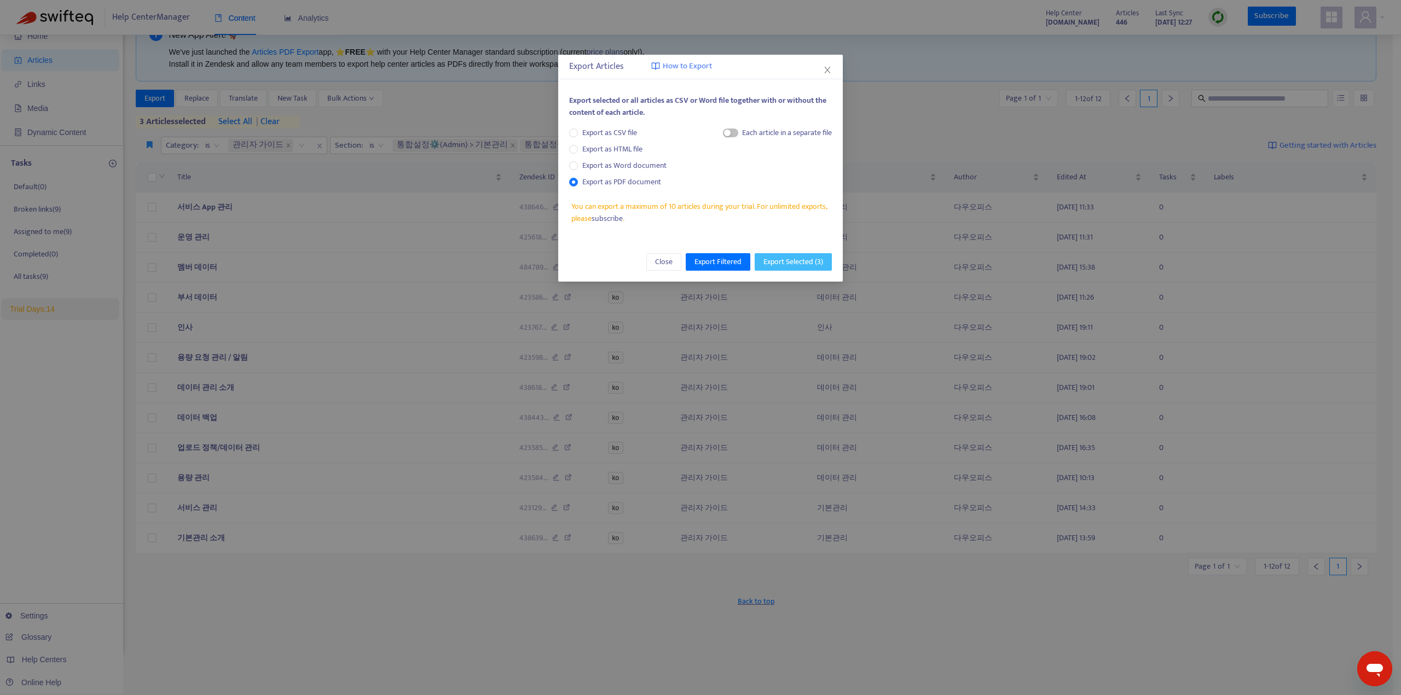
click at [805, 265] on span "Export Selected ( 3 )" at bounding box center [793, 262] width 60 height 12
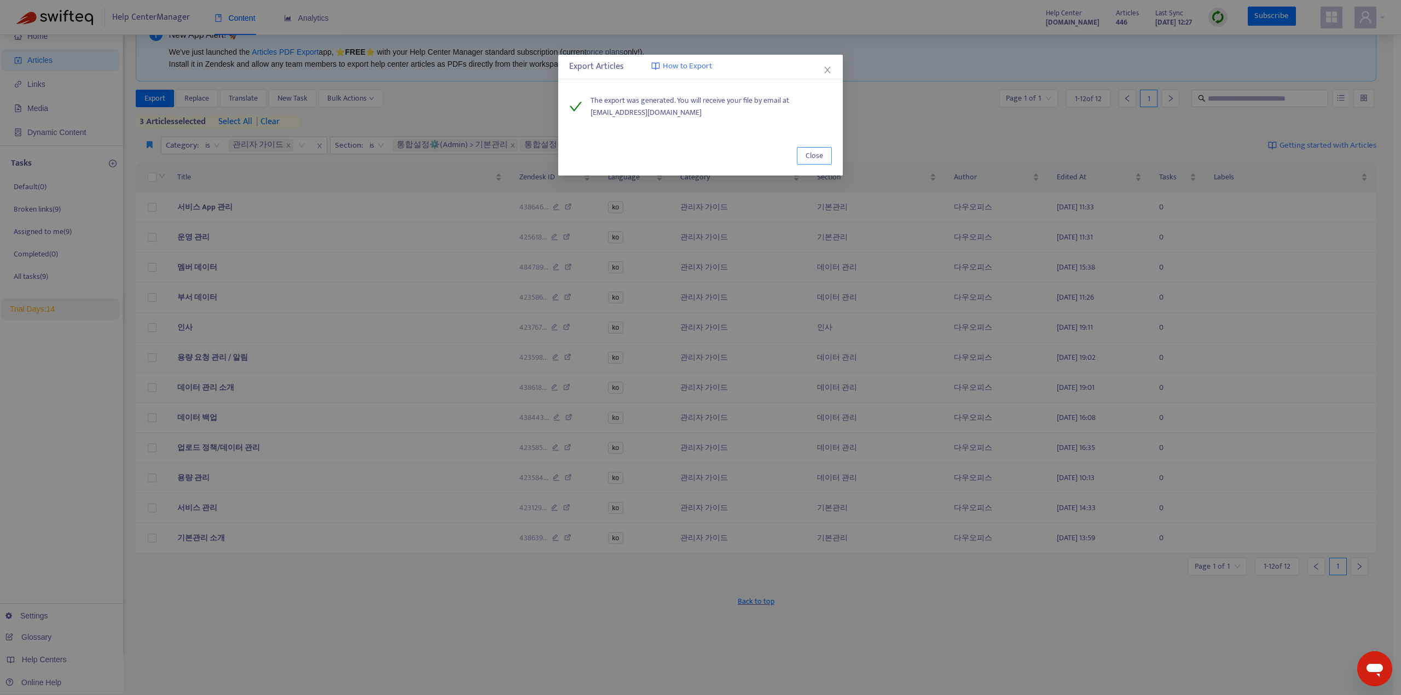
click at [814, 147] on button "Close" at bounding box center [814, 156] width 35 height 18
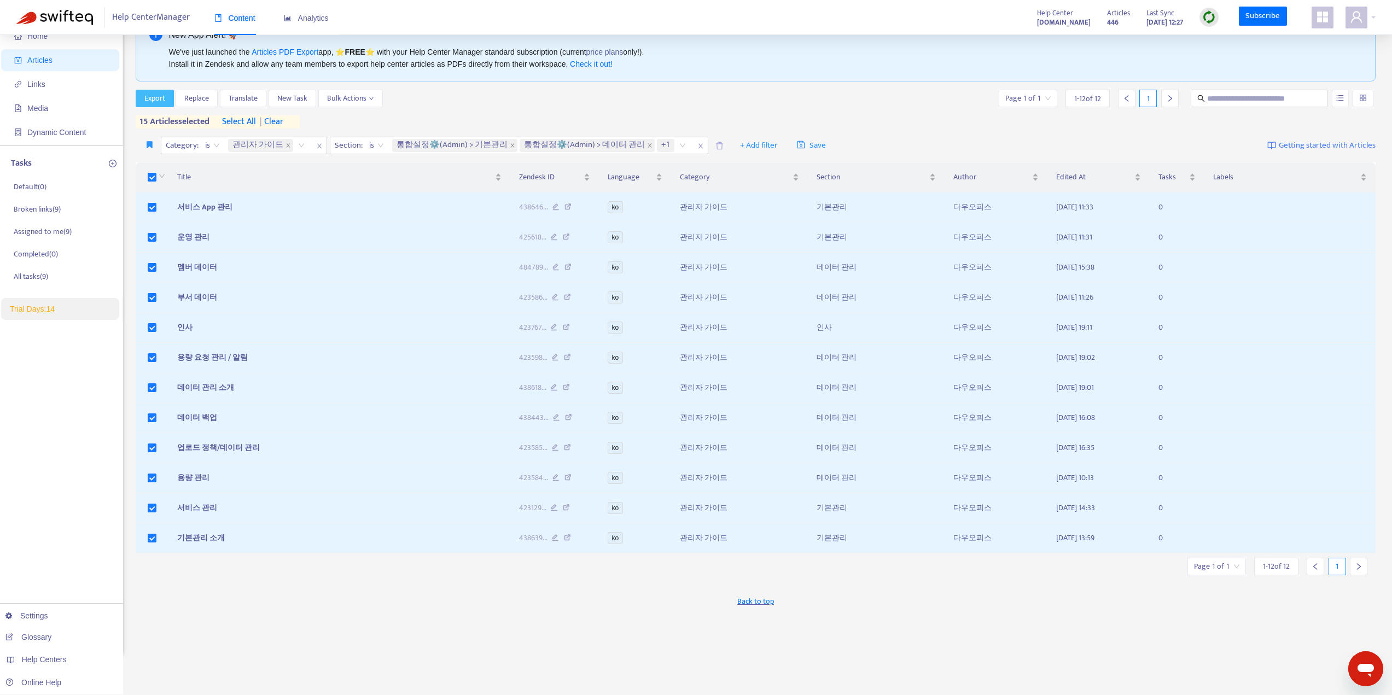
click at [150, 96] on span "Export" at bounding box center [154, 98] width 21 height 12
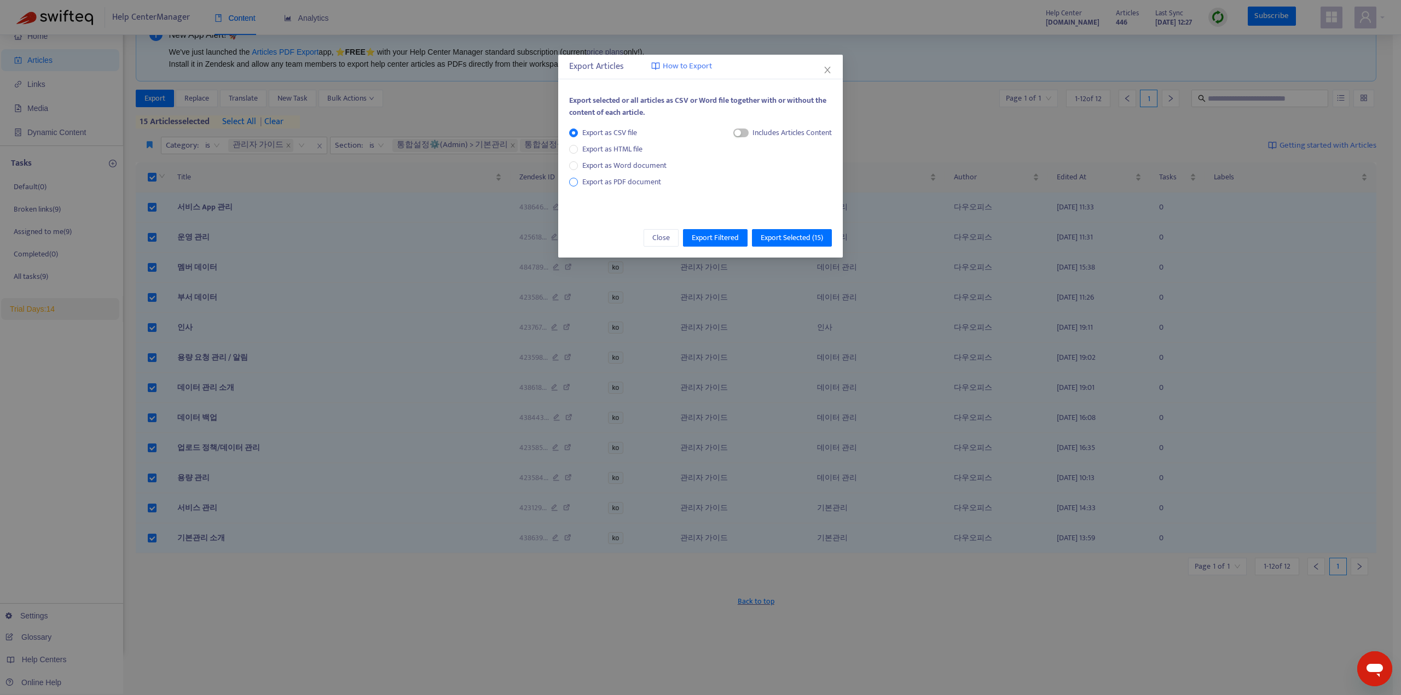
click at [588, 179] on span "Export as PDF document" at bounding box center [621, 182] width 79 height 13
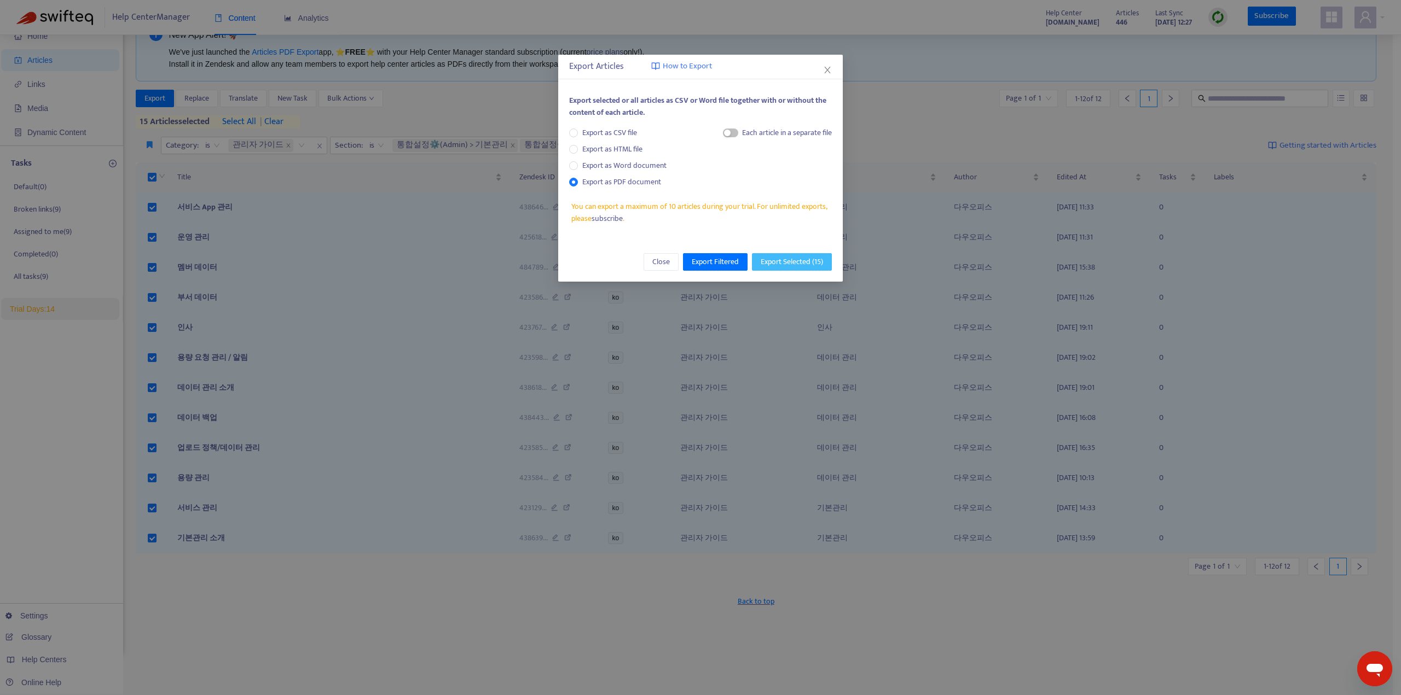
click at [785, 260] on span "Export Selected ( 15 )" at bounding box center [791, 262] width 62 height 12
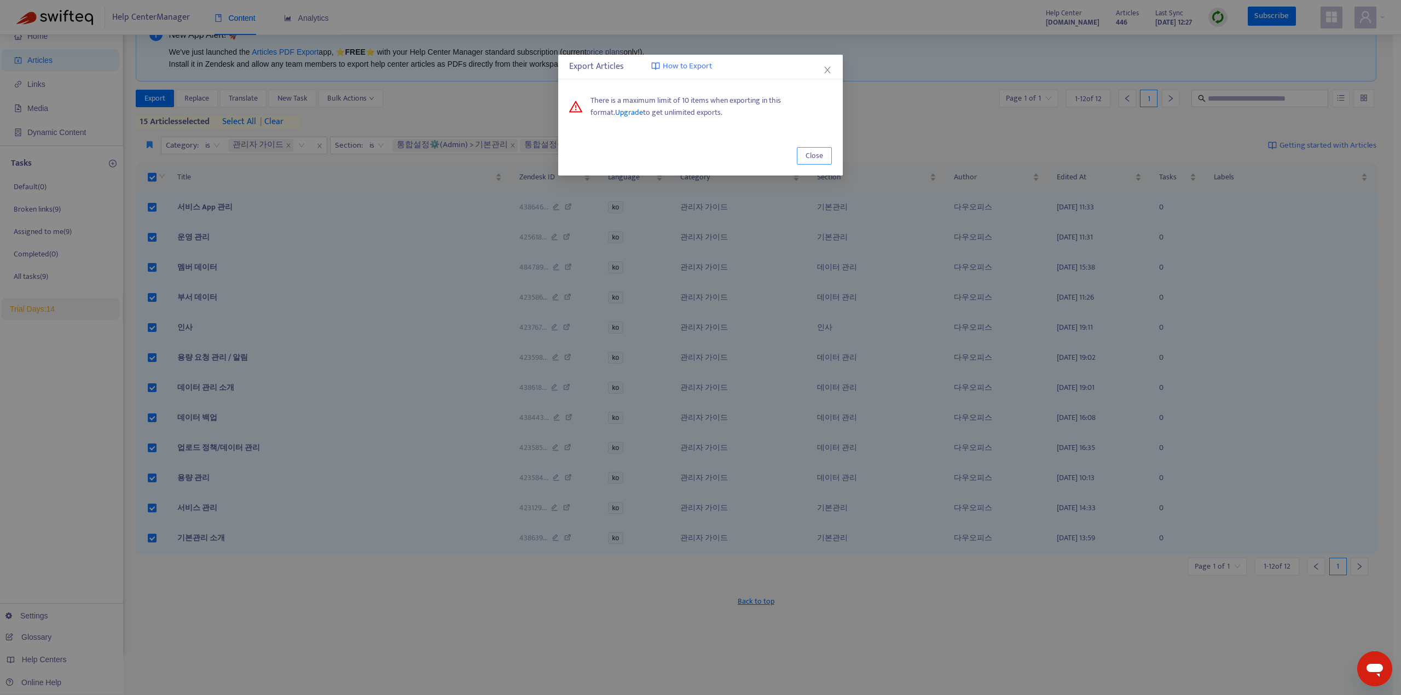
click at [815, 154] on span "Close" at bounding box center [814, 156] width 18 height 12
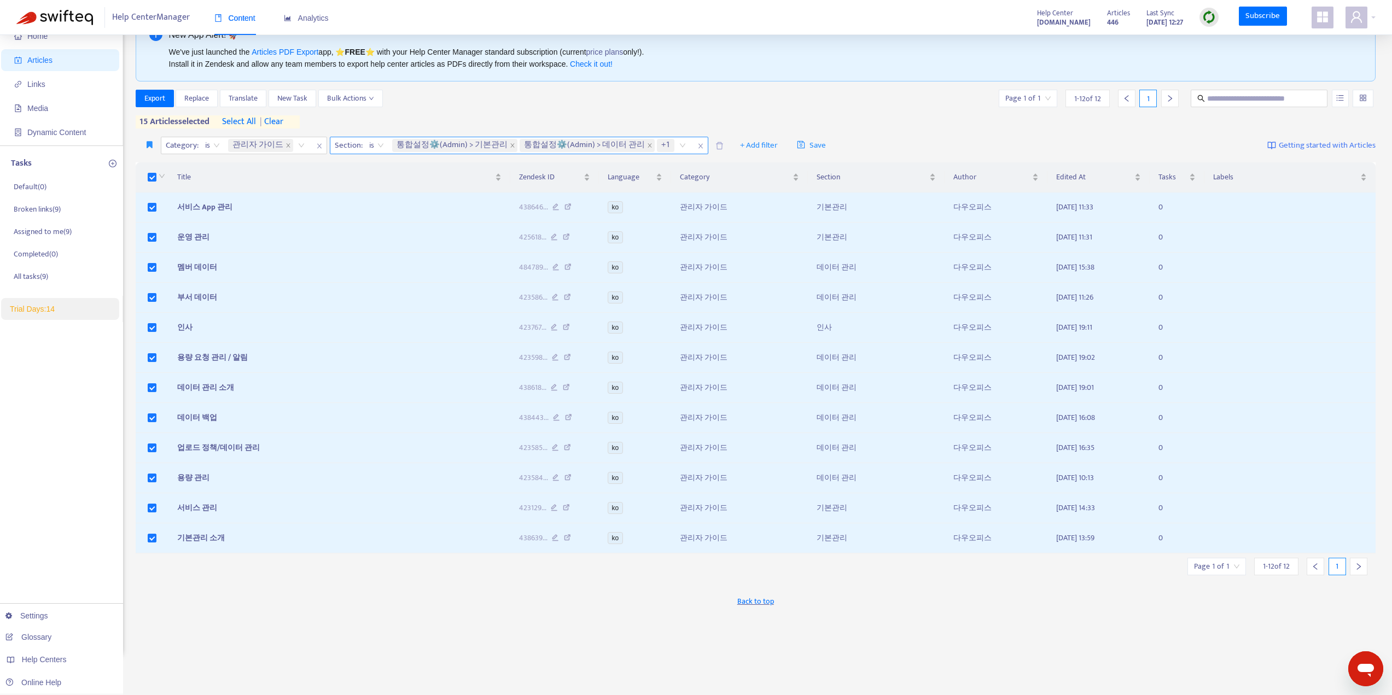
click at [668, 146] on div "통합설정⚙️(Admin) > 기본관리 통합설정⚙️(Admin) > 데이터 관리 +1" at bounding box center [541, 145] width 302 height 16
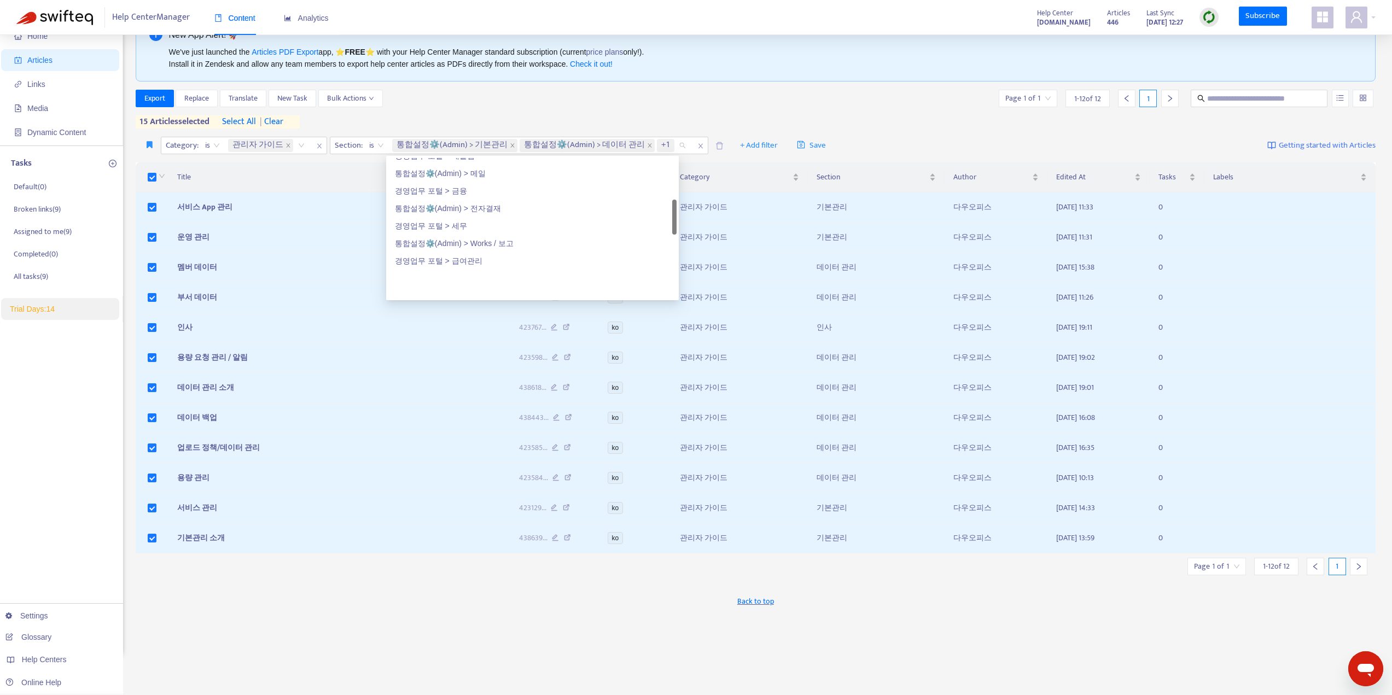
scroll to position [164, 0]
